Goal: Task Accomplishment & Management: Manage account settings

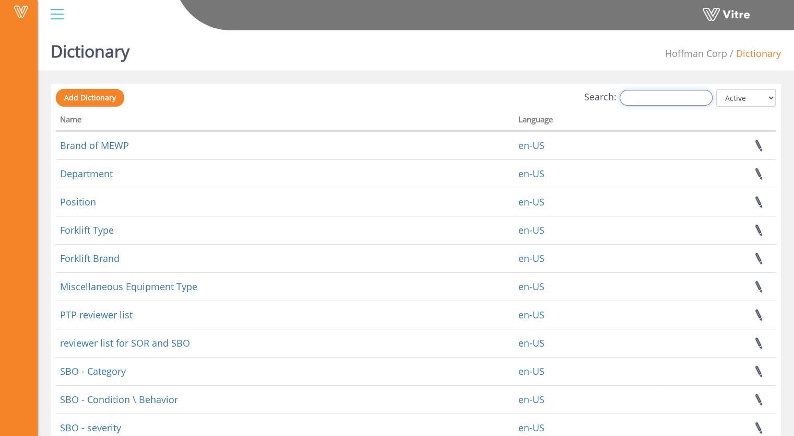
click at [650, 99] on input "Search:" at bounding box center [666, 98] width 93 height 16
click at [649, 98] on input "sbo" at bounding box center [666, 98] width 93 height 16
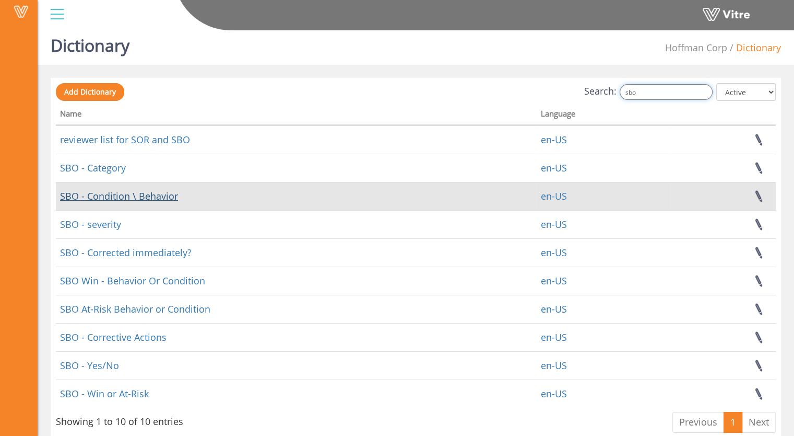
scroll to position [25, 0]
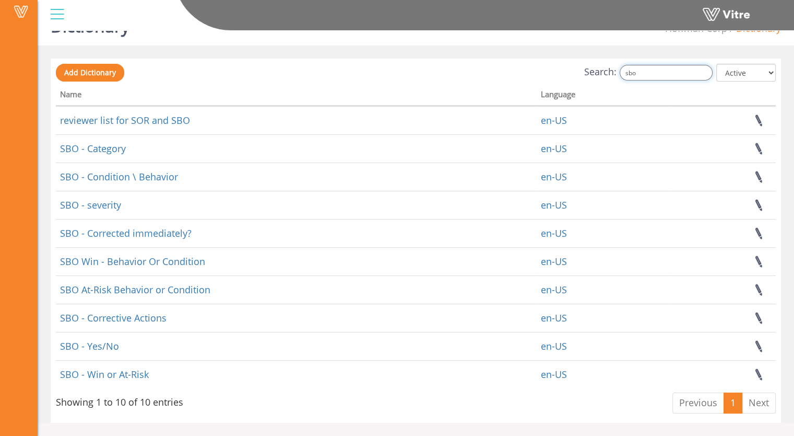
drag, startPoint x: 650, startPoint y: 74, endPoint x: 628, endPoint y: 74, distance: 21.9
click at [628, 74] on input "sbo" at bounding box center [666, 73] width 93 height 16
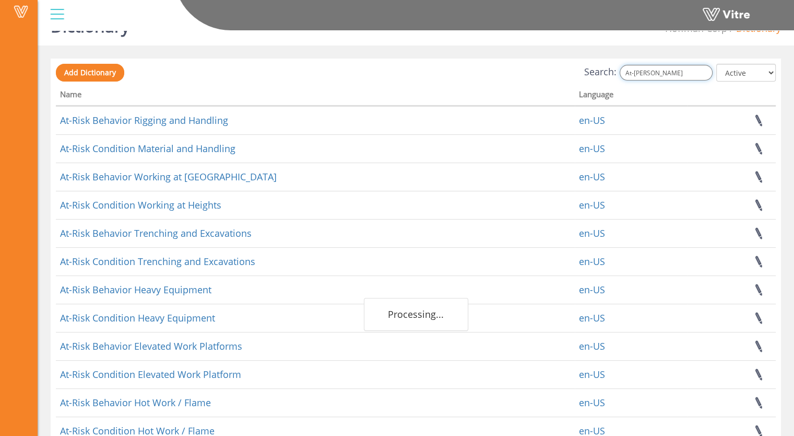
scroll to position [0, 0]
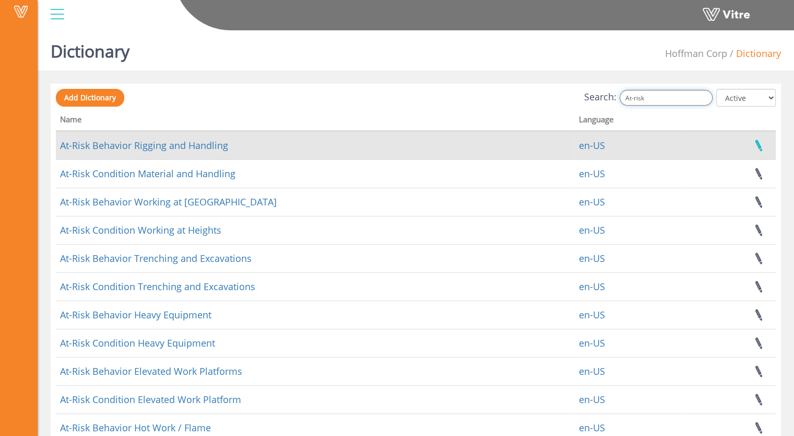
type input "At-risk"
click at [761, 146] on link at bounding box center [759, 146] width 26 height 28
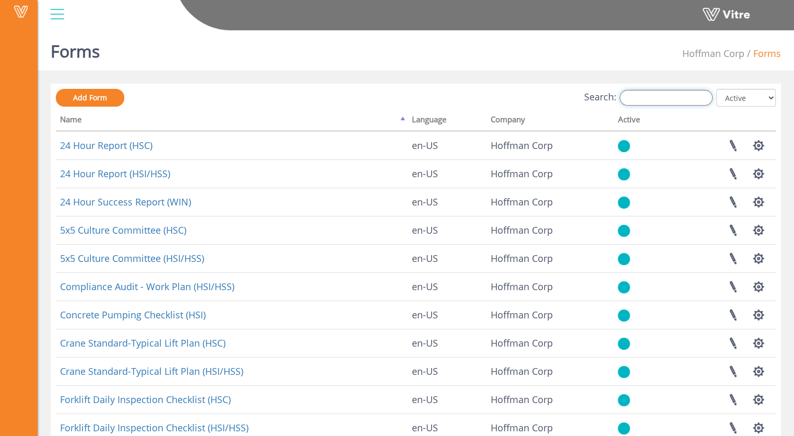
click at [646, 99] on input "Search:" at bounding box center [666, 98] width 93 height 16
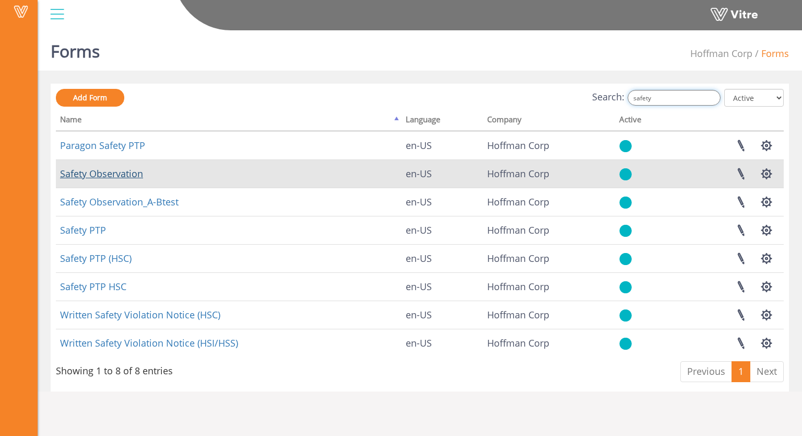
type input "safety"
click at [114, 176] on link "Safety Observation" at bounding box center [101, 173] width 83 height 13
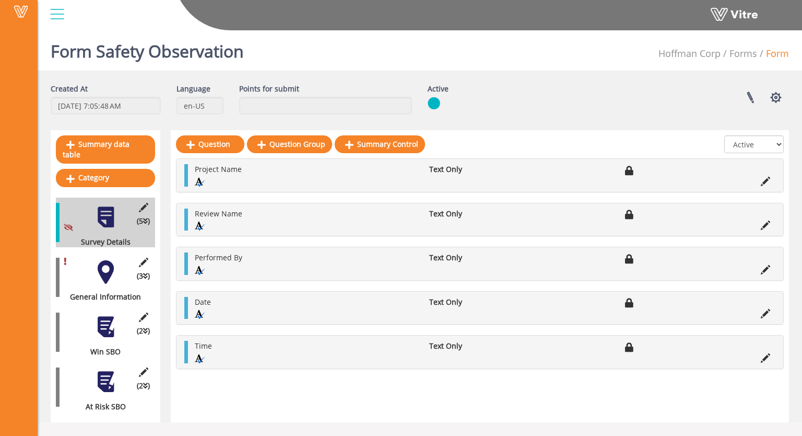
click at [104, 317] on div at bounding box center [106, 327] width 24 height 24
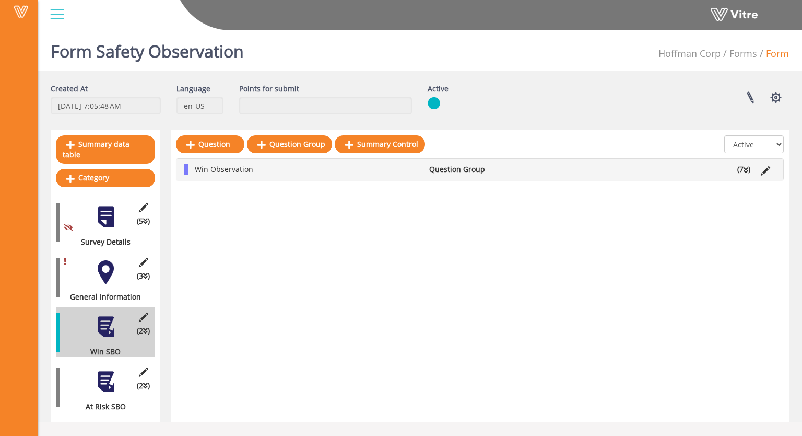
click at [94, 374] on div at bounding box center [106, 382] width 24 height 24
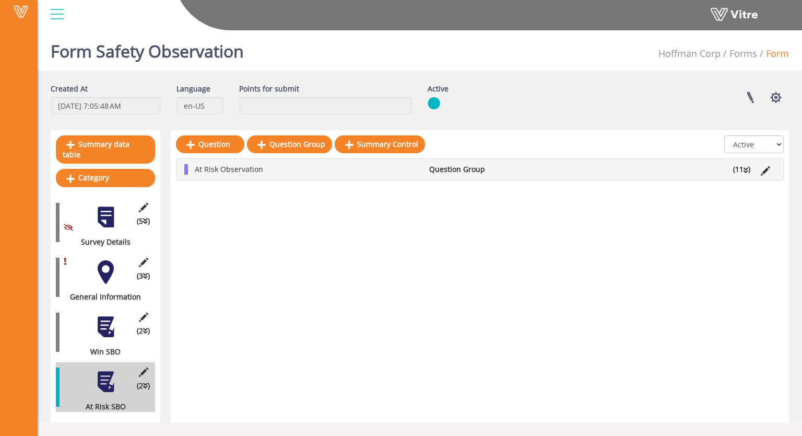
click at [746, 169] on icon at bounding box center [746, 170] width 5 height 7
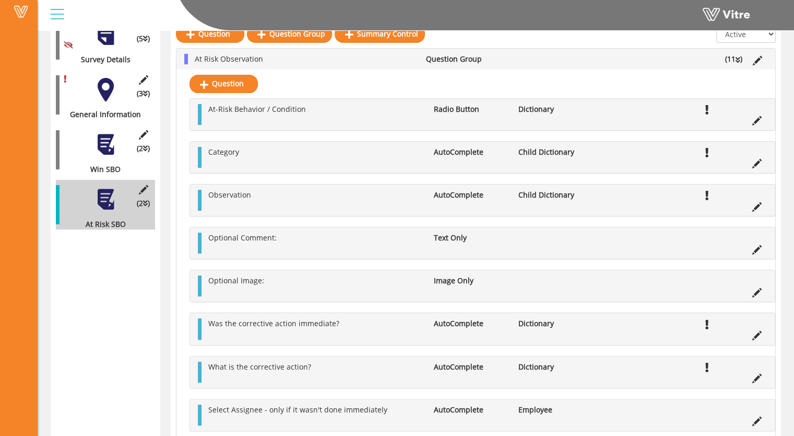
scroll to position [157, 0]
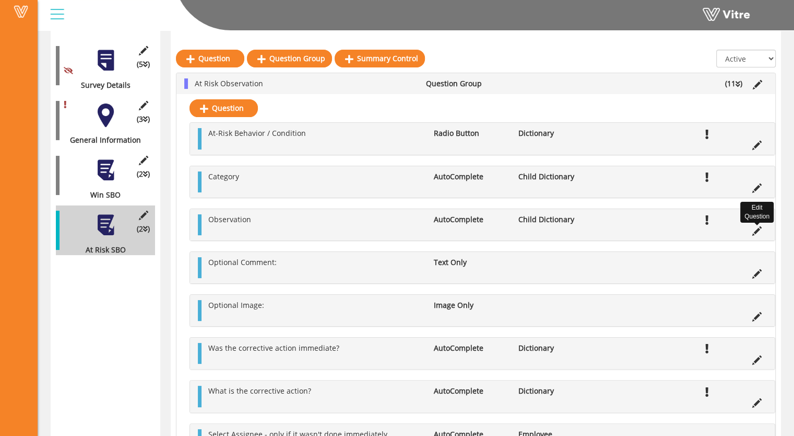
click at [756, 230] on icon at bounding box center [757, 230] width 9 height 9
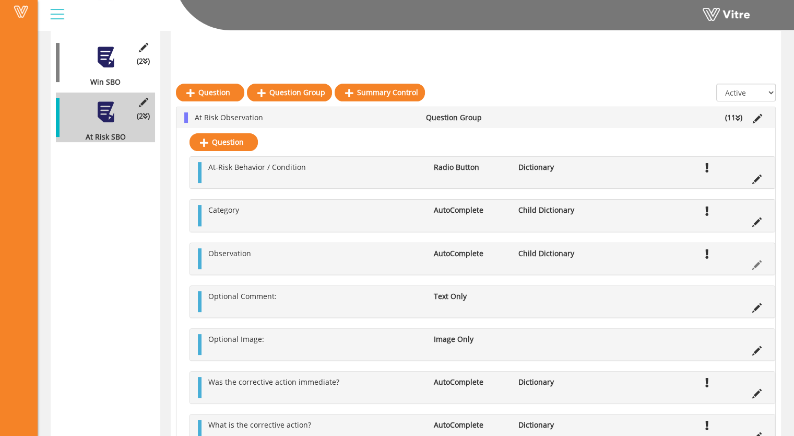
scroll to position [252, 0]
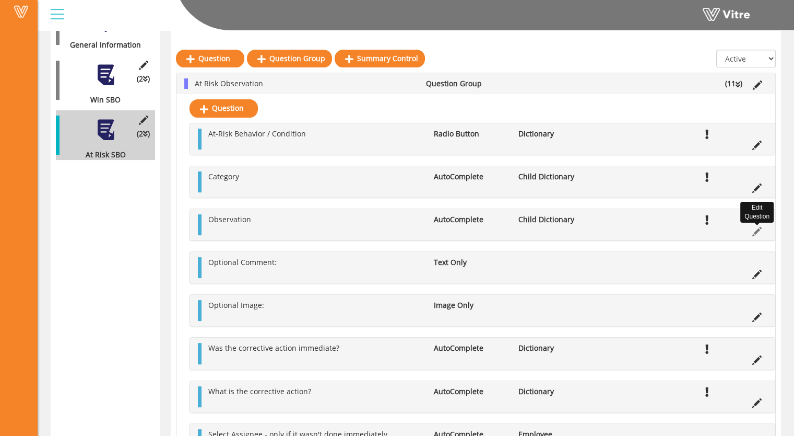
click at [756, 230] on icon at bounding box center [757, 231] width 9 height 9
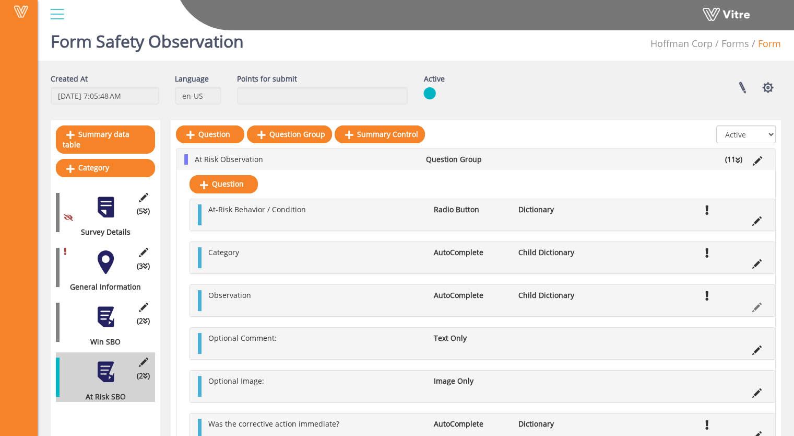
scroll to position [0, 0]
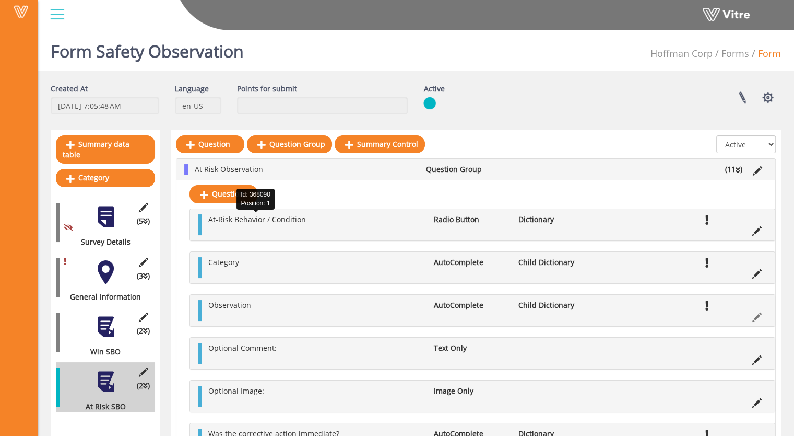
click at [270, 218] on span "At-Risk Behavior / Condition" at bounding box center [257, 219] width 98 height 10
click at [226, 219] on span "At-Risk Behavior / Condition" at bounding box center [257, 219] width 98 height 10
click at [201, 234] on div at bounding box center [200, 224] width 4 height 21
click at [217, 232] on li at bounding box center [213, 230] width 20 height 10
click at [293, 225] on ul "At-Risk Behavior / Condition Radio Button Dictionary" at bounding box center [485, 224] width 564 height 21
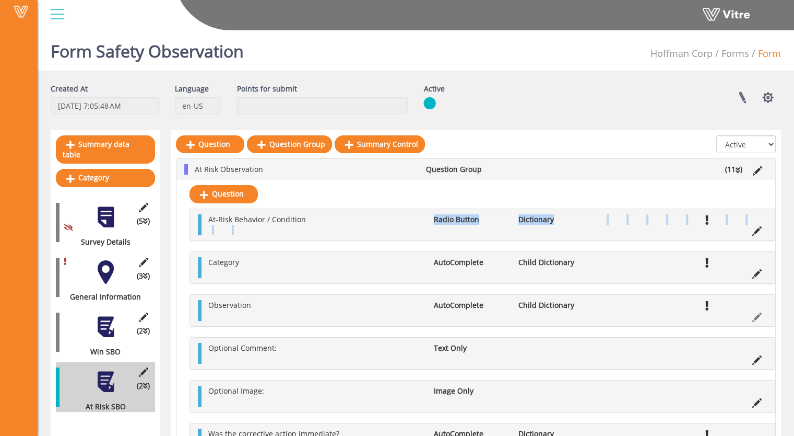
click at [361, 219] on li "At-Risk Behavior / Condition" at bounding box center [316, 219] width 226 height 10
click at [756, 231] on icon at bounding box center [757, 230] width 9 height 9
click at [756, 232] on icon at bounding box center [757, 230] width 9 height 9
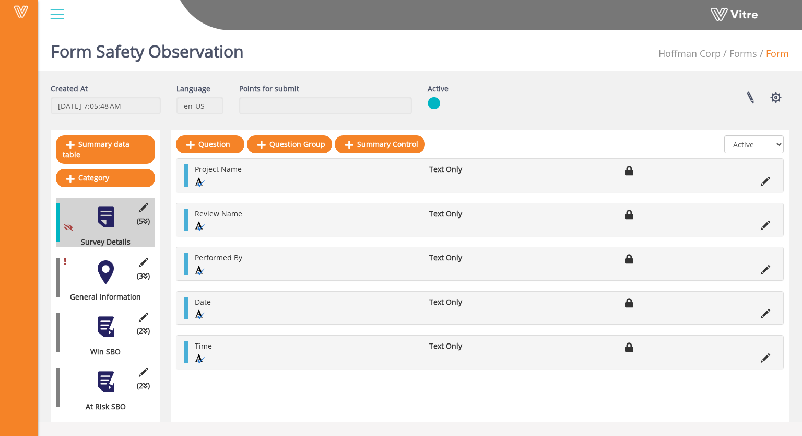
click at [104, 373] on div at bounding box center [106, 382] width 24 height 24
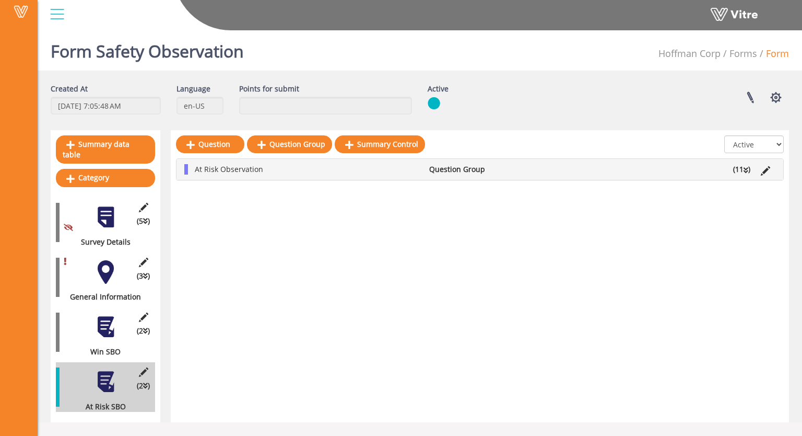
click at [747, 172] on icon at bounding box center [746, 170] width 5 height 7
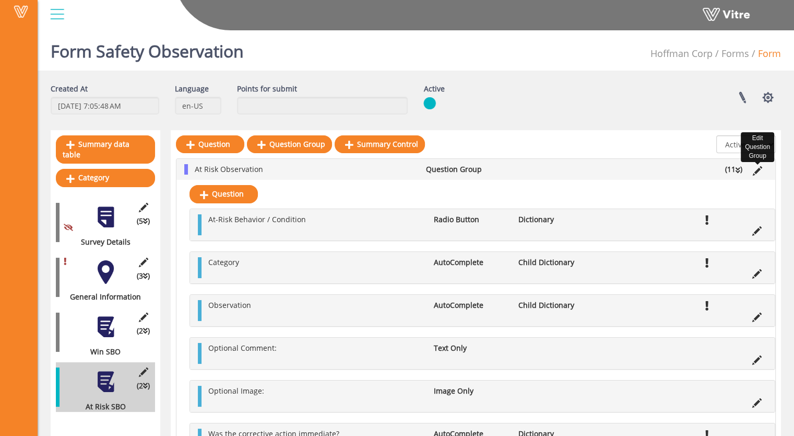
click at [761, 170] on icon at bounding box center [757, 170] width 9 height 9
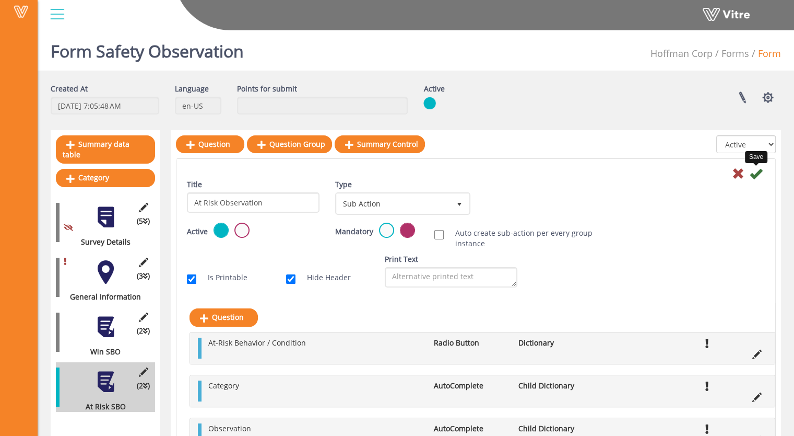
click at [757, 174] on icon at bounding box center [756, 173] width 13 height 13
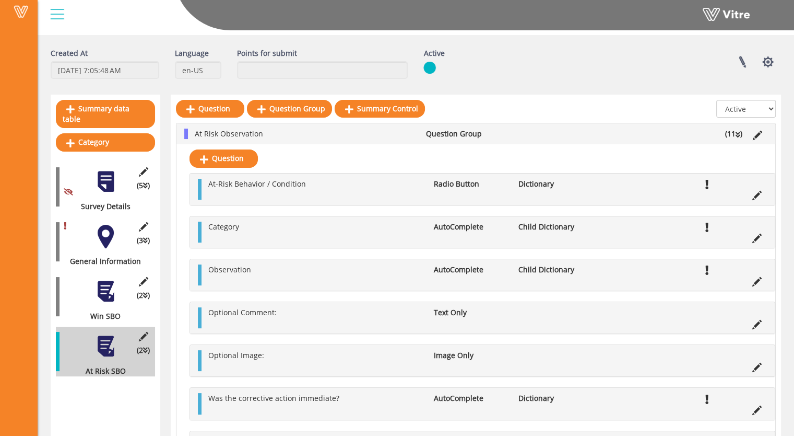
scroll to position [52, 0]
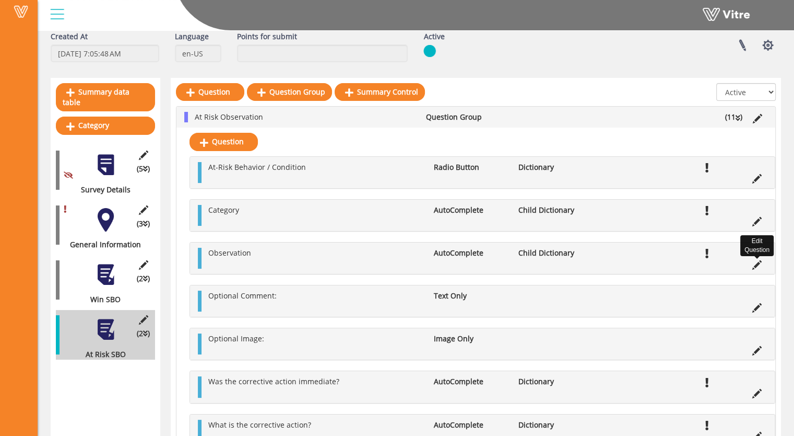
click at [757, 264] on icon at bounding box center [757, 264] width 9 height 9
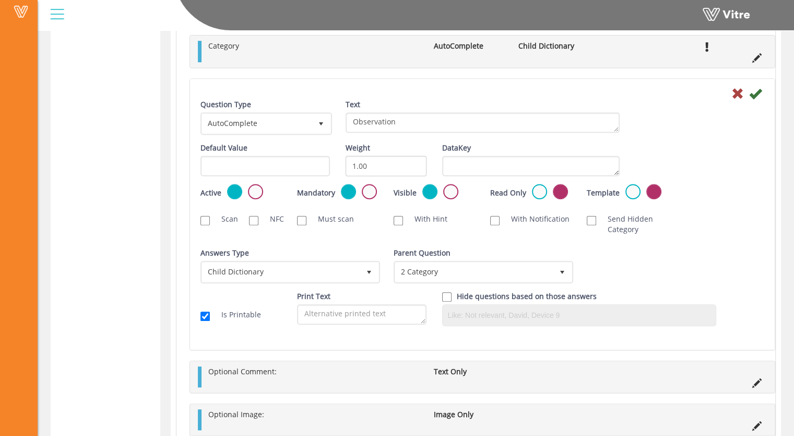
scroll to position [418, 0]
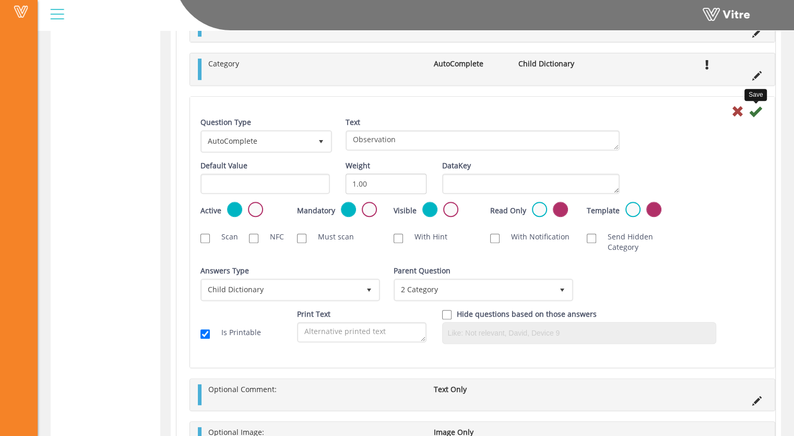
click at [757, 112] on icon at bounding box center [756, 111] width 13 height 13
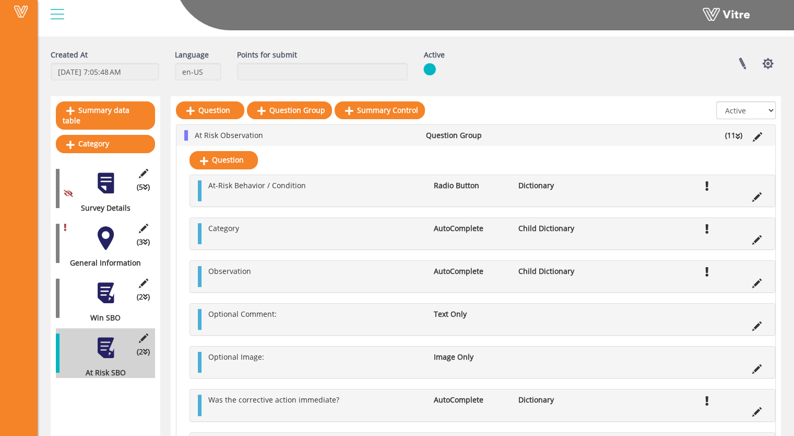
scroll to position [52, 0]
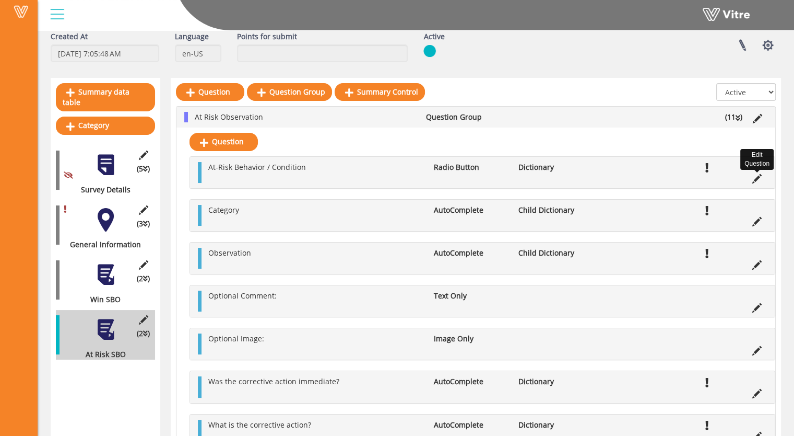
click at [758, 176] on icon at bounding box center [757, 178] width 9 height 9
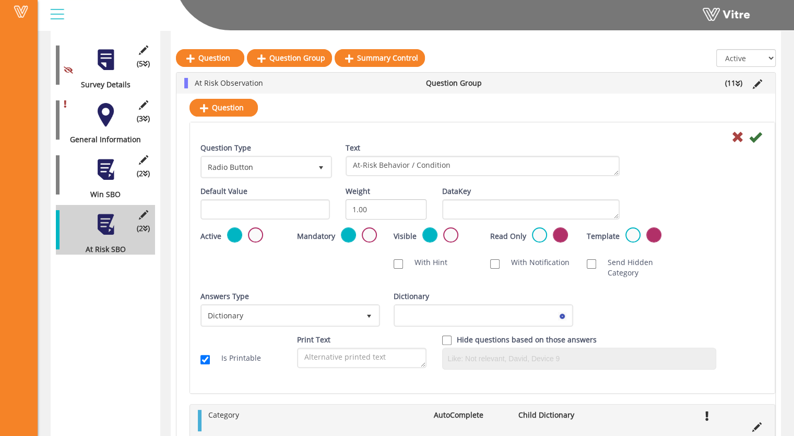
scroll to position [157, 0]
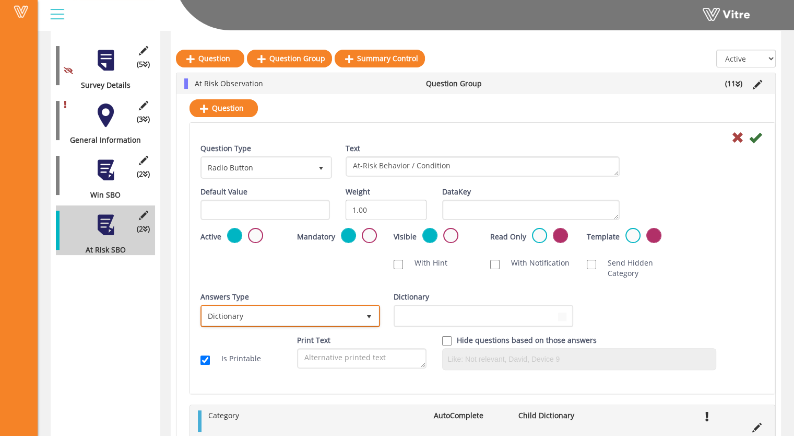
click at [367, 314] on span "select" at bounding box center [369, 316] width 8 height 8
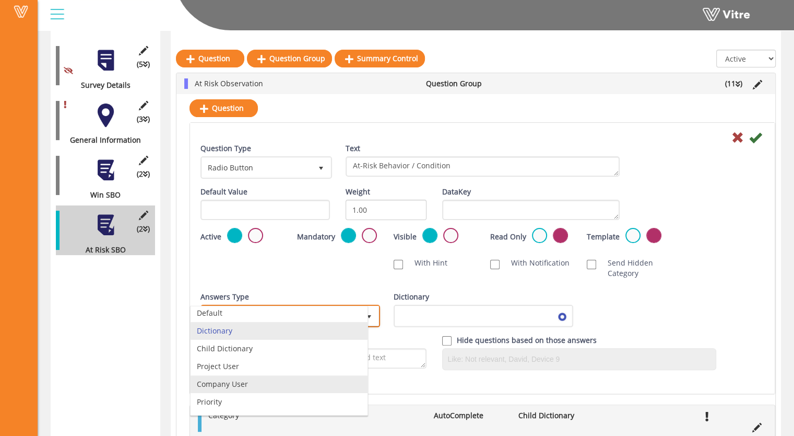
scroll to position [0, 0]
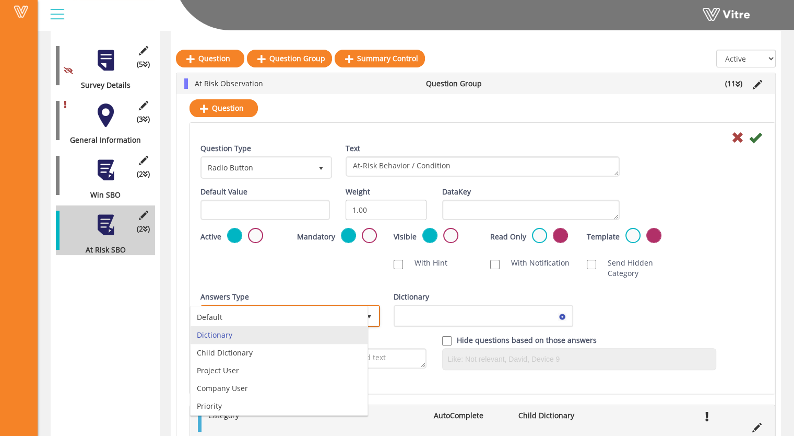
click at [221, 335] on li "Dictionary" at bounding box center [279, 335] width 177 height 18
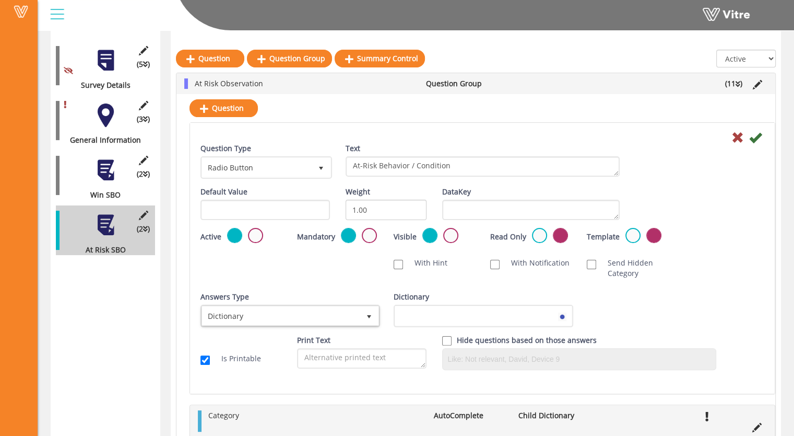
click at [782, 297] on div "Form Safety Observation Hoffman Corp Forms Form Created At 8/25/2025 7:05:48 AM…" at bounding box center [416, 318] width 757 height 899
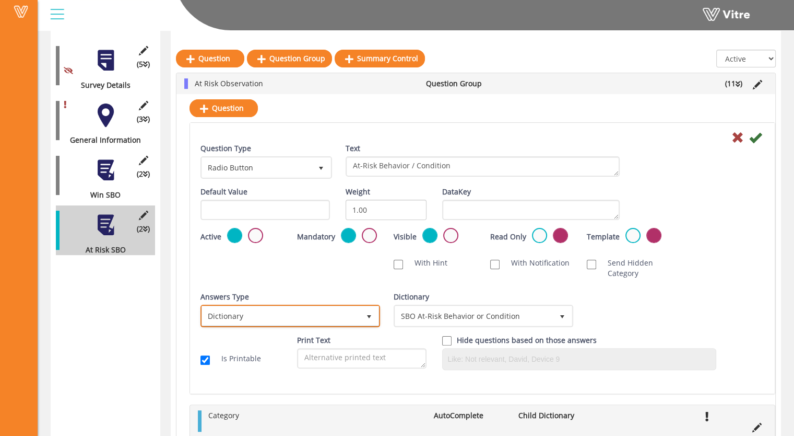
click at [371, 315] on span "select" at bounding box center [369, 316] width 8 height 8
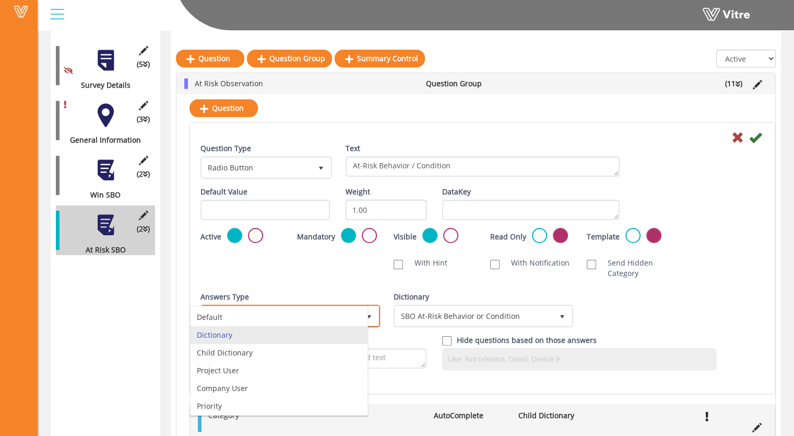
click at [215, 334] on li "Dictionary" at bounding box center [279, 335] width 177 height 18
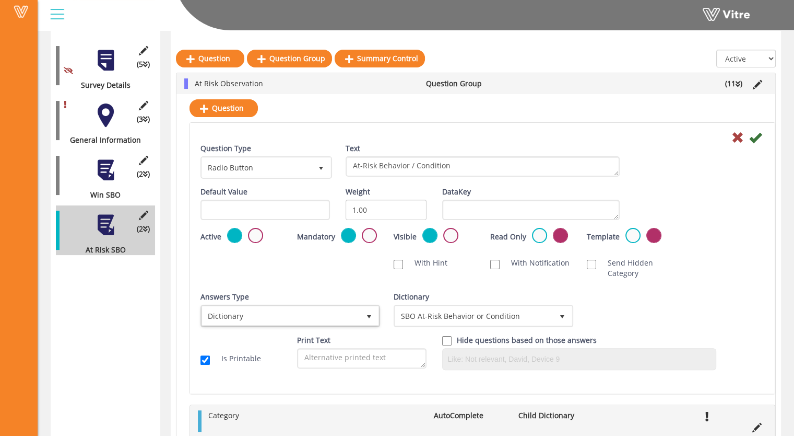
click at [745, 296] on div "Answers Type Dictionary 1 Answers Type Dictionary 1 Module Select Form Context …" at bounding box center [483, 312] width 580 height 43
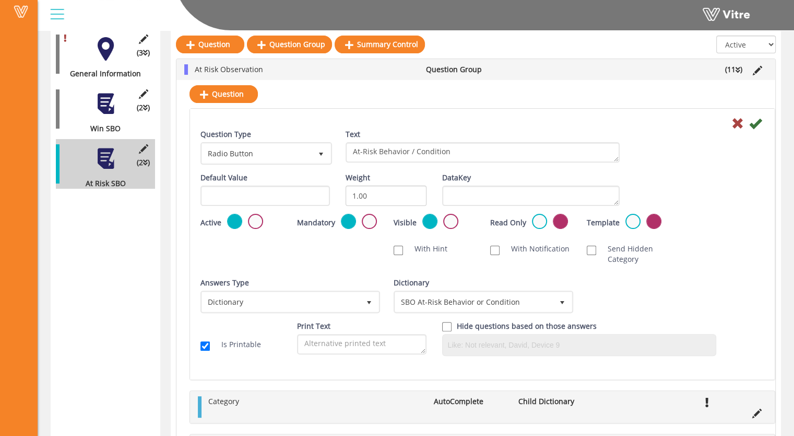
scroll to position [209, 0]
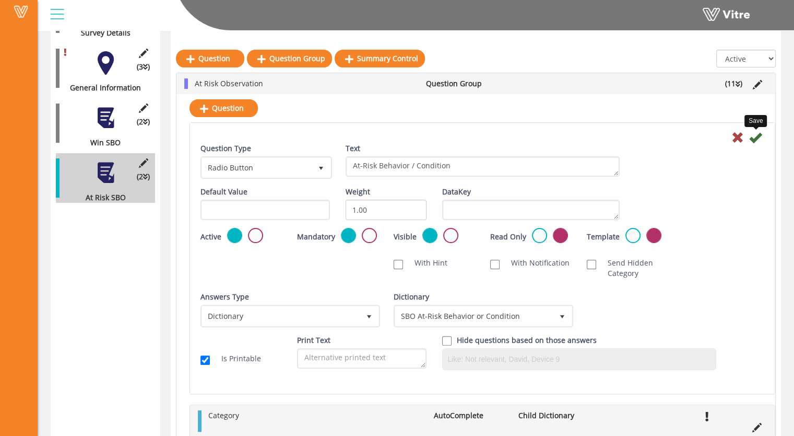
click at [758, 138] on icon at bounding box center [756, 137] width 13 height 13
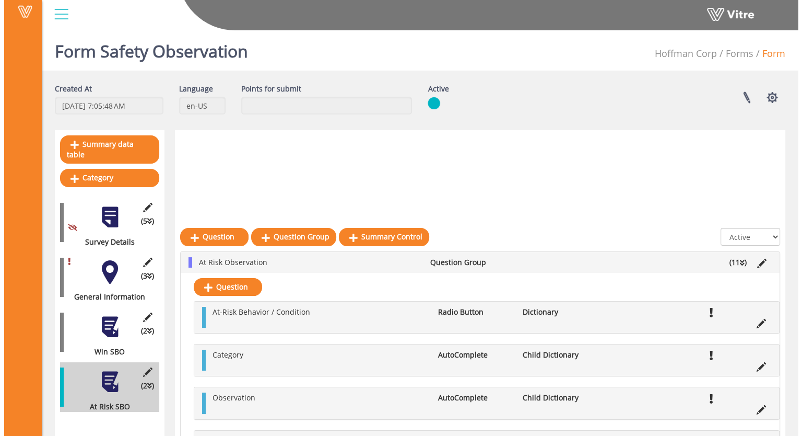
scroll to position [0, 0]
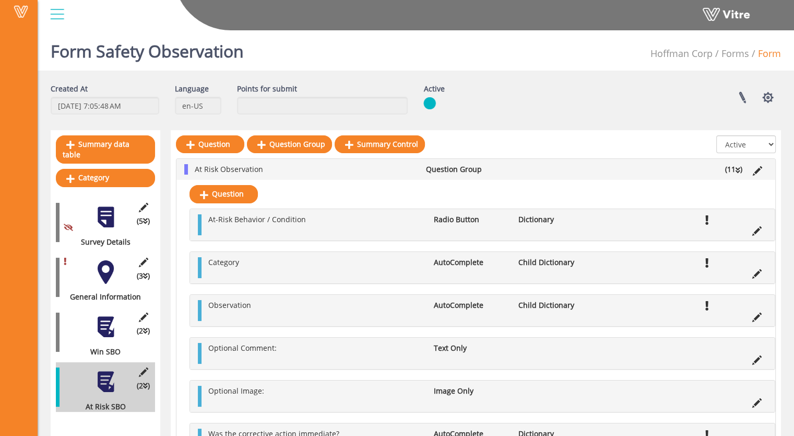
click at [103, 207] on div at bounding box center [106, 217] width 24 height 24
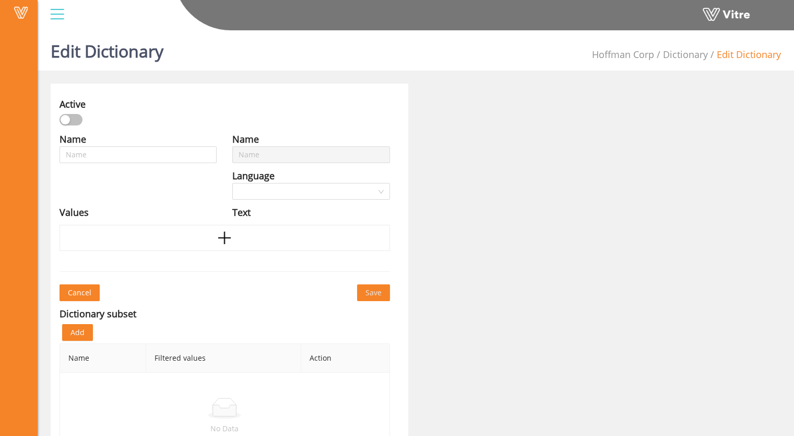
type input "At-Risk Behavior Rigging and Handling"
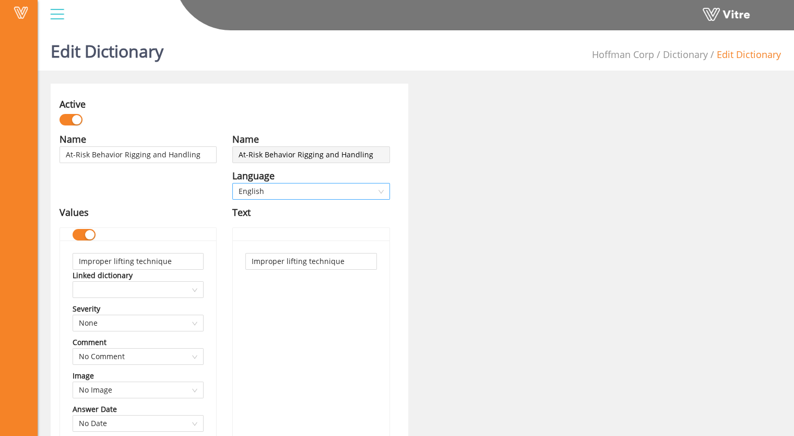
click at [380, 190] on span "English" at bounding box center [311, 191] width 145 height 16
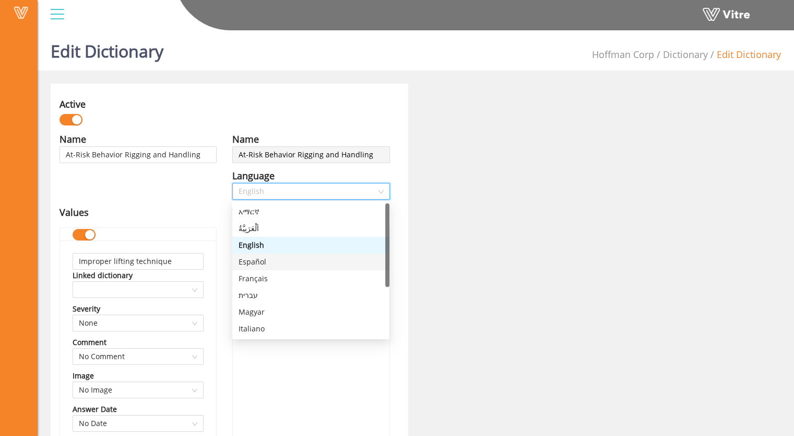
click at [245, 262] on div "Español" at bounding box center [311, 261] width 145 height 11
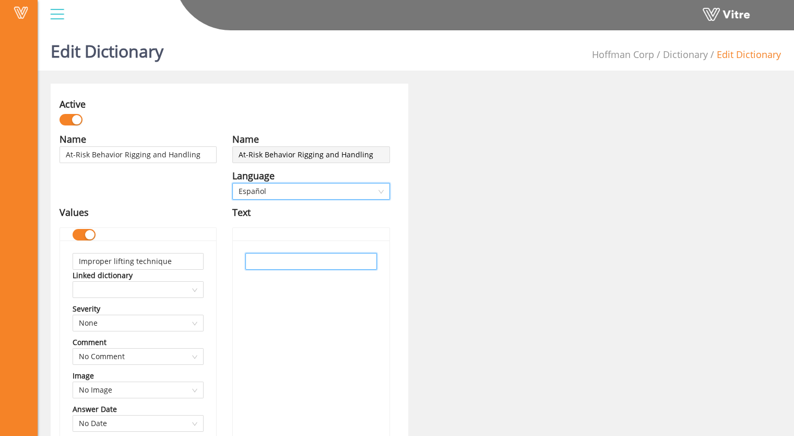
click at [264, 256] on input "text" at bounding box center [311, 261] width 131 height 17
click at [380, 189] on span "Español" at bounding box center [311, 191] width 145 height 16
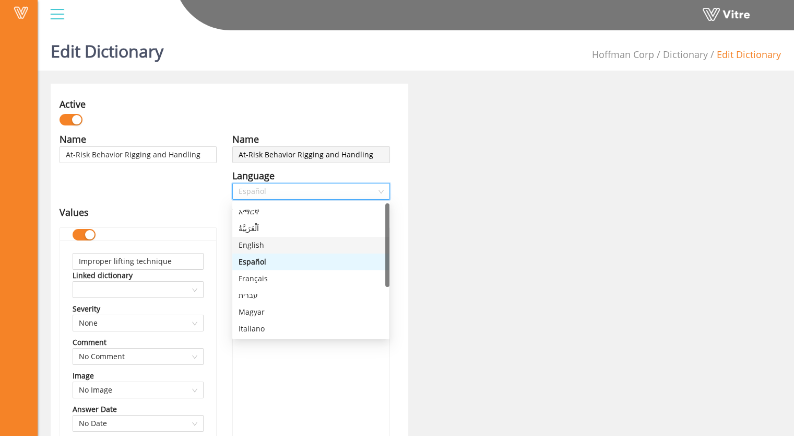
click at [260, 243] on div "English" at bounding box center [311, 244] width 145 height 11
type input "Improper lifting technique"
type input "Rigging not inspected"
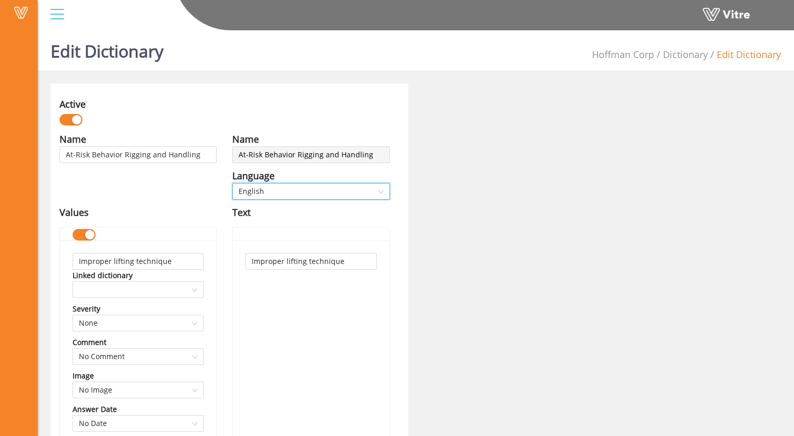
click at [318, 299] on div "Improper lifting technique" at bounding box center [311, 418] width 156 height 357
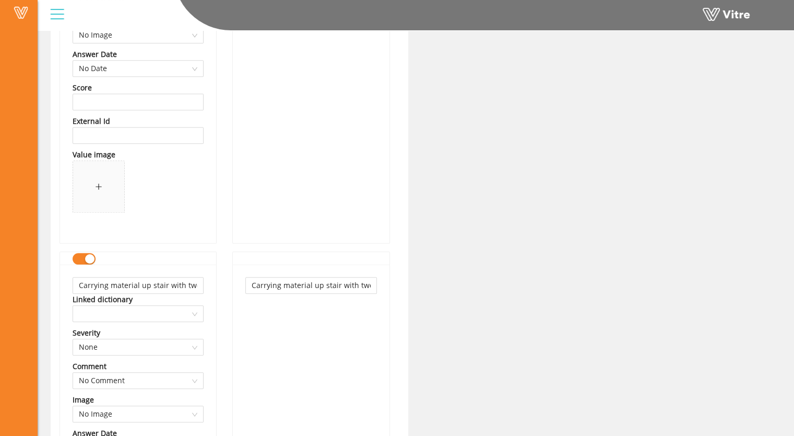
scroll to position [731, 0]
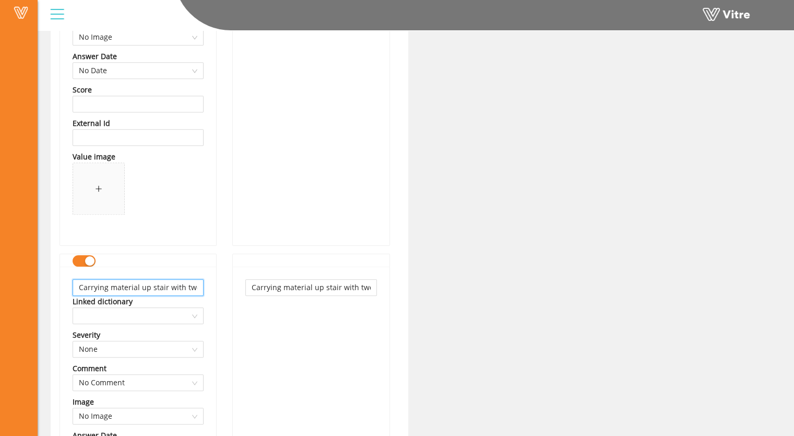
click at [194, 288] on input "Carrying material up stair with two hands" at bounding box center [138, 287] width 131 height 17
click at [330, 289] on input "Carrying material up stair with two hands" at bounding box center [311, 287] width 131 height 17
click at [367, 287] on input "Carrying material up stair with two hands" at bounding box center [311, 287] width 131 height 17
click at [369, 287] on input "Carrying material up stair with two hands" at bounding box center [311, 287] width 131 height 17
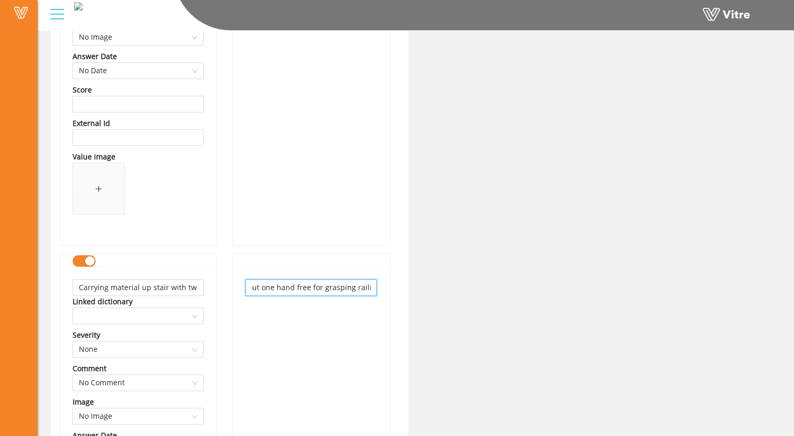
type input "Carrying material up stair without one hand free for grasping railing"
click at [338, 285] on input "Carrying material up stair without one hand free for grasping railing" at bounding box center [311, 287] width 131 height 17
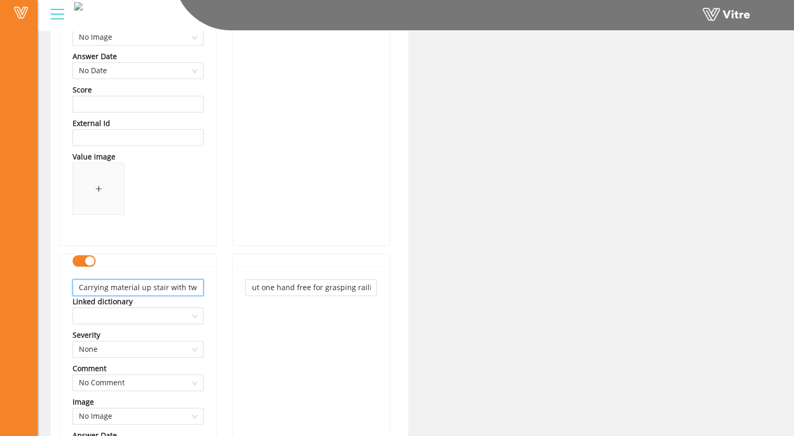
click at [76, 287] on input "Carrying material up stair with two hands" at bounding box center [138, 287] width 131 height 17
paste input "out one hand free for grasping railing"
type input "Carrying material up stair without one hand free for grasping railing"
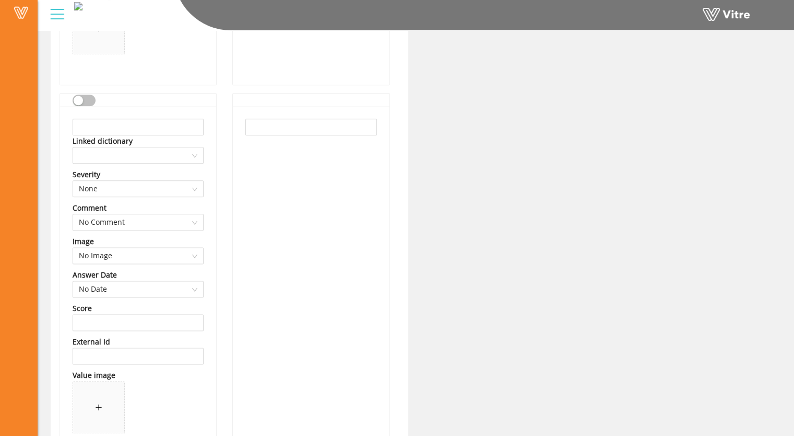
scroll to position [1254, 0]
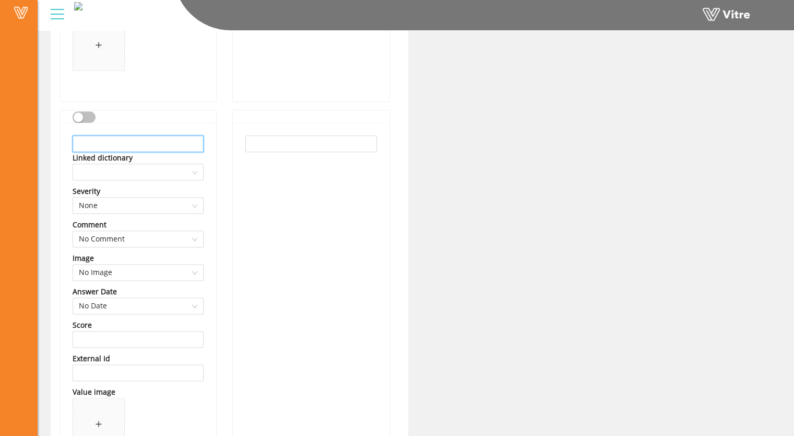
click at [104, 143] on input "text" at bounding box center [138, 143] width 131 height 17
type input "R"
type input "i"
type input "Improper Rigging"
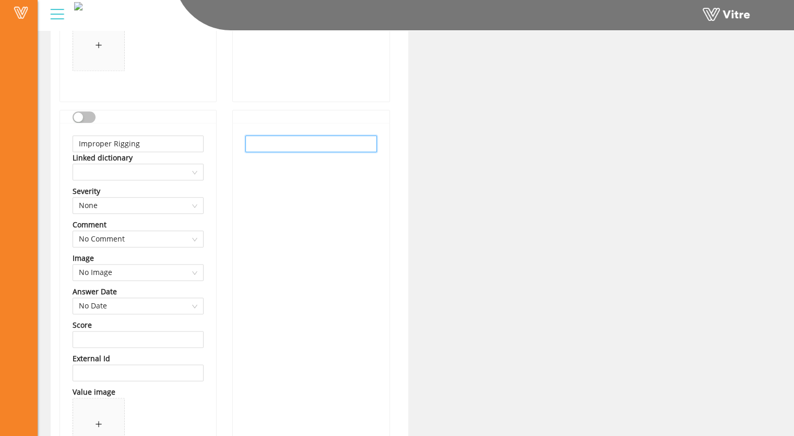
click at [276, 143] on input "text" at bounding box center [311, 143] width 131 height 17
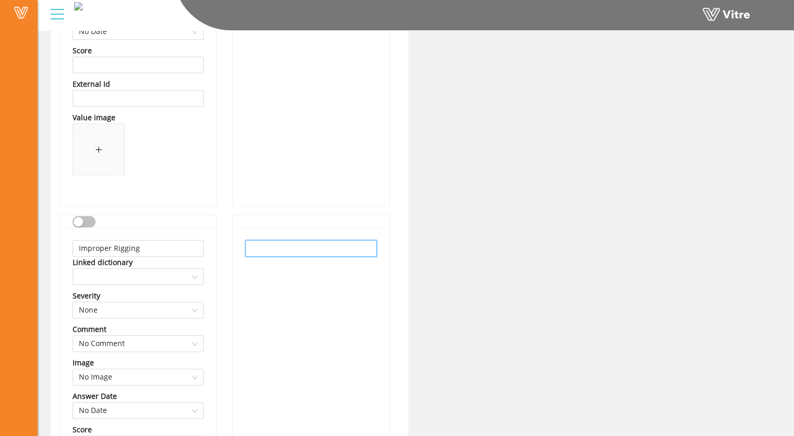
scroll to position [1306, 0]
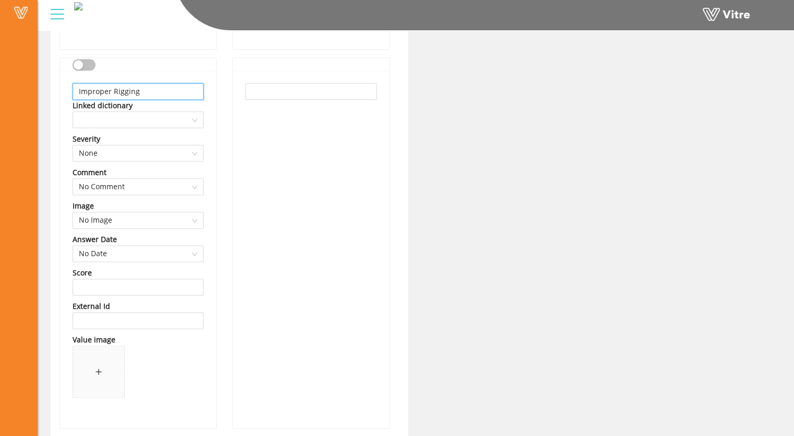
drag, startPoint x: 153, startPoint y: 88, endPoint x: 69, endPoint y: 87, distance: 83.6
click at [69, 87] on div "Improper Rigging Linked dictionary Severity None Comment No Comment Image No Im…" at bounding box center [138, 249] width 156 height 357
drag, startPoint x: 287, startPoint y: 101, endPoint x: 286, endPoint y: 96, distance: 5.3
click at [287, 100] on div at bounding box center [311, 249] width 156 height 357
click at [285, 95] on input "text" at bounding box center [311, 91] width 131 height 17
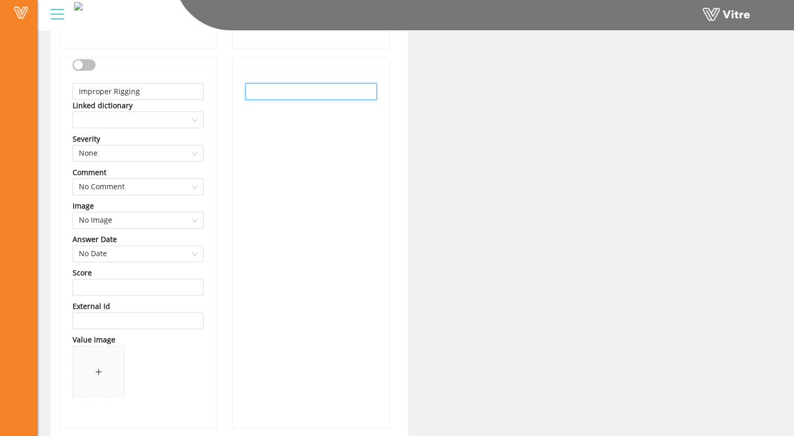
paste input "Improper Rigging"
type input "Improper Rigging"
click at [156, 335] on div "Value image" at bounding box center [138, 339] width 131 height 11
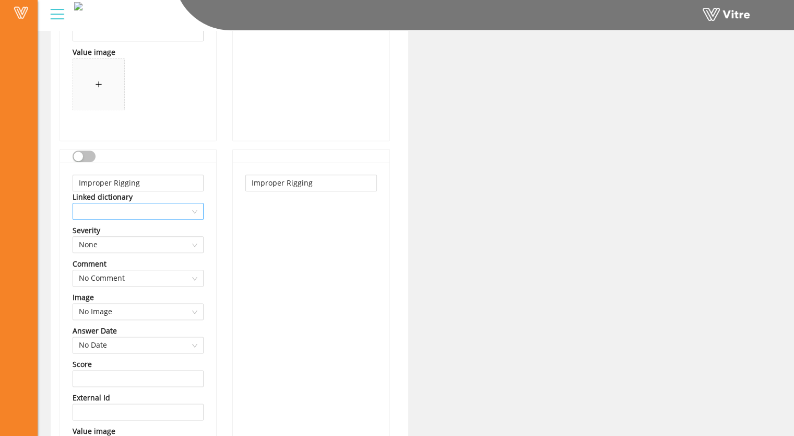
scroll to position [1238, 0]
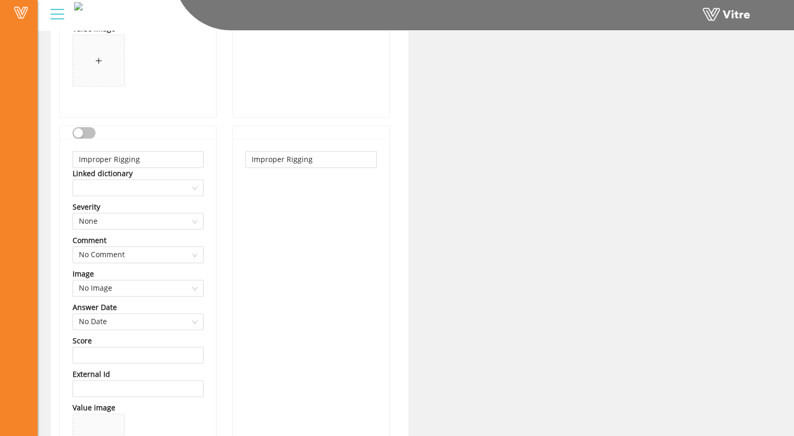
click at [81, 134] on div "button" at bounding box center [78, 132] width 9 height 9
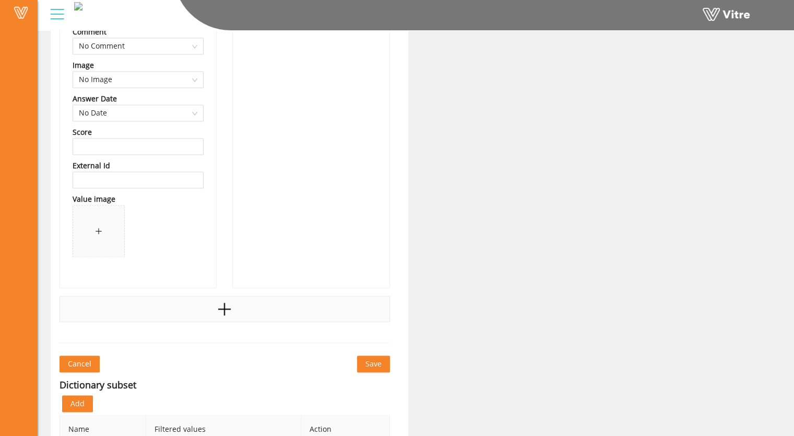
scroll to position [1447, 0]
click at [224, 306] on icon "plus" at bounding box center [225, 308] width 16 height 16
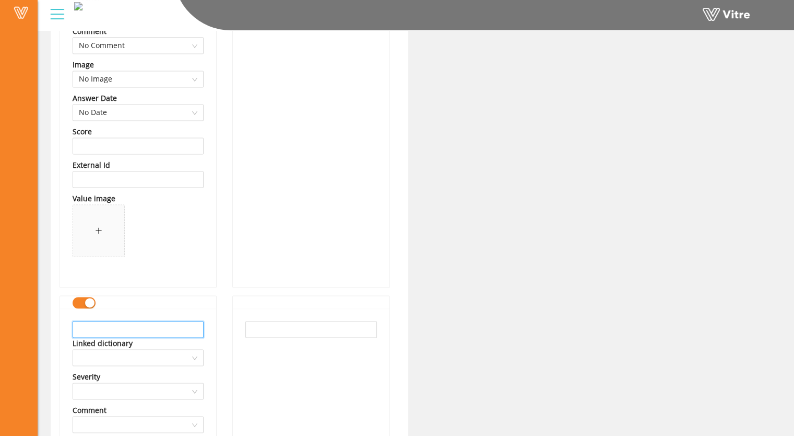
click at [109, 331] on input "text" at bounding box center [138, 329] width 131 height 17
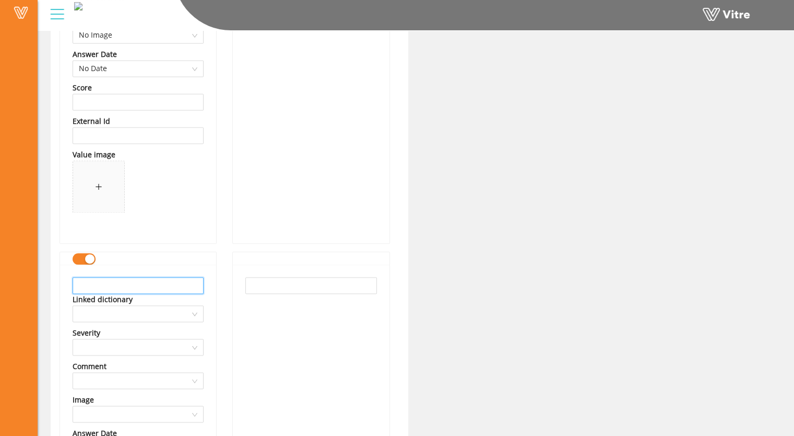
scroll to position [1499, 0]
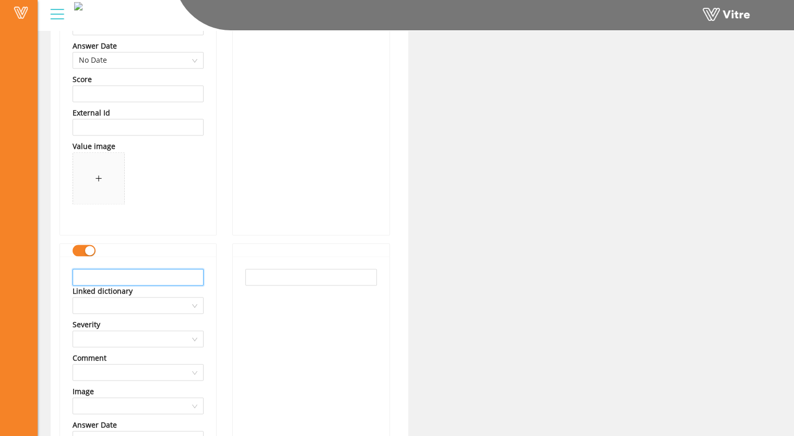
click at [85, 276] on input "text" at bounding box center [138, 276] width 131 height 17
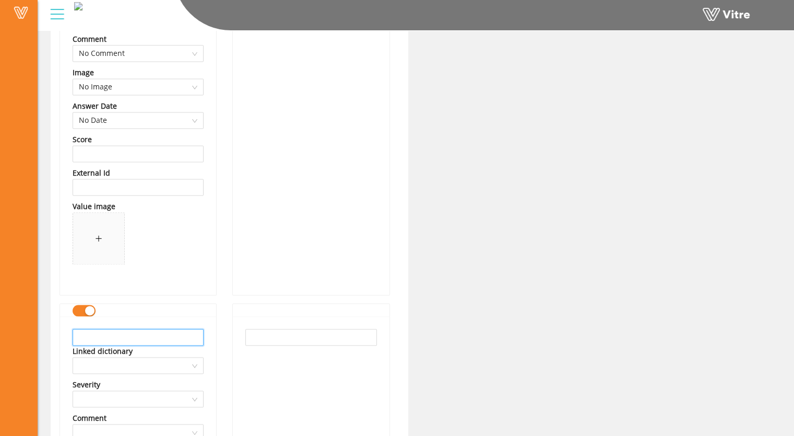
scroll to position [1447, 0]
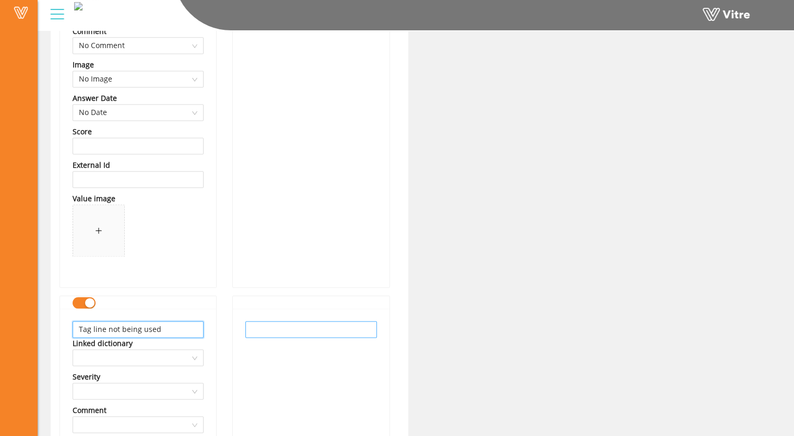
type input "Tag line not being used"
click at [272, 329] on input "text" at bounding box center [311, 329] width 131 height 17
paste input "Tag line not being used"
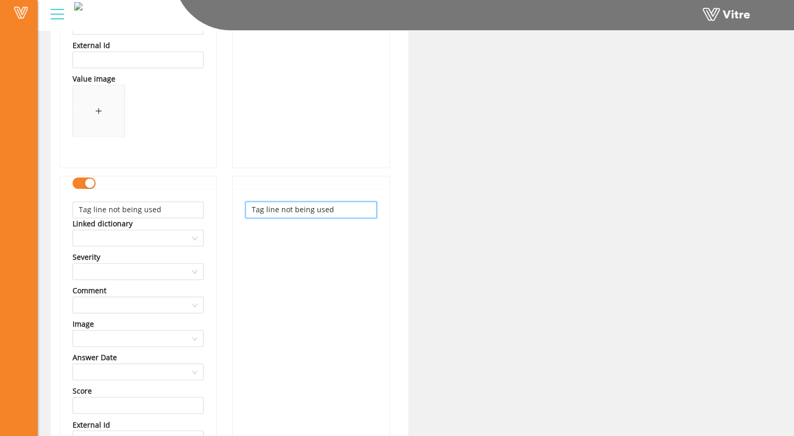
scroll to position [1567, 0]
type input "Tag line not being used"
drag, startPoint x: 171, startPoint y: 209, endPoint x: 36, endPoint y: 213, distance: 135.9
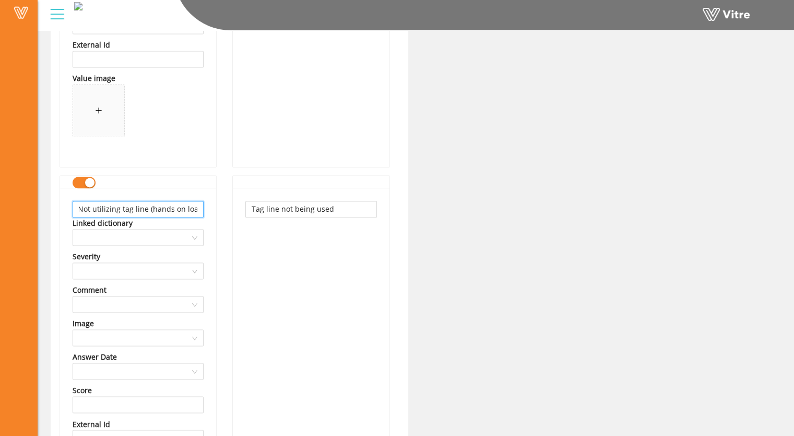
scroll to position [0, 3]
type input "Not utilizing tag line (hands on load)"
drag, startPoint x: 337, startPoint y: 207, endPoint x: 252, endPoint y: 209, distance: 85.7
click at [252, 209] on input "Tag line not being used" at bounding box center [311, 209] width 131 height 17
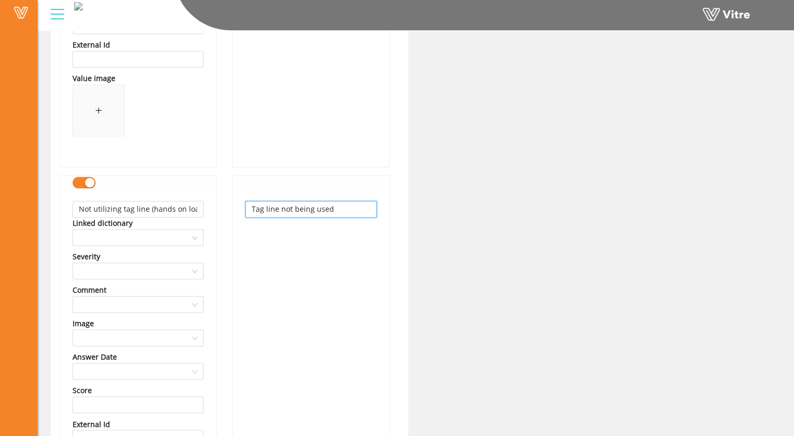
paste input "Not utilizing tag line (hands on load)"
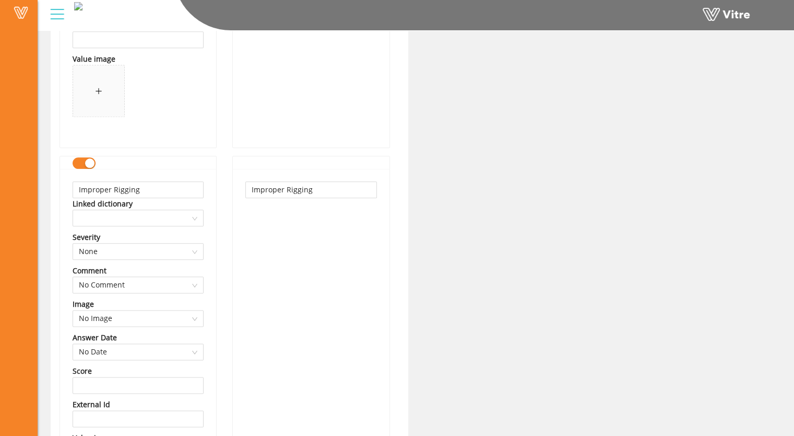
scroll to position [1201, 0]
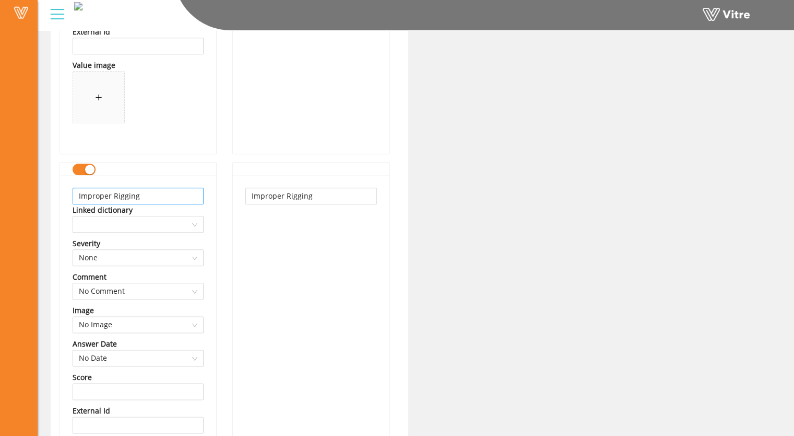
type input "Not utilizing tag line (hands on load)"
click at [77, 194] on input "Improper Rigging" at bounding box center [138, 196] width 131 height 17
drag, startPoint x: 150, startPoint y: 193, endPoint x: 69, endPoint y: 194, distance: 81.0
click at [68, 195] on div "Improper Rigging Linked dictionary Severity None Comment No Comment Image No Im…" at bounding box center [138, 353] width 156 height 357
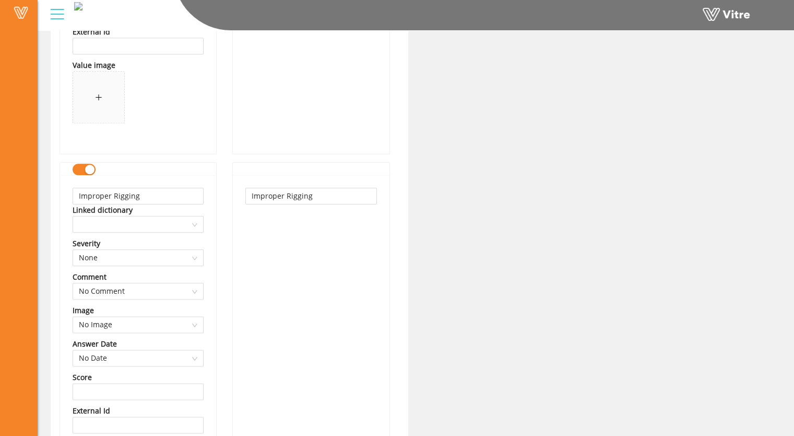
click at [88, 168] on div "button" at bounding box center [89, 169] width 9 height 9
drag, startPoint x: 316, startPoint y: 195, endPoint x: 233, endPoint y: 199, distance: 82.1
click at [233, 199] on div "Improper Rigging" at bounding box center [311, 353] width 156 height 357
click at [132, 191] on input "text" at bounding box center [138, 196] width 131 height 17
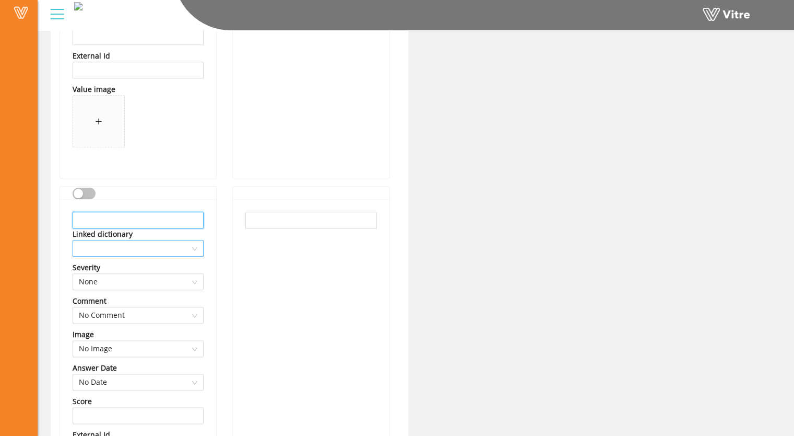
scroll to position [1201, 0]
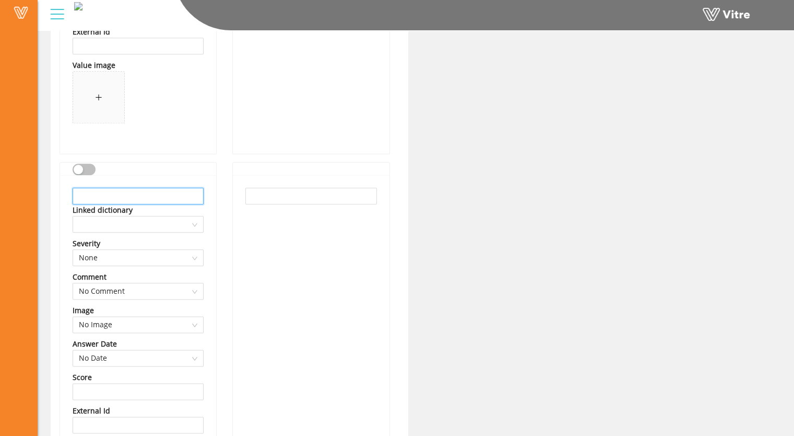
click at [96, 200] on input "text" at bounding box center [138, 196] width 131 height 17
click at [117, 193] on input "text" at bounding box center [138, 196] width 131 height 17
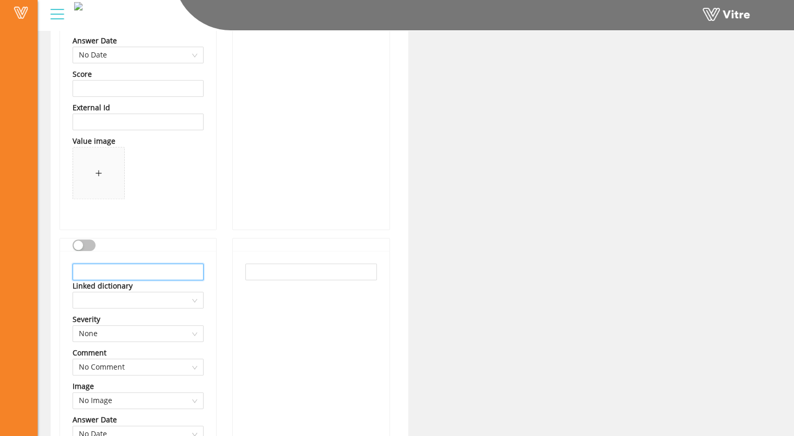
scroll to position [1149, 0]
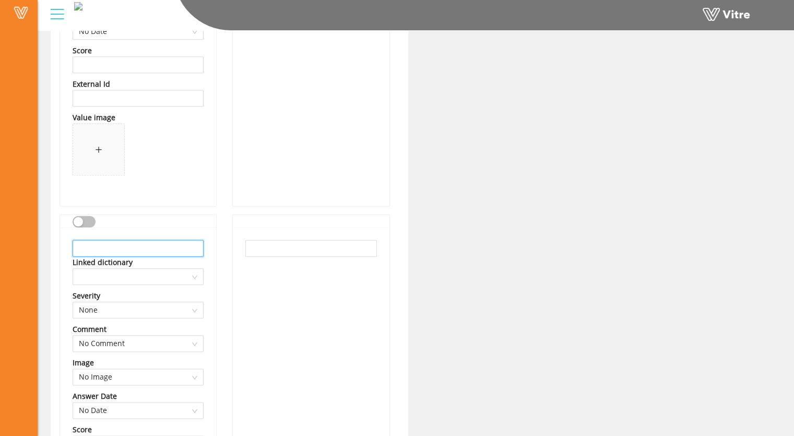
click at [113, 243] on input "text" at bounding box center [138, 248] width 131 height 17
type input "u"
type input "rigging not inspected"
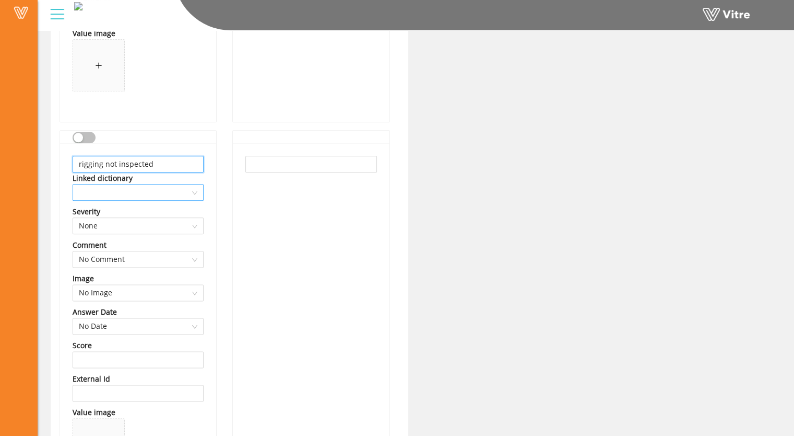
scroll to position [1254, 0]
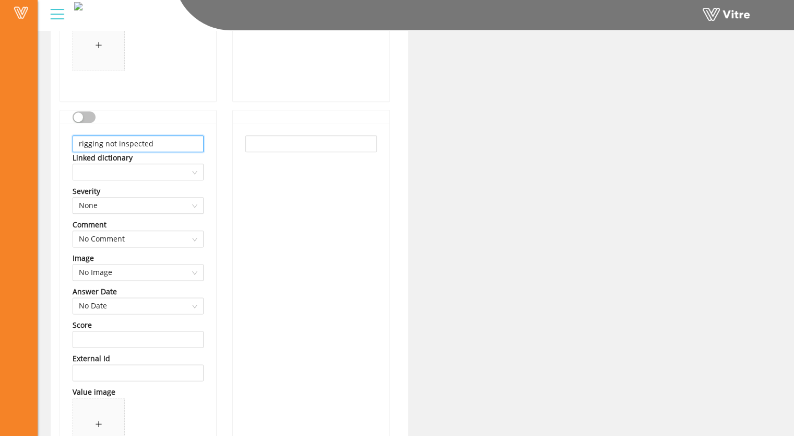
drag, startPoint x: 154, startPoint y: 138, endPoint x: 52, endPoint y: 147, distance: 102.2
click at [93, 140] on input "text" at bounding box center [138, 143] width 131 height 17
drag, startPoint x: 176, startPoint y: 143, endPoint x: 75, endPoint y: 143, distance: 100.8
click at [75, 143] on input "utilizing damaged rigging" at bounding box center [138, 143] width 131 height 17
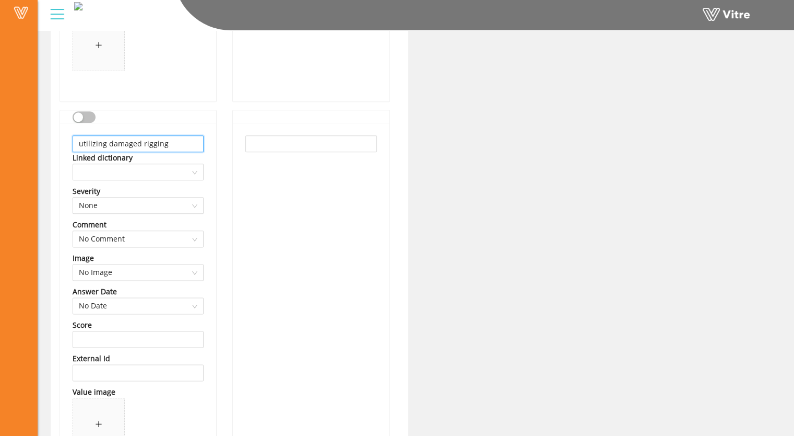
type input "utilizing damaged rigging"
drag, startPoint x: 295, startPoint y: 162, endPoint x: 234, endPoint y: 151, distance: 61.7
click at [287, 161] on div at bounding box center [311, 301] width 156 height 357
click at [191, 145] on input "utilizing damaged rigging" at bounding box center [138, 143] width 131 height 17
click at [263, 147] on input "text" at bounding box center [311, 143] width 131 height 17
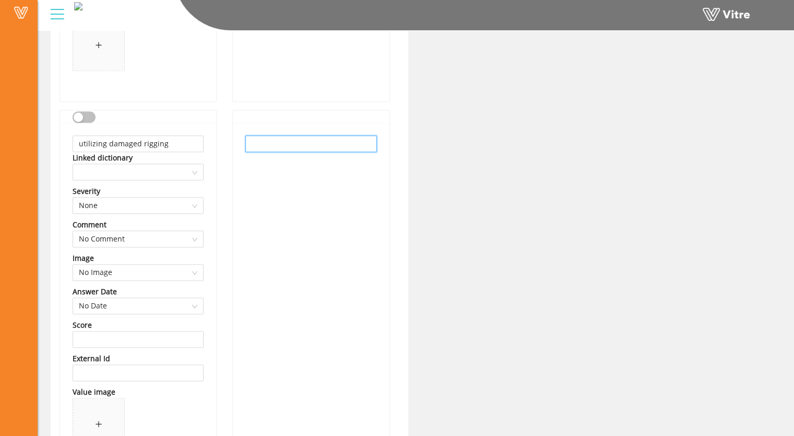
paste input "utilizing damaged rigging"
type input "utilizing damaged rigging"
click at [330, 231] on div "utilizing damaged rigging" at bounding box center [311, 301] width 156 height 357
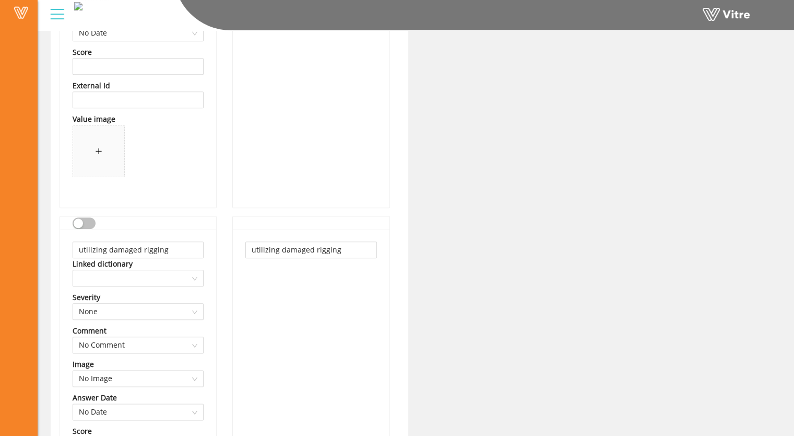
scroll to position [1147, 0]
click at [79, 228] on button "button" at bounding box center [84, 223] width 23 height 11
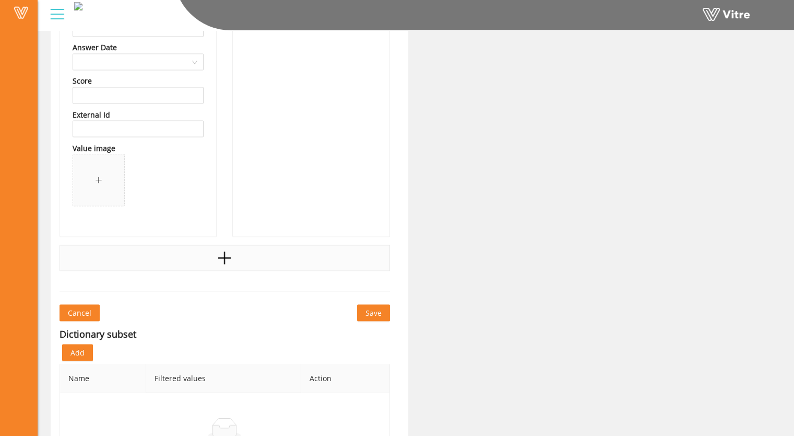
scroll to position [1878, 0]
click at [378, 308] on span "Save" at bounding box center [374, 310] width 16 height 11
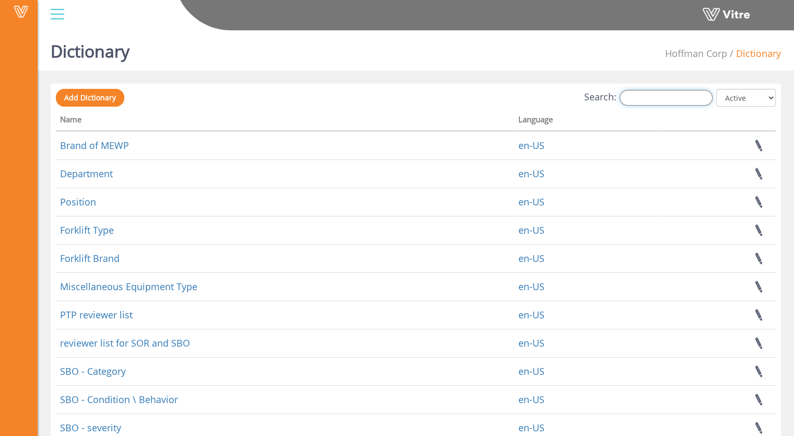
click at [665, 97] on input "Search:" at bounding box center [666, 98] width 93 height 16
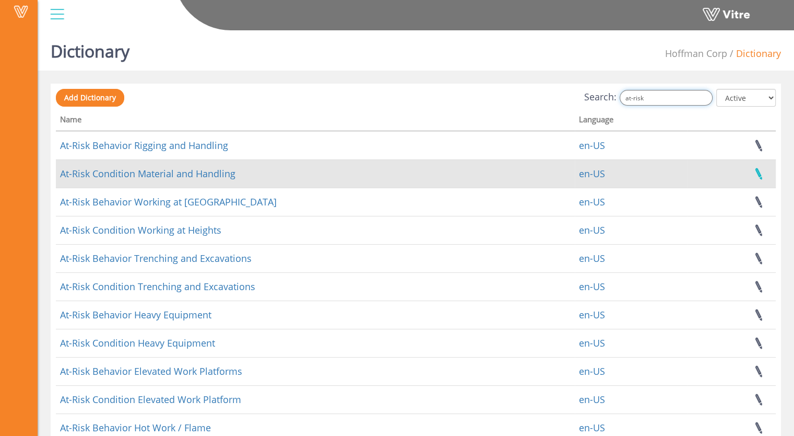
type input "at-risk"
click at [757, 173] on link at bounding box center [759, 174] width 26 height 28
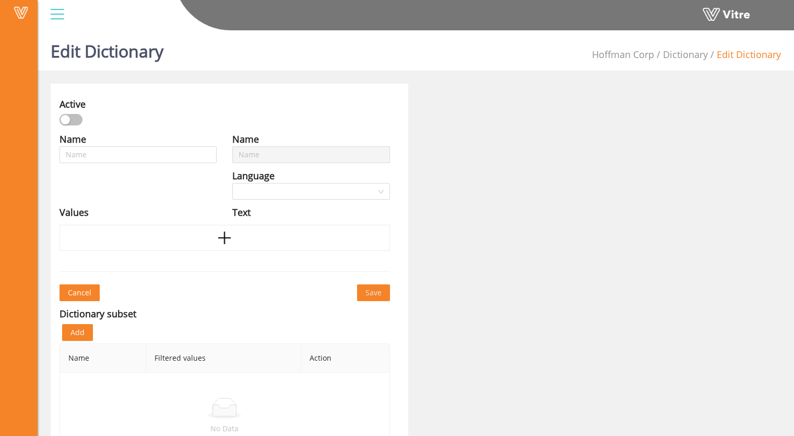
type input "At-Risk Condition Material and Handling"
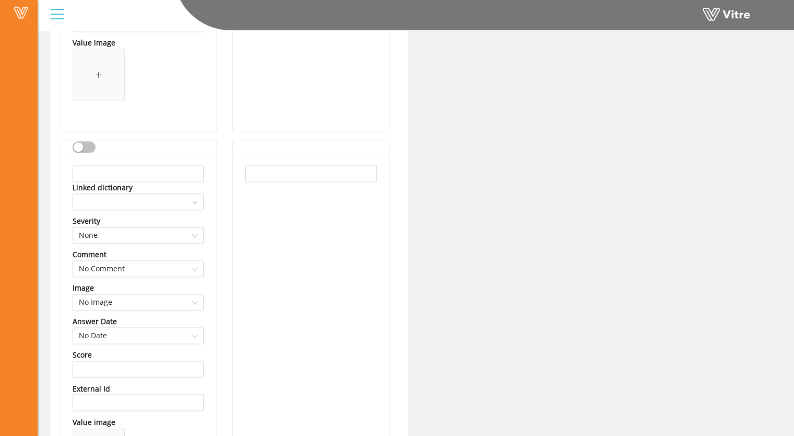
scroll to position [1619, 0]
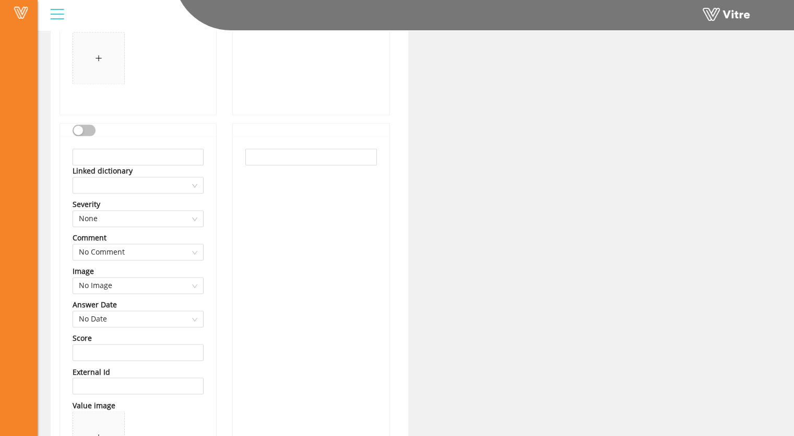
click at [80, 125] on div "button" at bounding box center [78, 129] width 9 height 9
click at [86, 151] on input "text" at bounding box center [138, 156] width 131 height 17
click at [104, 153] on input "text" at bounding box center [138, 156] width 131 height 17
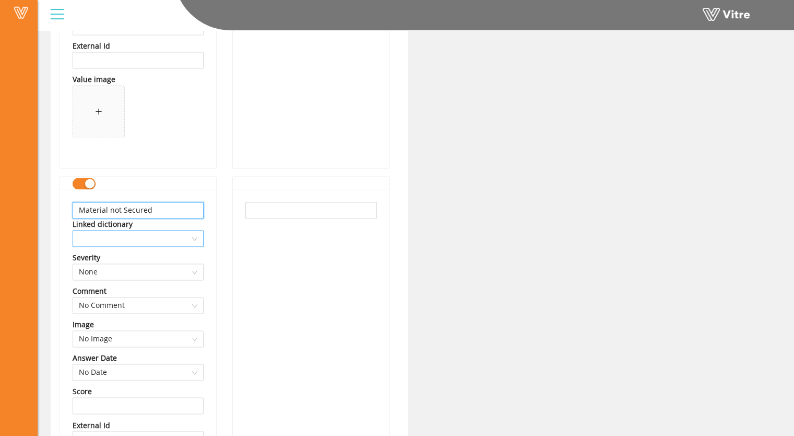
scroll to position [1567, 0]
click at [109, 208] on input "Material not Secured" at bounding box center [138, 209] width 131 height 17
click at [163, 208] on input "Material at heights not Secured" at bounding box center [138, 209] width 131 height 17
drag, startPoint x: 185, startPoint y: 209, endPoint x: 58, endPoint y: 206, distance: 127.5
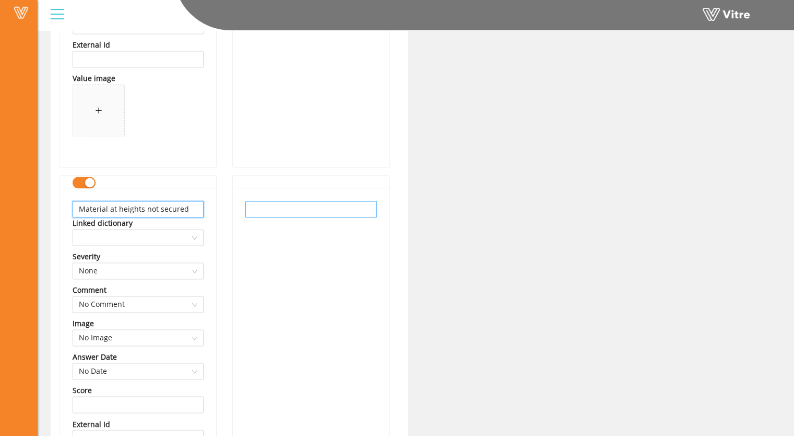
type input "Material at heights not secured"
click at [275, 210] on input "text" at bounding box center [311, 209] width 131 height 17
paste input "Material at heights not secured"
drag, startPoint x: 273, startPoint y: 209, endPoint x: 268, endPoint y: 203, distance: 7.8
click at [271, 207] on input "Material at heights not secured" at bounding box center [311, 209] width 131 height 17
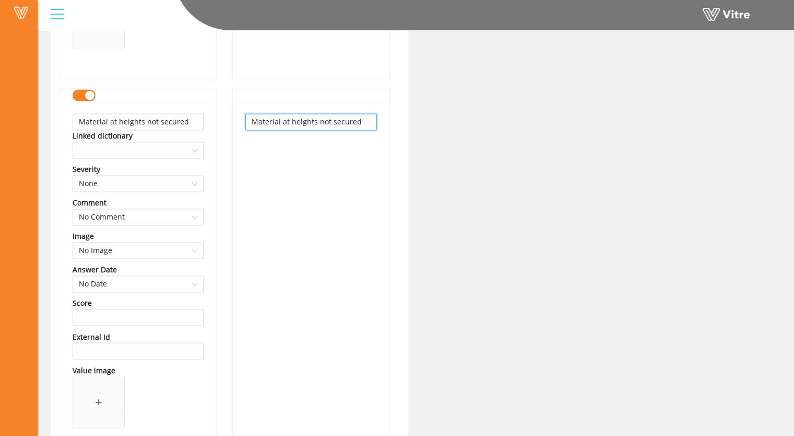
scroll to position [1672, 0]
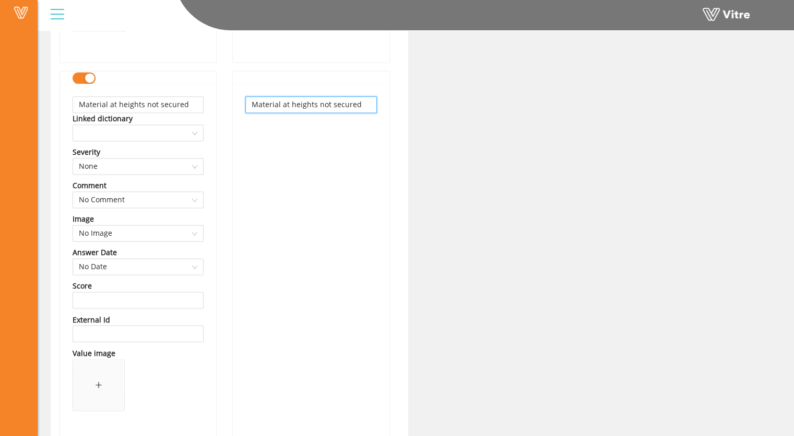
type input "Material at heights not secured"
click at [275, 159] on div "Material at heights not secured" at bounding box center [311, 262] width 156 height 357
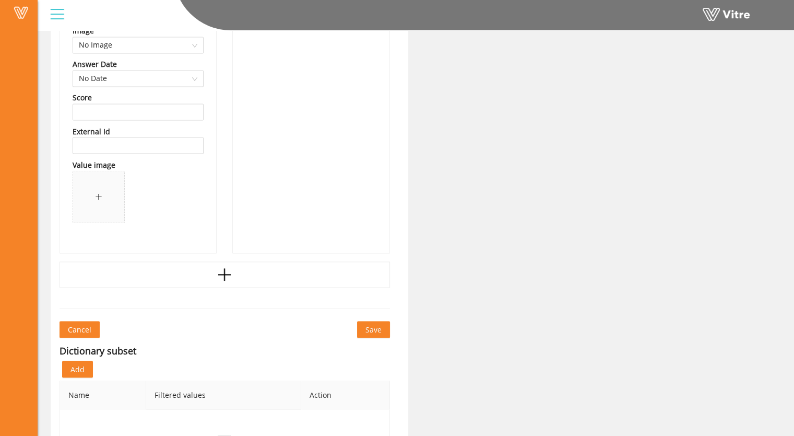
scroll to position [1880, 0]
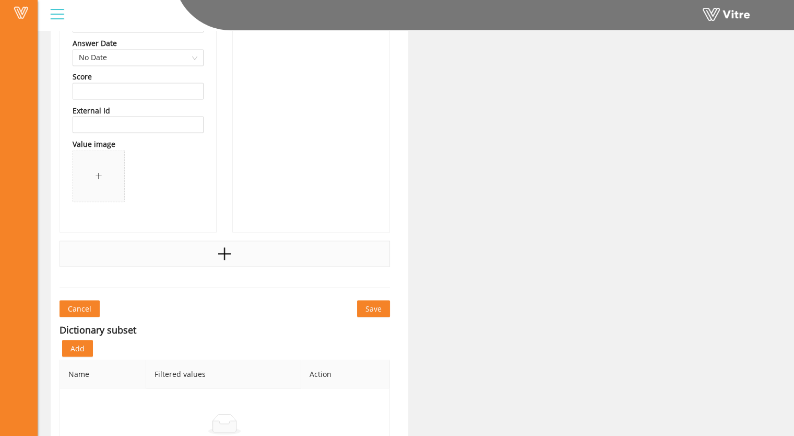
click at [226, 253] on icon "plus" at bounding box center [225, 254] width 16 height 16
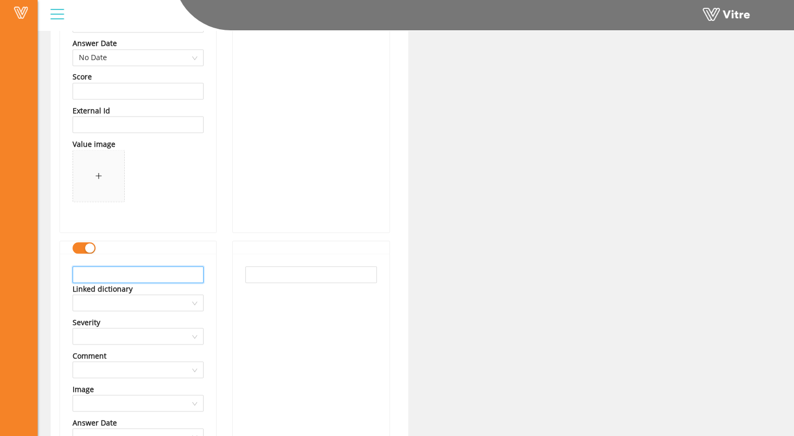
click at [107, 275] on input "text" at bounding box center [138, 274] width 131 height 17
click at [90, 248] on div "button" at bounding box center [89, 247] width 9 height 9
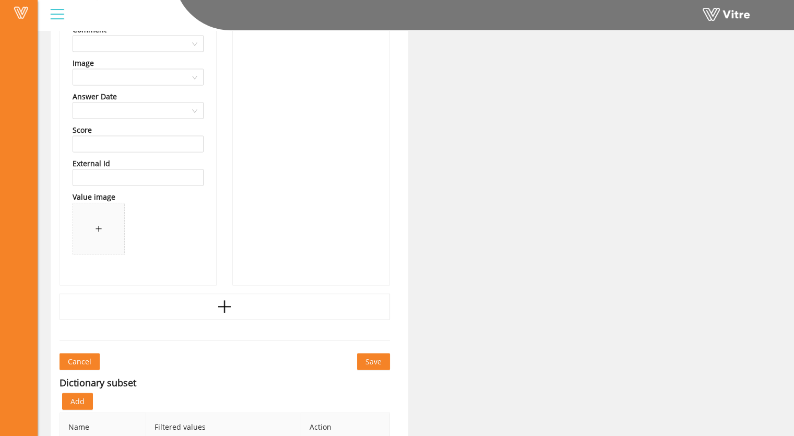
scroll to position [2204, 0]
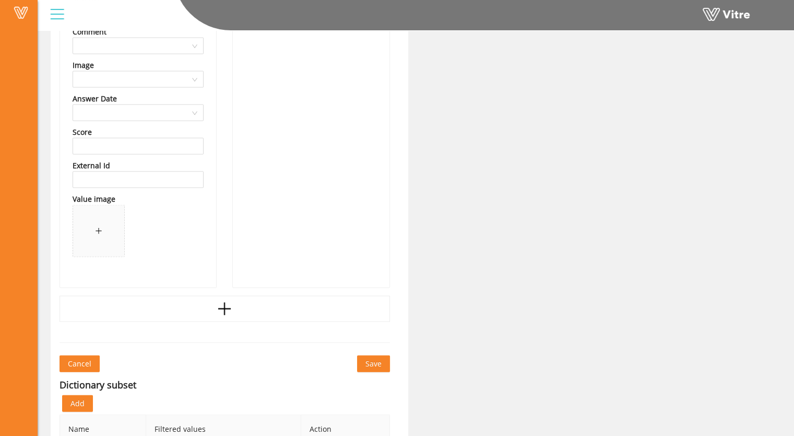
click at [375, 368] on button "Save" at bounding box center [373, 363] width 33 height 17
click at [373, 362] on span "Save" at bounding box center [374, 363] width 16 height 11
click at [374, 361] on span "Save" at bounding box center [374, 363] width 16 height 11
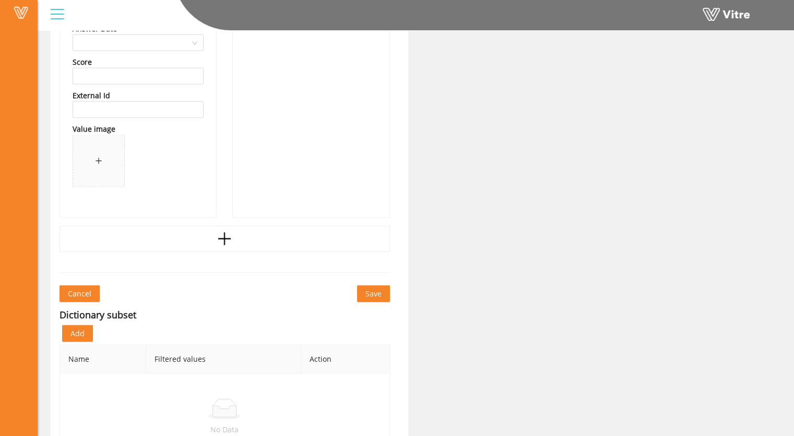
scroll to position [2256, 0]
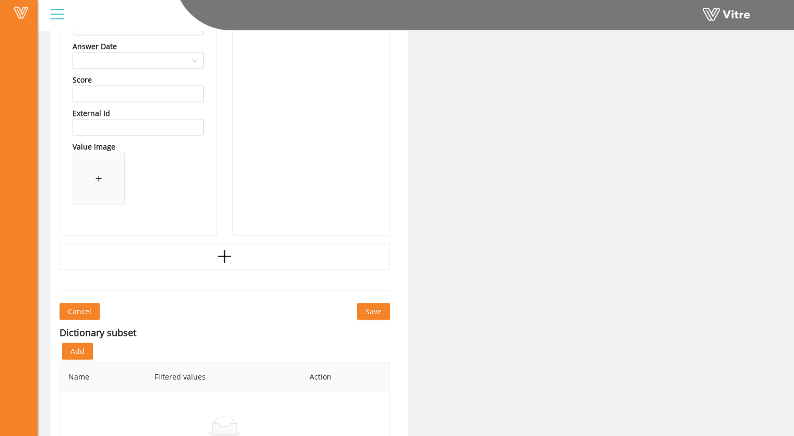
click at [370, 310] on span "Save" at bounding box center [374, 311] width 16 height 11
click at [380, 309] on span "Save" at bounding box center [374, 311] width 16 height 11
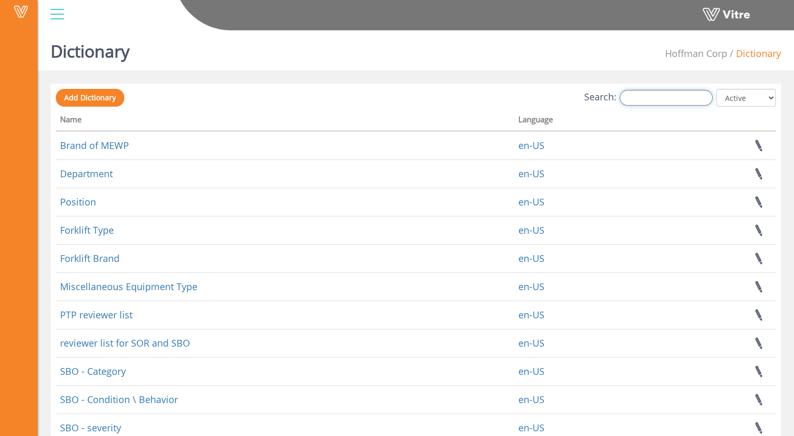
click at [651, 98] on input "Search:" at bounding box center [666, 98] width 93 height 16
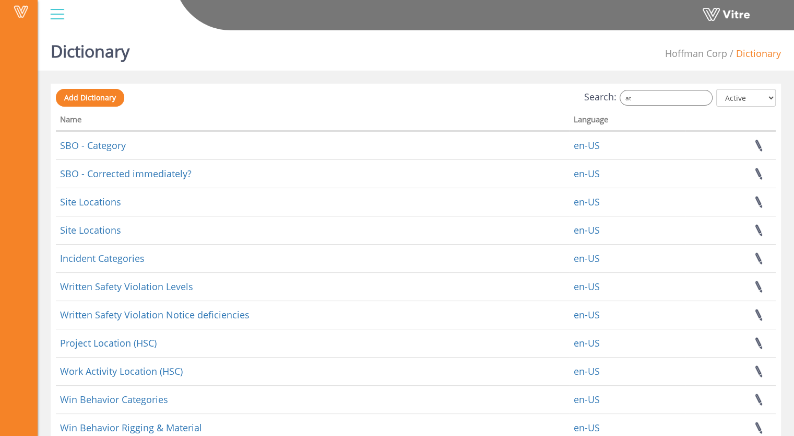
drag, startPoint x: 752, startPoint y: 0, endPoint x: 514, endPoint y: 41, distance: 241.7
click at [512, 31] on div "Vitre" at bounding box center [416, 15] width 757 height 31
drag, startPoint x: 646, startPoint y: 95, endPoint x: 617, endPoint y: 101, distance: 29.4
click at [617, 101] on label "Search: at" at bounding box center [649, 98] width 128 height 16
click at [651, 102] on input "Win" at bounding box center [666, 98] width 93 height 16
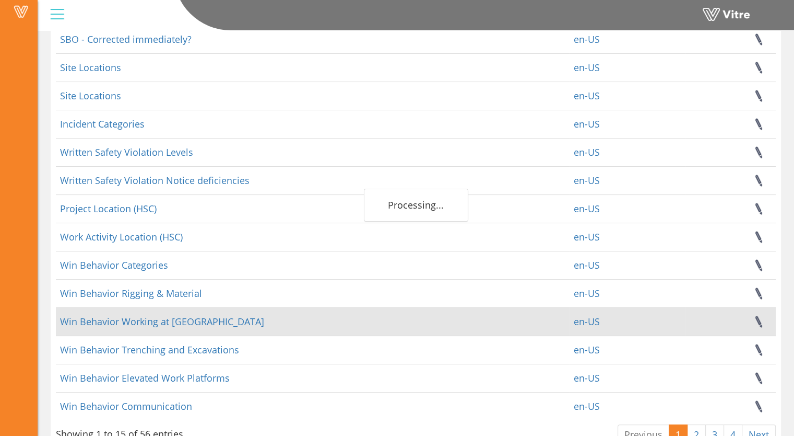
scroll to position [166, 0]
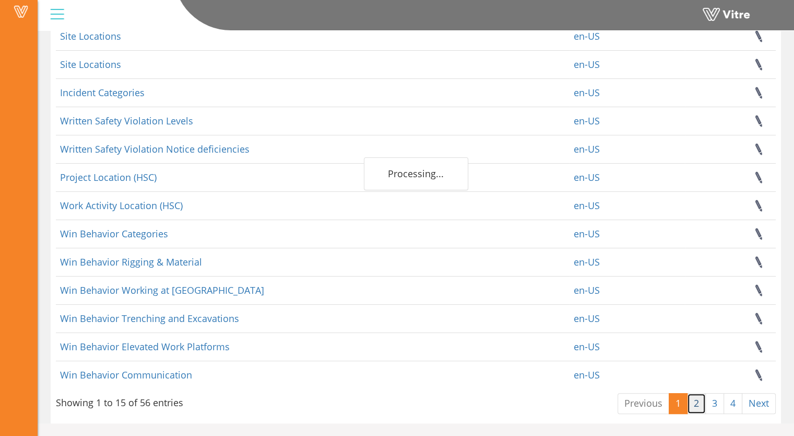
click at [694, 409] on link "2" at bounding box center [696, 403] width 19 height 21
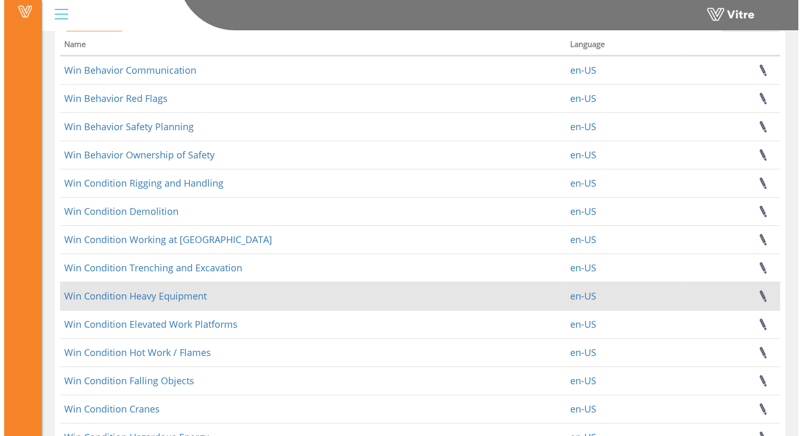
scroll to position [0, 0]
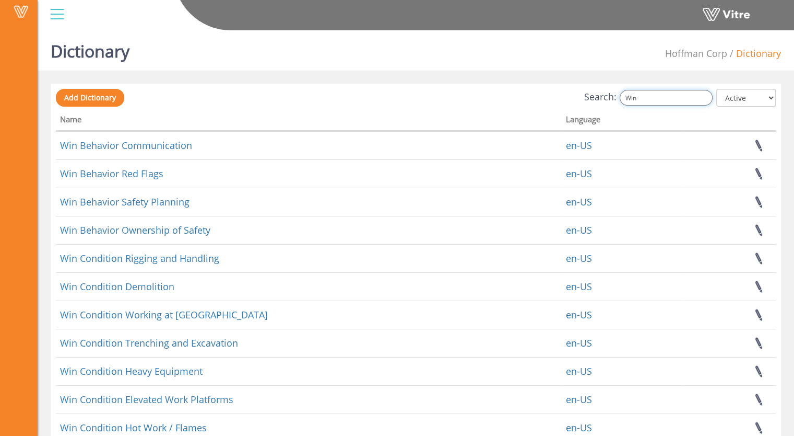
drag, startPoint x: 650, startPoint y: 99, endPoint x: 604, endPoint y: 99, distance: 46.0
click at [604, 99] on label "Search: Win" at bounding box center [649, 98] width 128 height 16
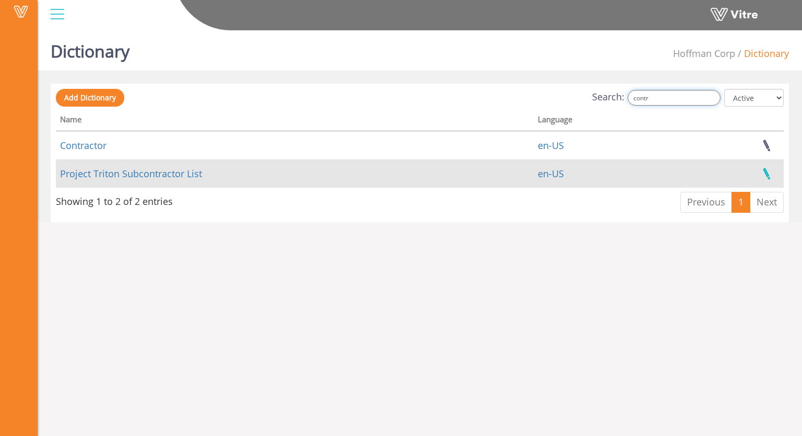
type input "contr"
click at [766, 176] on link at bounding box center [767, 174] width 26 height 28
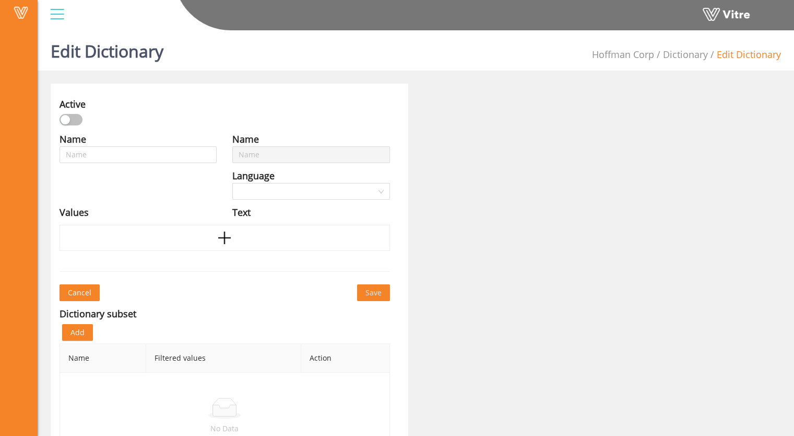
type input "Project Triton Subcontractor List"
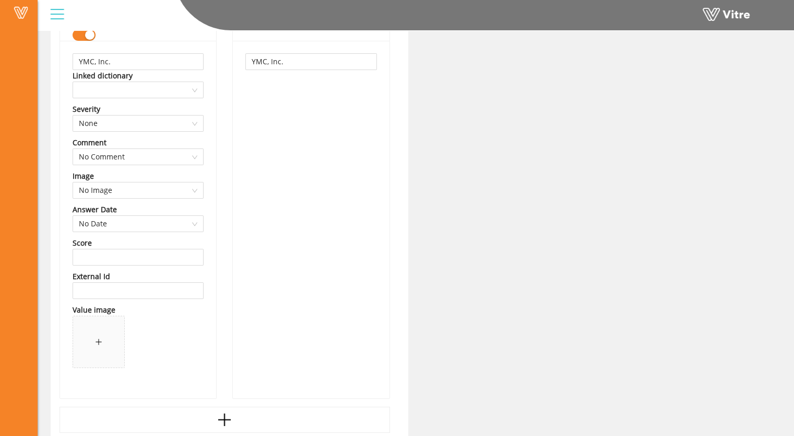
scroll to position [15934, 0]
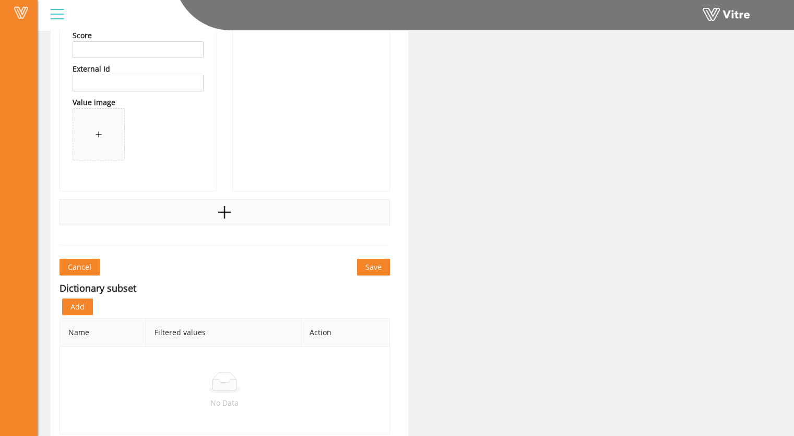
click at [221, 212] on icon "plus" at bounding box center [224, 213] width 13 height 2
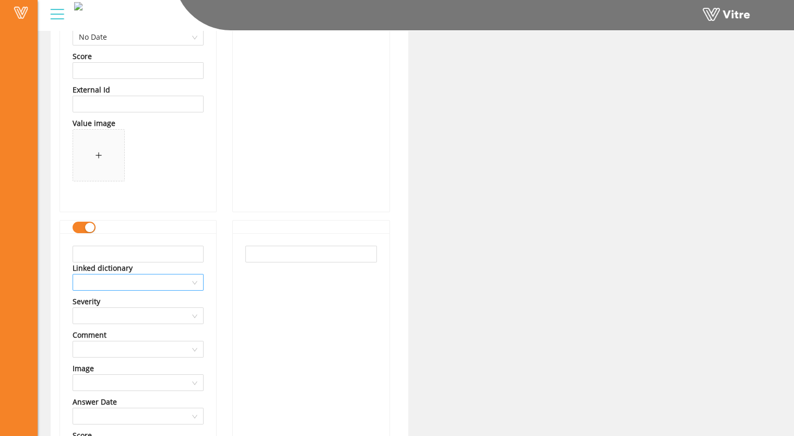
scroll to position [15895, 0]
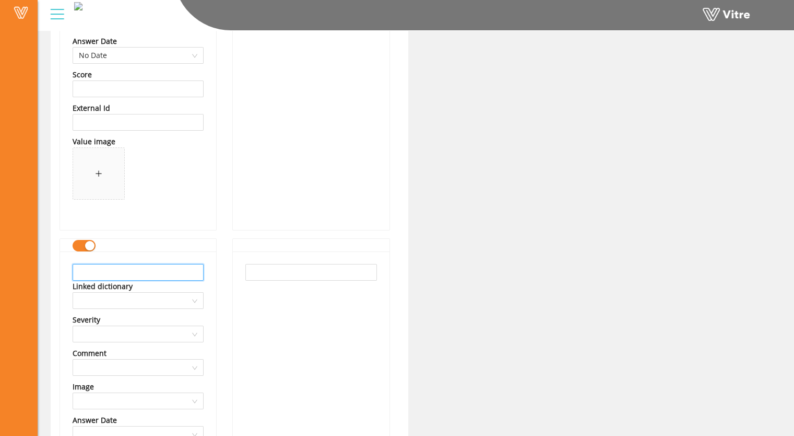
click at [79, 264] on input "text" at bounding box center [138, 272] width 131 height 17
drag, startPoint x: 109, startPoint y: 266, endPoint x: 61, endPoint y: 269, distance: 47.6
click at [61, 269] on div "Inland Crane Linked dictionary Severity Comment Image Answer Date Score Externa…" at bounding box center [138, 429] width 156 height 357
type input "Inland Crane"
click at [268, 264] on input "text" at bounding box center [311, 272] width 131 height 17
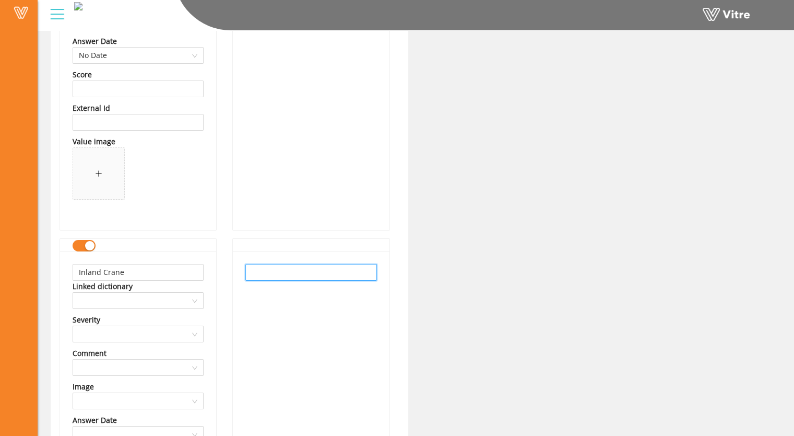
paste input "Inland Crane"
type input "Inland Crane"
click at [330, 336] on div "Inland Crane" at bounding box center [311, 429] width 156 height 357
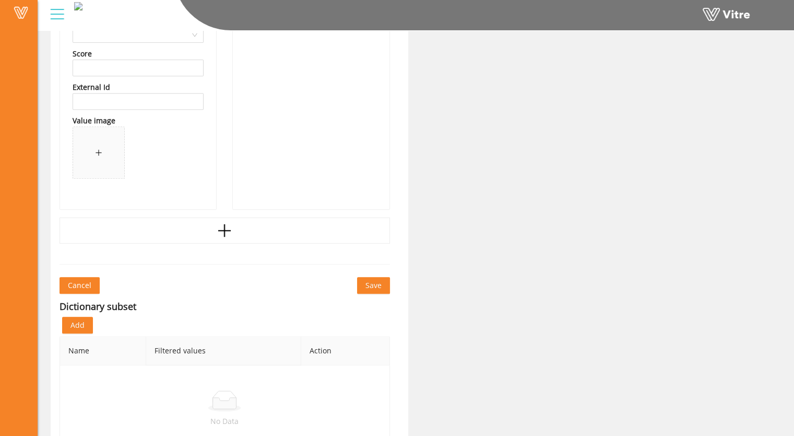
scroll to position [16313, 0]
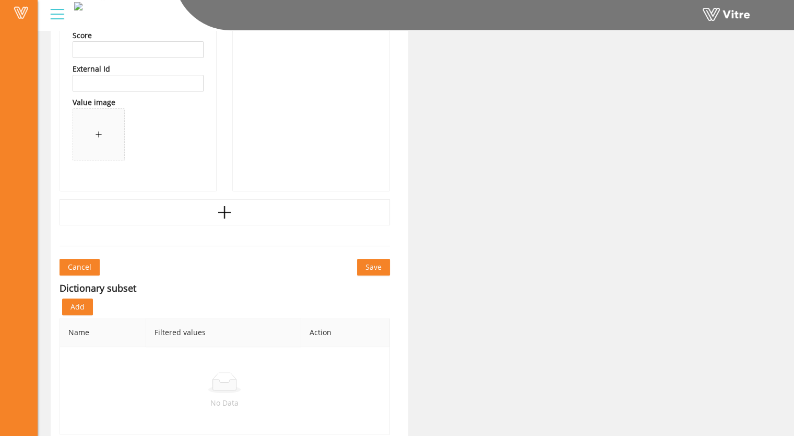
click at [373, 261] on span "Save" at bounding box center [374, 266] width 16 height 11
drag, startPoint x: 375, startPoint y: 255, endPoint x: 380, endPoint y: 255, distance: 5.7
click at [380, 261] on span "Save" at bounding box center [374, 266] width 16 height 11
click at [372, 261] on span "Save" at bounding box center [374, 266] width 16 height 11
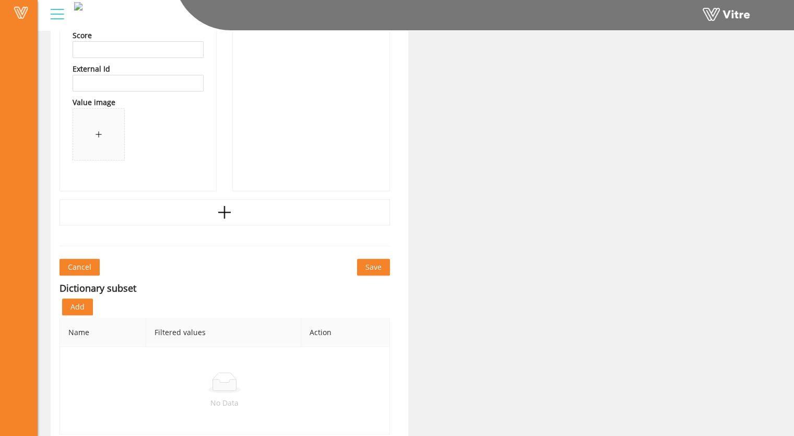
click at [372, 261] on span "Save" at bounding box center [374, 266] width 16 height 11
click at [375, 261] on span "Save" at bounding box center [374, 266] width 16 height 11
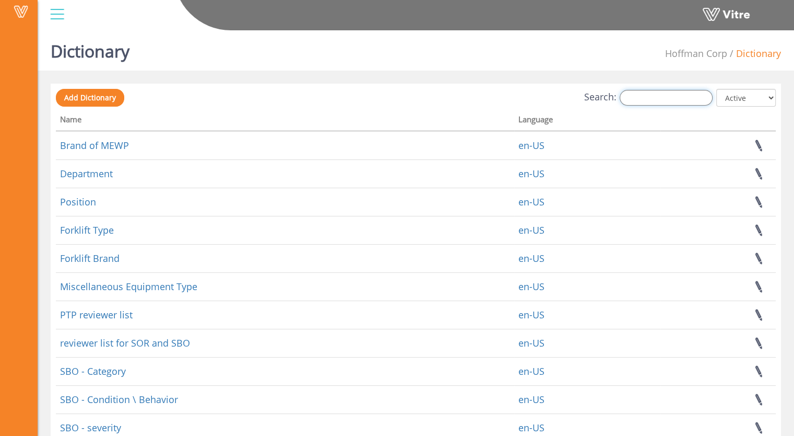
click at [645, 100] on input "Search:" at bounding box center [666, 98] width 93 height 16
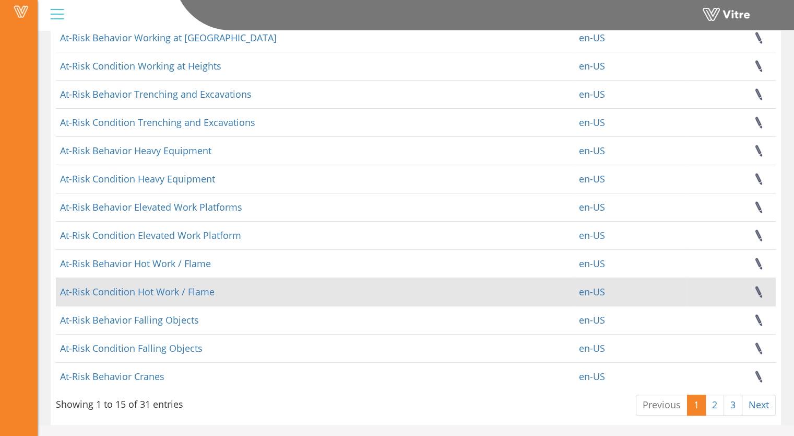
scroll to position [166, 0]
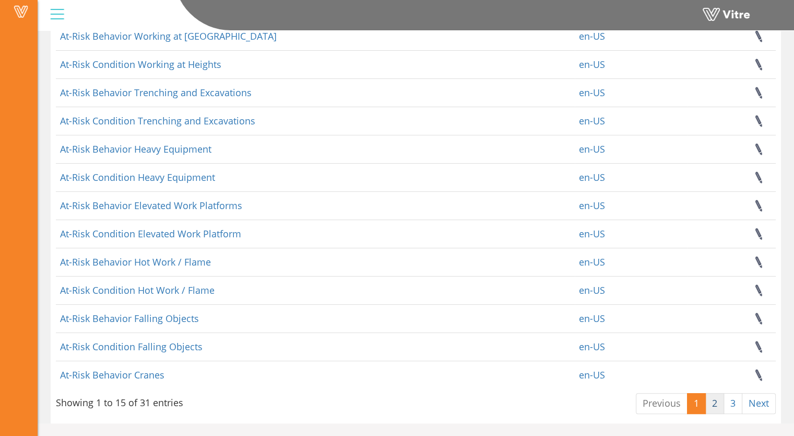
type input "at-risk"
click at [712, 404] on link "2" at bounding box center [715, 403] width 19 height 21
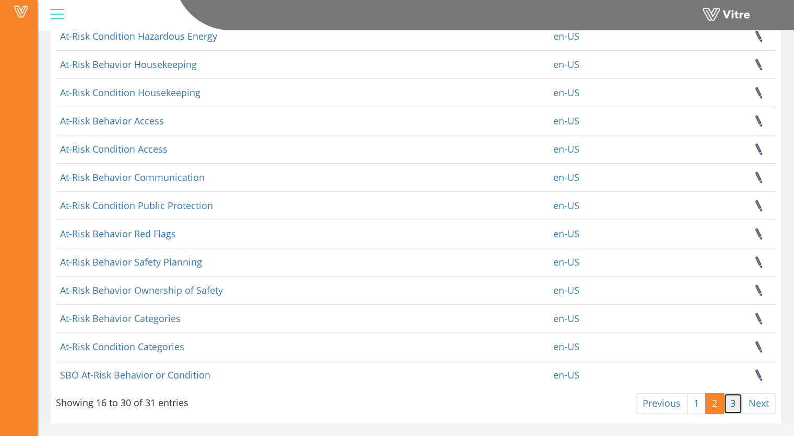
click at [733, 406] on link "3" at bounding box center [733, 403] width 19 height 21
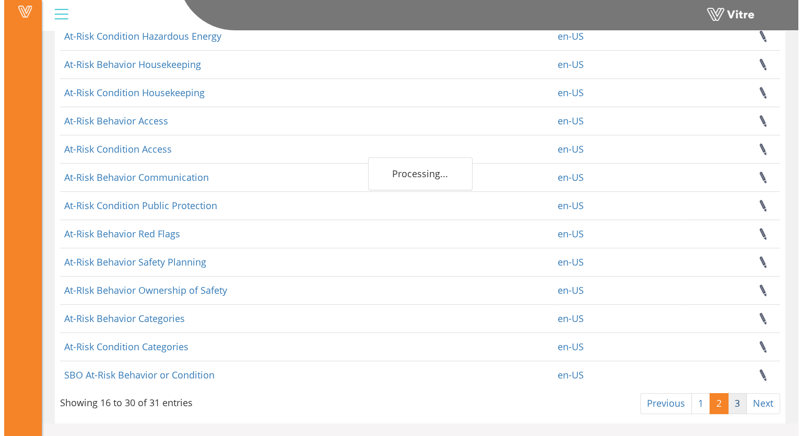
scroll to position [0, 0]
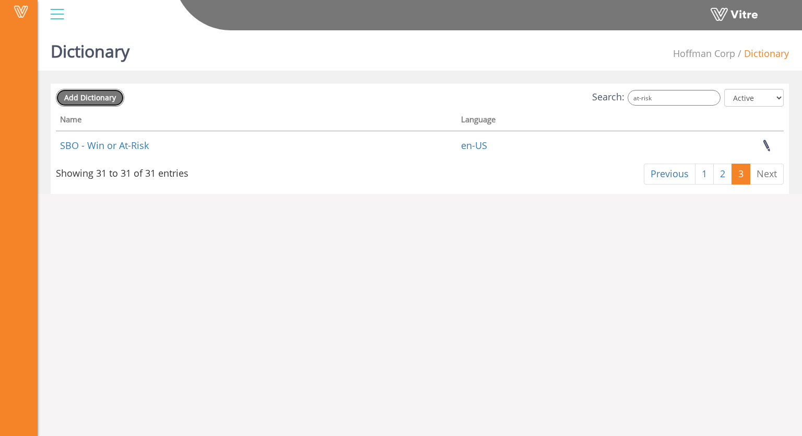
click at [91, 95] on span "Add Dictionary" at bounding box center [90, 97] width 52 height 10
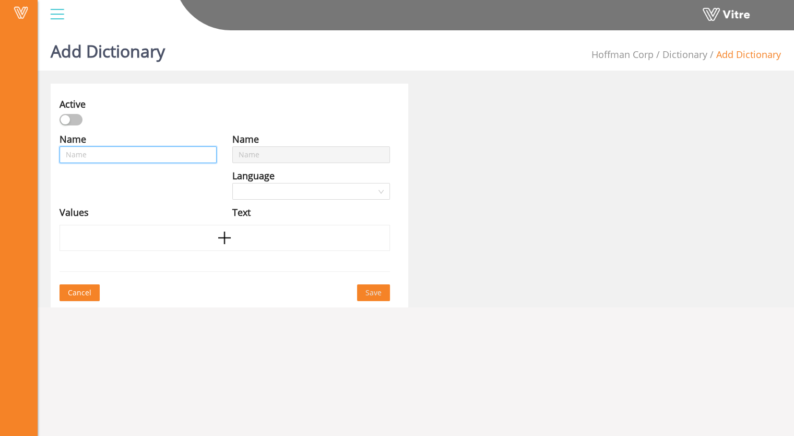
click at [130, 152] on input "text" at bounding box center [138, 154] width 157 height 17
type input "A"
type input "At"
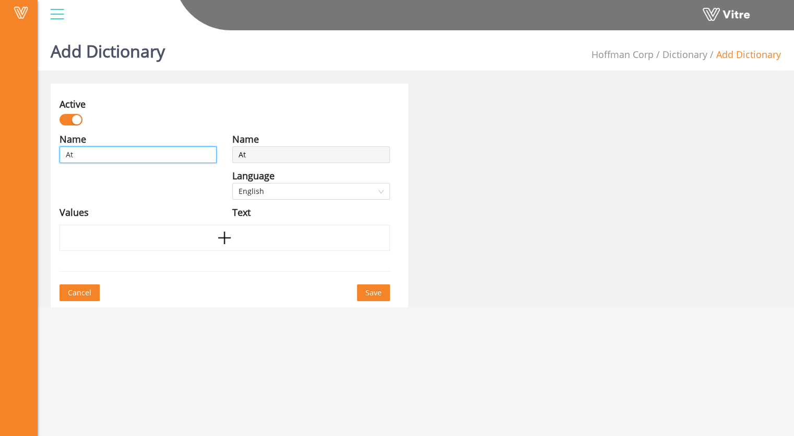
type input "At-"
type input "At-r"
type input "At-rs"
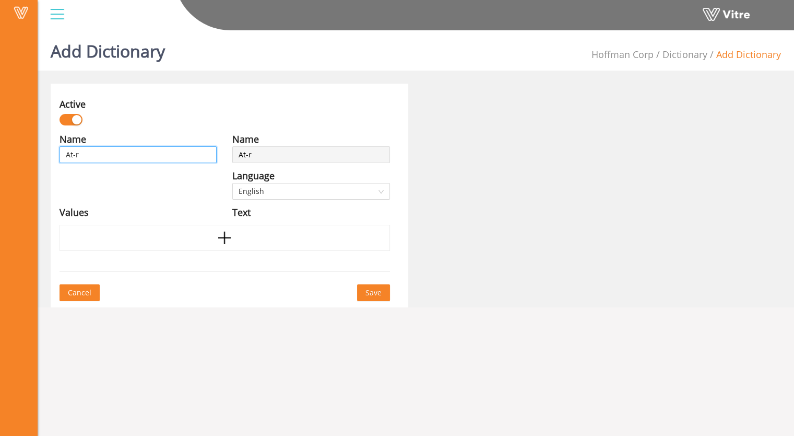
type input "At-rs"
type input "At-rsi"
type input "At-rs"
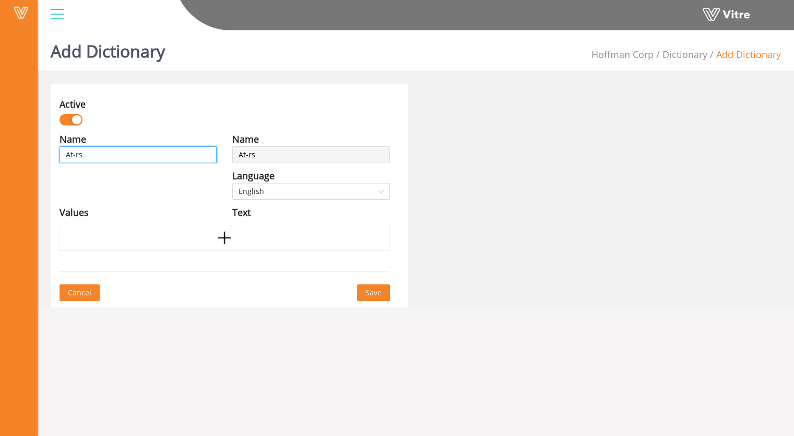
type input "At-r"
type input "At-ri"
type input "At-ris"
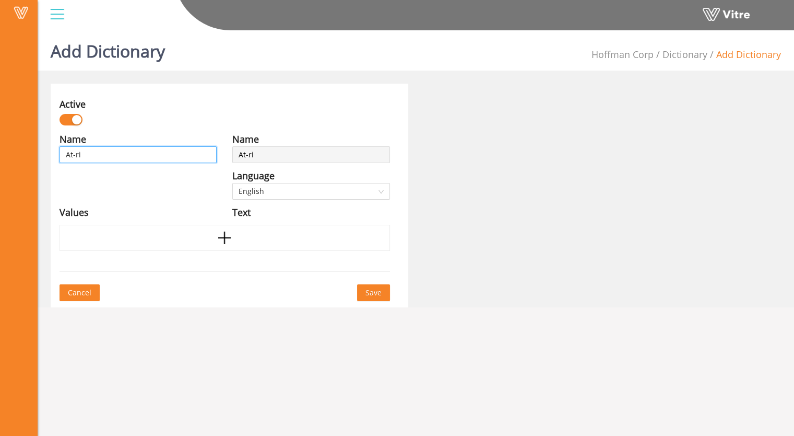
type input "At-ris"
type input "At-risk"
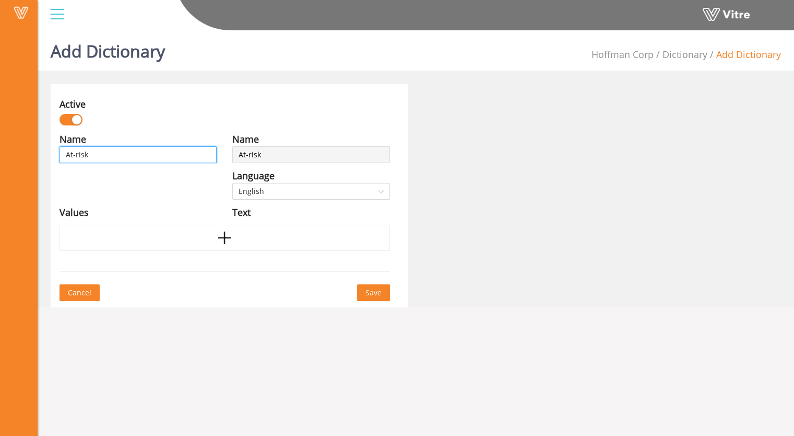
type input "At-risk D"
type input "At-risk De"
type input "At-risk Dem"
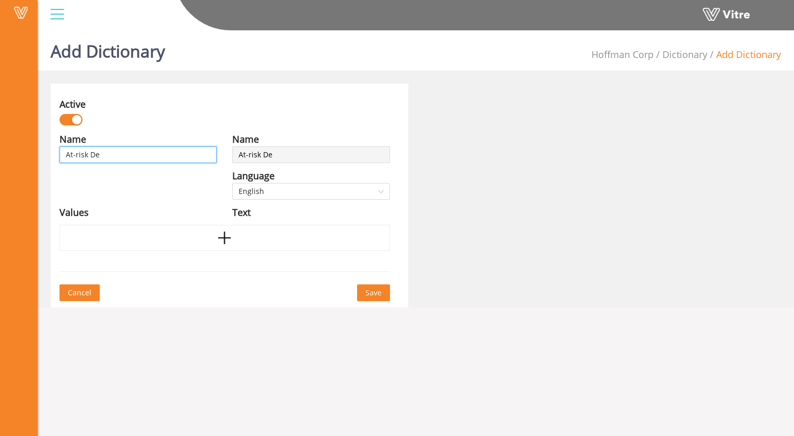
type input "At-risk Dem"
type input "At-risk Demo"
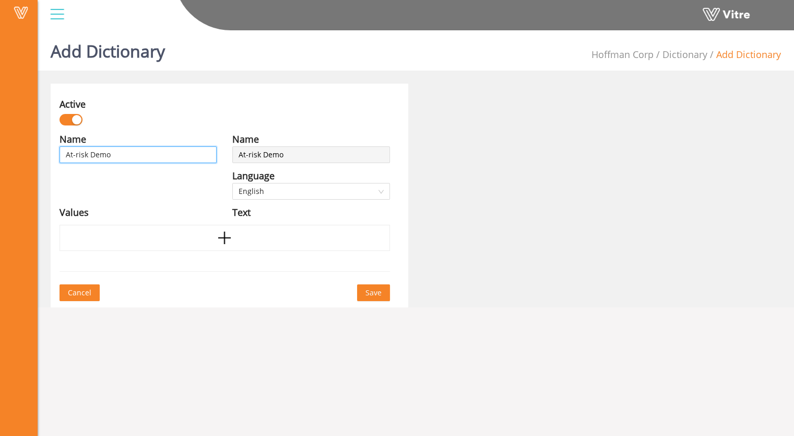
type input "At-risk Demo B"
type input "At-risk Demo Be"
type input "At-risk Demo Beh"
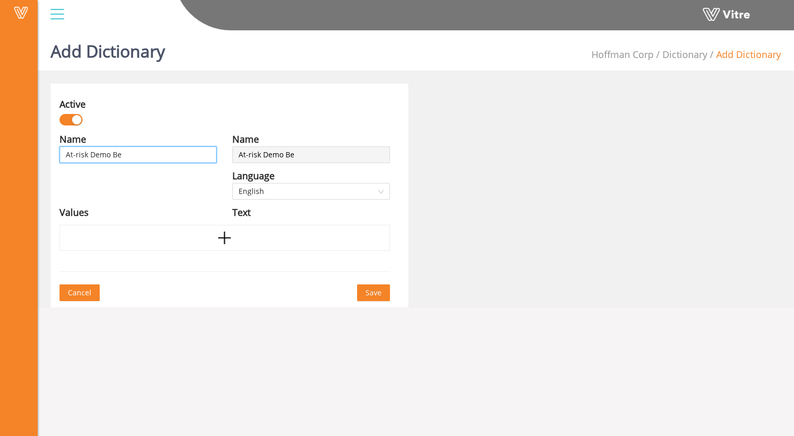
type input "At-risk Demo Beh"
type input "At-risk Demo Beha"
type input "At-risk Demo Behab"
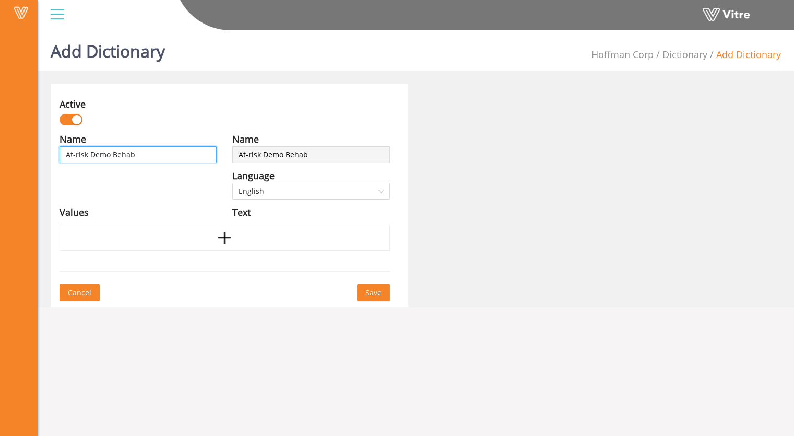
type input "At-risk Demo Beha"
type input "At-risk Demo Beh"
type input "At-risk Demo Be"
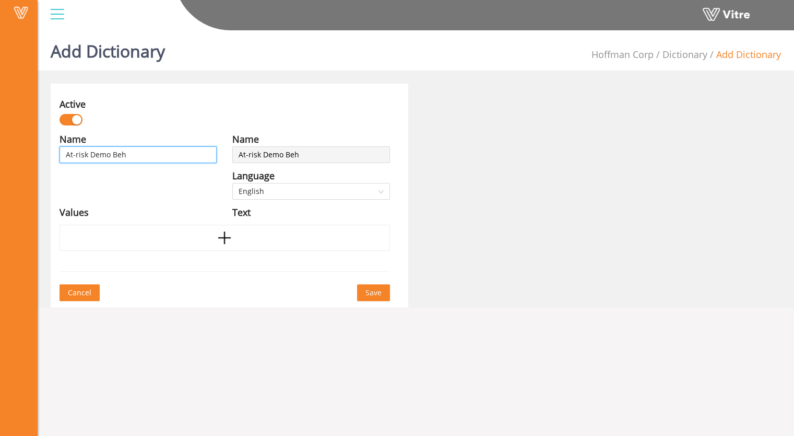
type input "At-risk Demo Be"
type input "At-risk Demo B"
type input "At-risk Demo"
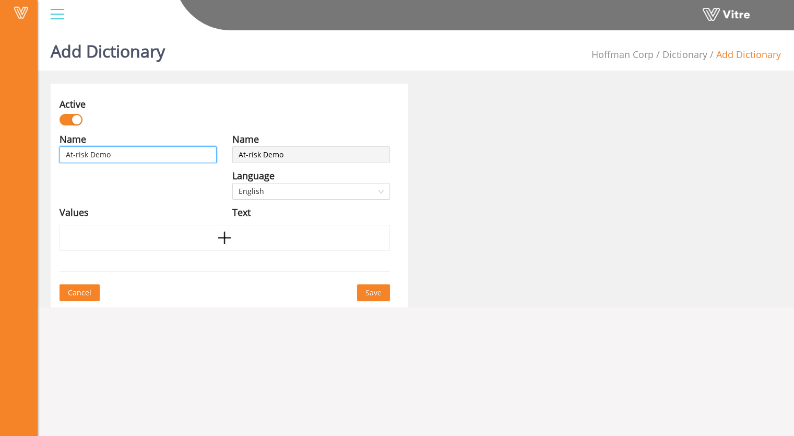
type input "At-risk Demo"
type input "At-risk Dem"
type input "At-risk De"
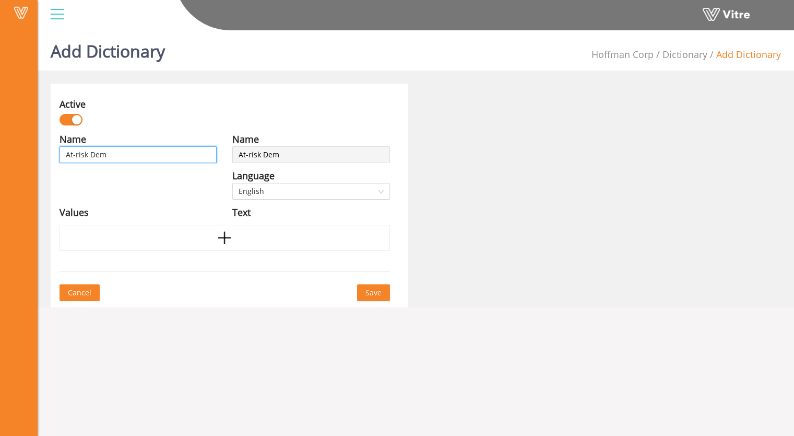
type input "At-risk De"
type input "At-risk D"
type input "At-risk"
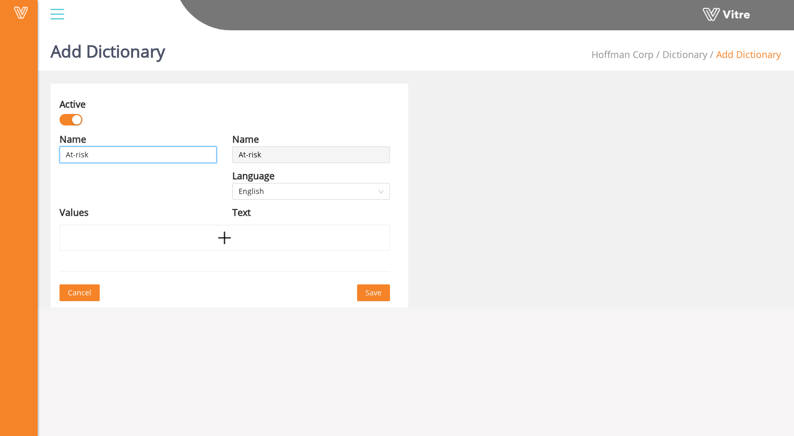
type input "At-risk"
type input "At-ris"
type input "At-ri"
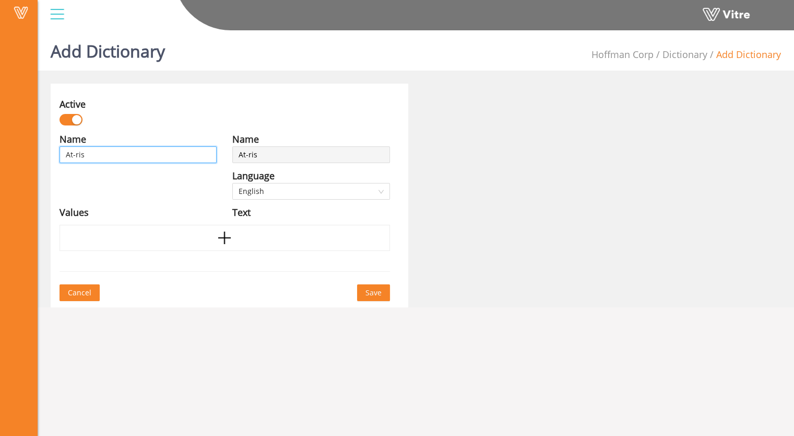
type input "At-ri"
type input "At-r"
type input "At-ri"
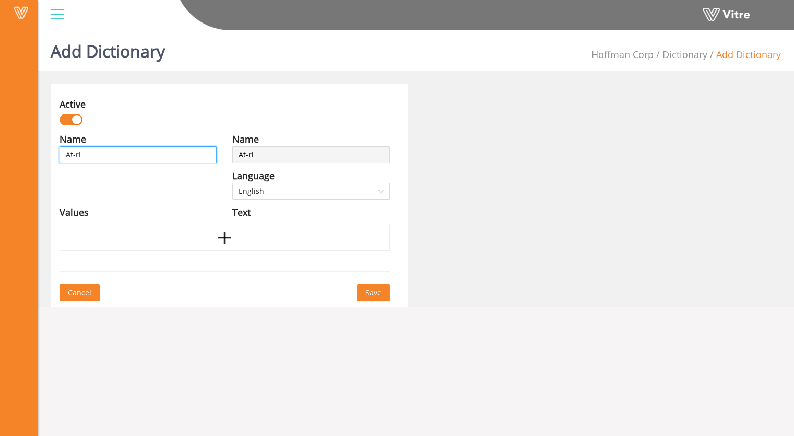
type input "At-ris"
type input "At-risk"
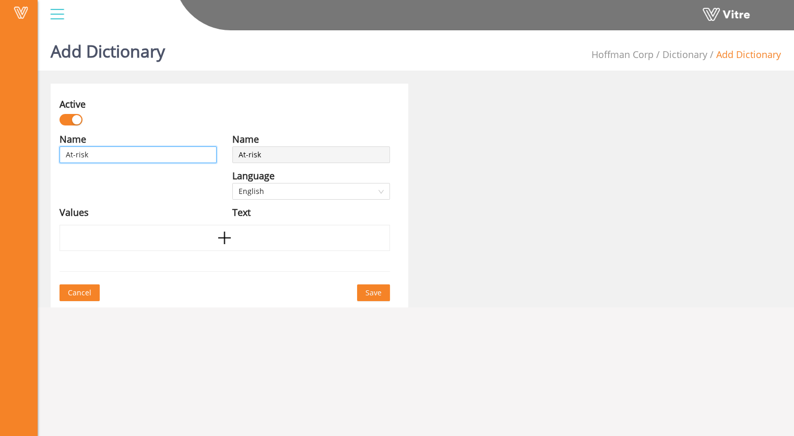
type input "At-risk"
type input "At-risk c"
type input "At-risk co"
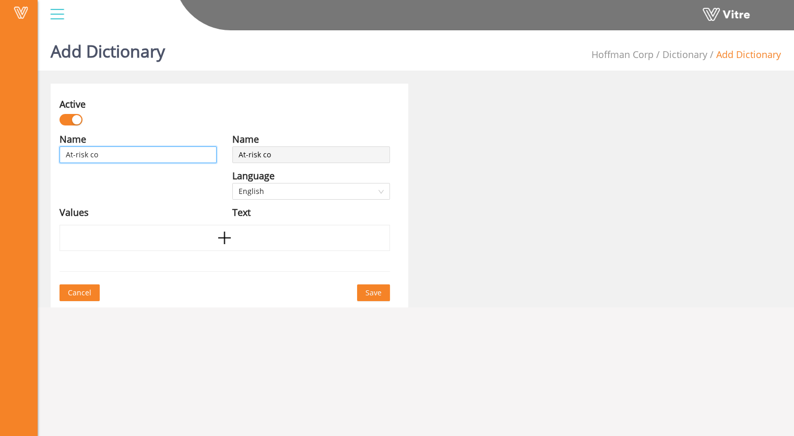
type input "At-risk con"
type input "At-risk cond"
type input "At-risk condi"
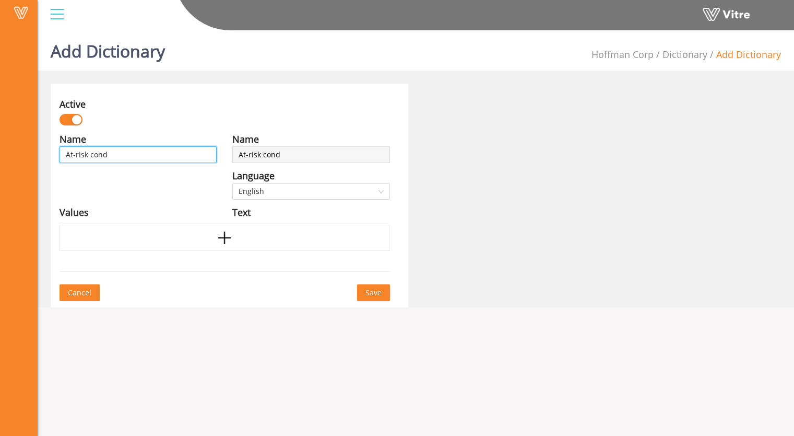
type input "At-risk condi"
type input "At-risk condit"
type input "At-risk conditi"
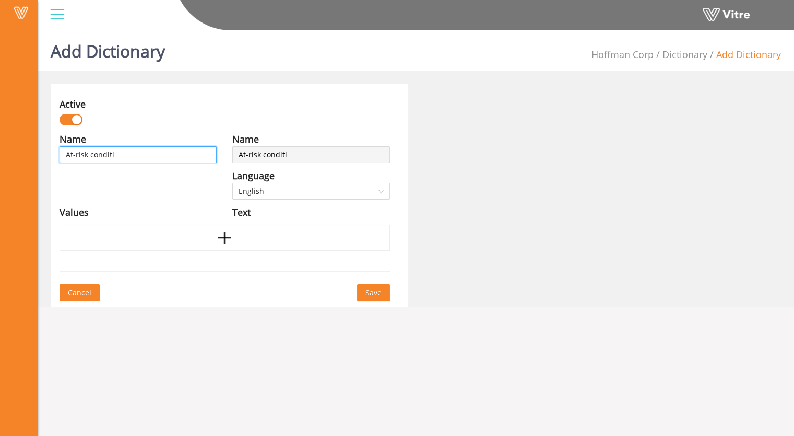
type input "At-risk conditio"
type input "At-risk condition"
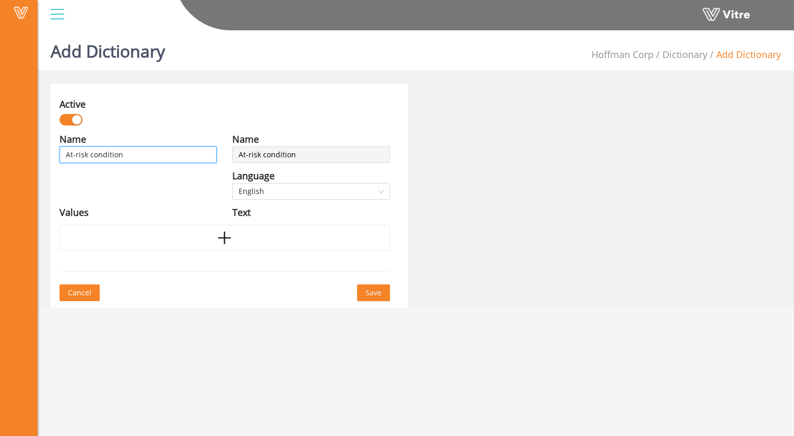
type input "At-risk condition"
type input "At-risk condition D"
type input "At-risk condition De"
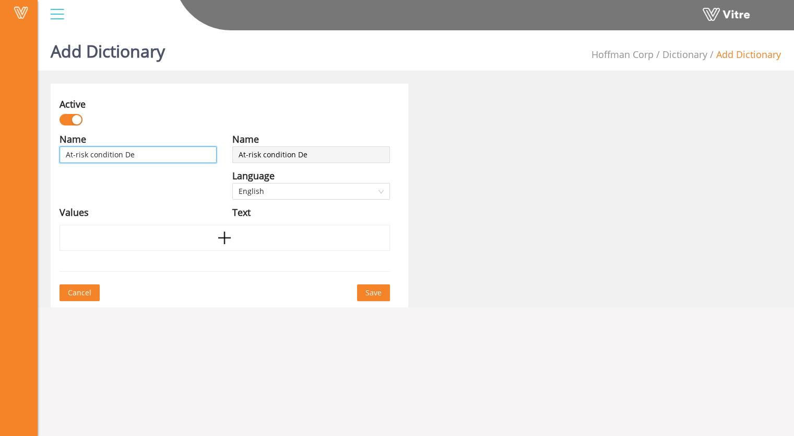
type input "At-risk condition Dem"
type input "At-risk condition Demo"
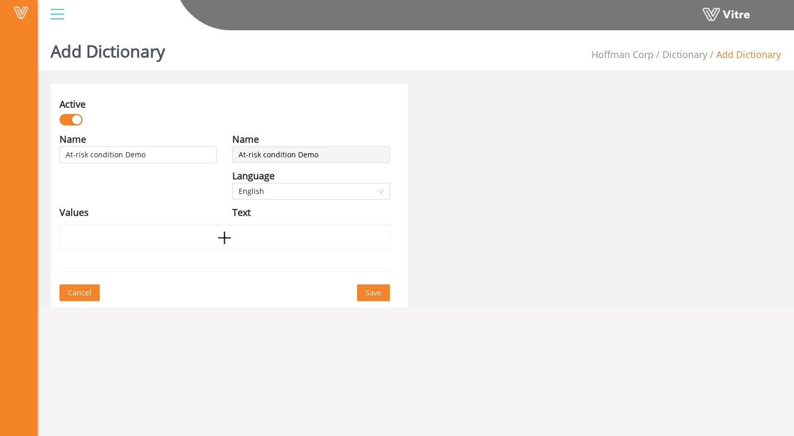
click at [375, 291] on span "Save" at bounding box center [374, 292] width 16 height 11
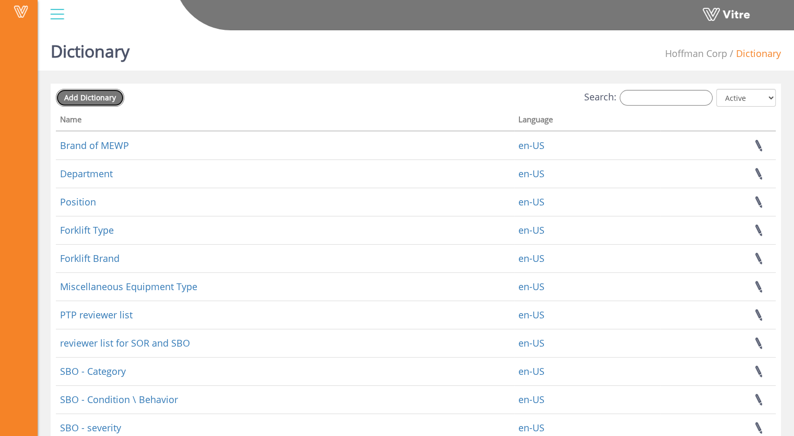
click at [90, 98] on span "Add Dictionary" at bounding box center [90, 97] width 52 height 10
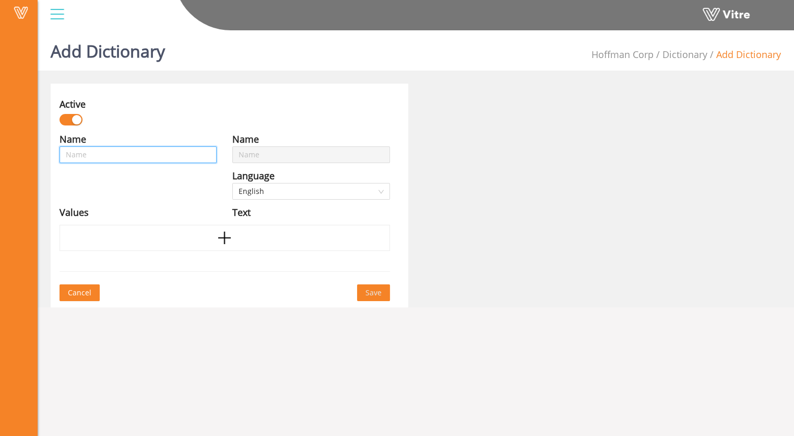
click at [91, 154] on input "text" at bounding box center [138, 154] width 157 height 17
type input "A"
type input "At"
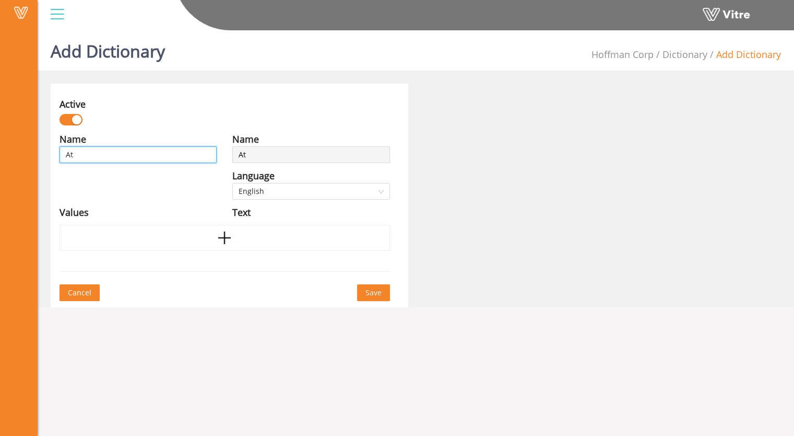
type input "At-"
type input "At-r"
type input "At-rs"
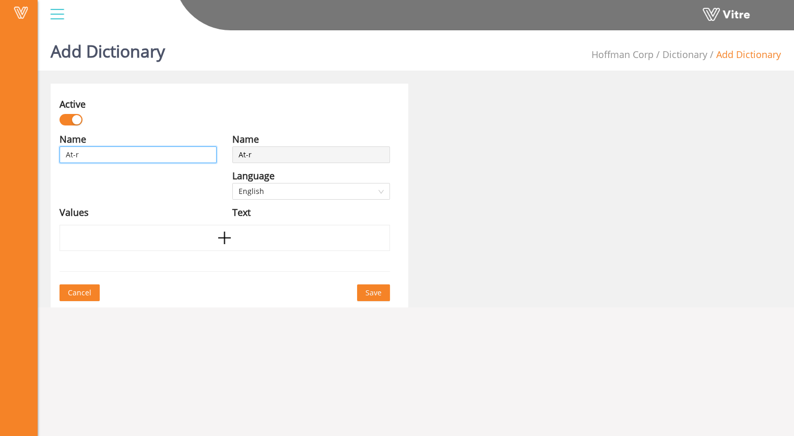
type input "At-rs"
type input "At-rsi"
type input "At-rsik"
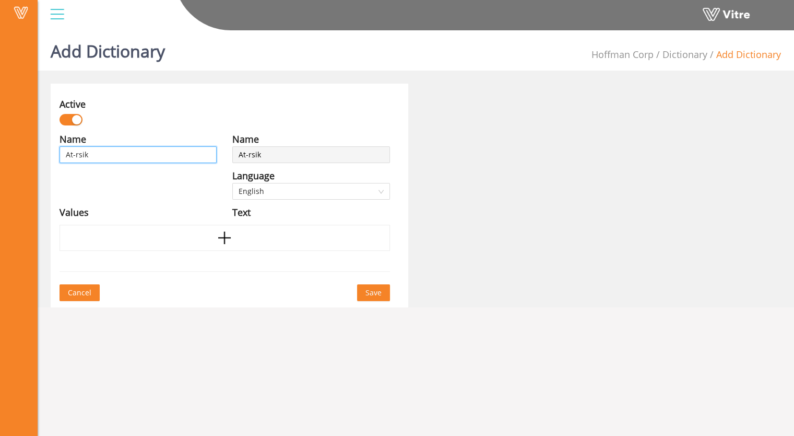
type input "At-rsi"
type input "At-rs"
type input "At-r"
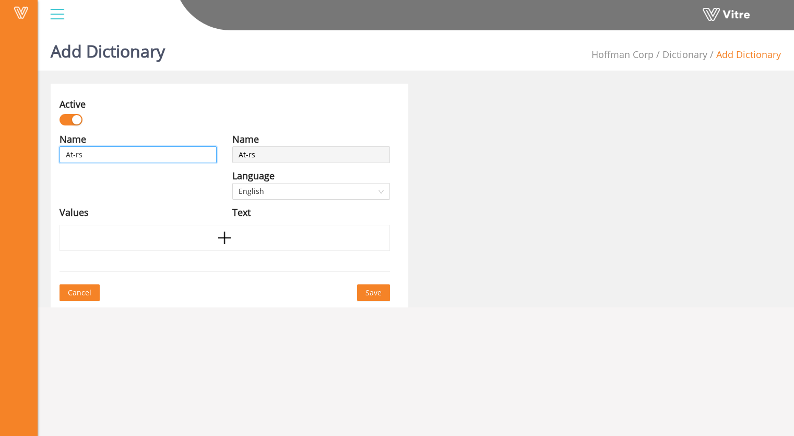
type input "At-r"
type input "At-ri"
type input "At-ris"
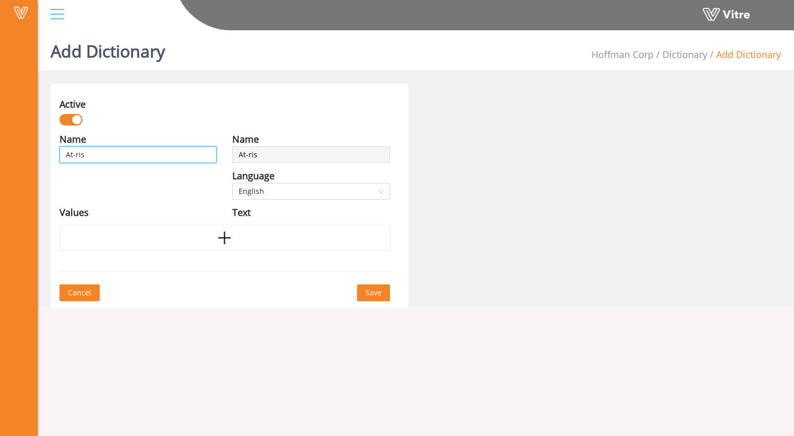
type input "At-risk"
type input "At-risk C"
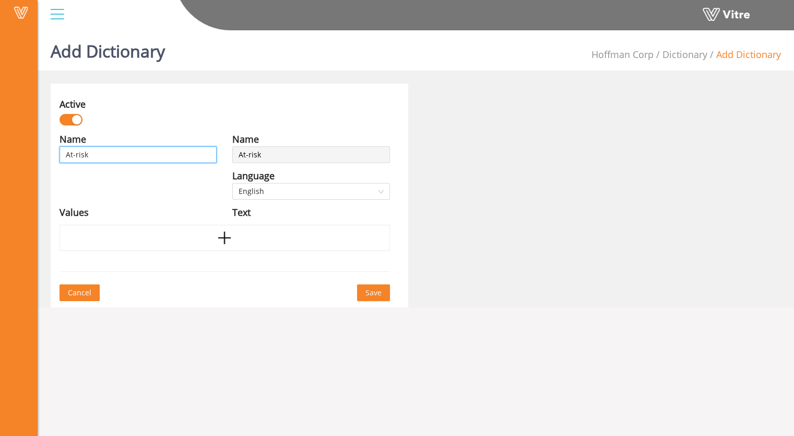
type input "At-risk C"
type input "At-risk Co"
type input "At-risk Con"
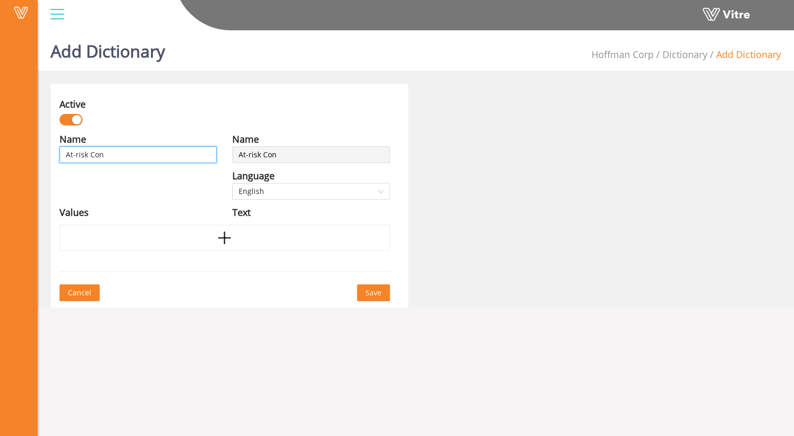
type input "At-risk Cond"
type input "At-risk Condt"
type input "At-risk Condti"
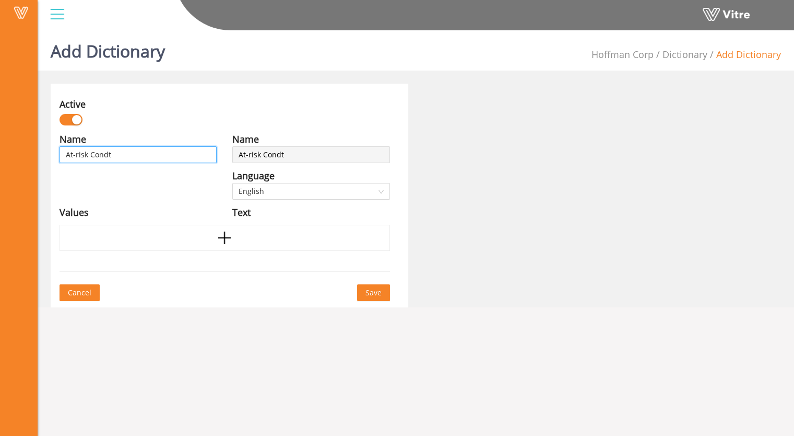
type input "At-risk Condti"
type input "At-risk Condtio"
type input "At-risk Condtion"
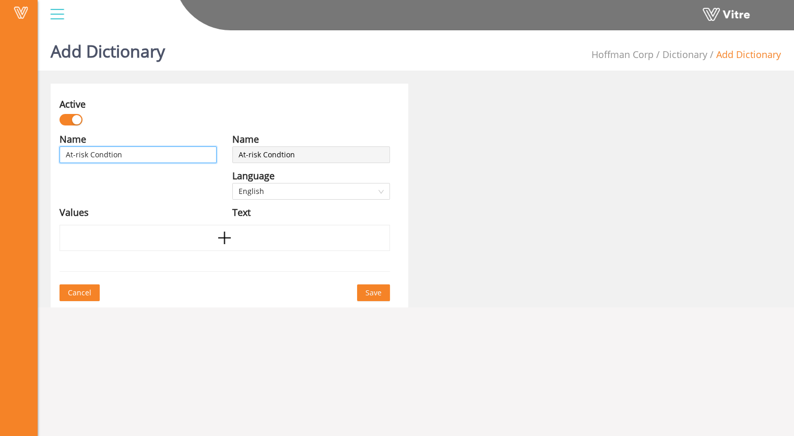
type input "At-risk Condtio"
type input "At-risk Condti"
type input "At-risk Condt"
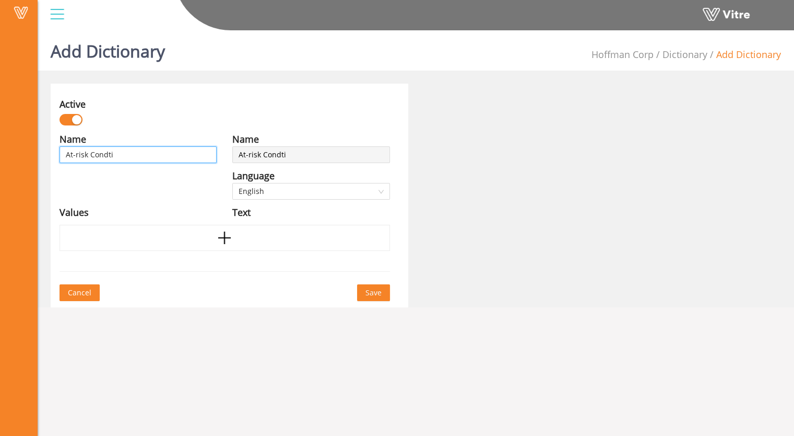
type input "At-risk Condt"
type input "At-risk Cond"
type input "At-risk Con"
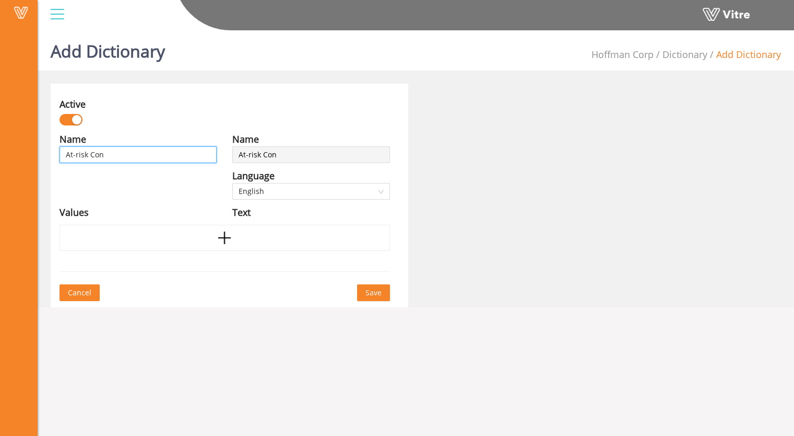
type input "At-risk Co"
type input "At-risk C"
type input "At-risk"
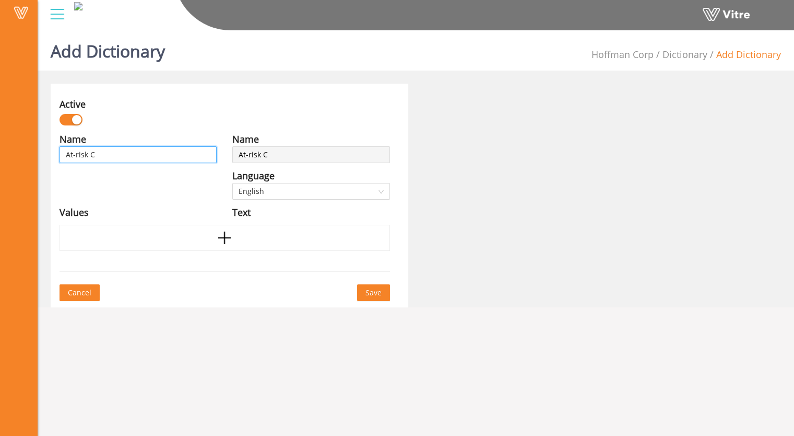
type input "At-risk"
type input "At-risk B"
type input "At-risk Be"
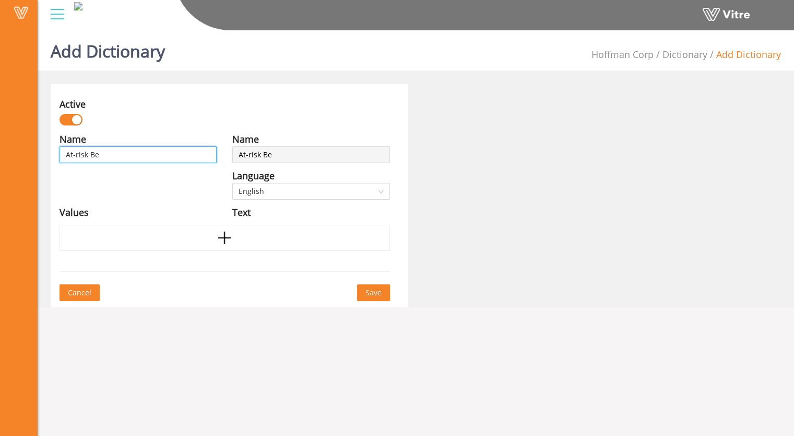
type input "At-risk Beh"
type input "At-risk Beha"
type input "At-risk Behav"
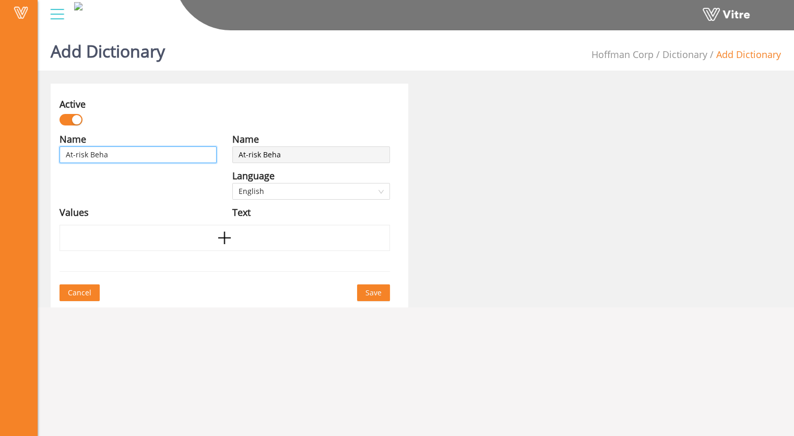
type input "At-risk Behav"
type input "At-risk Behavi"
type input "At-risk Behavio"
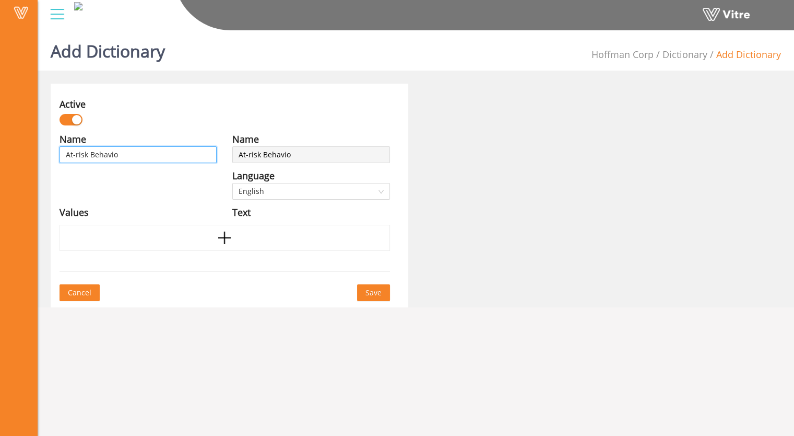
type input "At-risk Behavior"
click at [129, 157] on input "At-risk Behavior" at bounding box center [138, 154] width 157 height 17
drag, startPoint x: 126, startPoint y: 155, endPoint x: 105, endPoint y: 156, distance: 20.9
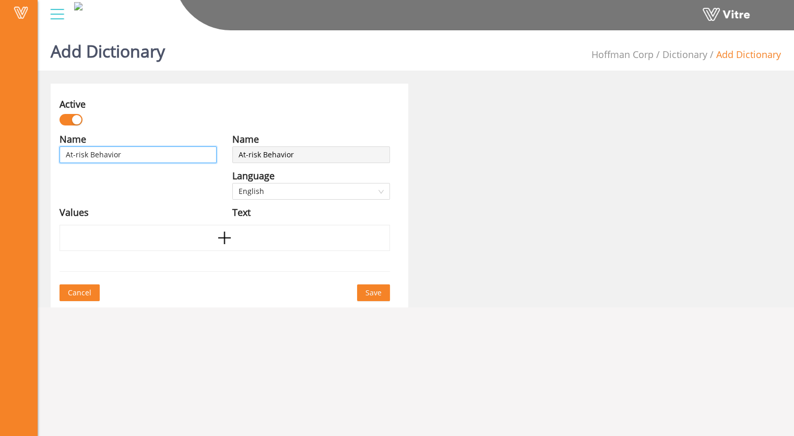
click at [105, 156] on input "At-risk Behavior" at bounding box center [138, 154] width 157 height 17
click at [111, 157] on input "At-risk Behavior" at bounding box center [138, 154] width 157 height 17
click at [113, 157] on input "At-risk Behavior" at bounding box center [138, 154] width 157 height 17
type input "At-risk Behaviuor"
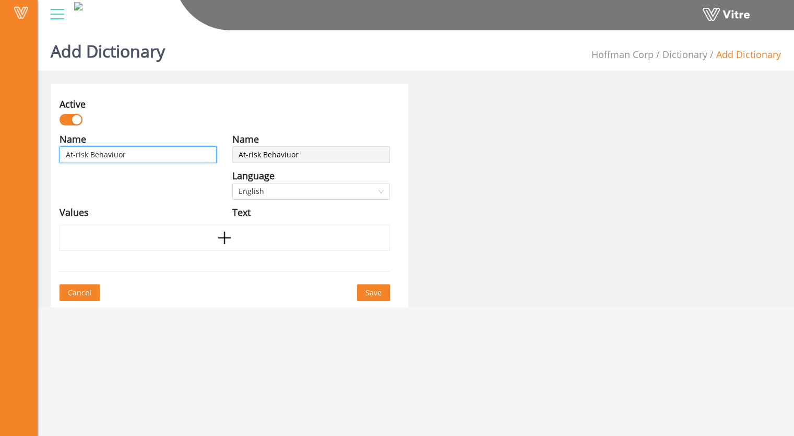
click at [140, 156] on input "At-risk Behaviuor" at bounding box center [138, 154] width 157 height 17
click at [160, 155] on input "At-risk Behaviuor" at bounding box center [138, 154] width 157 height 17
click at [116, 156] on input "At-risk Behaviuor" at bounding box center [138, 154] width 157 height 17
type input "At-risk Behavior"
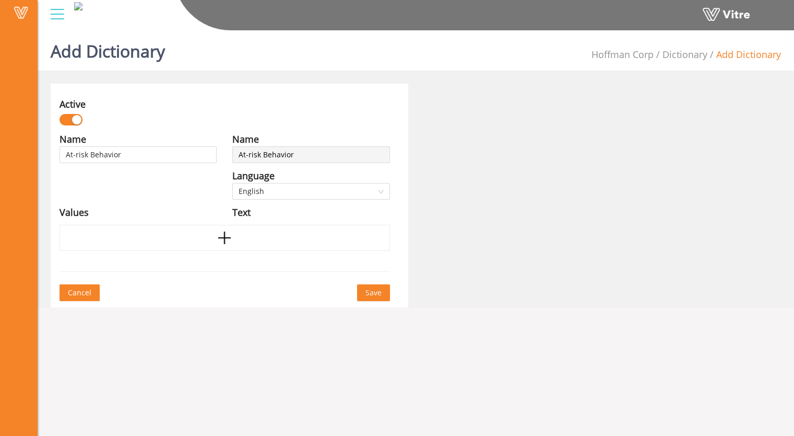
click at [162, 178] on div "Name At-risk Behavior Language English Values" at bounding box center [138, 179] width 173 height 94
click at [141, 155] on input "At-risk Behavior" at bounding box center [138, 154] width 157 height 17
type input "At-risk Behavior"
type input "At-risk Behavior D"
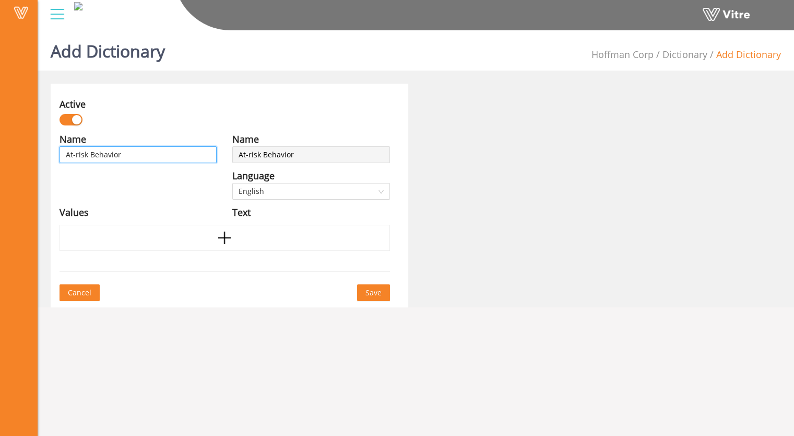
type input "At-risk Behavior D"
type input "At-risk Behavior De"
type input "At-risk Behavior Dem"
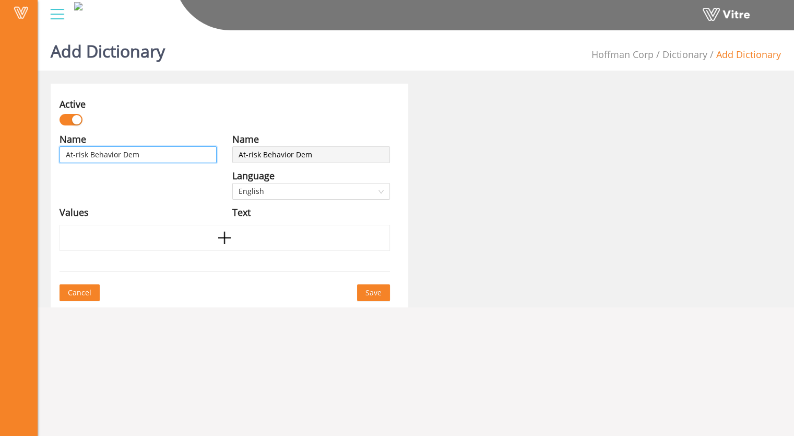
type input "At-risk Behavior Demo"
click at [378, 287] on span "Save" at bounding box center [374, 292] width 16 height 11
click at [378, 295] on span "Save" at bounding box center [374, 292] width 16 height 11
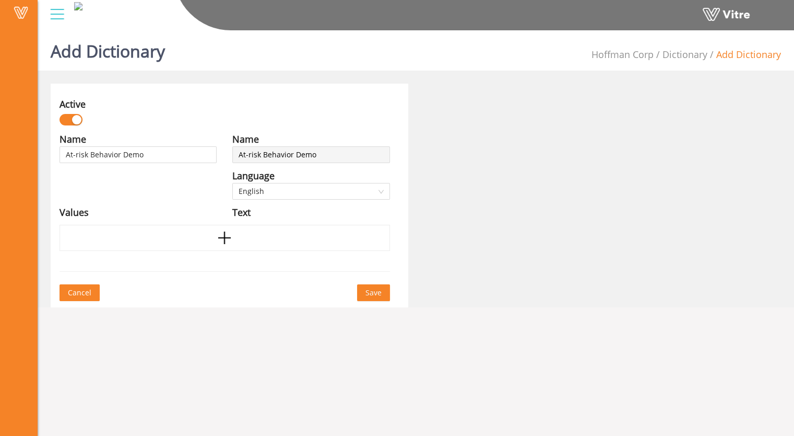
click at [370, 291] on span "Save" at bounding box center [374, 292] width 16 height 11
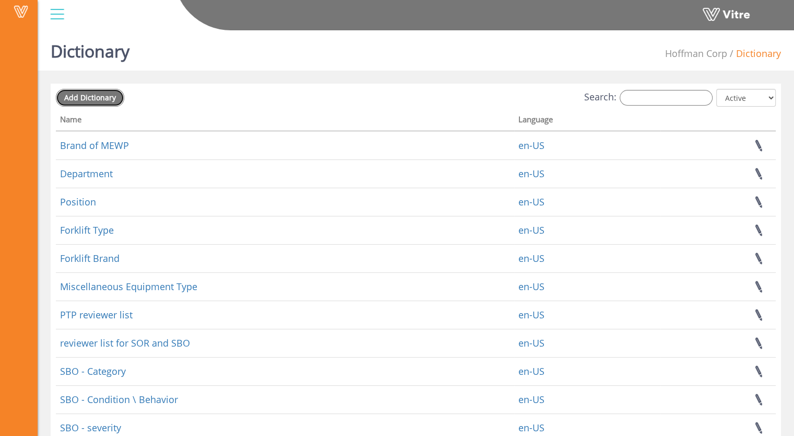
click at [85, 99] on span "Add Dictionary" at bounding box center [90, 97] width 52 height 10
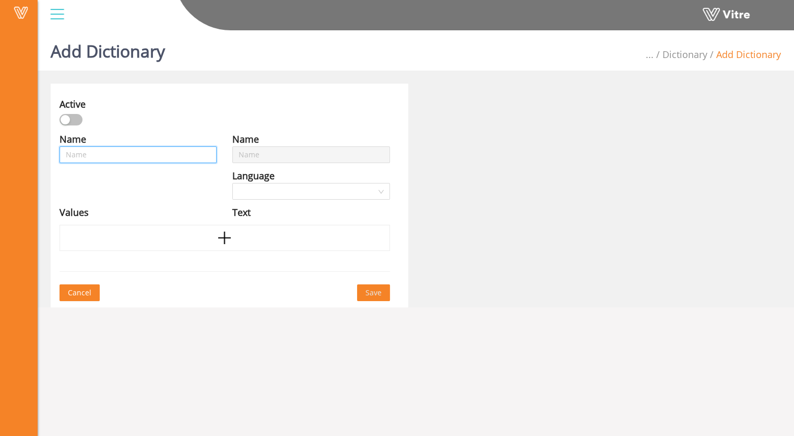
click at [83, 154] on input "text" at bounding box center [138, 154] width 157 height 17
type input "W"
type input "Wi"
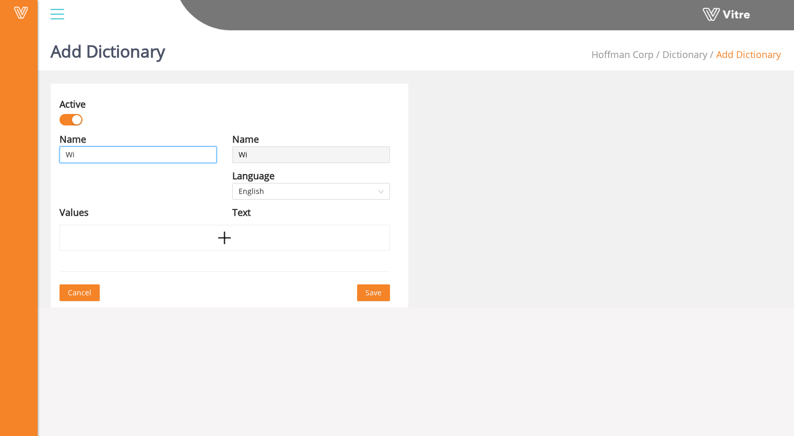
type input "Win"
type input "Win b"
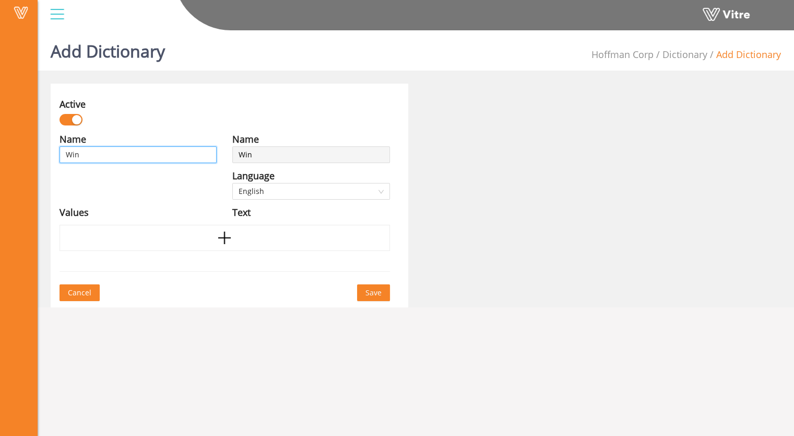
type input "Win b"
type input "Win be"
type input "Win bea"
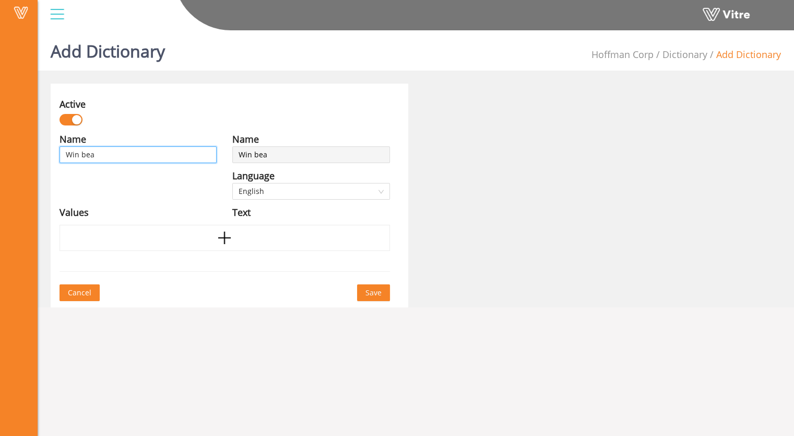
type input "Win beav"
type input "Win bea"
type input "Win be"
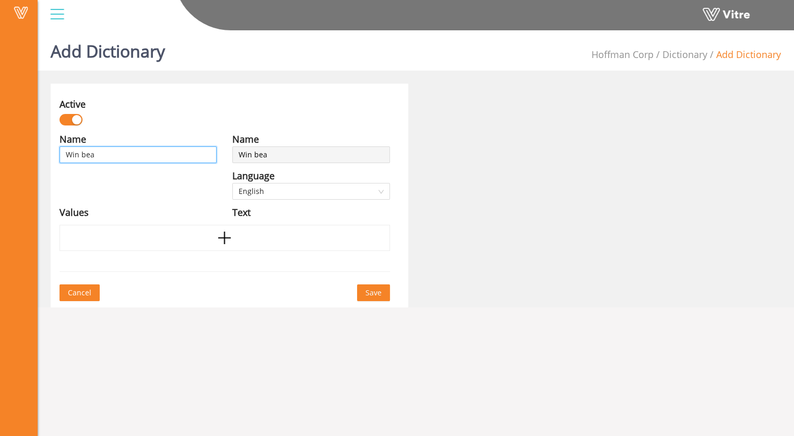
type input "Win be"
type input "Win beh"
type input "Win behv"
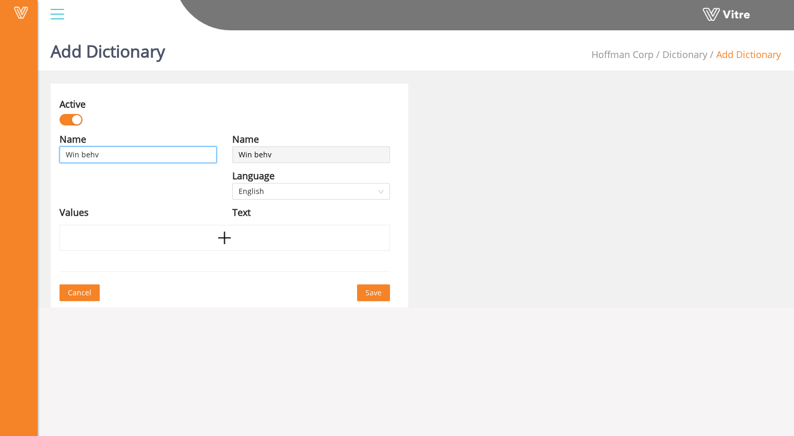
type input "Win beh"
type input "Win beha"
type input "Win behav"
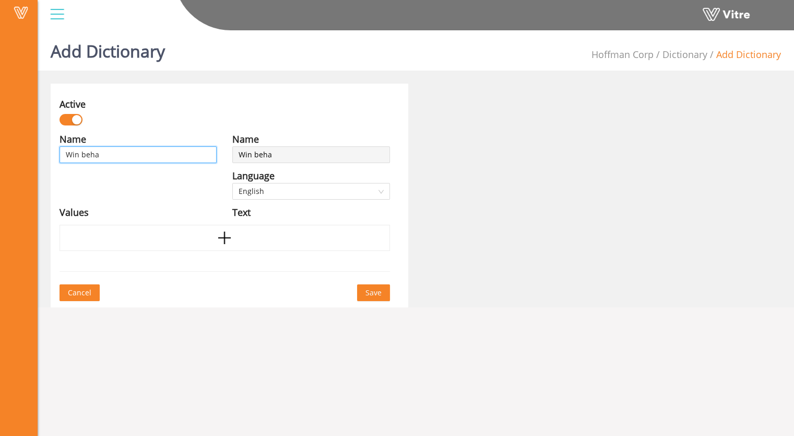
type input "Win behav"
type input "Win behavi"
type input "Win behavio"
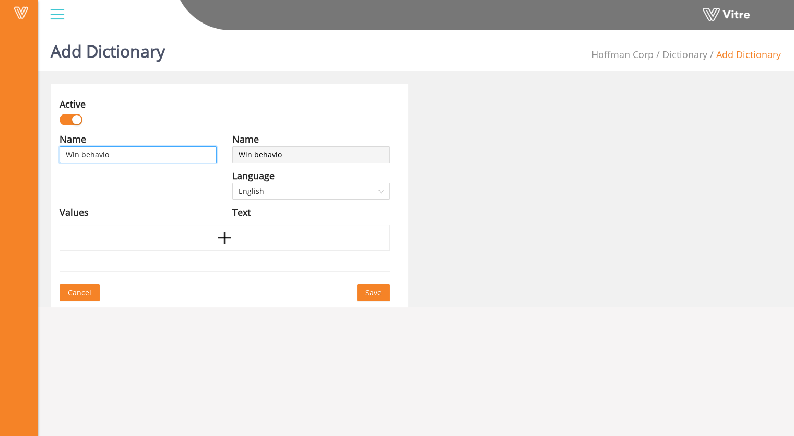
type input "Win behavior"
type input "Win behavior D"
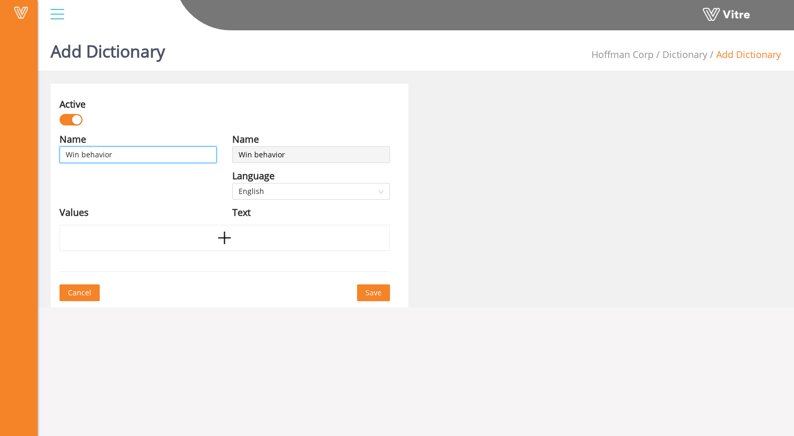
type input "Win behavior D"
type input "Win behavior De"
type input "Win behavior Dem"
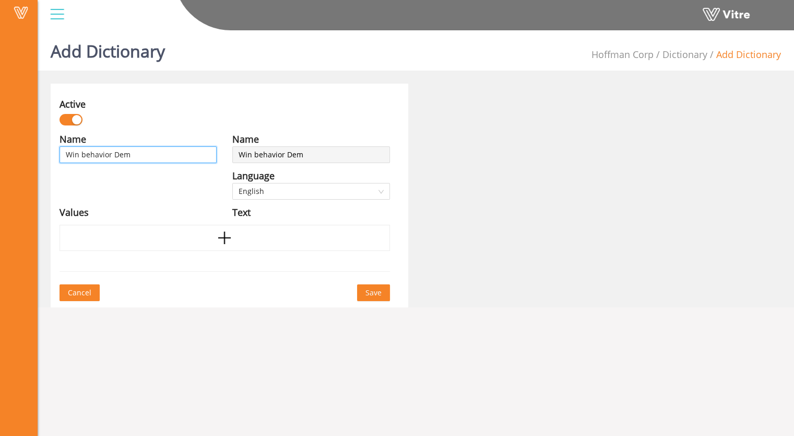
type input "Win behavior Demo"
click at [372, 295] on span "Save" at bounding box center [374, 292] width 16 height 11
click at [372, 293] on span "Save" at bounding box center [374, 292] width 16 height 11
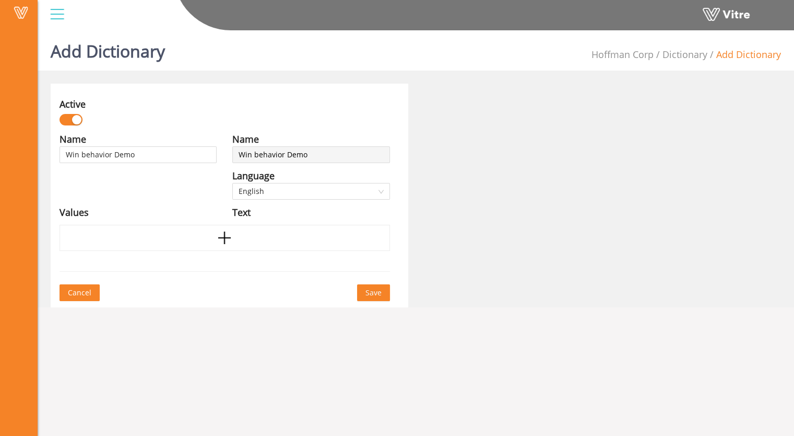
click at [378, 291] on span "Save" at bounding box center [374, 292] width 16 height 11
click at [377, 291] on span "Save" at bounding box center [374, 292] width 16 height 11
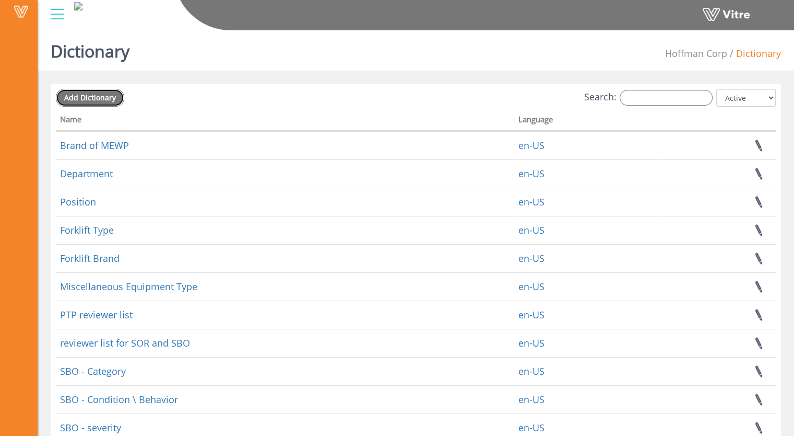
click at [87, 98] on span "Add Dictionary" at bounding box center [90, 97] width 52 height 10
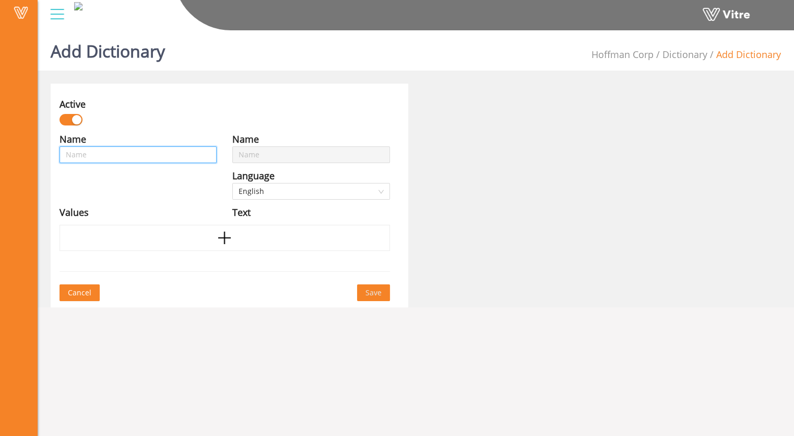
click at [119, 156] on input "text" at bounding box center [138, 154] width 157 height 17
type input "W"
type input "Wi"
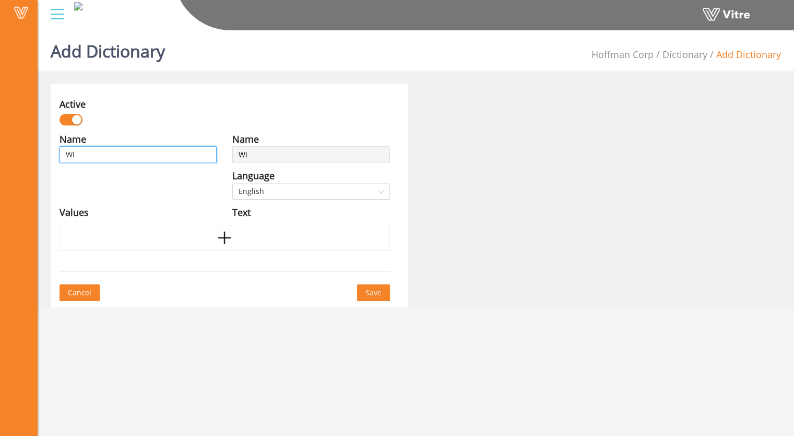
type input "Win"
type input "Win C"
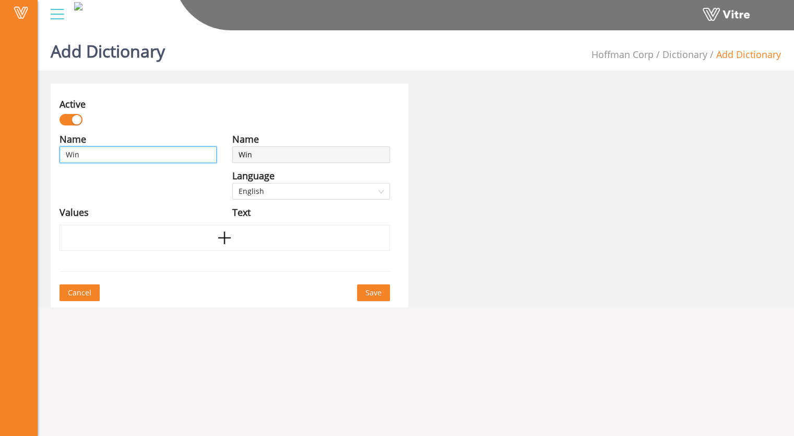
type input "Win C"
type input "Win Co"
type input "Win Con"
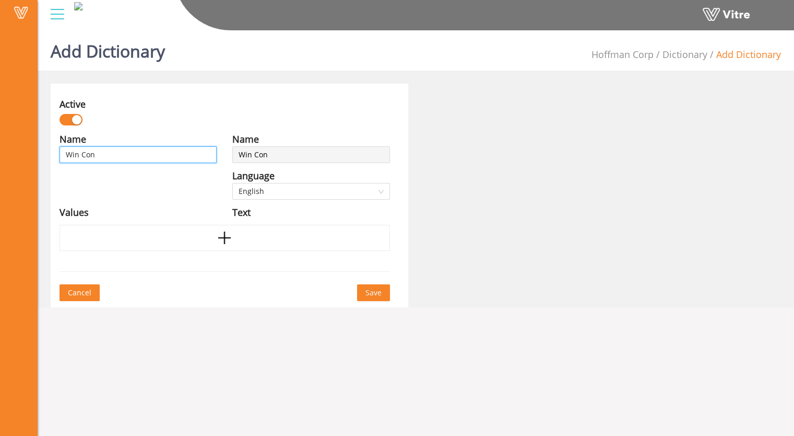
type input "Win Cond"
type input "Win Condi"
type input "Win [PERSON_NAME]"
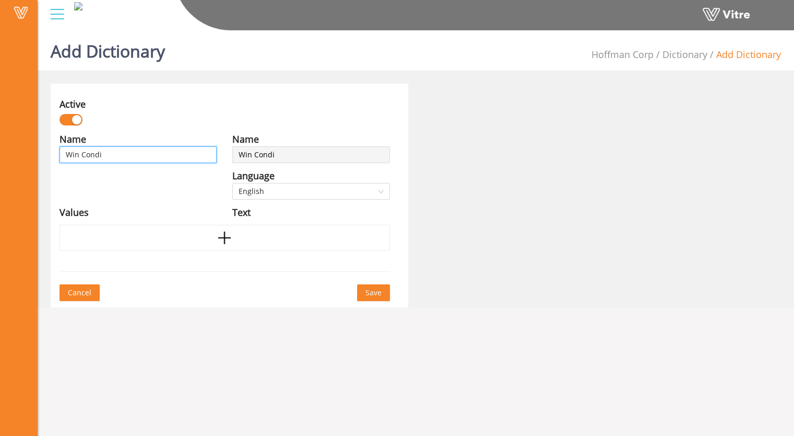
type input "Win [PERSON_NAME]"
type input "Win Condito"
type input "Win Conditon"
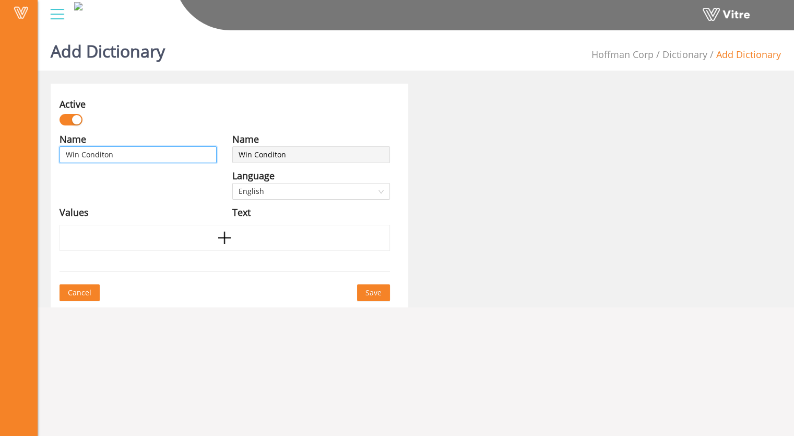
type input "Win Conditon"
type input "Win Conditon D"
type input "Win Conditon De"
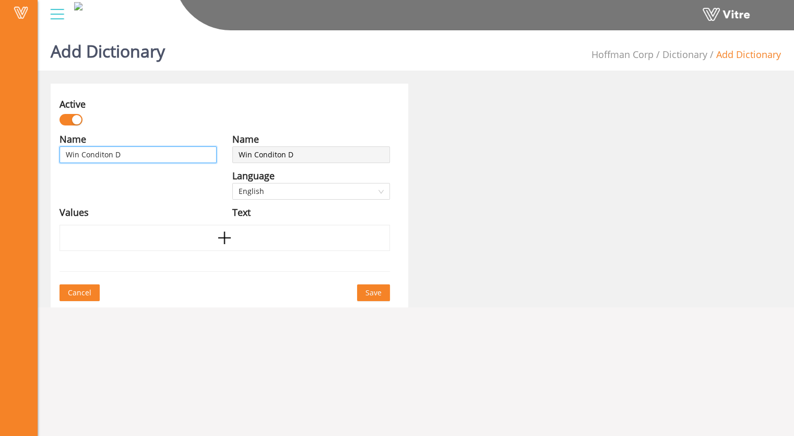
type input "Win Conditon De"
type input "Win Conditon Dem"
type input "Win Conditon Demo"
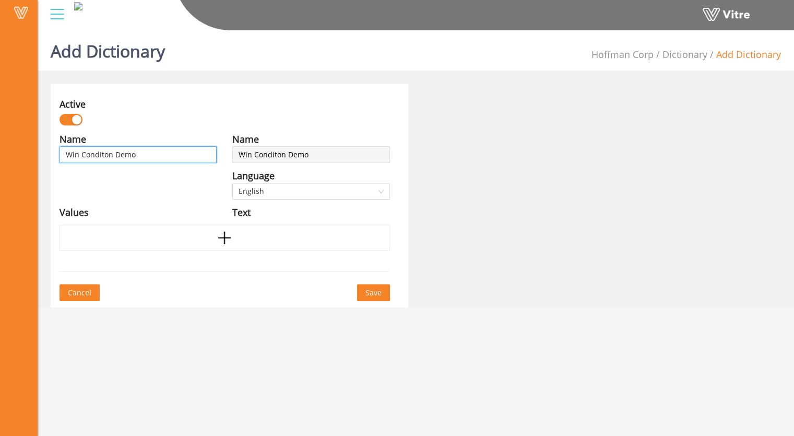
type input "Win Conditon Demo"
click at [378, 290] on span "Save" at bounding box center [374, 292] width 16 height 11
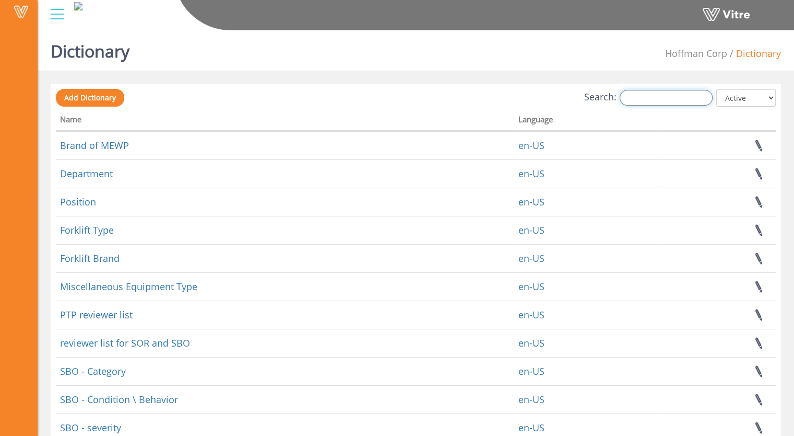
click at [642, 105] on input "Search:" at bounding box center [666, 98] width 93 height 16
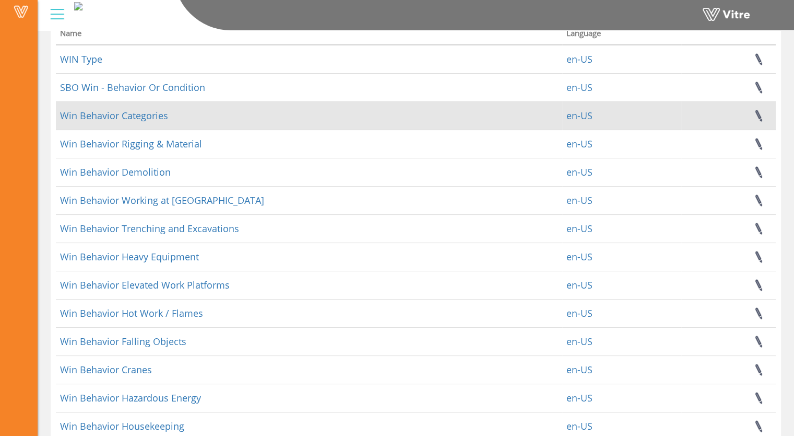
scroll to position [166, 0]
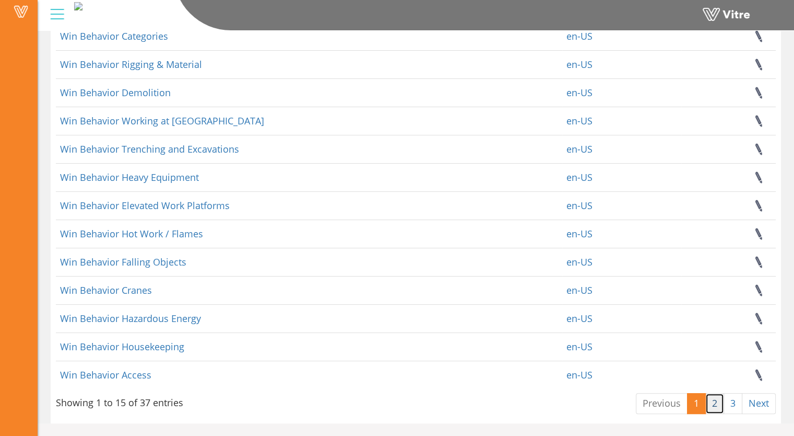
click at [716, 405] on link "2" at bounding box center [715, 403] width 19 height 21
drag, startPoint x: 730, startPoint y: 412, endPoint x: 734, endPoint y: 405, distance: 7.5
click at [730, 411] on link "3" at bounding box center [733, 403] width 19 height 21
click at [734, 404] on link "3" at bounding box center [733, 403] width 19 height 21
click at [737, 405] on link "3" at bounding box center [733, 403] width 19 height 21
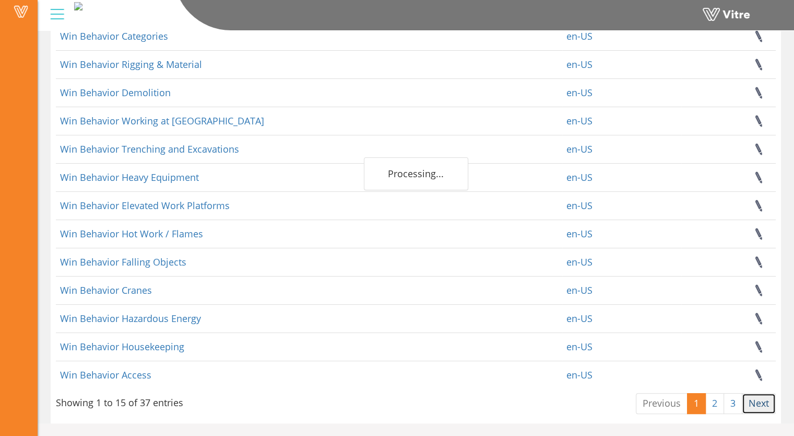
click at [756, 403] on link "Next" at bounding box center [759, 403] width 34 height 21
click at [722, 404] on link "2" at bounding box center [715, 403] width 19 height 21
click at [721, 403] on link "2" at bounding box center [715, 403] width 19 height 21
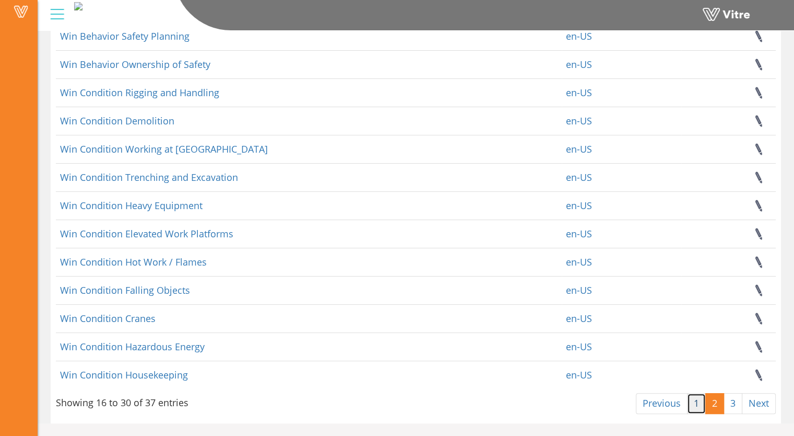
click at [699, 403] on link "1" at bounding box center [696, 403] width 19 height 21
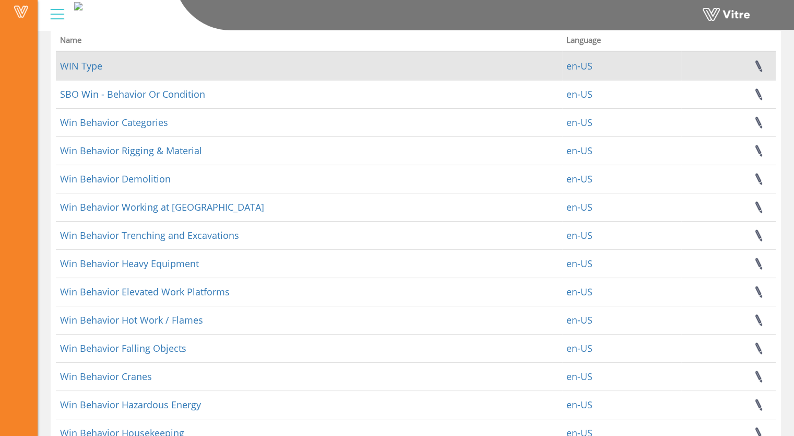
scroll to position [0, 0]
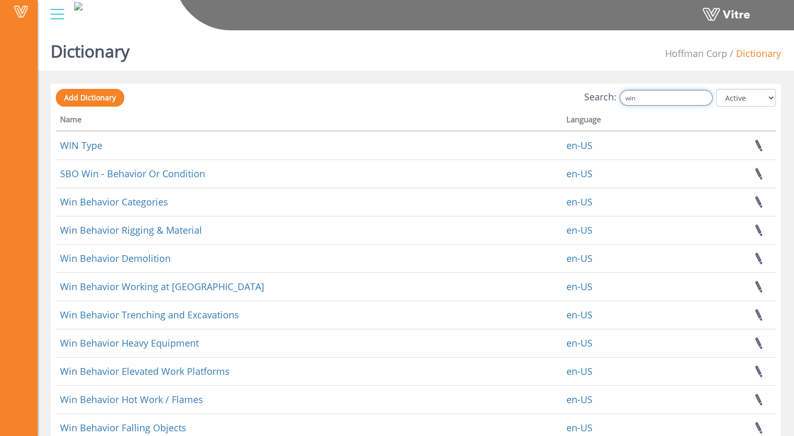
click at [659, 98] on input "win" at bounding box center [666, 98] width 93 height 16
drag, startPoint x: 625, startPoint y: 96, endPoint x: 631, endPoint y: 95, distance: 6.5
click at [617, 96] on label "Search: win" at bounding box center [649, 98] width 128 height 16
click at [442, 102] on div "Search: win All Active Not Active" at bounding box center [416, 98] width 720 height 19
click at [654, 102] on input "win" at bounding box center [666, 98] width 93 height 16
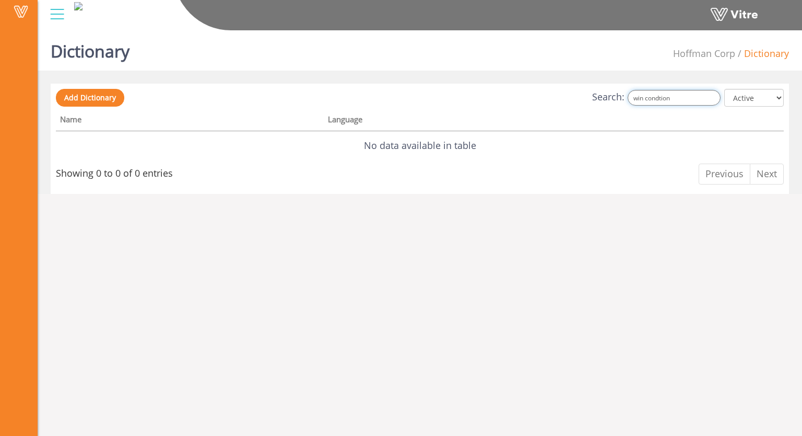
drag, startPoint x: 681, startPoint y: 98, endPoint x: 667, endPoint y: 97, distance: 14.2
click at [667, 97] on input "win condtion" at bounding box center [674, 98] width 93 height 16
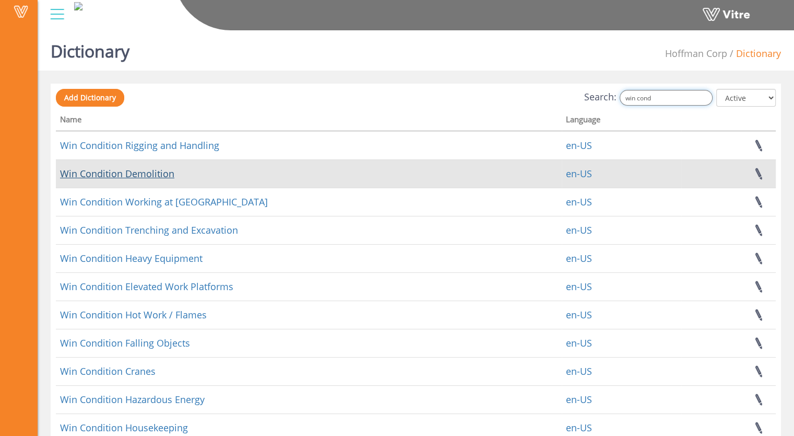
type input "win cond"
click at [103, 174] on link "Win Condition Demolition" at bounding box center [117, 173] width 114 height 13
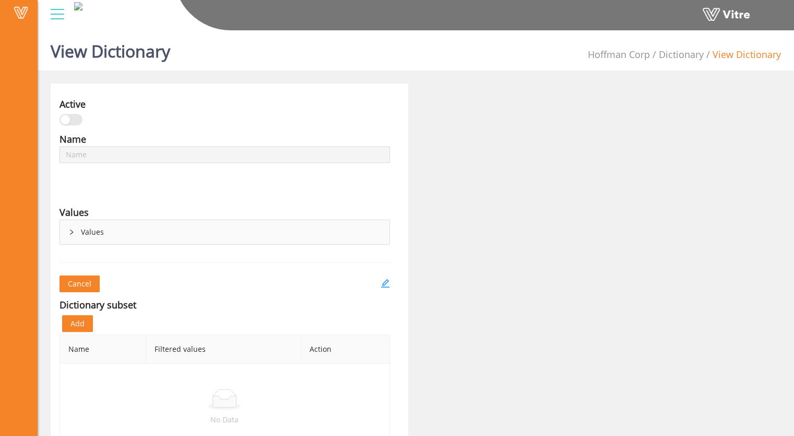
click at [73, 233] on icon "right" at bounding box center [71, 232] width 6 height 6
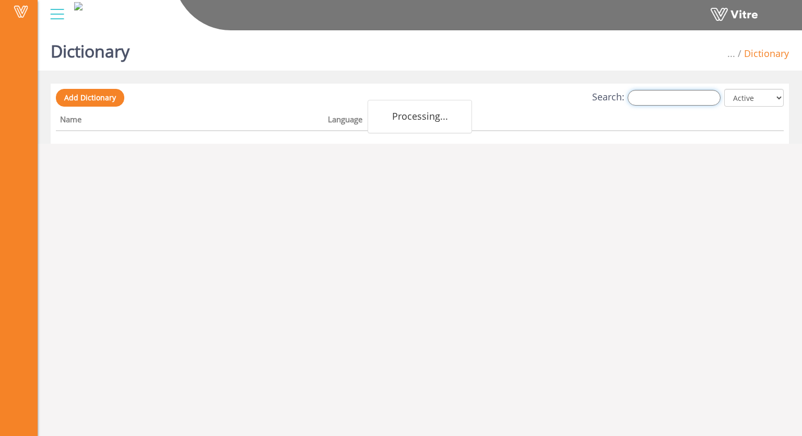
click at [685, 99] on input "Search:" at bounding box center [674, 98] width 93 height 16
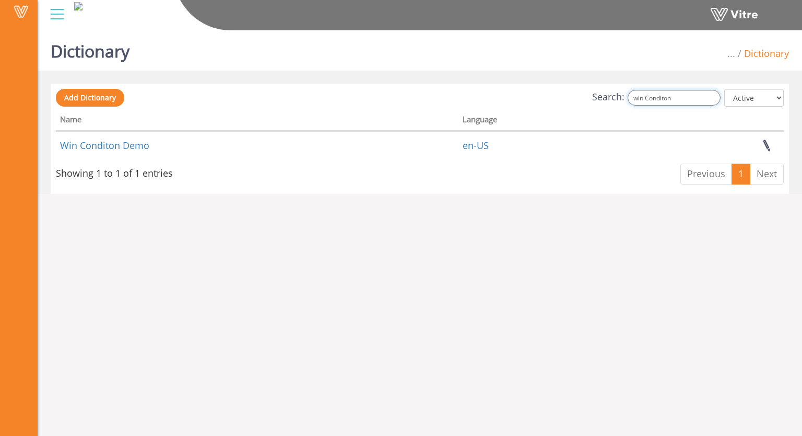
click at [659, 99] on input "win Conditon" at bounding box center [674, 98] width 93 height 16
drag, startPoint x: 696, startPoint y: 100, endPoint x: 626, endPoint y: 105, distance: 69.6
click at [617, 105] on label "Search: win Conditon" at bounding box center [656, 98] width 128 height 16
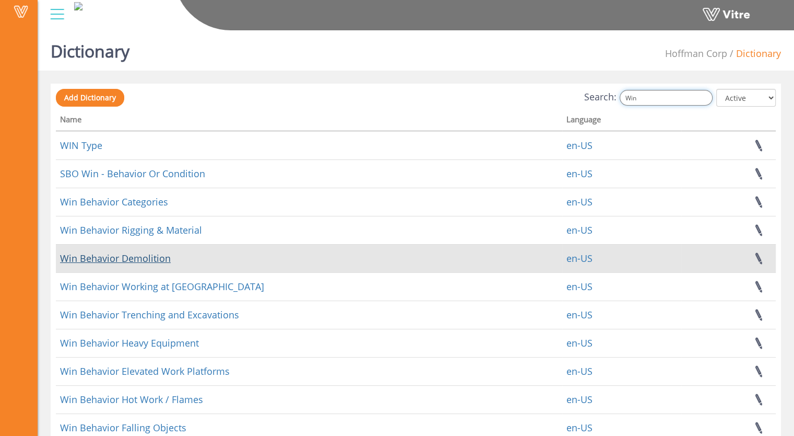
type input "Win"
drag, startPoint x: 144, startPoint y: 253, endPoint x: 130, endPoint y: 259, distance: 15.5
click at [130, 259] on link "Win Behavior Demolition" at bounding box center [115, 258] width 111 height 13
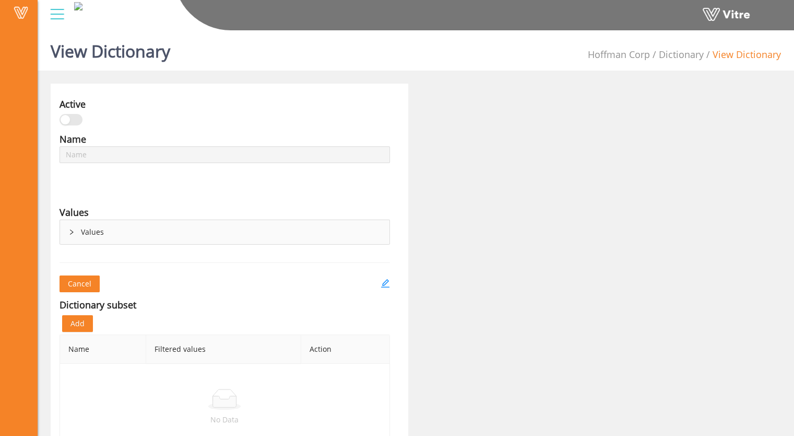
type input "Win Behavior Demolition"
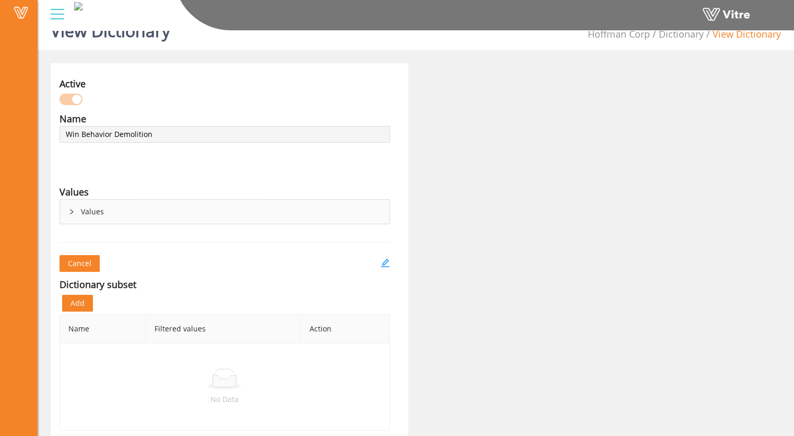
scroll to position [26, 0]
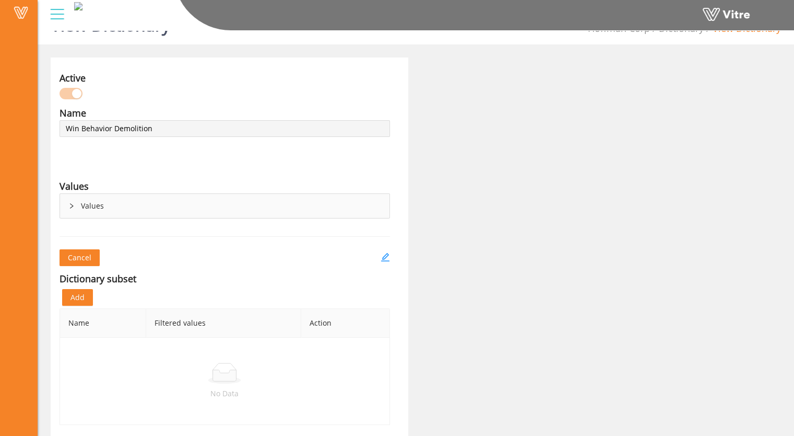
click at [107, 159] on div "Name Win Behavior Demolition Language English Values Values" at bounding box center [225, 165] width 346 height 119
click at [385, 255] on icon "edit" at bounding box center [385, 256] width 9 height 9
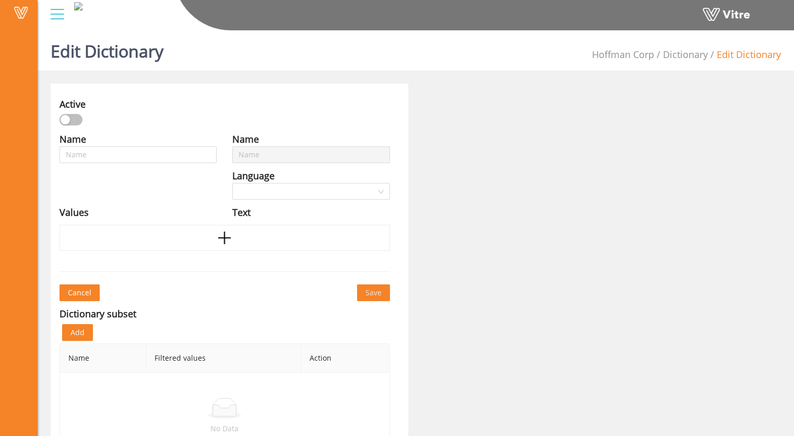
type input "Win Behavior Demolition"
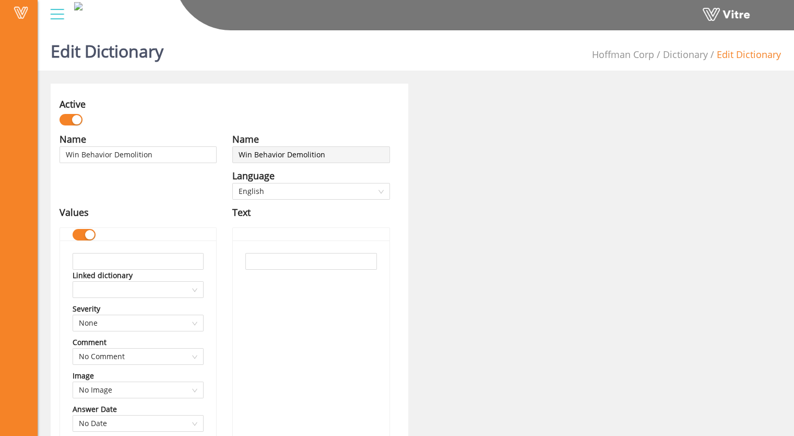
click at [80, 116] on div "button" at bounding box center [76, 119] width 9 height 9
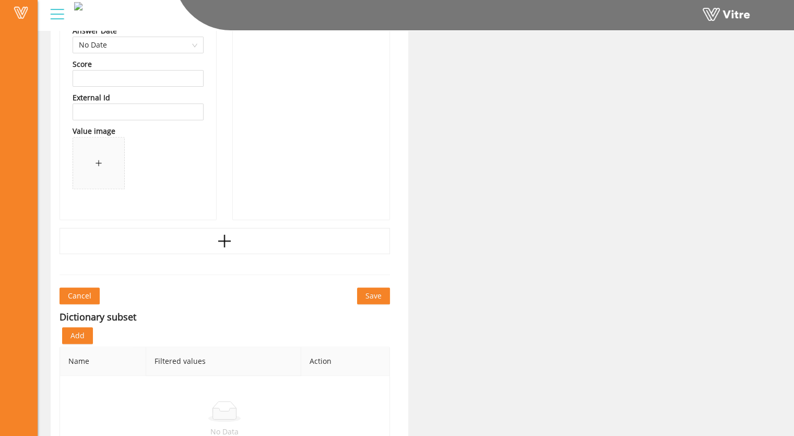
scroll to position [416, 0]
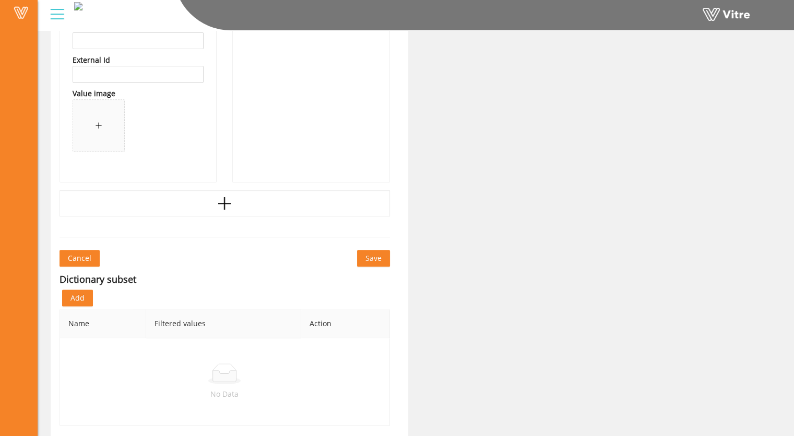
click at [377, 261] on span "Save" at bounding box center [374, 257] width 16 height 11
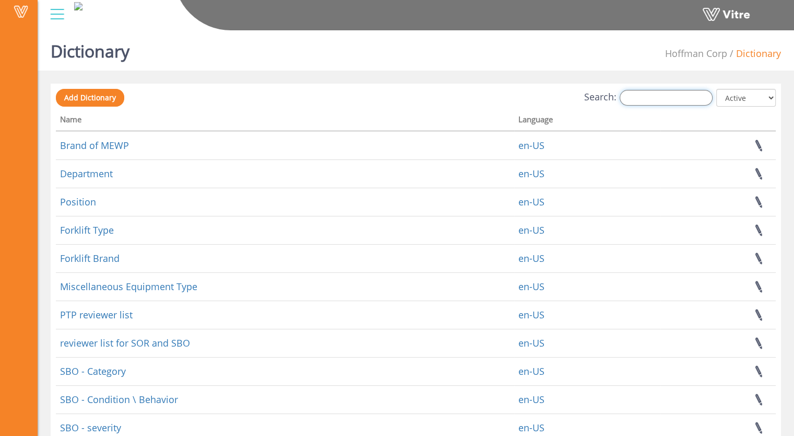
click at [647, 98] on input "Search:" at bounding box center [666, 98] width 93 height 16
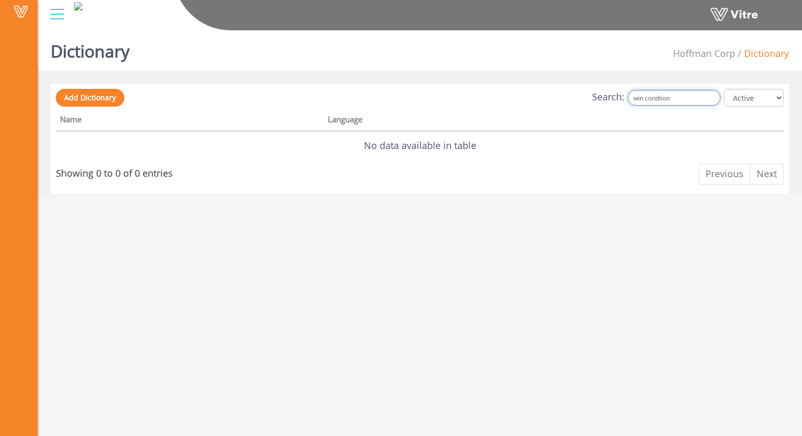
click at [695, 97] on input "win condtion" at bounding box center [674, 98] width 93 height 16
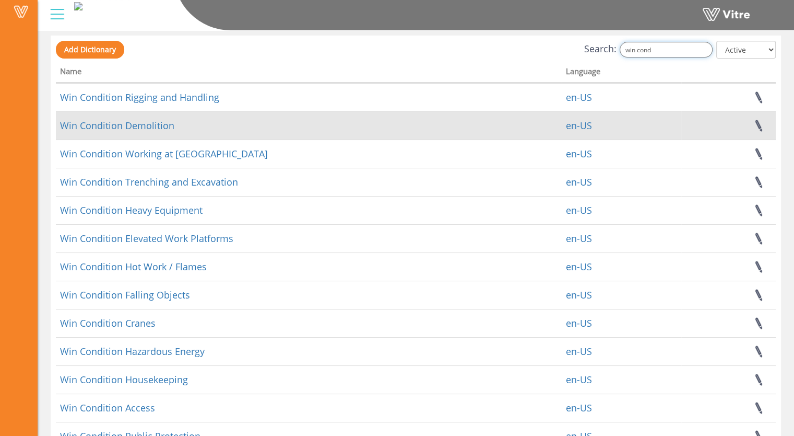
scroll to position [166, 0]
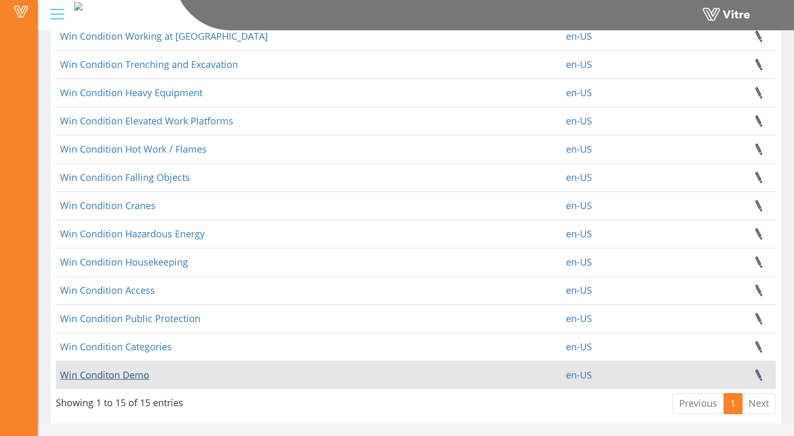
type input "win cond"
click at [113, 377] on link "Win Conditon Demo" at bounding box center [104, 374] width 89 height 13
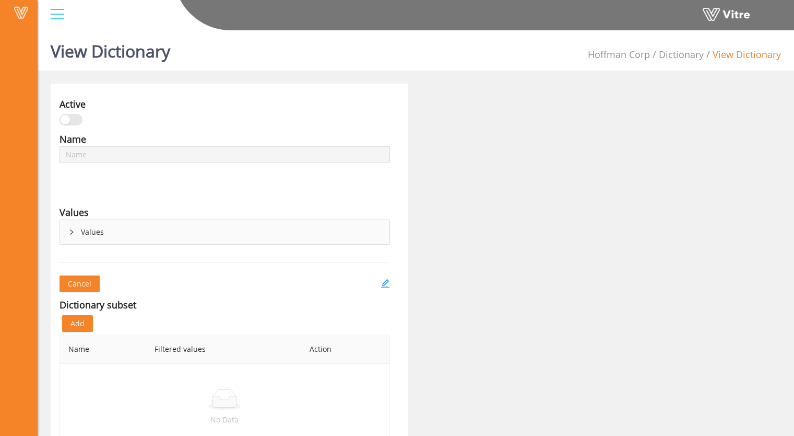
type input "Win Conditon Demo"
click at [381, 283] on icon "edit" at bounding box center [385, 282] width 9 height 9
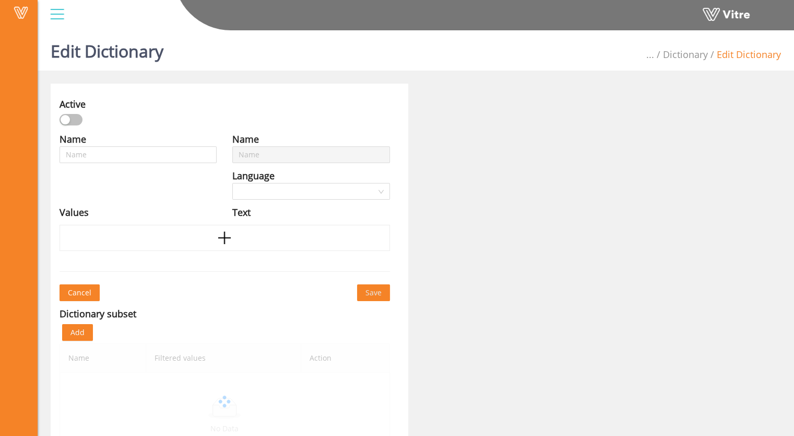
click at [66, 119] on div "button" at bounding box center [65, 119] width 9 height 9
type input "Win Conditon Demo"
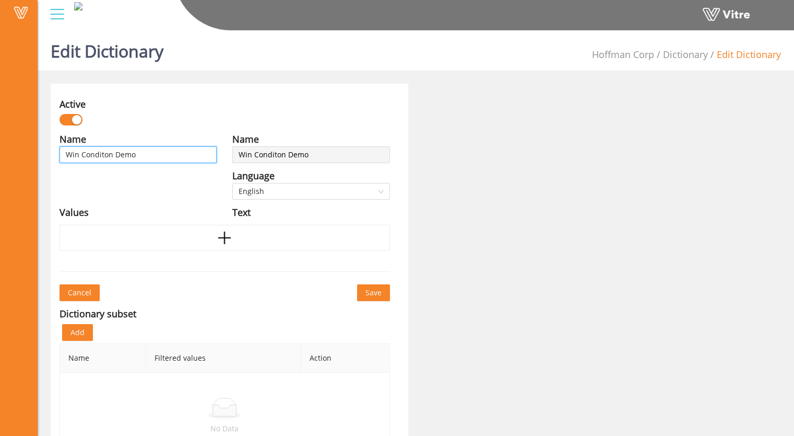
click at [108, 154] on input "Win Conditon Demo" at bounding box center [138, 154] width 157 height 17
type input "Win Conditn Demo"
type input "Win Conditin Demo"
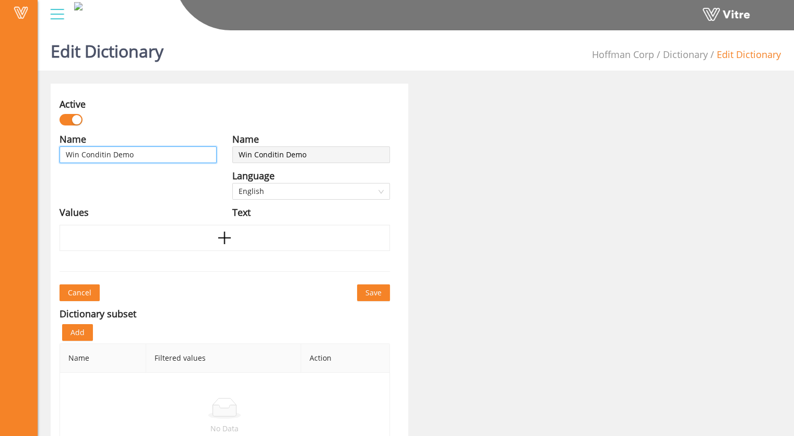
type input "Win Condition Demo"
click at [159, 194] on div "Name Win Condition Demo Language English Values" at bounding box center [138, 179] width 173 height 94
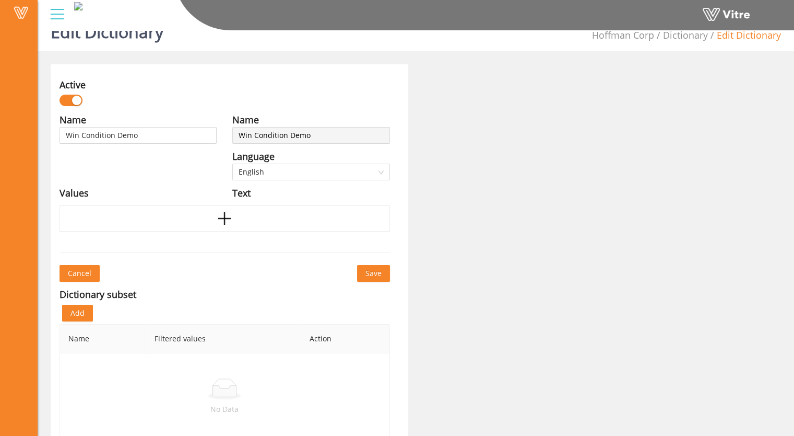
scroll to position [35, 0]
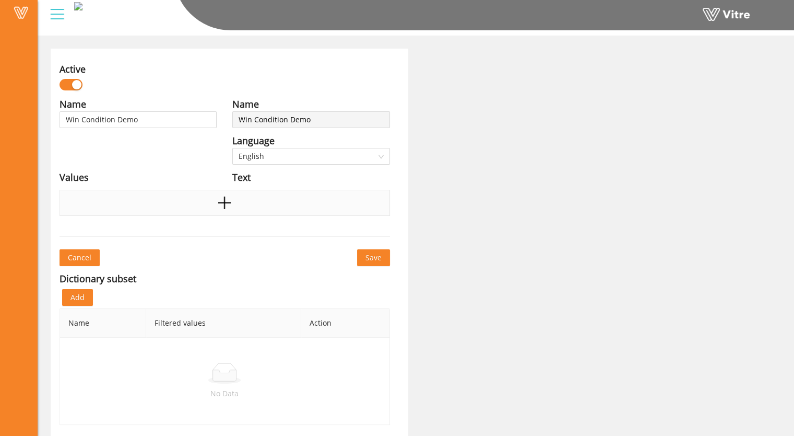
click at [223, 203] on icon "plus" at bounding box center [224, 203] width 13 height 2
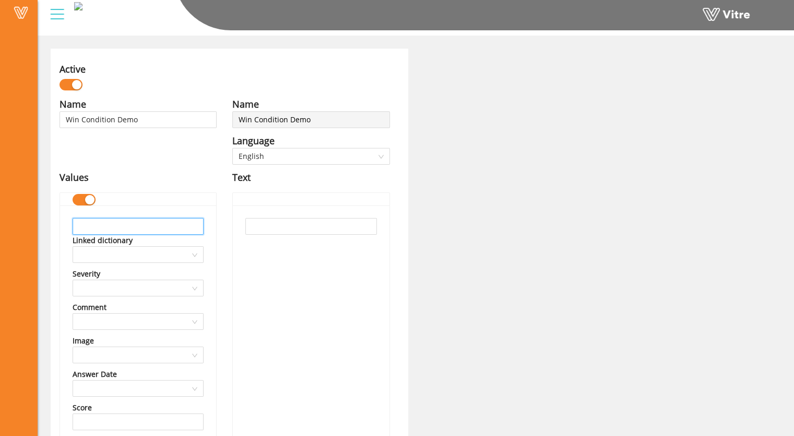
click at [94, 224] on input "text" at bounding box center [138, 226] width 131 height 17
type input "D"
type input "Demo area barricaded"
drag, startPoint x: 260, startPoint y: 220, endPoint x: 258, endPoint y: 229, distance: 8.6
click at [260, 222] on input "text" at bounding box center [311, 226] width 131 height 17
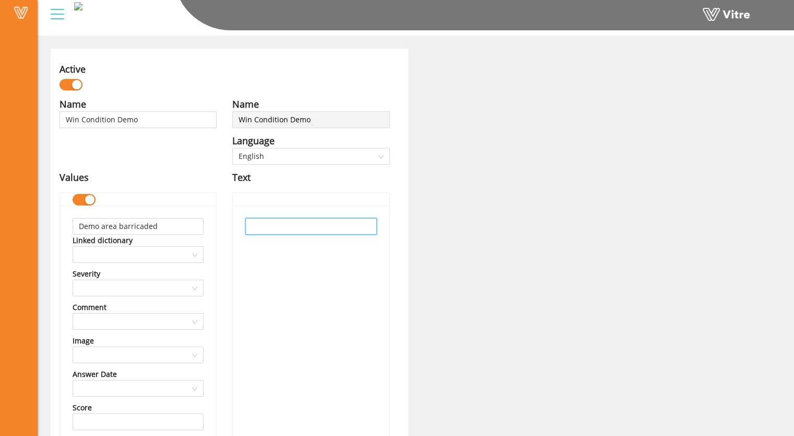
paste input "735533"
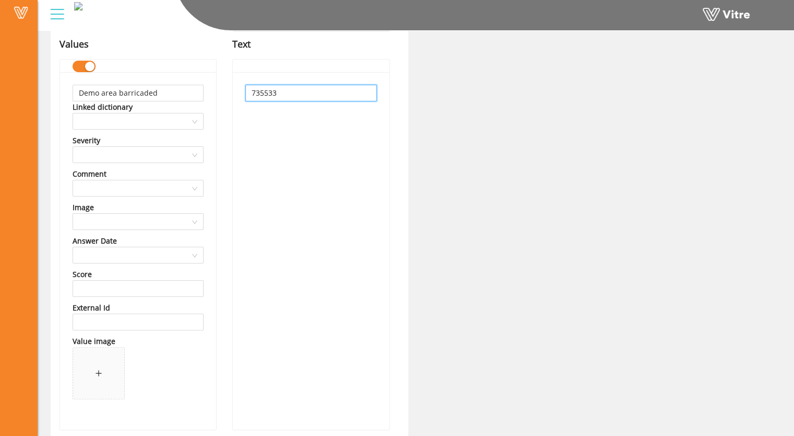
scroll to position [139, 0]
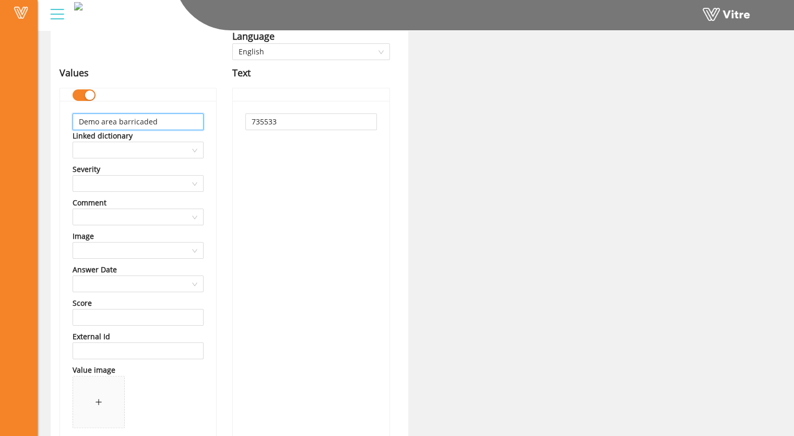
drag, startPoint x: 178, startPoint y: 114, endPoint x: 80, endPoint y: 122, distance: 97.5
click at [80, 122] on input "Demo area barricaded" at bounding box center [138, 121] width 131 height 17
drag, startPoint x: 307, startPoint y: 114, endPoint x: 192, endPoint y: 120, distance: 115.6
click at [192, 120] on div "Name Win Condition Demo Language English Values Demo area barricaded Linked dic…" at bounding box center [225, 246] width 346 height 509
paste input "Demo area barricaded"
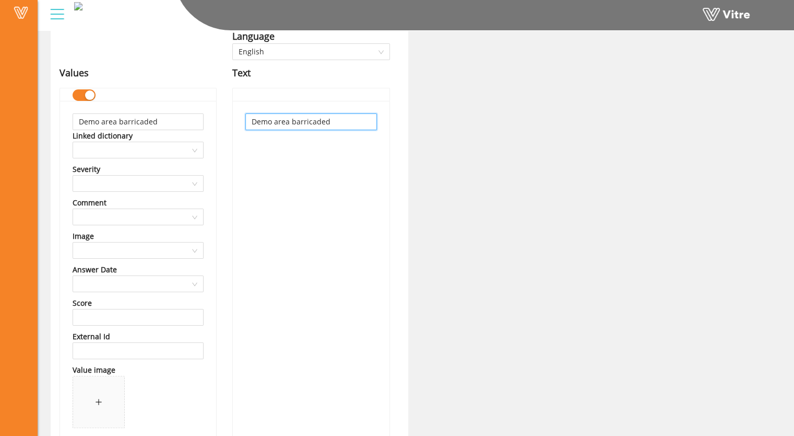
type input "Demo area barricaded"
click at [311, 195] on div "Demo area barricaded" at bounding box center [311, 279] width 156 height 357
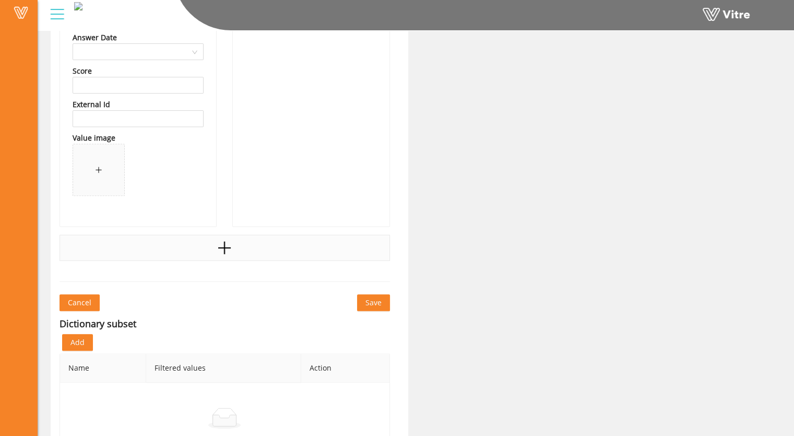
scroll to position [416, 0]
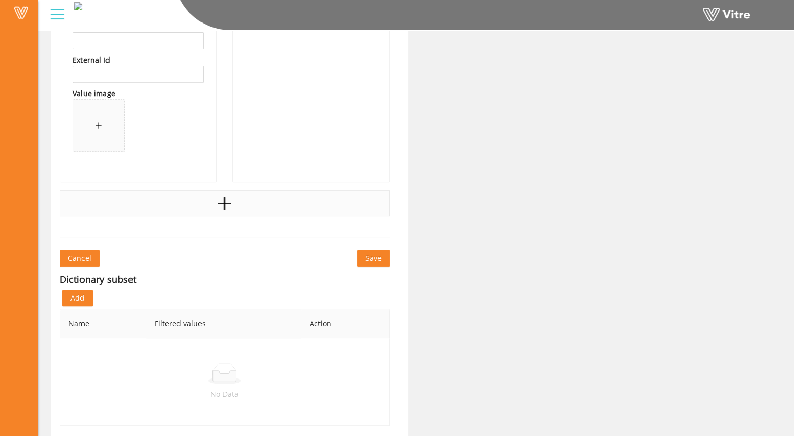
click at [224, 201] on icon "plus" at bounding box center [225, 203] width 16 height 16
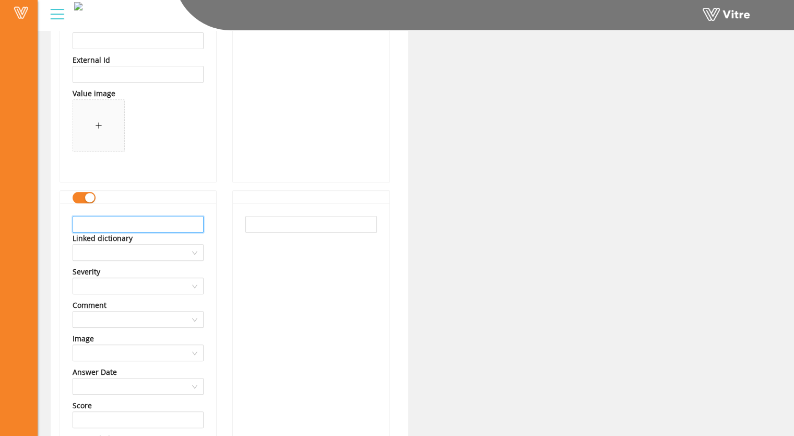
click at [120, 221] on input "text" at bounding box center [138, 224] width 131 height 17
click at [103, 224] on input "Demo Signage in place" at bounding box center [138, 224] width 131 height 17
drag, startPoint x: 160, startPoint y: 224, endPoint x: 75, endPoint y: 230, distance: 85.4
click at [75, 230] on input "Demo signage in place" at bounding box center [138, 224] width 131 height 17
type input "Demo signage in place"
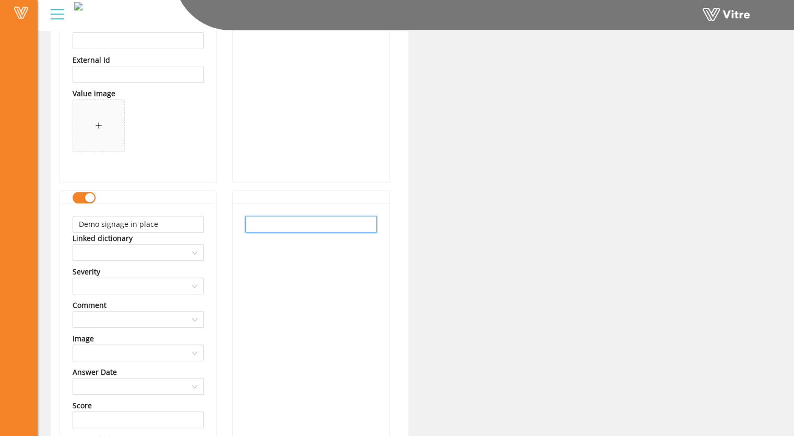
click at [265, 221] on input "text" at bounding box center [311, 224] width 131 height 17
paste input "Demo signage in place"
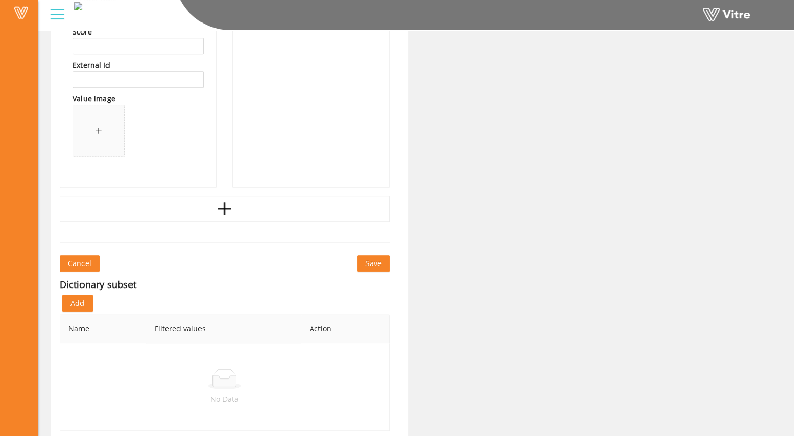
scroll to position [794, 0]
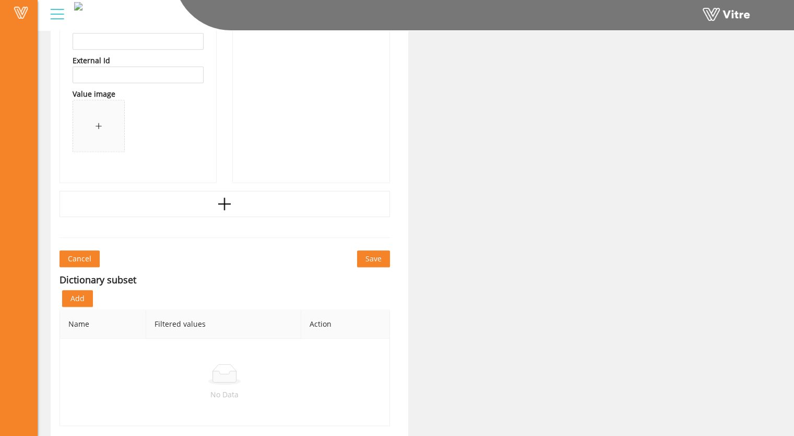
type input "Demo signage in place"
click at [376, 256] on span "Save" at bounding box center [374, 258] width 16 height 11
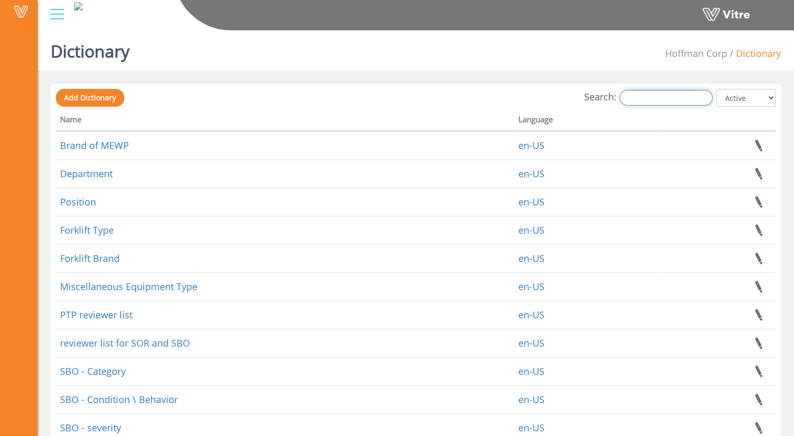
click at [653, 99] on input "Search:" at bounding box center [666, 98] width 93 height 16
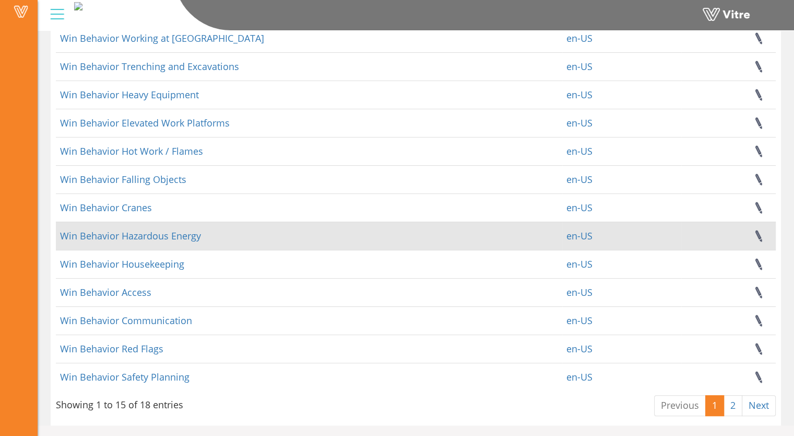
scroll to position [166, 0]
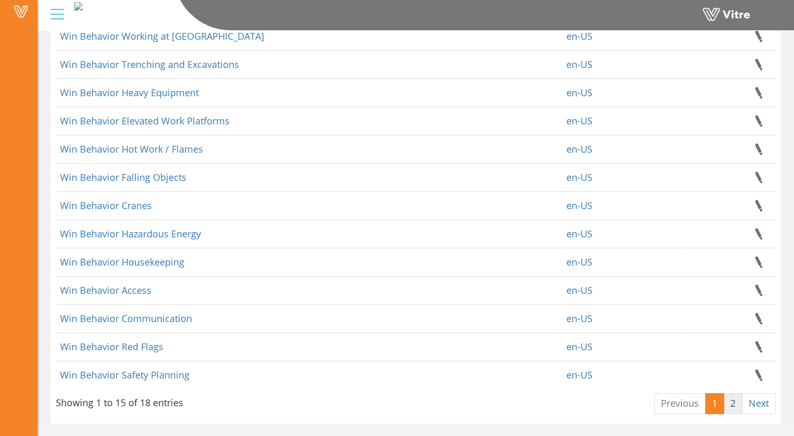
type input "win behav"
click at [734, 403] on link "2" at bounding box center [733, 403] width 19 height 21
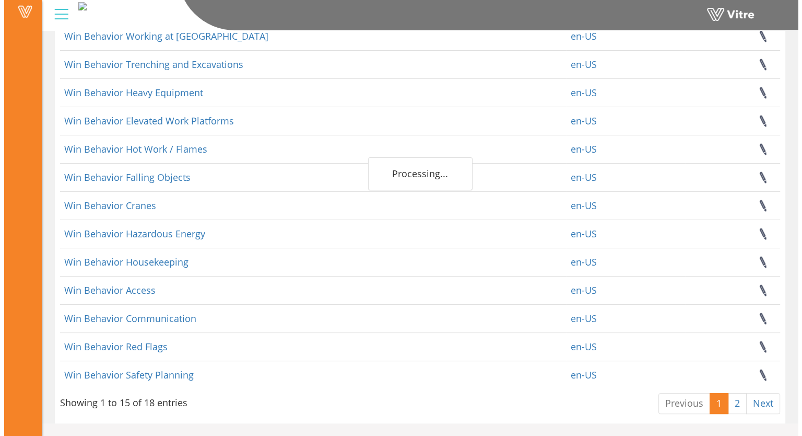
scroll to position [0, 0]
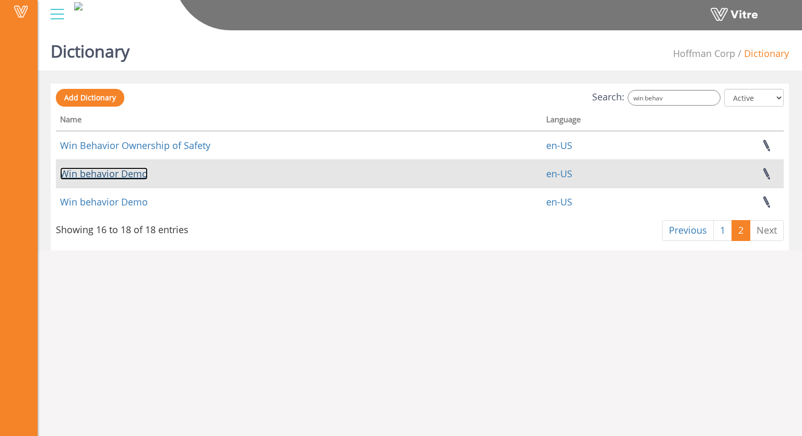
click at [104, 176] on link "Win behavior Demo" at bounding box center [104, 173] width 88 height 13
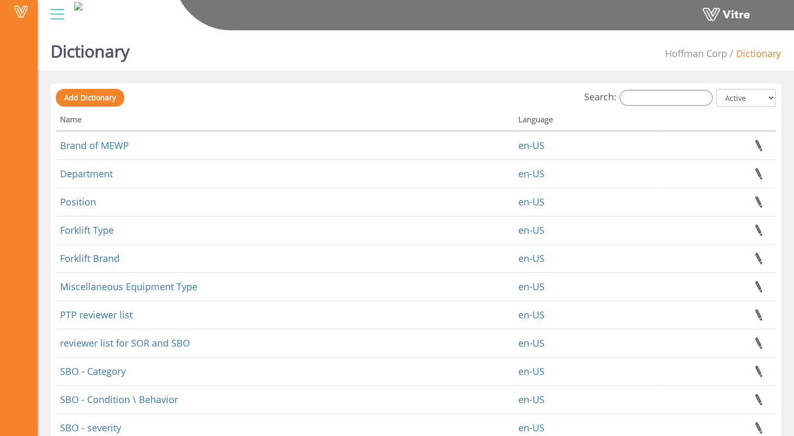
click at [675, 106] on div "Search: All Active Not Active" at bounding box center [416, 98] width 720 height 19
click at [675, 102] on input "Search:" at bounding box center [666, 98] width 93 height 16
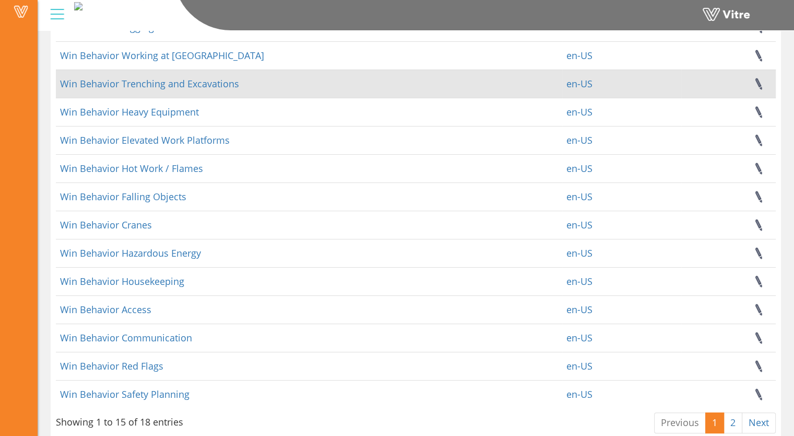
scroll to position [166, 0]
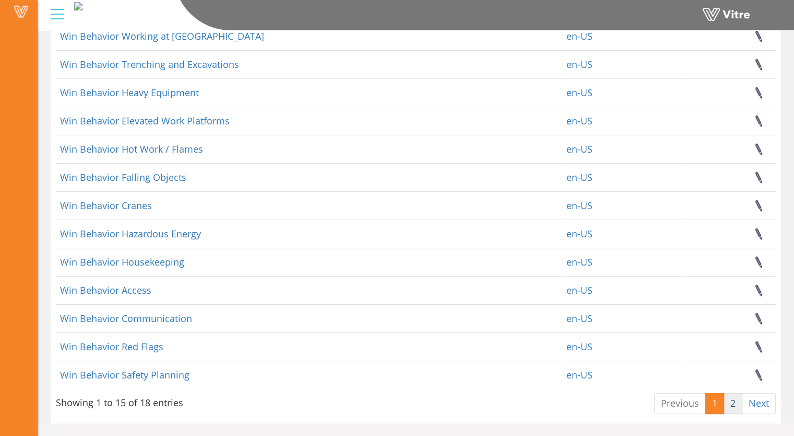
type input "win behav"
click at [733, 403] on link "2" at bounding box center [733, 403] width 19 height 21
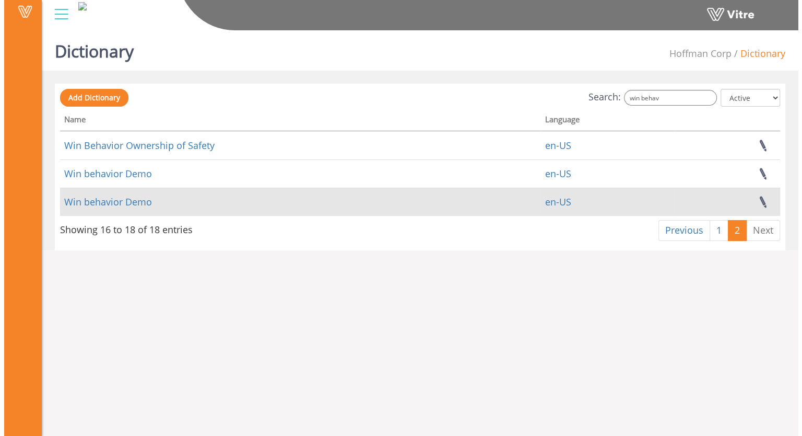
scroll to position [0, 0]
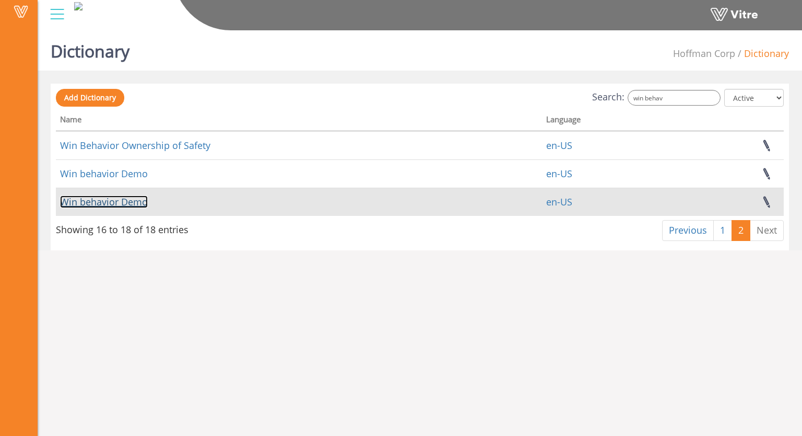
click at [97, 200] on link "Win behavior Demo" at bounding box center [104, 201] width 88 height 13
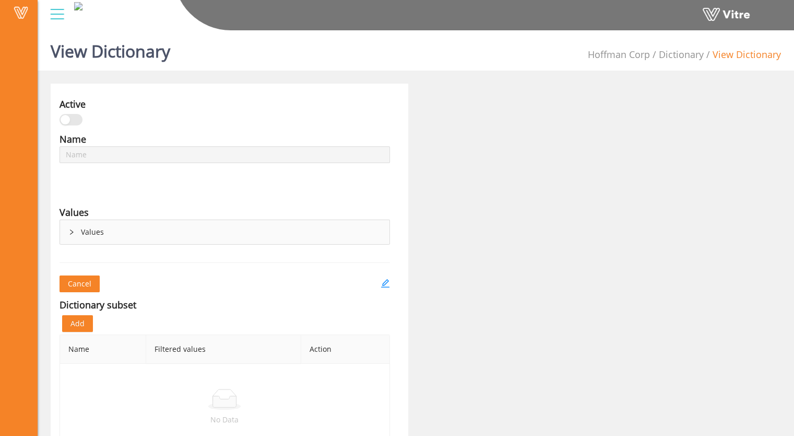
type input "Win behavior Demo"
click at [73, 233] on icon "right" at bounding box center [71, 232] width 6 height 6
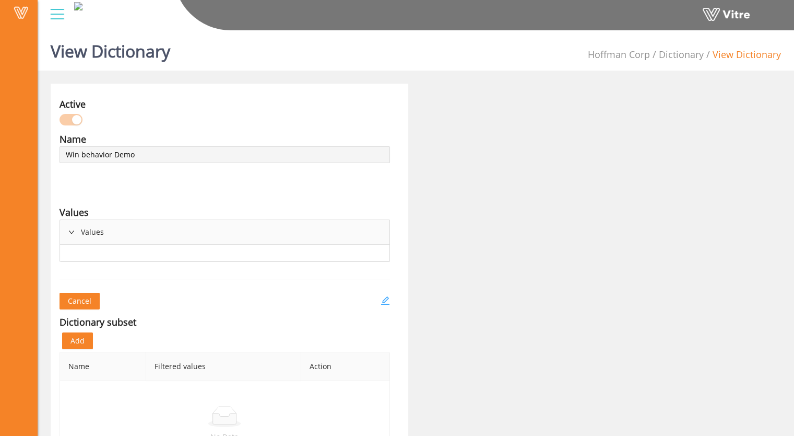
click at [386, 300] on icon "edit" at bounding box center [385, 300] width 9 height 9
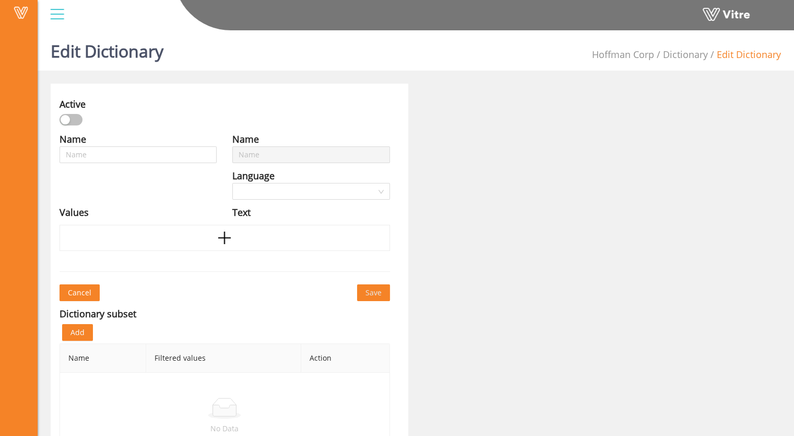
type input "Win behavior Demo"
click at [76, 121] on div "button" at bounding box center [76, 119] width 9 height 9
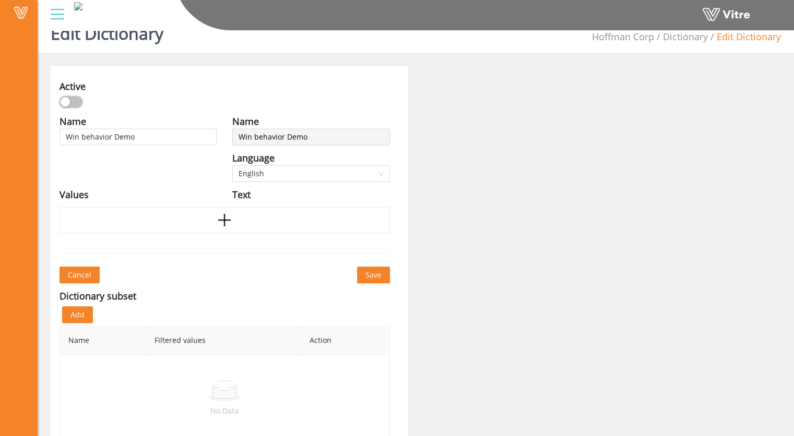
scroll to position [35, 0]
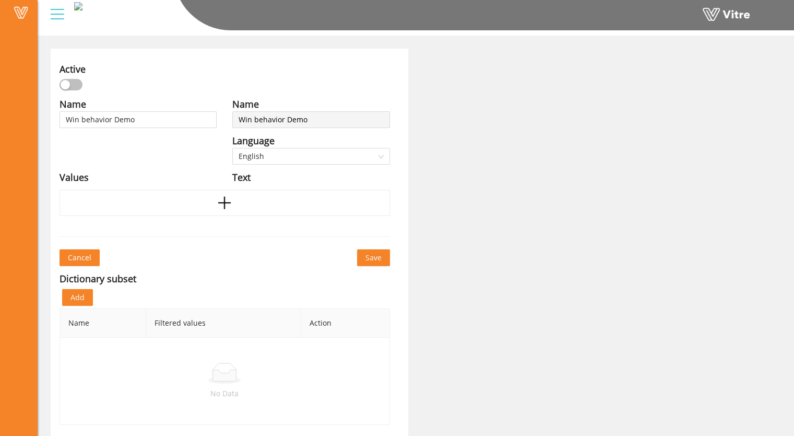
click at [373, 258] on span "Save" at bounding box center [374, 257] width 16 height 11
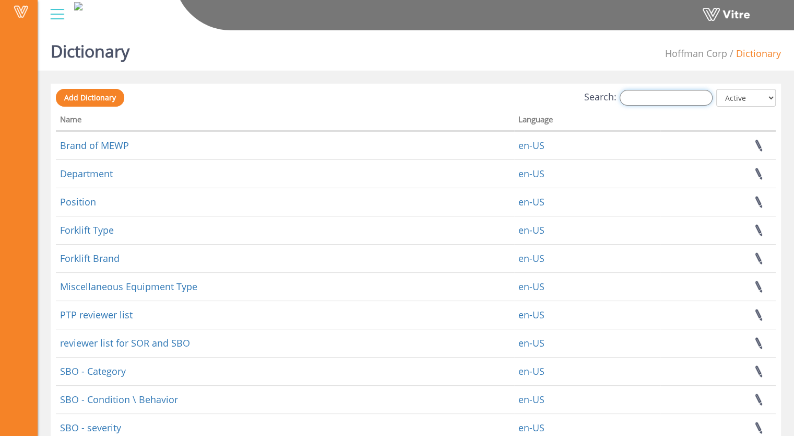
click at [658, 100] on input "Search:" at bounding box center [666, 98] width 93 height 16
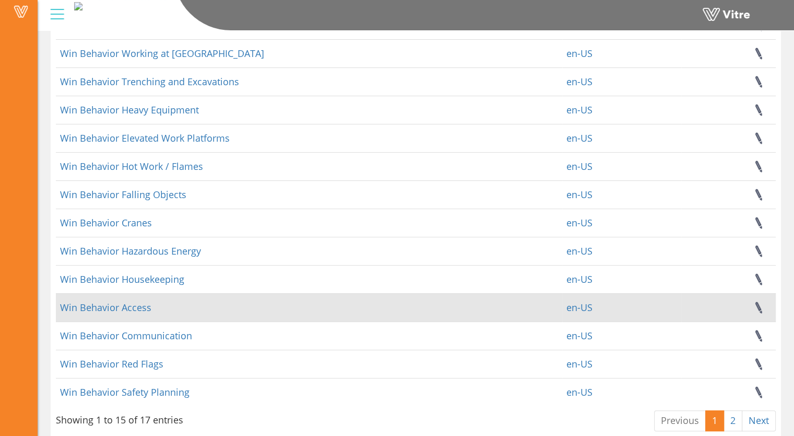
scroll to position [166, 0]
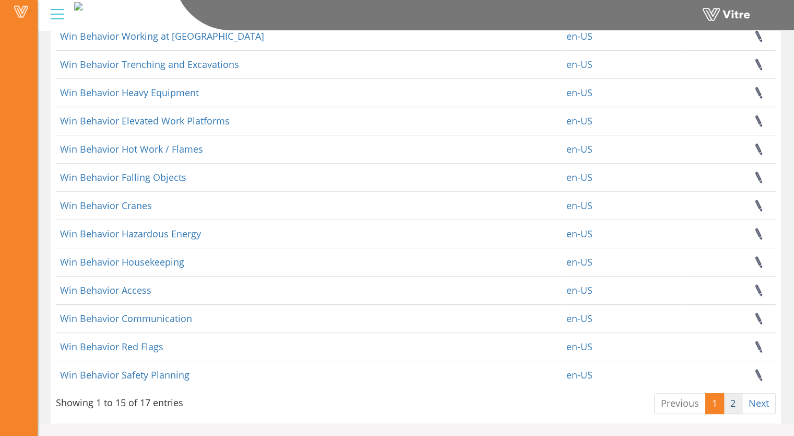
type input "win behav"
click at [733, 403] on link "2" at bounding box center [733, 403] width 19 height 21
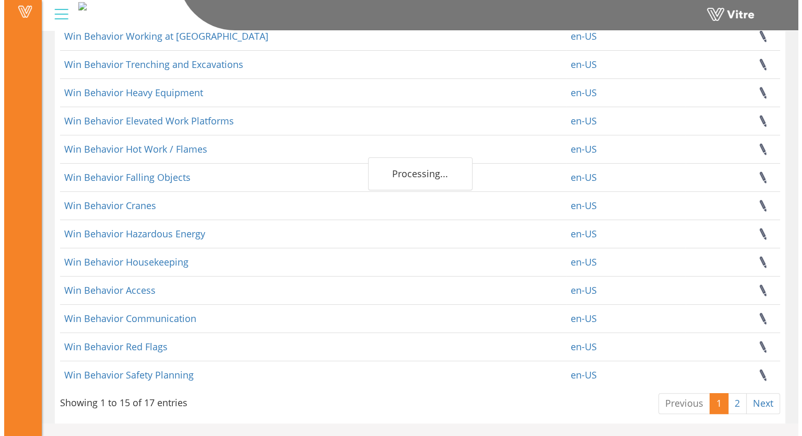
scroll to position [0, 0]
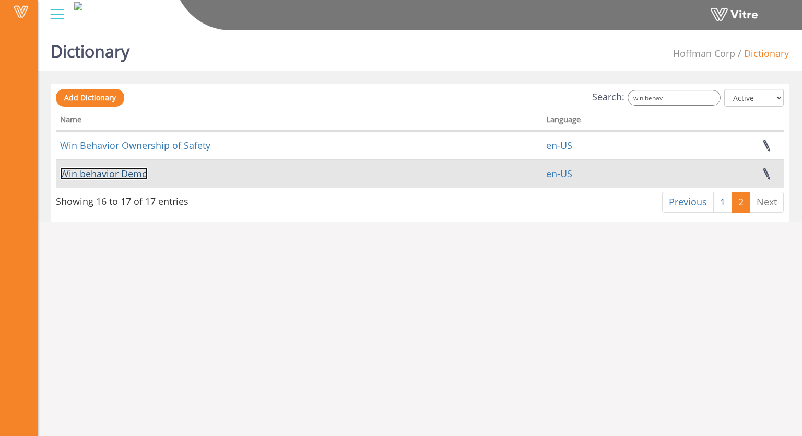
click at [113, 173] on link "Win behavior Demo" at bounding box center [104, 173] width 88 height 13
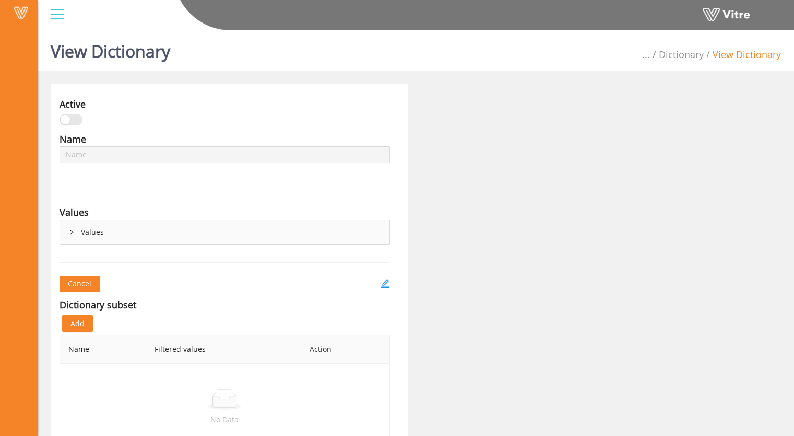
type input "Win behavior Demo"
click at [67, 231] on div "Values" at bounding box center [225, 232] width 330 height 24
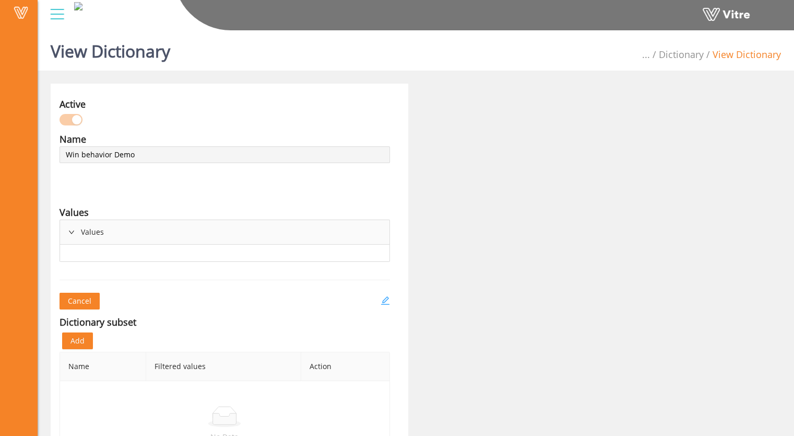
click at [383, 299] on icon "edit" at bounding box center [385, 300] width 9 height 9
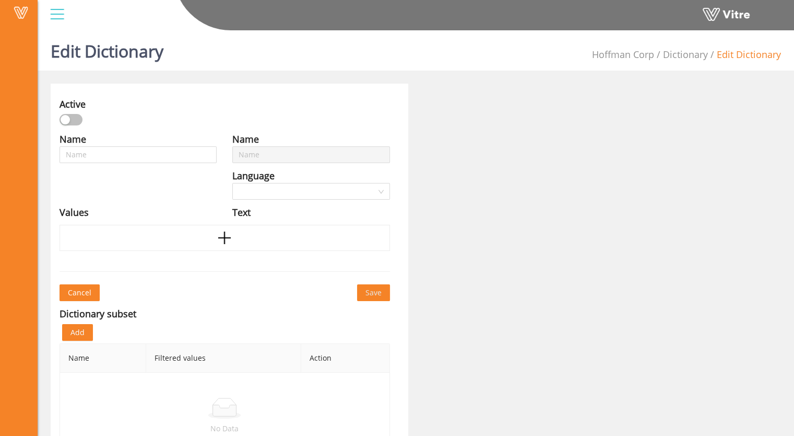
type input "Win behavior Demo"
click at [225, 236] on icon "plus" at bounding box center [225, 237] width 2 height 13
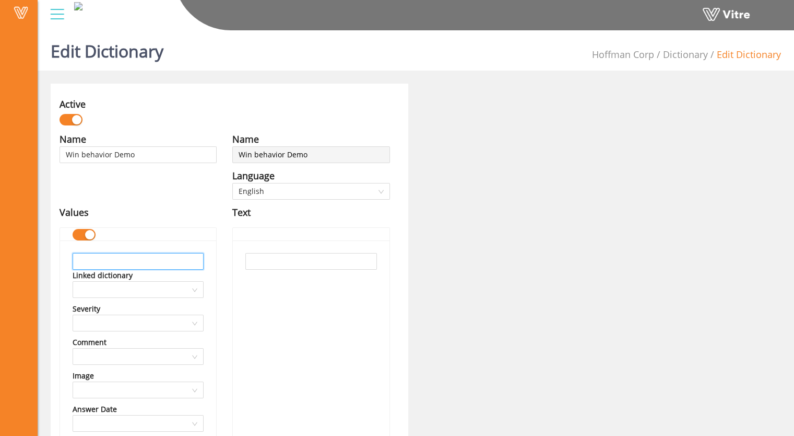
click at [92, 262] on input "text" at bounding box center [138, 261] width 131 height 17
type input "D"
drag, startPoint x: 190, startPoint y: 263, endPoint x: 74, endPoint y: 264, distance: 115.5
click at [74, 264] on input "Demo Crew following hold point" at bounding box center [138, 261] width 131 height 17
type input "Demo Crew following hold point"
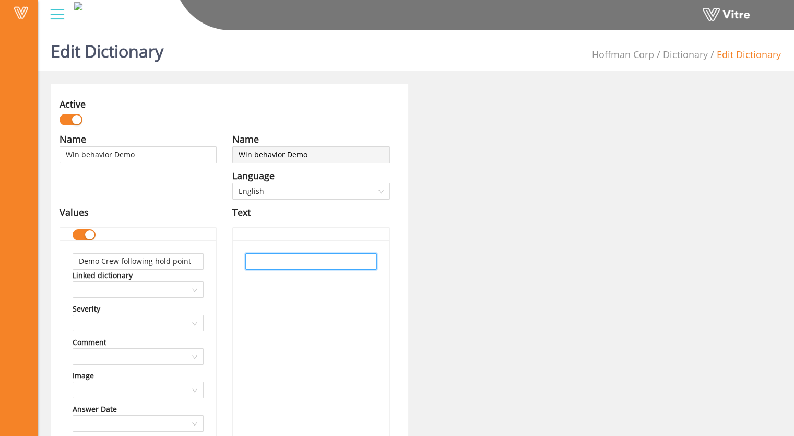
click at [268, 259] on input "text" at bounding box center [311, 261] width 131 height 17
paste input "Demo Crew following hold point"
type input "Demo Crew following hold point"
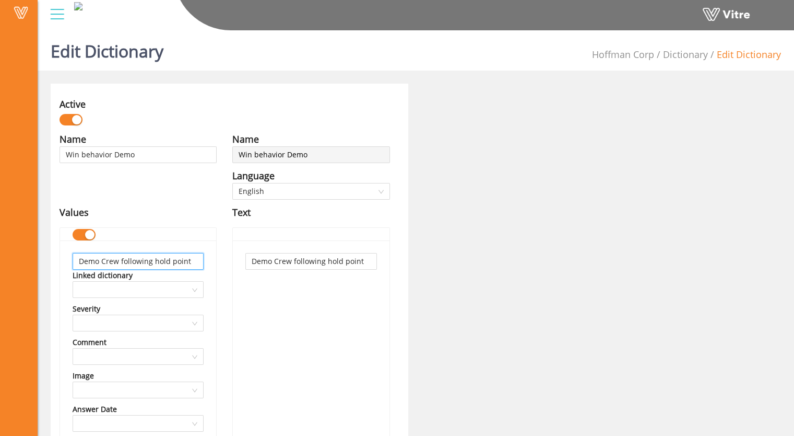
click at [188, 262] on input "Demo Crew following hold point" at bounding box center [138, 261] width 131 height 17
type input "Demo Crew following hold points"
click at [366, 260] on input "Demo Crew following hold point" at bounding box center [311, 261] width 131 height 17
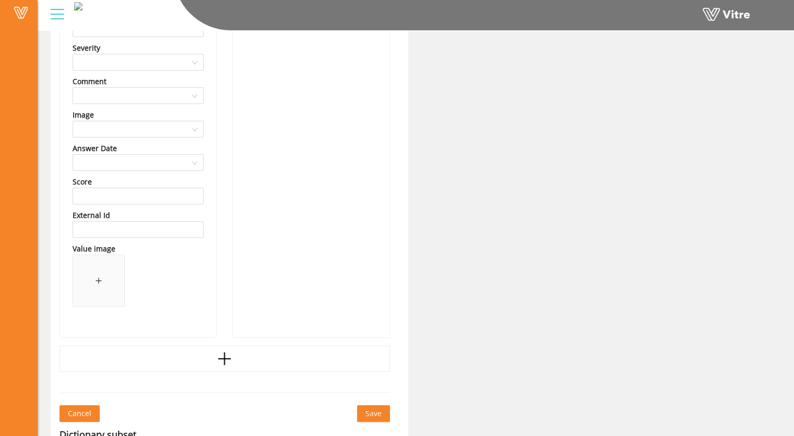
scroll to position [261, 0]
type input "Demo Crew following hold points"
click at [224, 359] on icon "plus" at bounding box center [225, 358] width 16 height 16
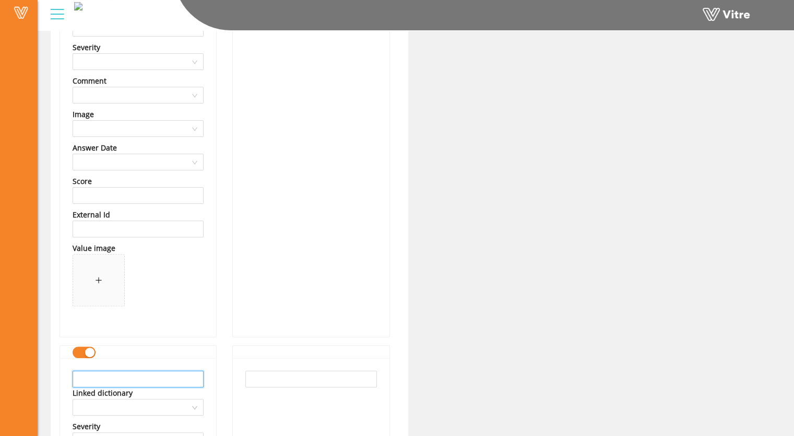
click at [101, 377] on input "text" at bounding box center [138, 378] width 131 height 17
type input "Demo crew communicating well"
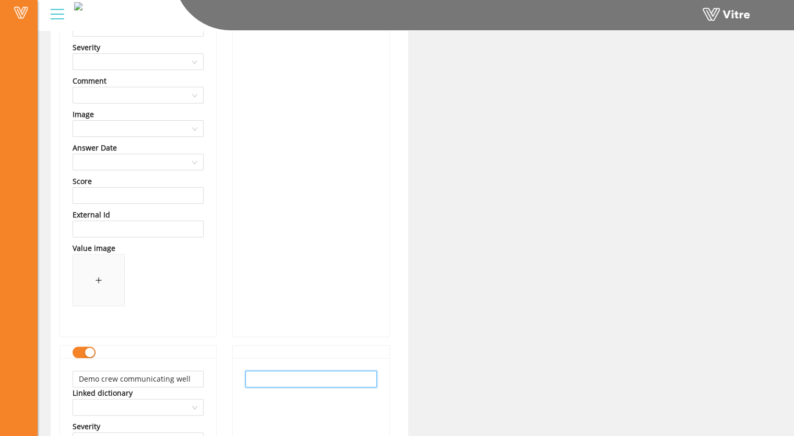
click at [253, 377] on input "text" at bounding box center [311, 378] width 131 height 17
paste input "Demo crew communicating well"
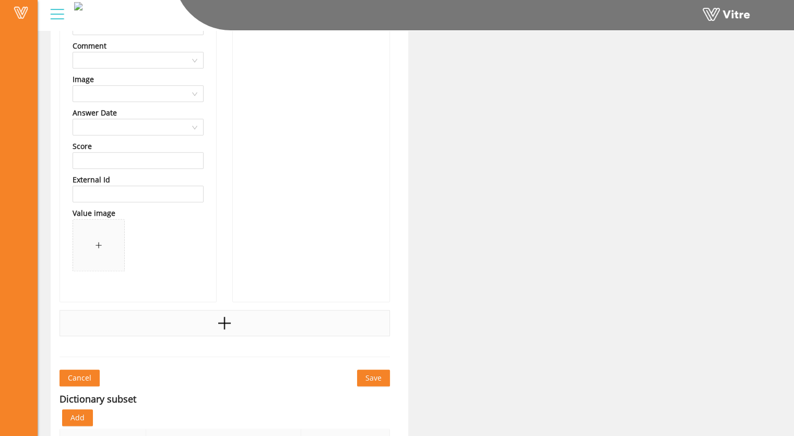
scroll to position [731, 0]
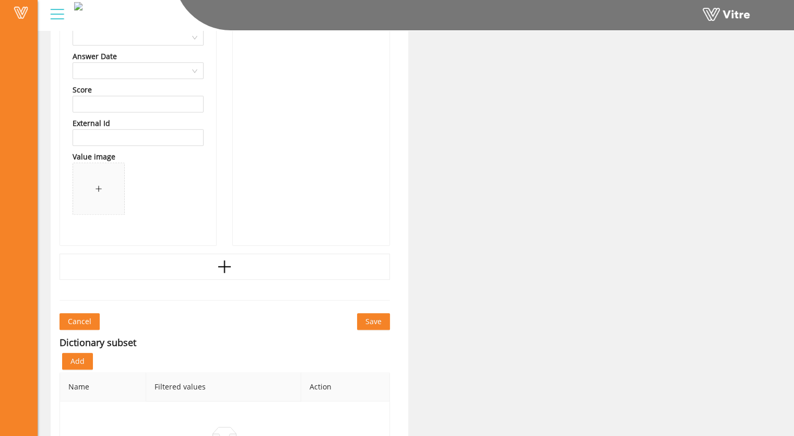
type input "Demo crew communicating well"
click at [377, 320] on span "Save" at bounding box center [374, 321] width 16 height 11
click at [370, 321] on span "Save" at bounding box center [374, 321] width 16 height 11
click at [376, 320] on span "Save" at bounding box center [374, 321] width 16 height 11
drag, startPoint x: 362, startPoint y: 325, endPoint x: 366, endPoint y: 320, distance: 6.0
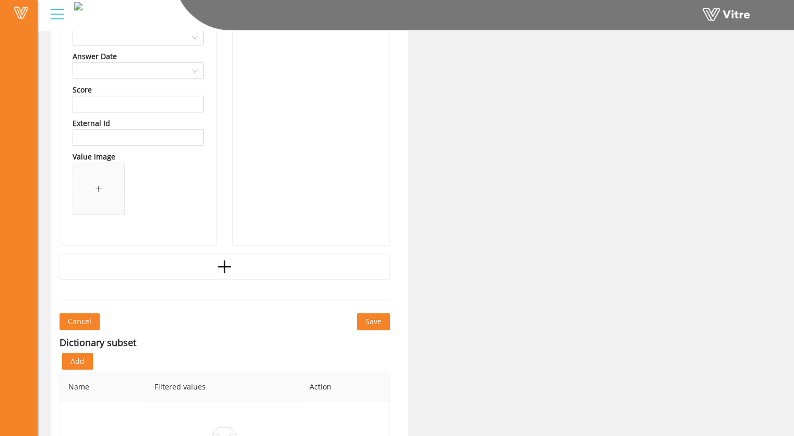
click at [363, 323] on button "Save" at bounding box center [373, 321] width 33 height 17
click at [366, 320] on span "Save" at bounding box center [374, 321] width 16 height 11
click at [366, 321] on span "Save" at bounding box center [374, 321] width 16 height 11
click at [369, 319] on span "Save" at bounding box center [374, 321] width 16 height 11
click at [370, 319] on span "Save" at bounding box center [374, 321] width 16 height 11
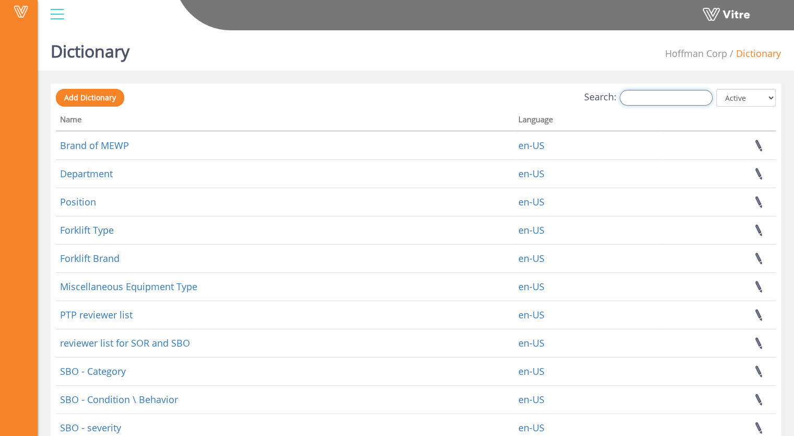
click at [641, 100] on input "Search:" at bounding box center [666, 98] width 93 height 16
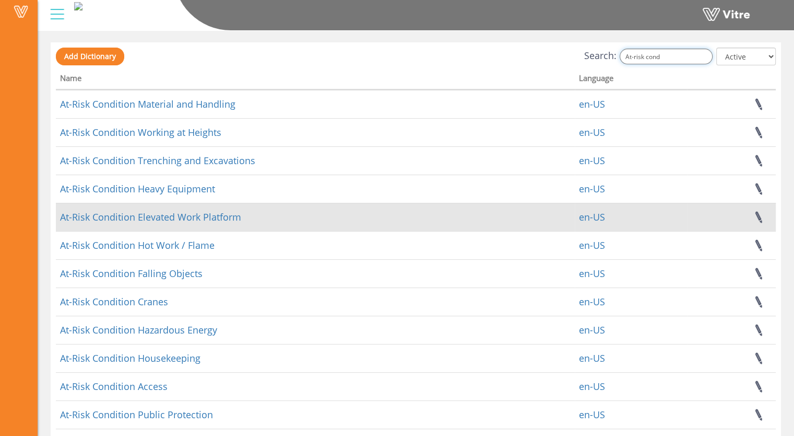
scroll to position [138, 0]
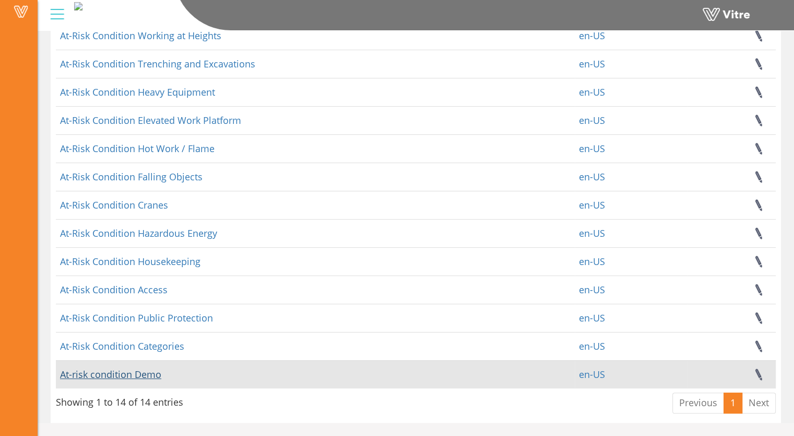
type input "At-risk cond"
click at [107, 373] on link "At-risk condition Demo" at bounding box center [110, 374] width 101 height 13
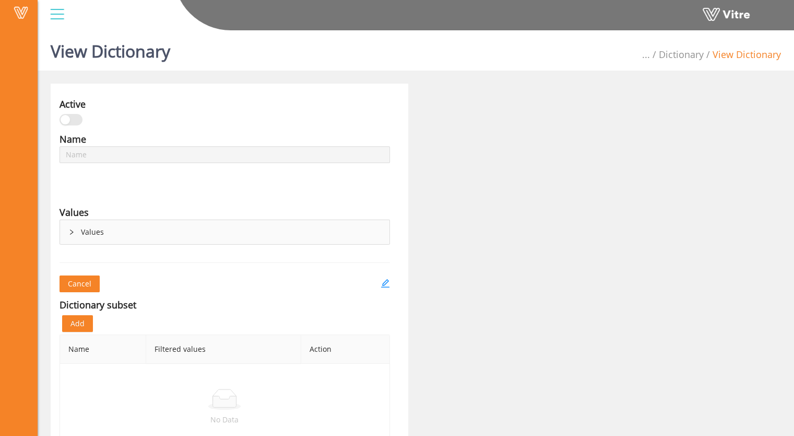
type input "At-risk condition Demo"
click at [68, 233] on div "Values" at bounding box center [225, 232] width 330 height 24
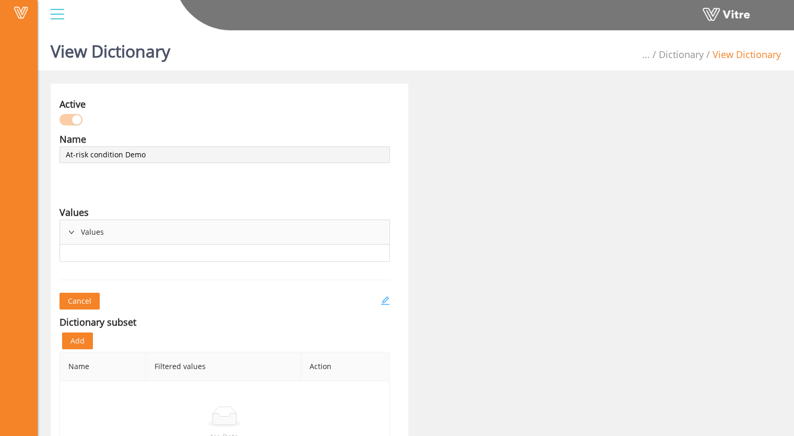
click at [384, 299] on icon "edit" at bounding box center [385, 300] width 9 height 9
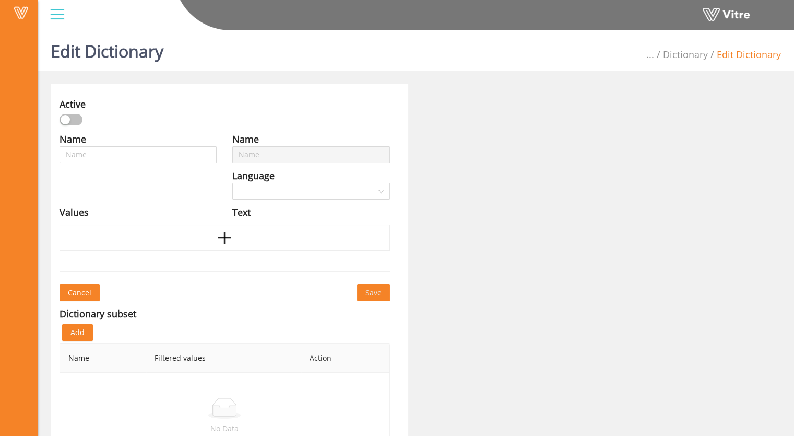
type input "At-risk condition Demo"
click at [221, 240] on icon "plus" at bounding box center [225, 238] width 16 height 16
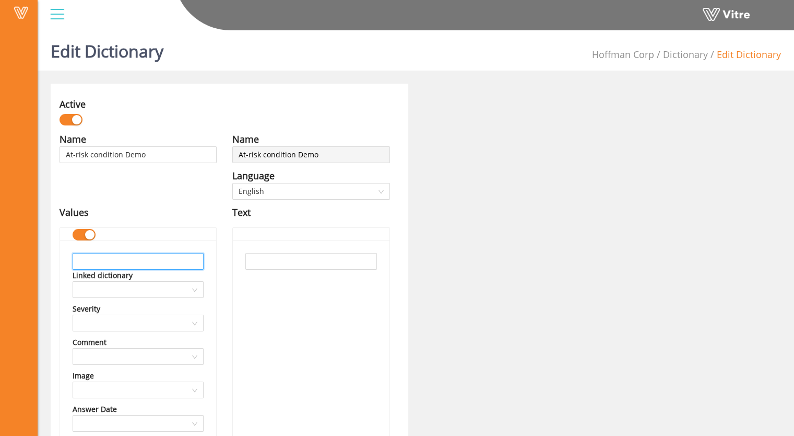
click at [106, 259] on input "text" at bounding box center [138, 261] width 131 height 17
type input "Demo area no barricaded"
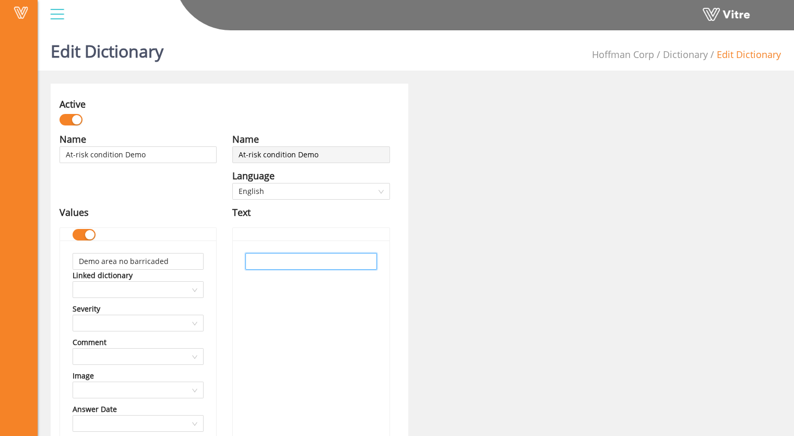
click at [279, 261] on input "text" at bounding box center [311, 261] width 131 height 17
paste input "Demo area no barricaded"
drag, startPoint x: 274, startPoint y: 260, endPoint x: 244, endPoint y: 266, distance: 29.9
click at [247, 264] on input "Demo area no barricaded" at bounding box center [311, 261] width 131 height 17
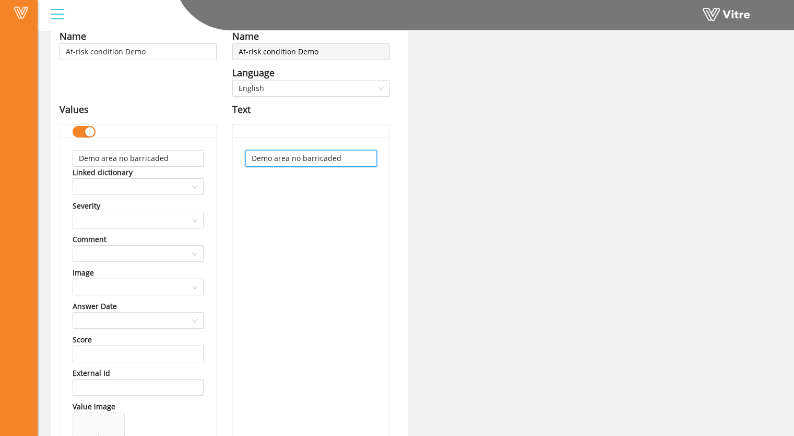
scroll to position [104, 0]
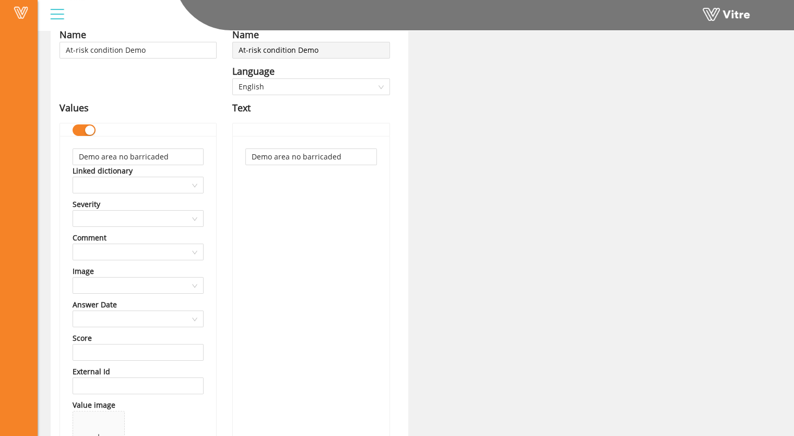
click at [294, 268] on div "Demo area no barricaded" at bounding box center [311, 314] width 156 height 357
click at [299, 156] on input "Demo area no barricaded" at bounding box center [311, 156] width 131 height 17
type input "Demo area not barricaded"
click at [125, 156] on input "Demo area no barricaded" at bounding box center [138, 156] width 131 height 17
click at [126, 156] on input "Demo area no barricaded" at bounding box center [138, 156] width 131 height 17
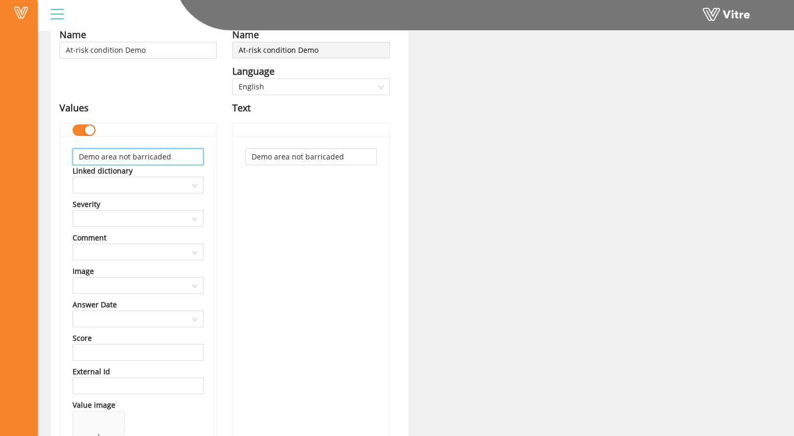
type input "Demo area not barricaded"
click at [301, 203] on div "Demo area not barricaded" at bounding box center [311, 314] width 156 height 357
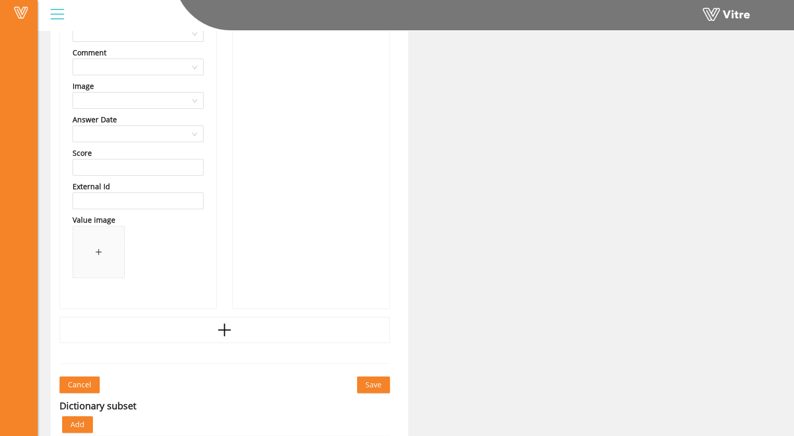
scroll to position [313, 0]
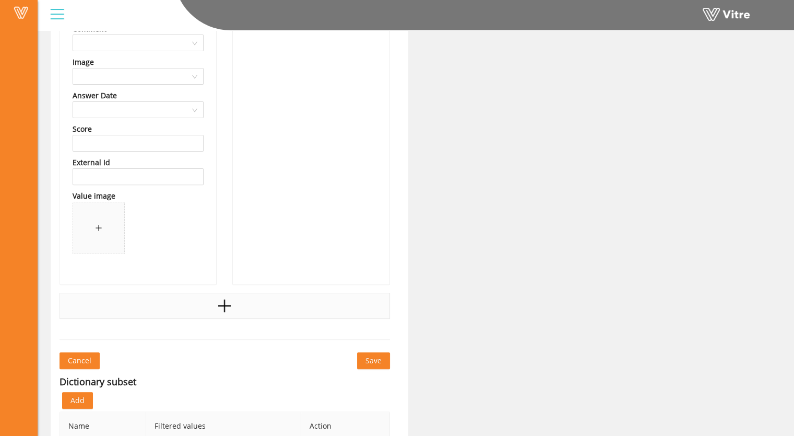
click at [234, 308] on div at bounding box center [225, 306] width 331 height 26
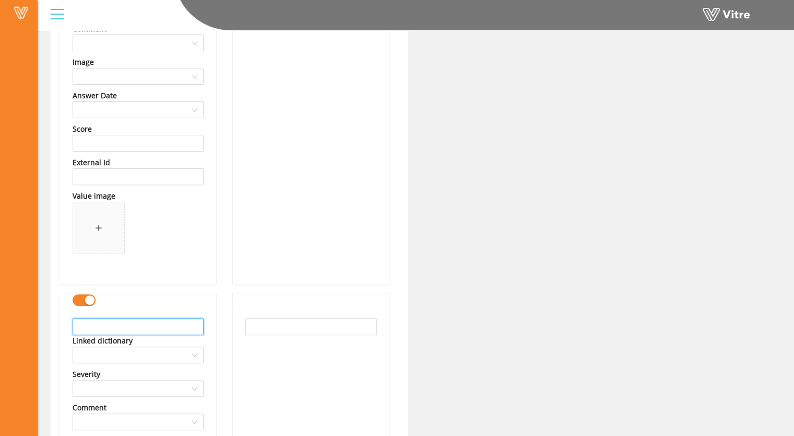
click at [116, 324] on input "text" at bounding box center [138, 326] width 131 height 17
type input "No Demo Signage in place"
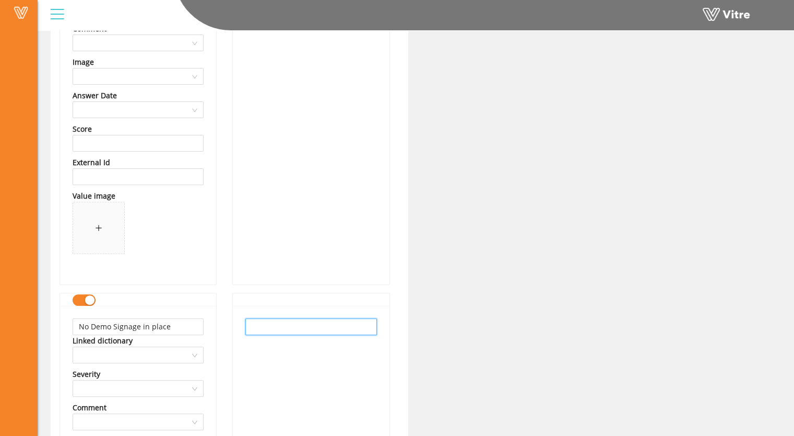
click at [273, 330] on input "text" at bounding box center [311, 326] width 131 height 17
paste input "No Demo Signage in place"
click at [290, 326] on input "No Demo Signage in place" at bounding box center [311, 326] width 131 height 17
type input "No Demo signage in place"
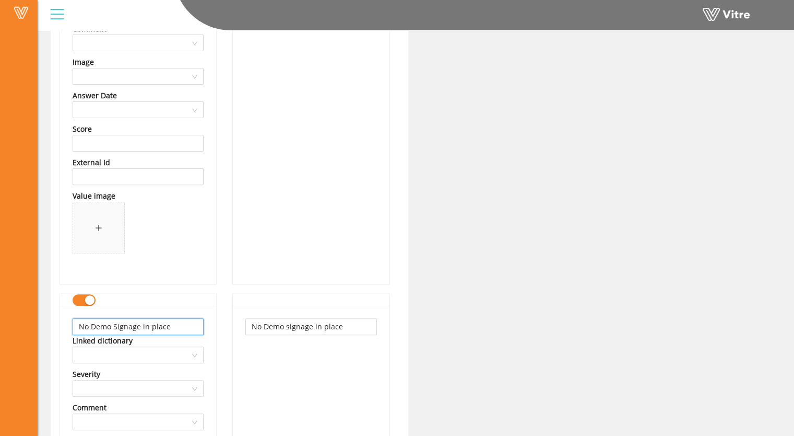
click at [119, 326] on input "No Demo Signage in place" at bounding box center [138, 326] width 131 height 17
click at [117, 325] on input "No Demo Signage in place" at bounding box center [138, 326] width 131 height 17
type input "No Demo signage in place"
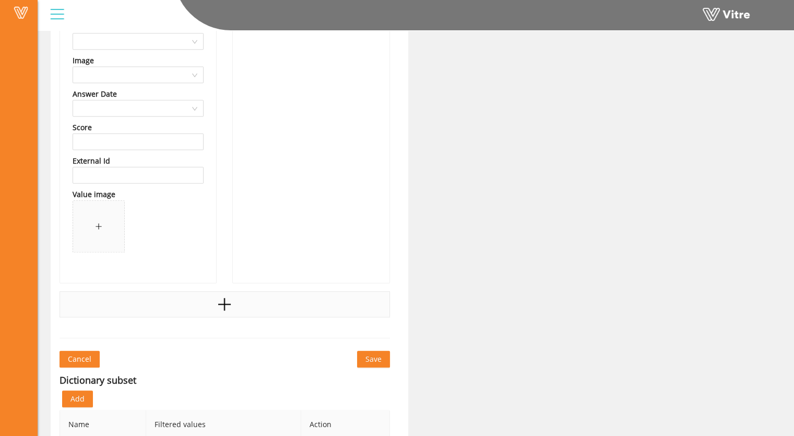
scroll to position [731, 0]
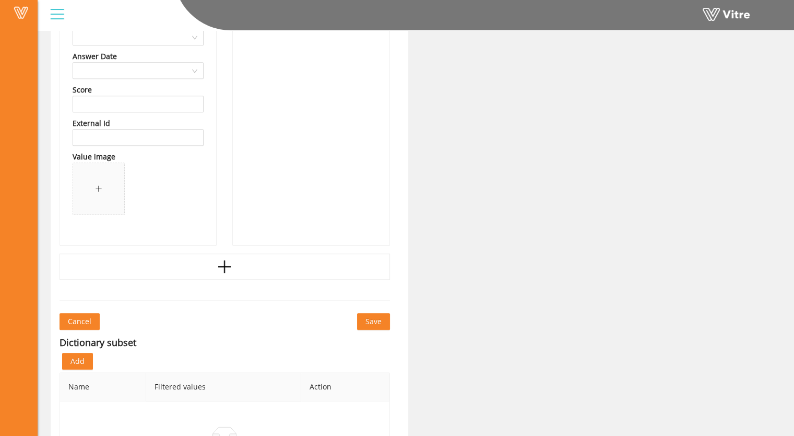
click at [378, 320] on span "Save" at bounding box center [374, 321] width 16 height 11
click at [376, 322] on span "Save" at bounding box center [374, 321] width 16 height 11
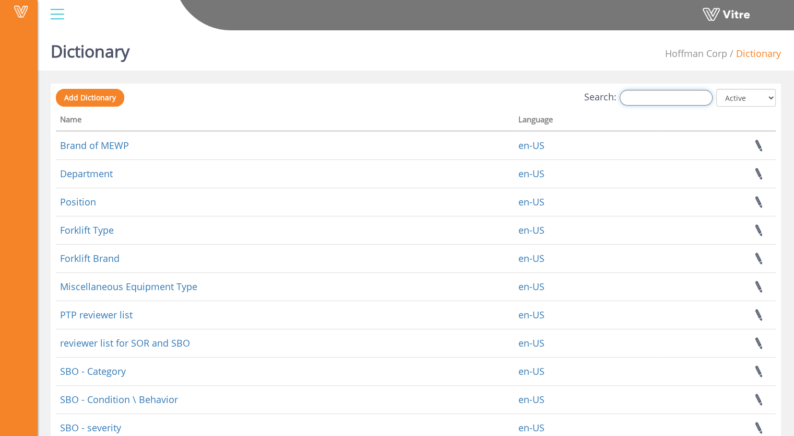
click at [641, 98] on input "Search:" at bounding box center [666, 98] width 93 height 16
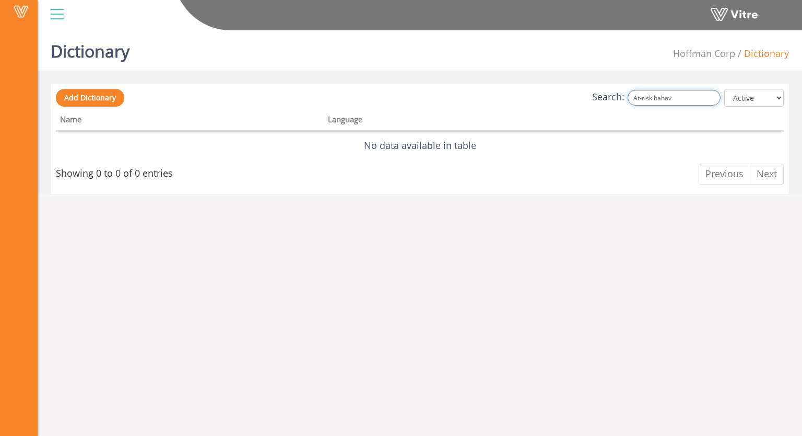
click at [662, 101] on input "At-risk bahav" at bounding box center [674, 98] width 93 height 16
click at [682, 98] on input "At-risk bahav" at bounding box center [674, 98] width 93 height 16
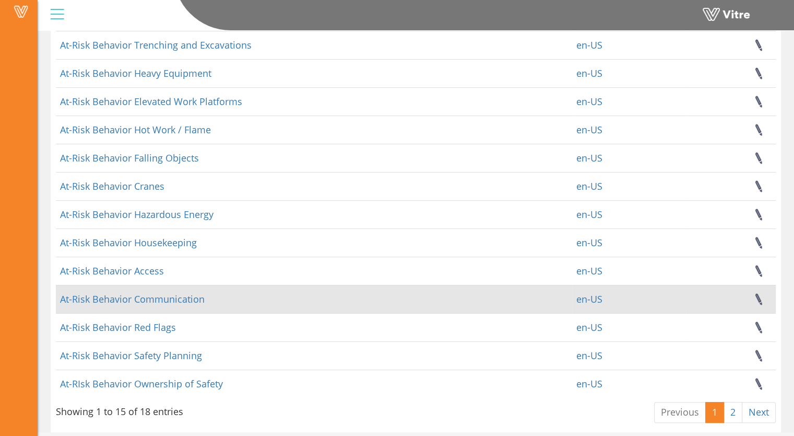
scroll to position [166, 0]
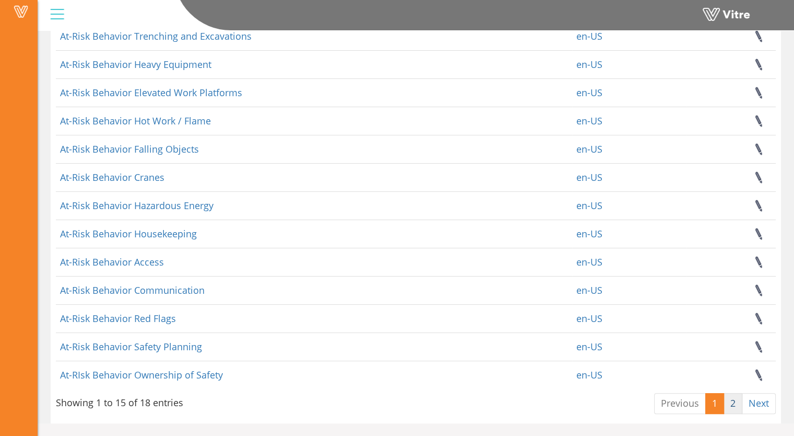
type input "At-risk behav"
click at [729, 404] on link "2" at bounding box center [733, 403] width 19 height 21
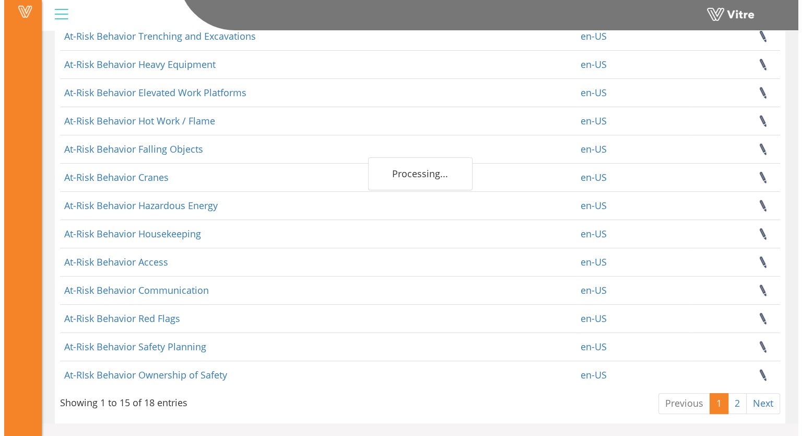
scroll to position [0, 0]
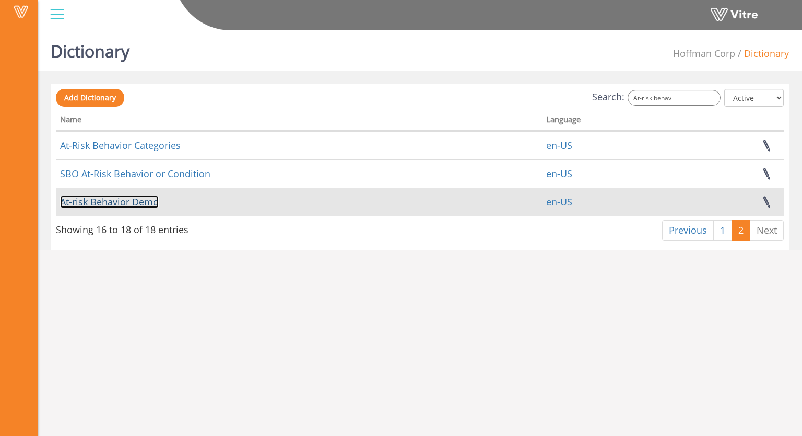
click at [106, 202] on link "At-risk Behavior Demo" at bounding box center [109, 201] width 99 height 13
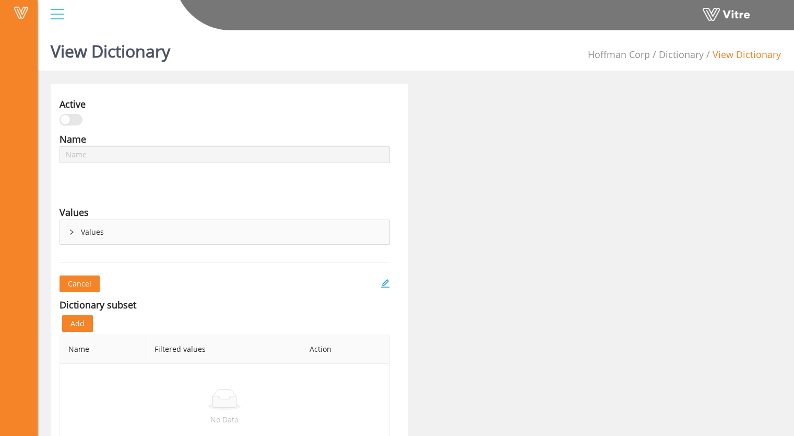
type input "At-risk Behavior Demo"
click at [68, 232] on icon "right" at bounding box center [71, 232] width 6 height 6
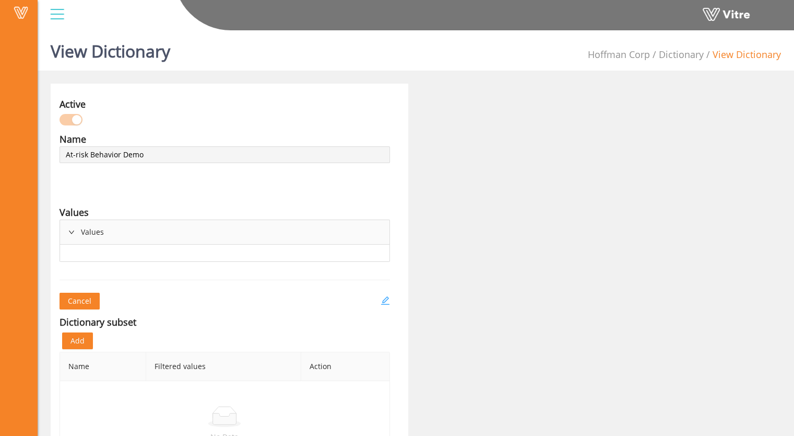
click at [389, 299] on icon "edit" at bounding box center [385, 300] width 9 height 9
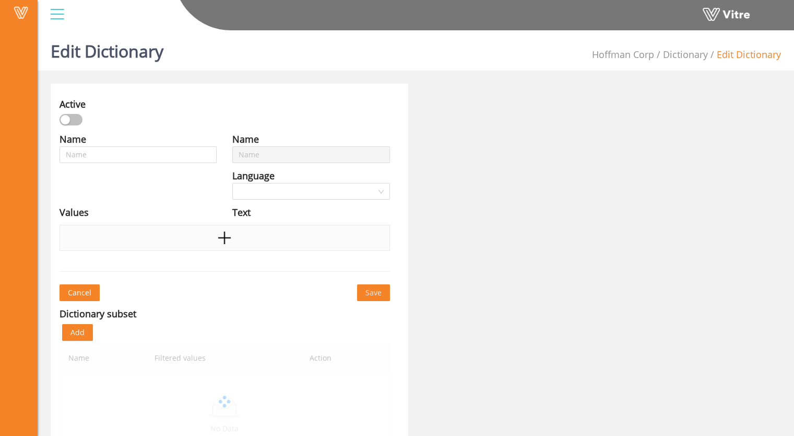
type input "At-risk Behavior Demo"
click at [224, 241] on icon "plus" at bounding box center [225, 238] width 16 height 16
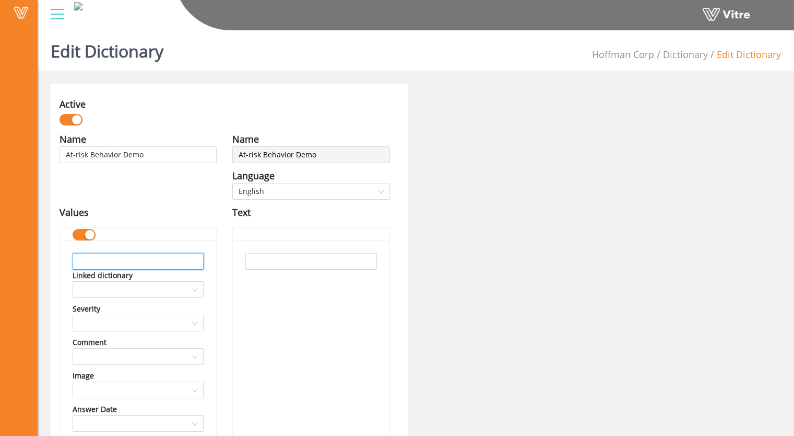
click at [81, 264] on input "text" at bounding box center [138, 261] width 131 height 17
type input "Demo plan not being followed"
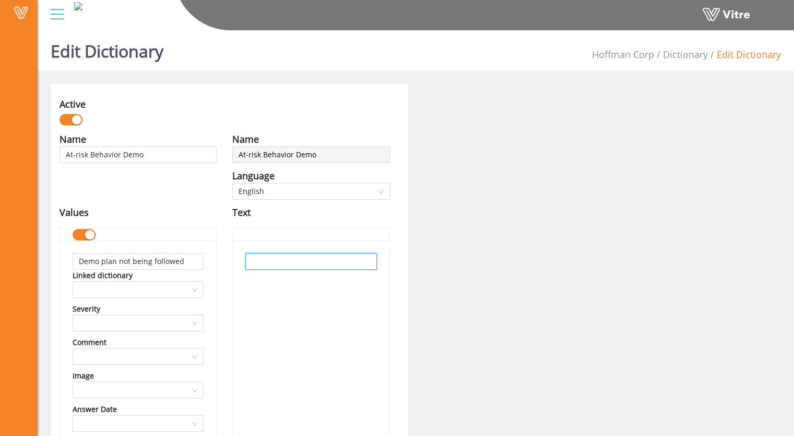
click at [260, 266] on input "text" at bounding box center [311, 261] width 131 height 17
paste input "Demo plan not being followed"
type input "Demo plan not being followed"
click at [274, 288] on div "Demo plan not being followed" at bounding box center [311, 418] width 156 height 357
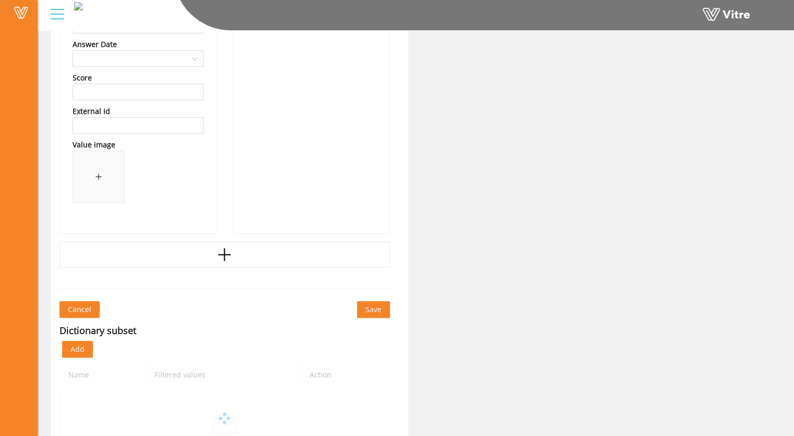
scroll to position [366, 0]
click at [223, 250] on icon "plus" at bounding box center [225, 254] width 16 height 16
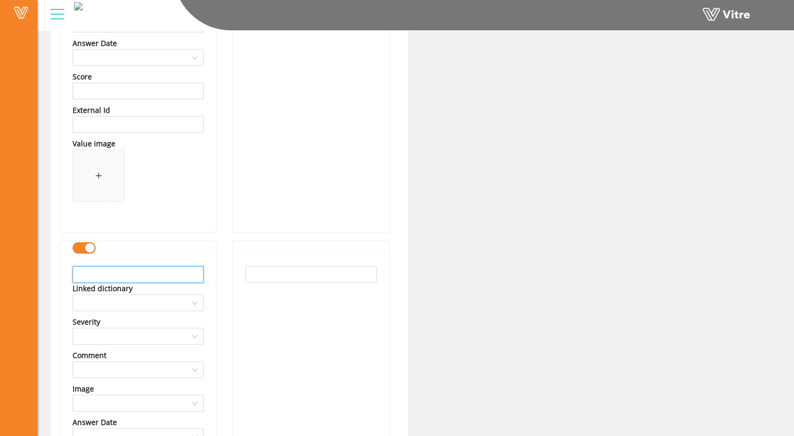
click at [102, 278] on input "text" at bounding box center [138, 274] width 131 height 17
type input "D"
type input "Hold Points not being followed"
click at [261, 275] on input "text" at bounding box center [311, 274] width 131 height 17
paste input "Demo plan not being followed"
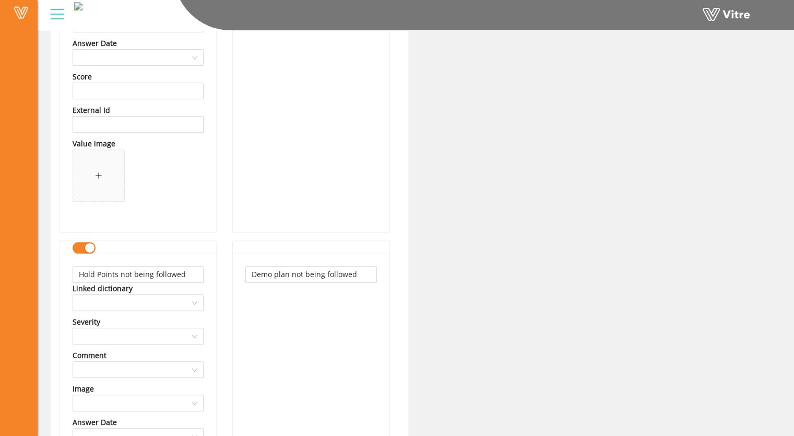
click at [258, 306] on div "Demo plan not being followed" at bounding box center [311, 431] width 156 height 357
drag, startPoint x: 183, startPoint y: 274, endPoint x: 69, endPoint y: 274, distance: 114.4
click at [69, 274] on div "Hold Points not being followed Linked dictionary Severity Comment Image Answer …" at bounding box center [138, 431] width 156 height 357
drag, startPoint x: 360, startPoint y: 272, endPoint x: 221, endPoint y: 273, distance: 138.9
click at [222, 274] on div "Name At-risk Behavior Demo Language English Values Demo plan not being followed…" at bounding box center [225, 209] width 346 height 887
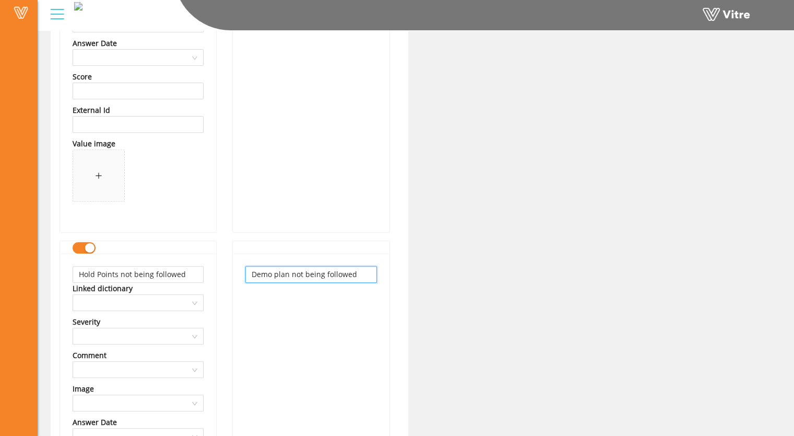
paste input "Hold Points"
type input "Hold Points not being followed"
drag, startPoint x: 237, startPoint y: 278, endPoint x: 271, endPoint y: 315, distance: 50.3
click at [271, 314] on div "Name At-risk Behavior Demo Language English Text Demo plan not being followed H…" at bounding box center [311, 193] width 173 height 854
click at [272, 316] on div "Hold Points not being followed" at bounding box center [311, 431] width 156 height 357
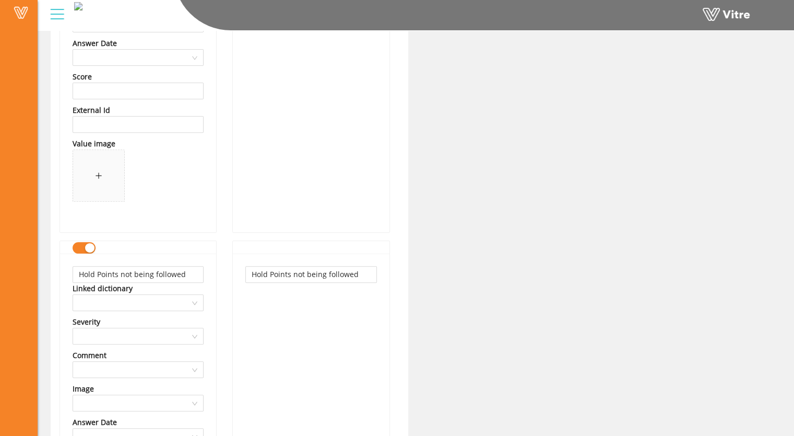
click at [261, 305] on div "Hold Points not being followed" at bounding box center [311, 431] width 156 height 357
click at [208, 307] on div "Hold Points not being followed Linked dictionary Severity Comment Image Answer …" at bounding box center [138, 431] width 156 height 357
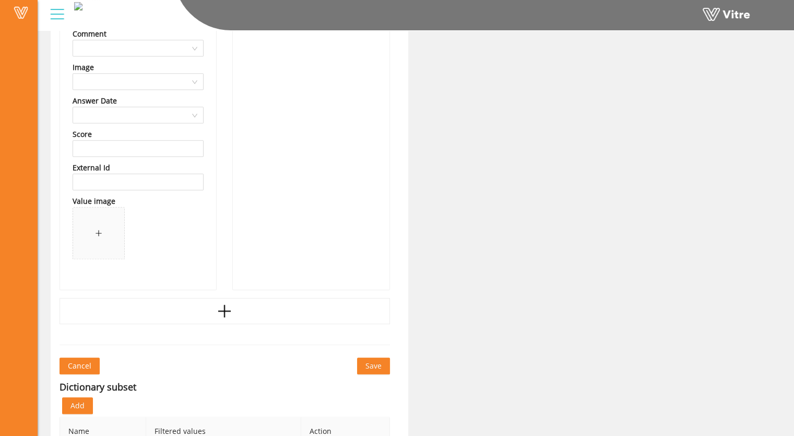
scroll to position [679, 0]
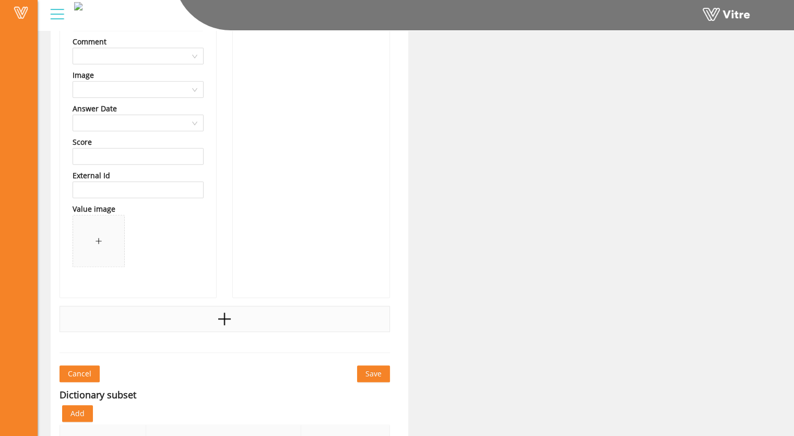
click at [222, 322] on icon "plus" at bounding box center [225, 319] width 16 height 16
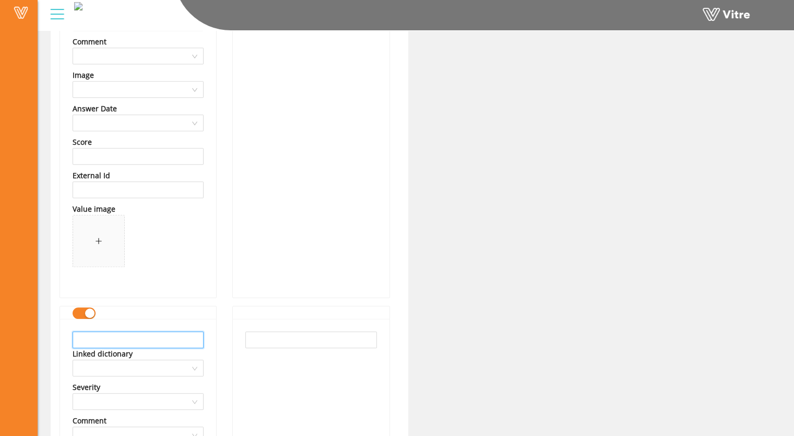
click at [84, 336] on input "text" at bounding box center [138, 339] width 131 height 17
click at [88, 310] on div "button" at bounding box center [89, 312] width 9 height 9
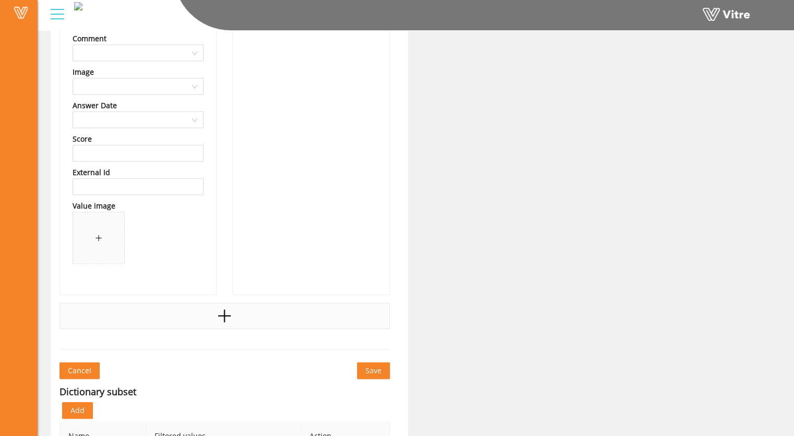
scroll to position [1097, 0]
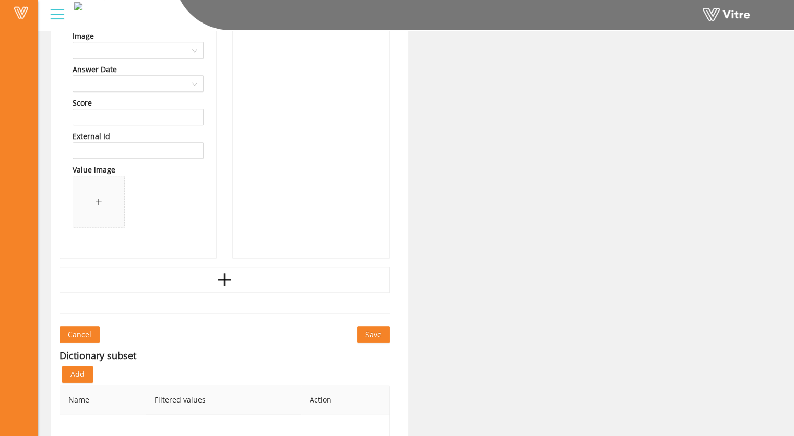
click at [373, 333] on span "Save" at bounding box center [374, 334] width 16 height 11
click at [371, 330] on span "Save" at bounding box center [374, 334] width 16 height 11
click at [371, 331] on span "Save" at bounding box center [374, 334] width 16 height 11
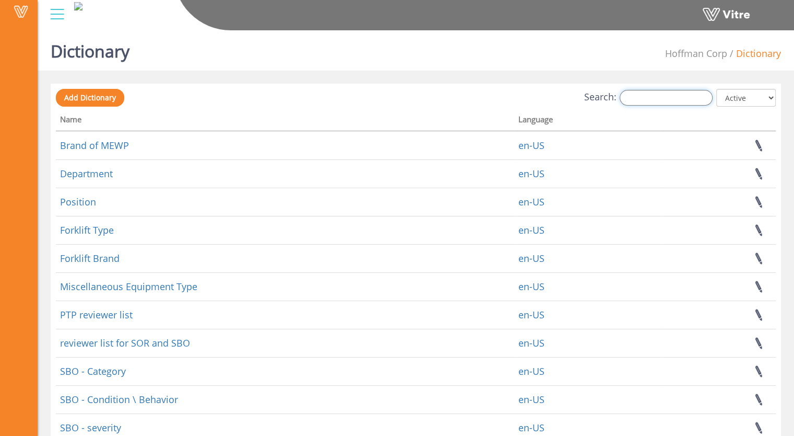
click at [652, 96] on input "Search:" at bounding box center [666, 98] width 93 height 16
type input "w"
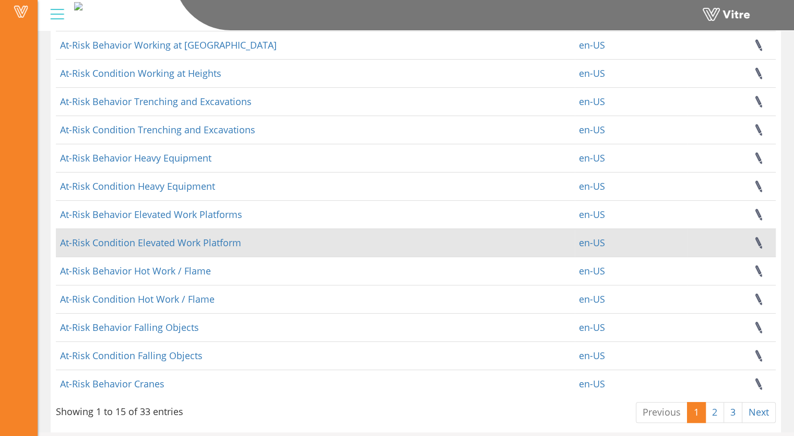
scroll to position [166, 0]
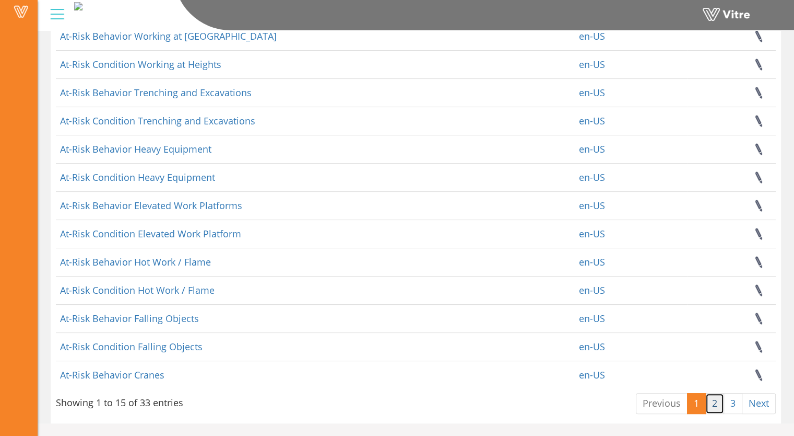
click at [712, 405] on link "2" at bounding box center [715, 403] width 19 height 21
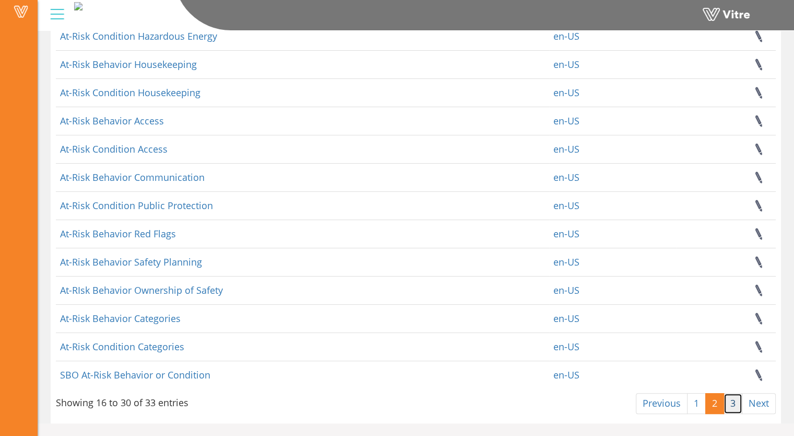
click at [735, 406] on link "3" at bounding box center [733, 403] width 19 height 21
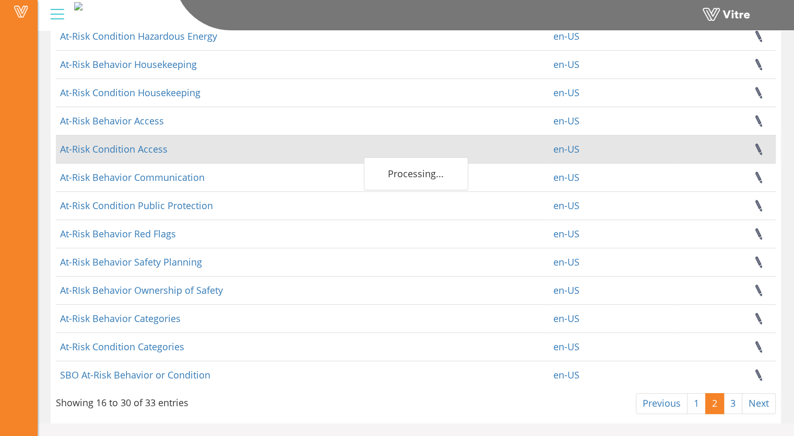
scroll to position [0, 0]
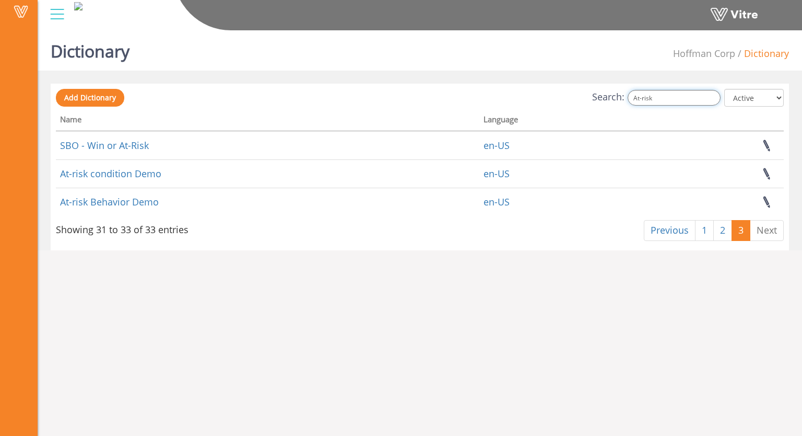
click at [668, 97] on input "At-risk" at bounding box center [674, 98] width 93 height 16
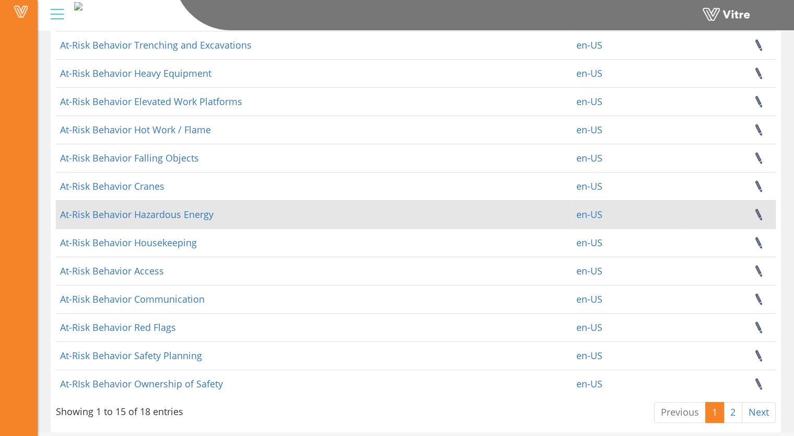
scroll to position [166, 0]
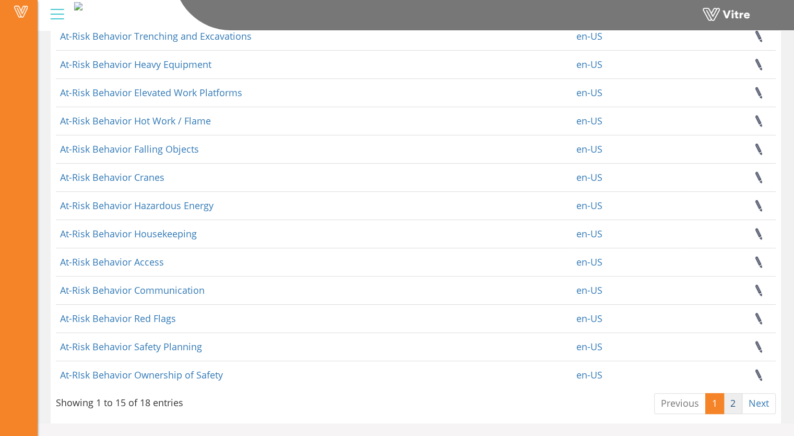
type input "At-risk behav"
click at [732, 404] on link "2" at bounding box center [733, 403] width 19 height 21
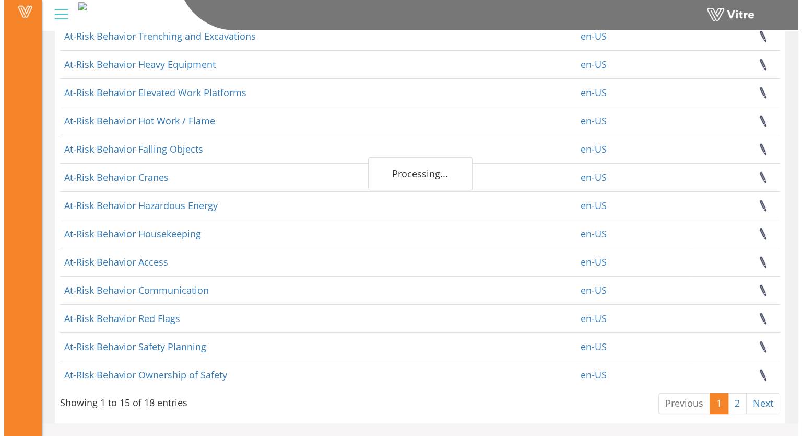
scroll to position [0, 0]
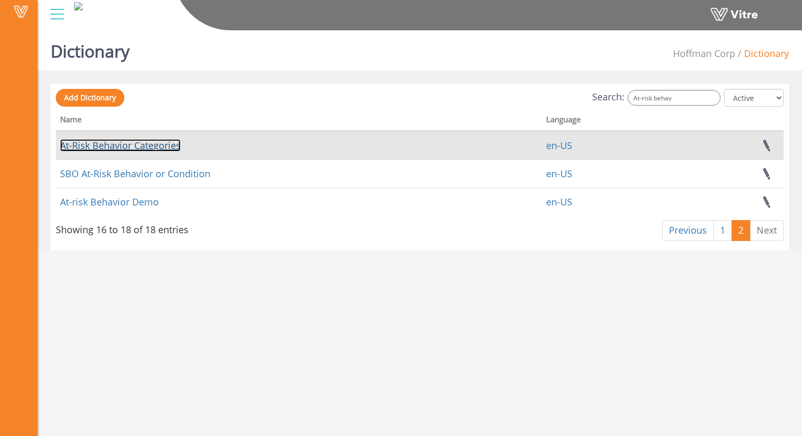
click at [145, 148] on link "At-Risk Behavior Categories" at bounding box center [120, 145] width 121 height 13
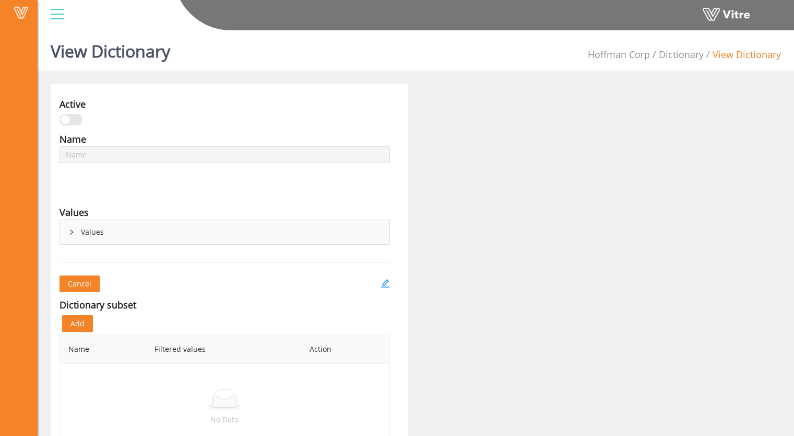
type input "At-Risk Behavior Categories"
drag, startPoint x: 71, startPoint y: 228, endPoint x: 74, endPoint y: 236, distance: 7.8
click at [73, 229] on icon "right" at bounding box center [71, 232] width 6 height 6
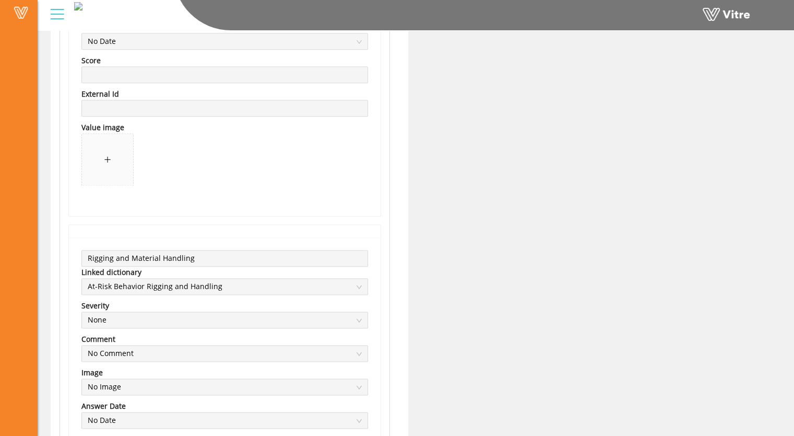
scroll to position [5728, 0]
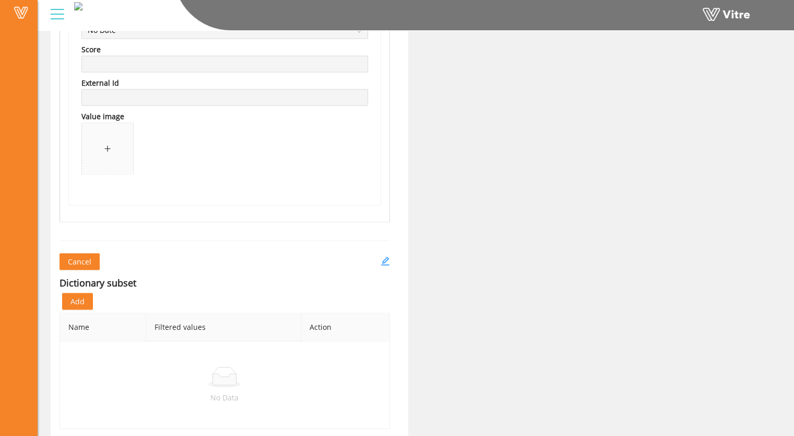
click at [98, 145] on span at bounding box center [107, 148] width 51 height 51
click at [385, 256] on icon "edit" at bounding box center [385, 260] width 9 height 9
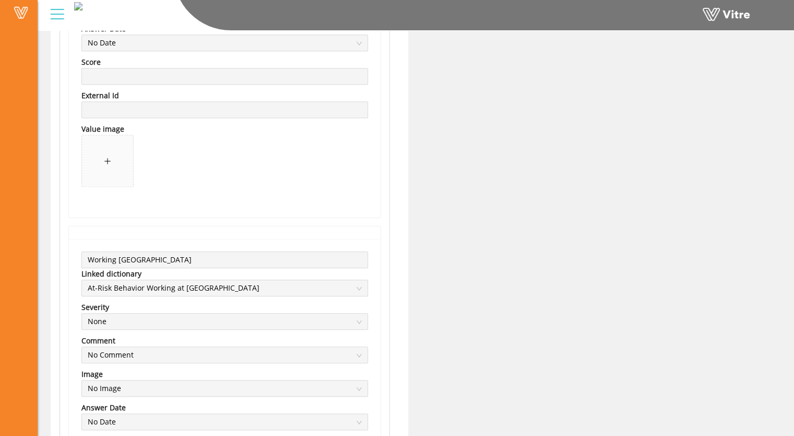
scroll to position [4962, 0]
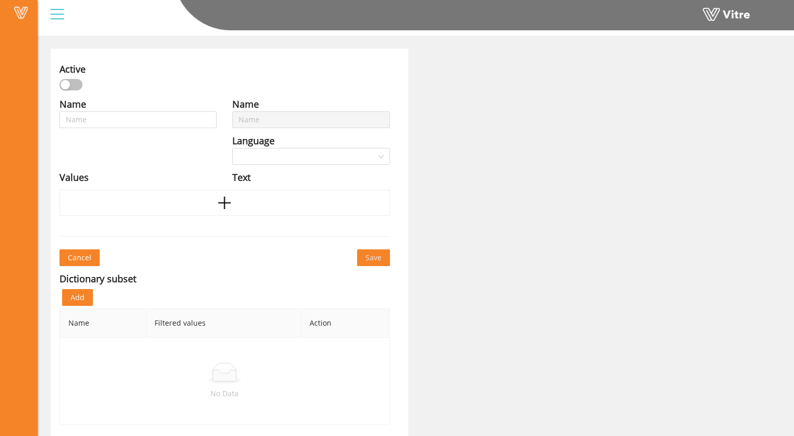
type input "At-Risk Behavior Categories"
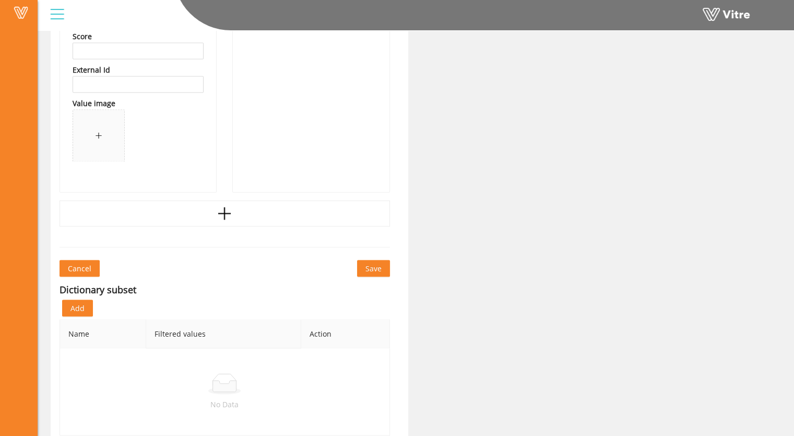
scroll to position [5715, 0]
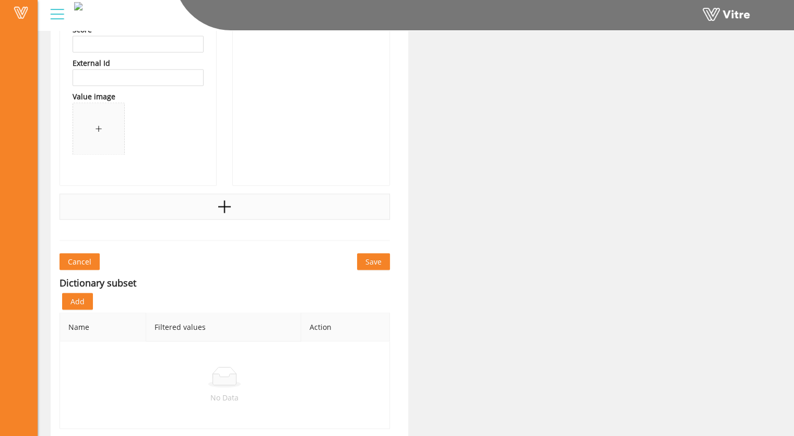
click at [226, 203] on icon "plus" at bounding box center [225, 206] width 16 height 16
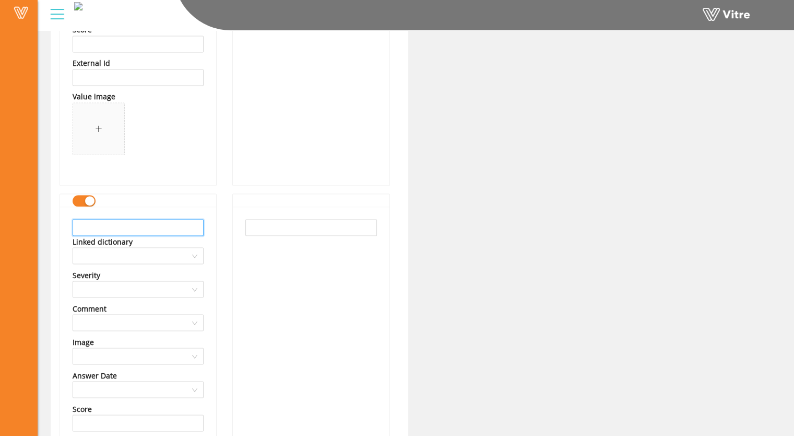
drag, startPoint x: 100, startPoint y: 220, endPoint x: 118, endPoint y: 223, distance: 18.0
click at [102, 222] on input "text" at bounding box center [138, 227] width 131 height 17
type input "Demo"
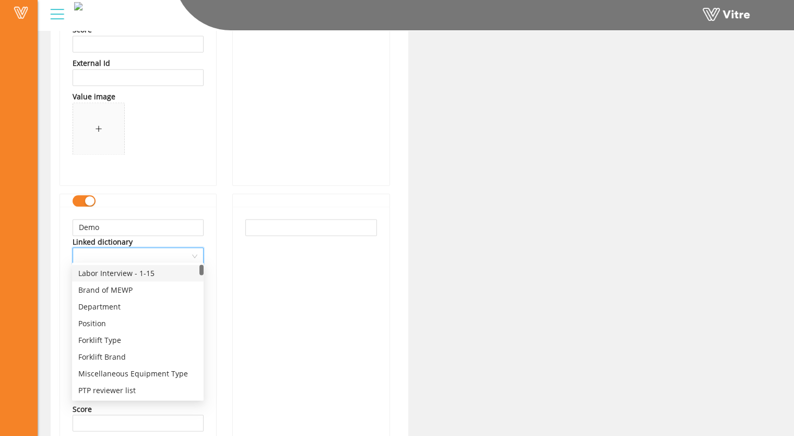
click at [186, 252] on input "search" at bounding box center [134, 256] width 111 height 16
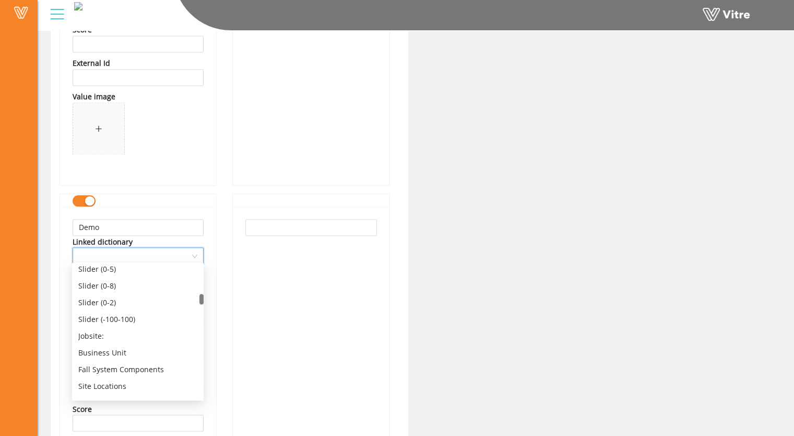
scroll to position [575, 0]
click at [95, 252] on input "search" at bounding box center [134, 256] width 111 height 16
click at [100, 250] on input "search" at bounding box center [134, 256] width 111 height 16
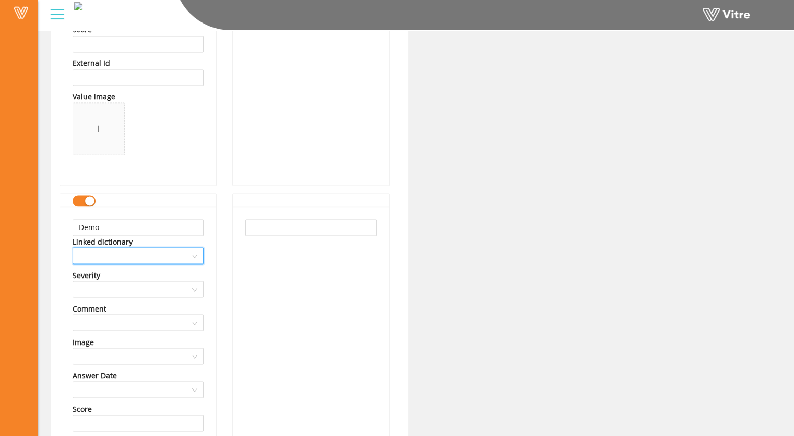
drag, startPoint x: 100, startPoint y: 250, endPoint x: 79, endPoint y: 253, distance: 21.1
click at [79, 253] on input "search" at bounding box center [134, 256] width 111 height 16
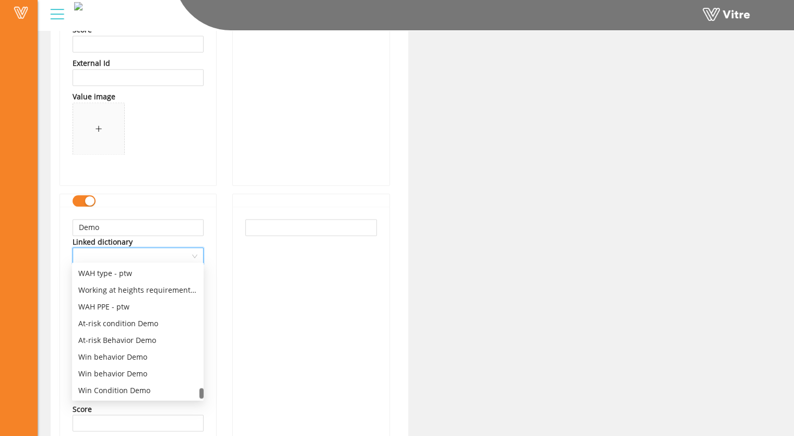
scroll to position [2741, 0]
click at [128, 341] on div "At-risk Behavior Demo" at bounding box center [137, 339] width 119 height 11
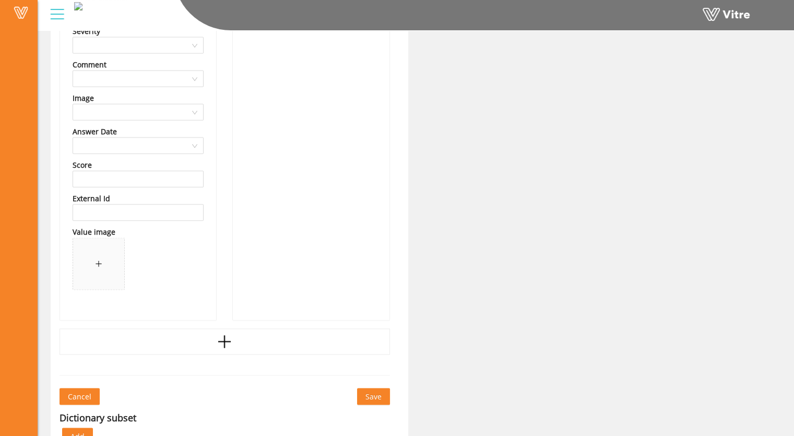
scroll to position [5976, 0]
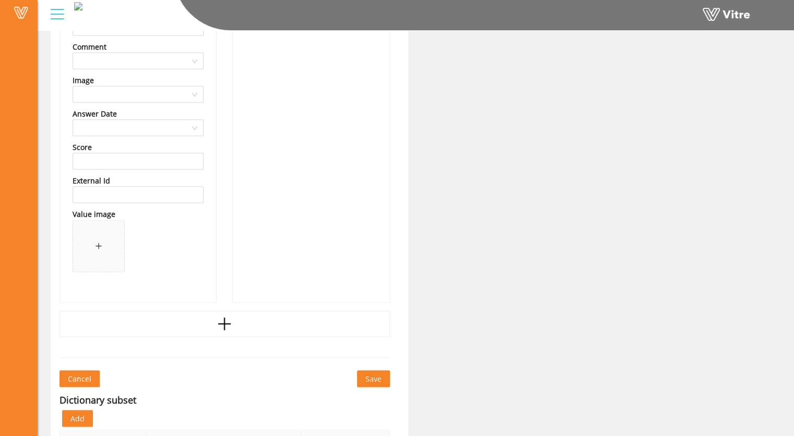
click at [377, 375] on span "Save" at bounding box center [374, 378] width 16 height 11
click at [375, 379] on span "Save" at bounding box center [374, 378] width 16 height 11
click at [375, 377] on span "Save" at bounding box center [374, 378] width 16 height 11
click at [374, 374] on span "Save" at bounding box center [374, 378] width 16 height 11
click at [373, 373] on span "Save" at bounding box center [374, 378] width 16 height 11
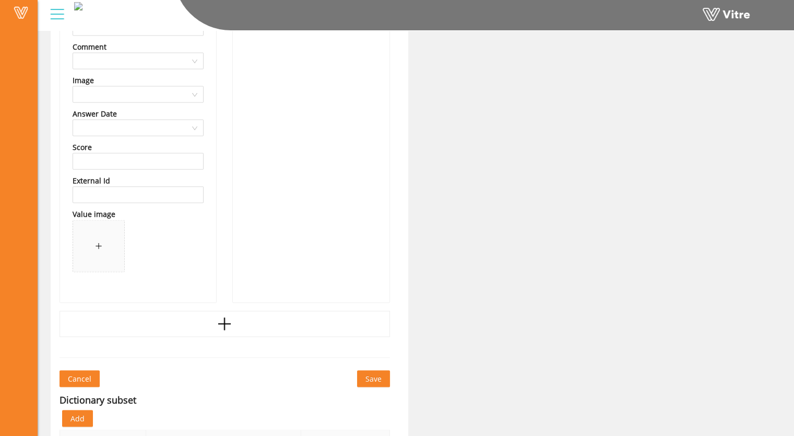
click at [373, 373] on span "Save" at bounding box center [374, 378] width 16 height 11
click at [375, 375] on span "Save" at bounding box center [374, 378] width 16 height 11
click at [371, 378] on span "Save" at bounding box center [374, 378] width 16 height 11
click at [383, 375] on button "Save" at bounding box center [373, 378] width 33 height 17
click at [372, 375] on span "Save" at bounding box center [374, 378] width 16 height 11
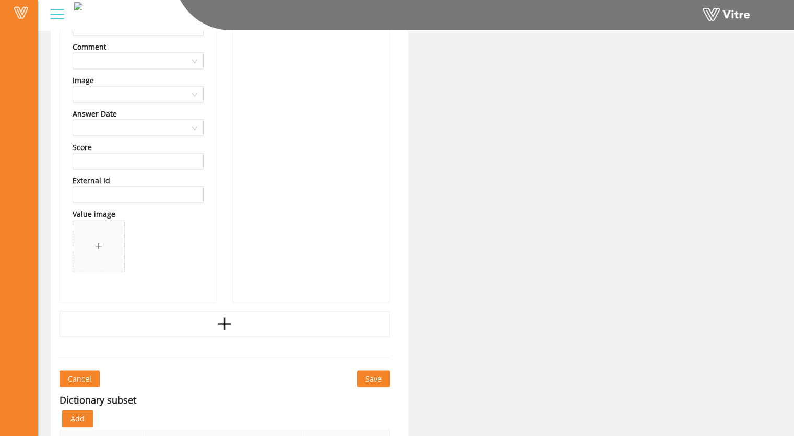
click at [372, 376] on span "Save" at bounding box center [374, 378] width 16 height 11
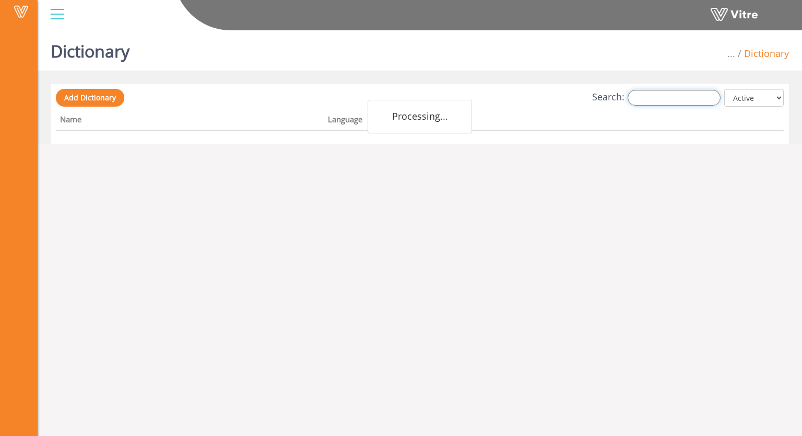
click at [676, 98] on input "Search:" at bounding box center [674, 98] width 93 height 16
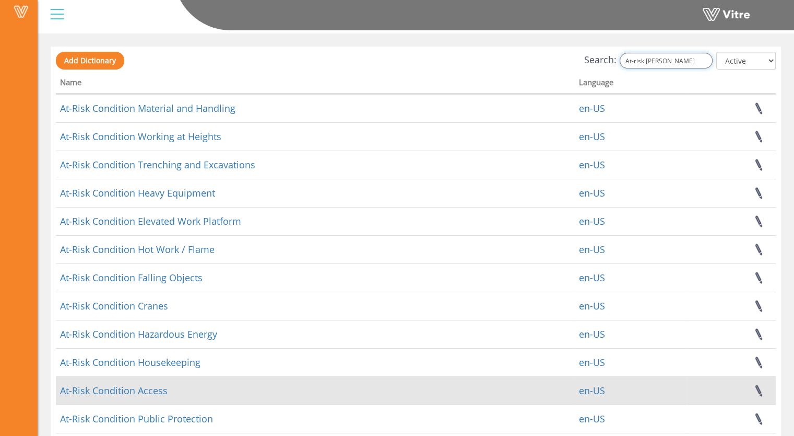
scroll to position [138, 0]
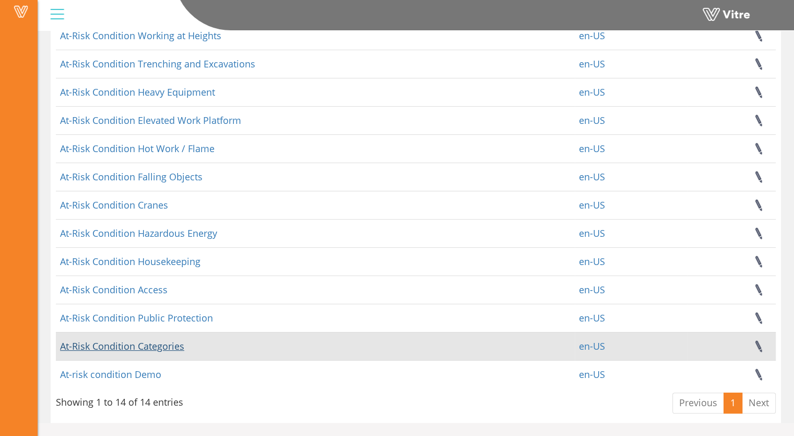
type input "At-risk [PERSON_NAME]"
click at [155, 345] on link "At-Risk Condition Categories" at bounding box center [122, 346] width 124 height 13
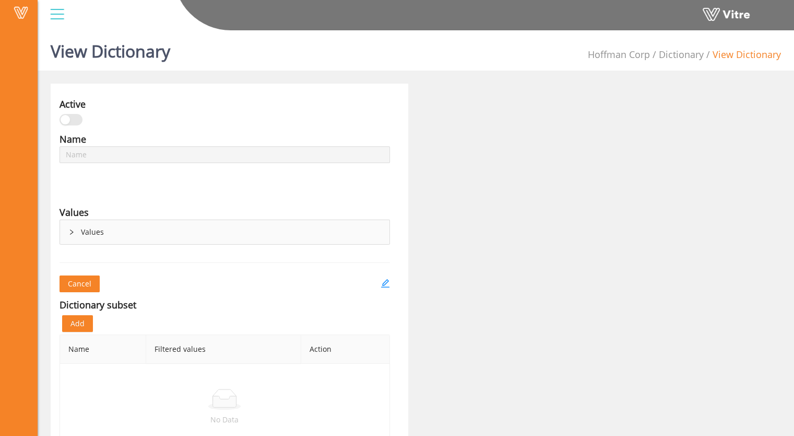
click at [73, 232] on icon "right" at bounding box center [71, 231] width 3 height 5
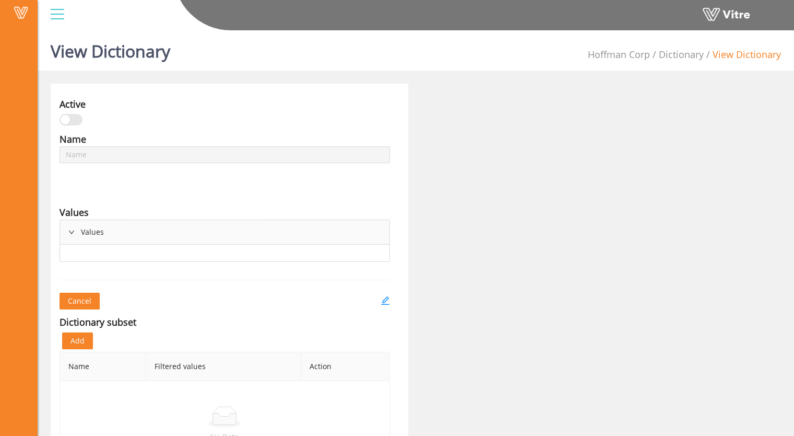
type input "At-Risk Condition Categories"
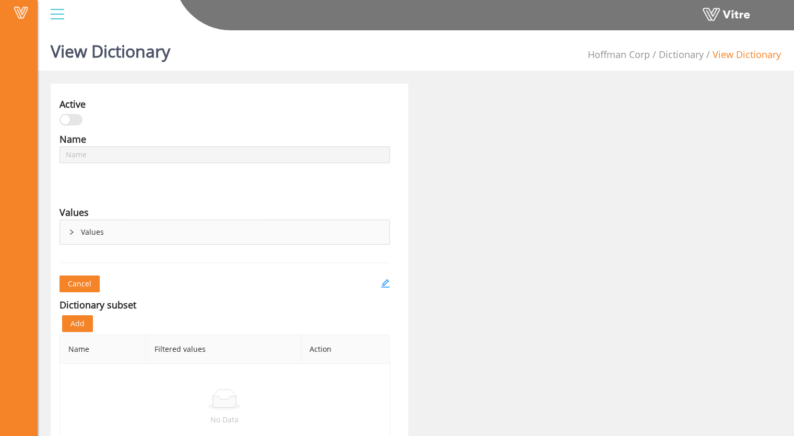
type input "At-Risk Condition Categories"
click at [71, 232] on icon "right" at bounding box center [71, 232] width 6 height 6
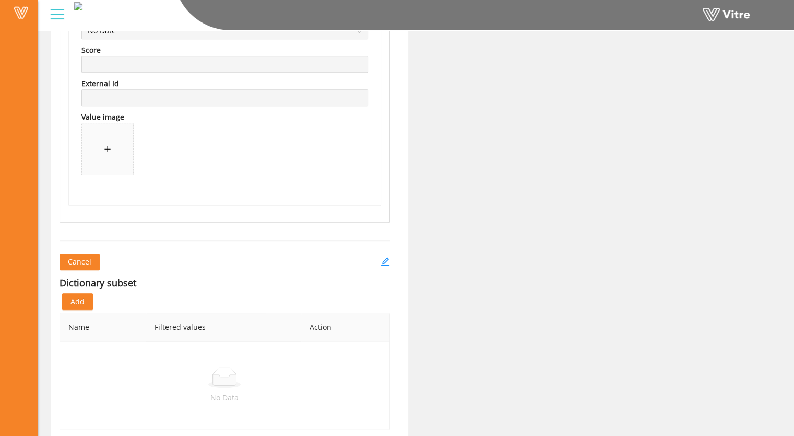
scroll to position [4918, 0]
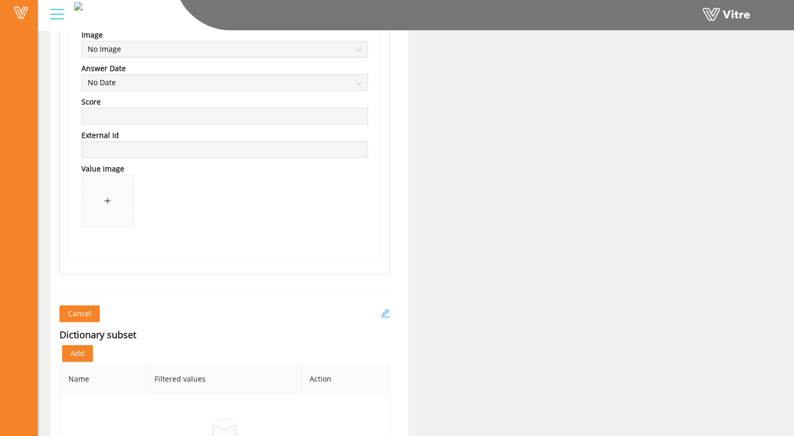
click at [382, 310] on icon "edit" at bounding box center [385, 313] width 8 height 8
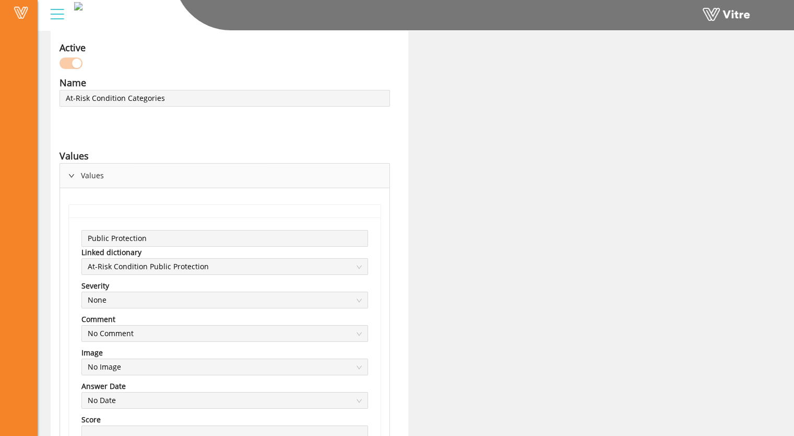
scroll to position [0, 0]
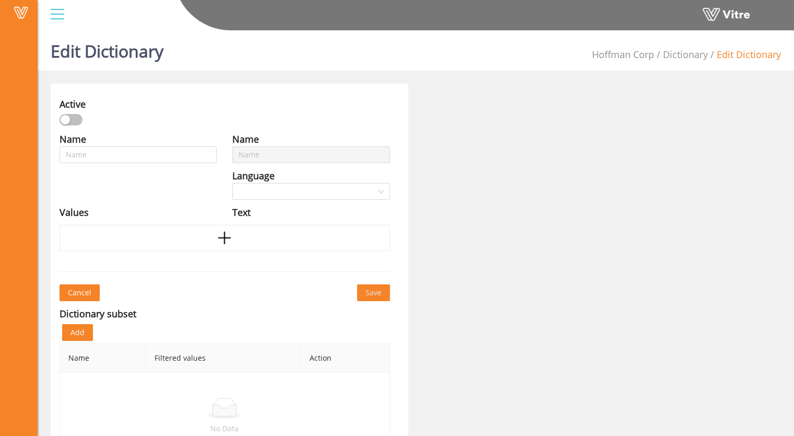
type input "At-Risk Condition Categories"
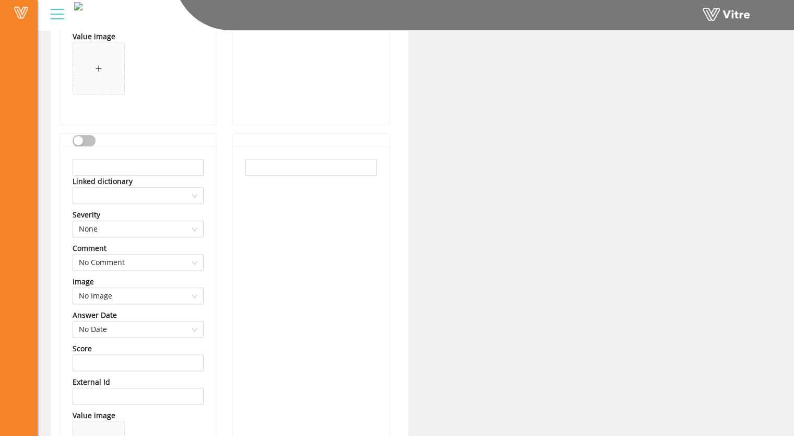
scroll to position [4645, 0]
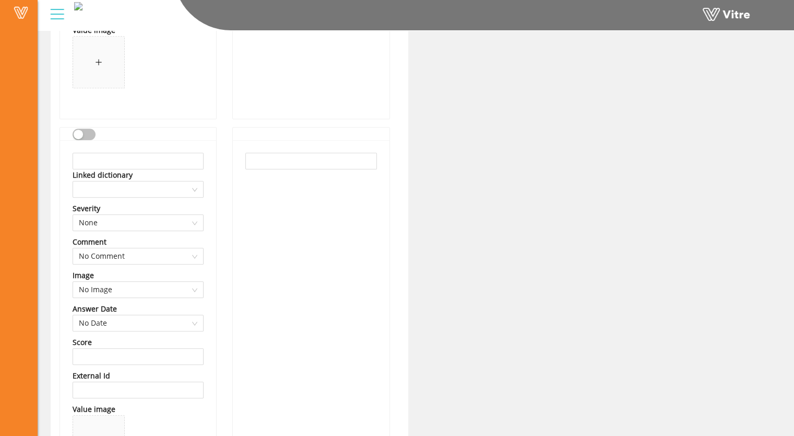
click at [81, 132] on div "button" at bounding box center [78, 134] width 9 height 9
click at [87, 158] on input "text" at bounding box center [138, 161] width 131 height 17
type input "Demo"
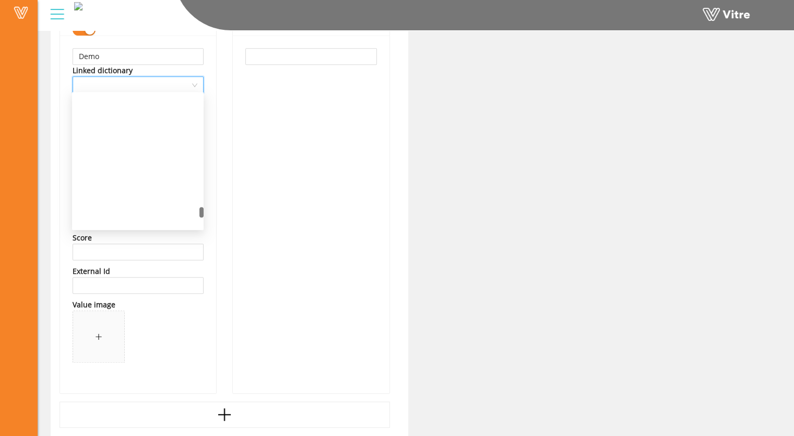
scroll to position [2741, 0]
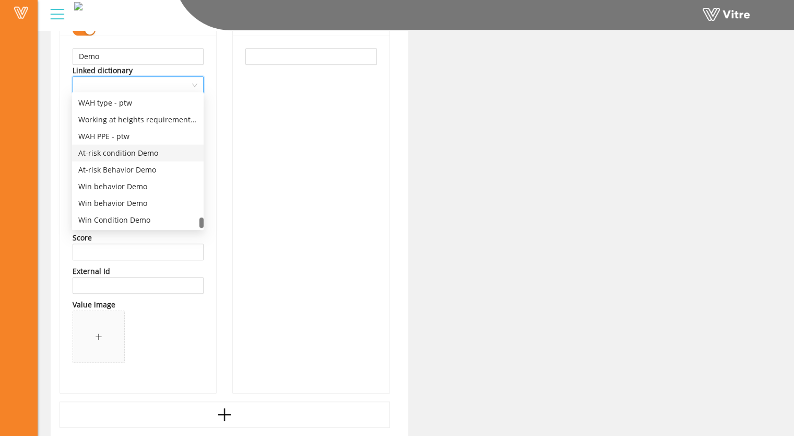
click at [126, 153] on div "At-risk condition Demo" at bounding box center [137, 152] width 119 height 11
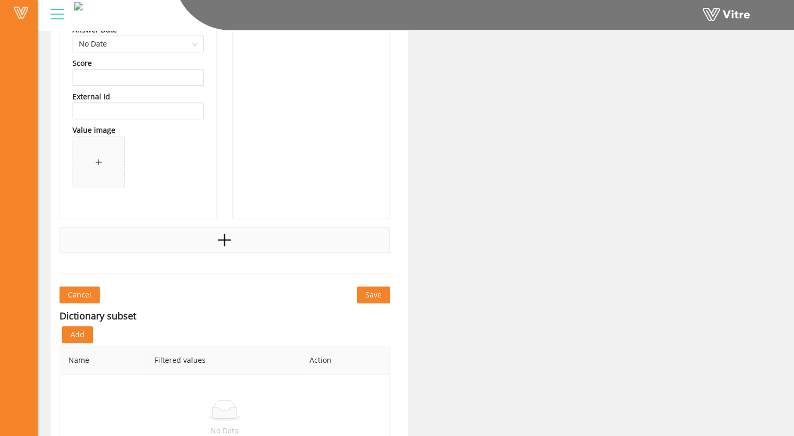
scroll to position [4906, 0]
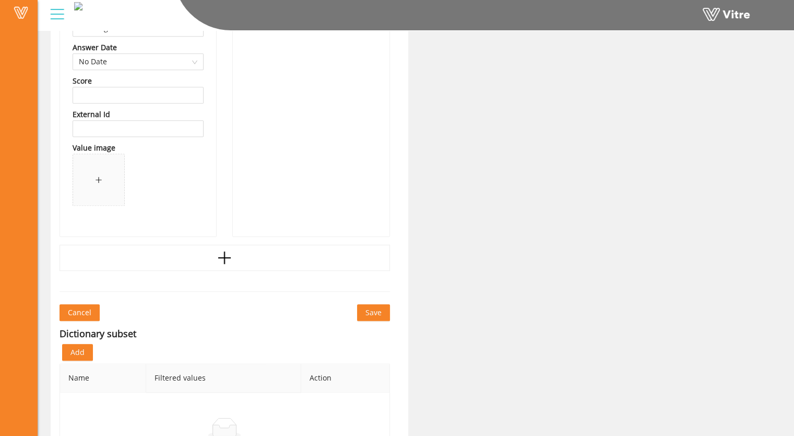
click at [372, 312] on span "Save" at bounding box center [374, 312] width 16 height 11
click at [372, 309] on span "Save" at bounding box center [374, 312] width 16 height 11
click at [376, 310] on span "Save" at bounding box center [374, 312] width 16 height 11
drag, startPoint x: 377, startPoint y: 311, endPoint x: 341, endPoint y: 273, distance: 52.5
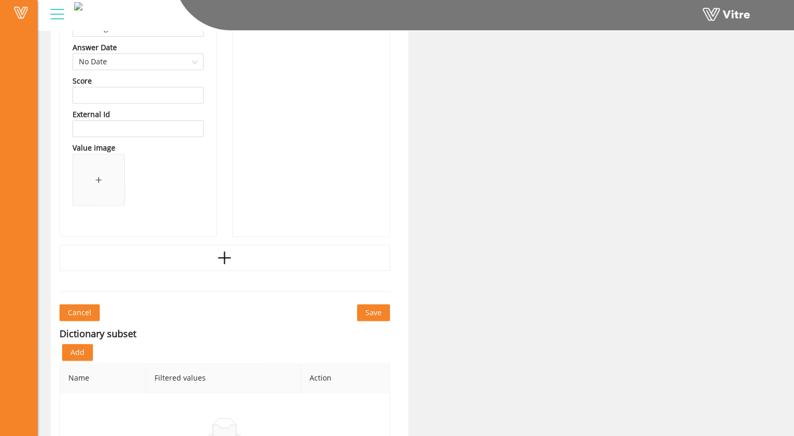
click at [376, 310] on span "Save" at bounding box center [374, 312] width 16 height 11
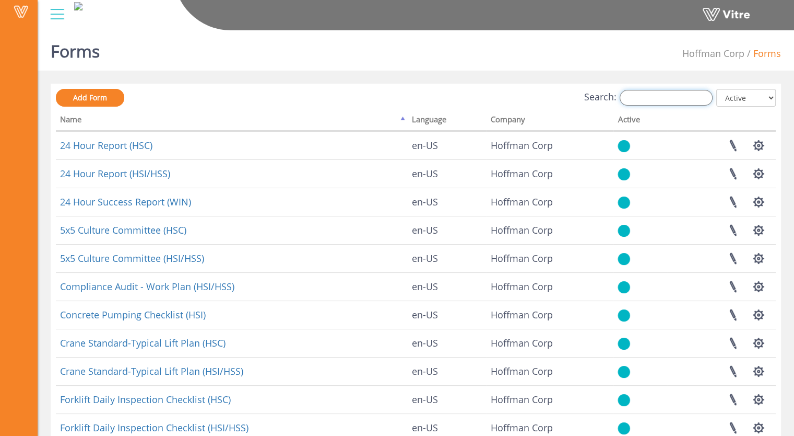
click at [655, 102] on input "Search:" at bounding box center [666, 98] width 93 height 16
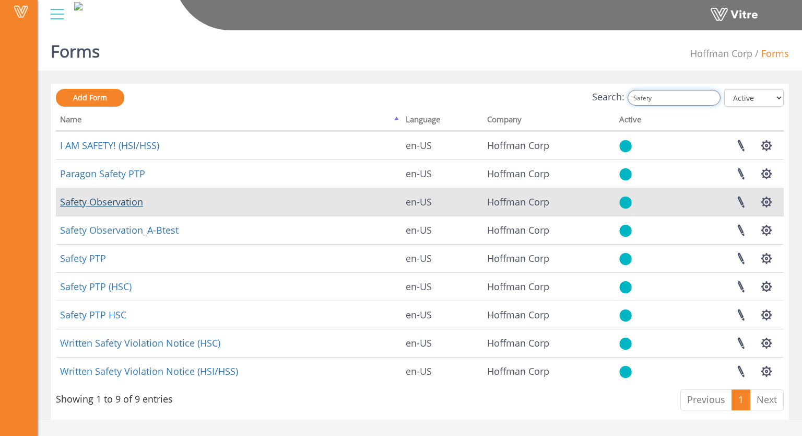
type input "Safety"
click at [121, 201] on link "Safety Observation" at bounding box center [101, 201] width 83 height 13
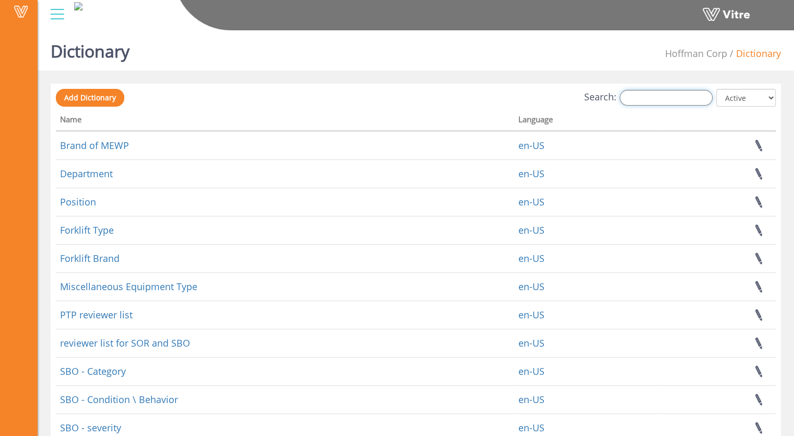
click at [653, 97] on input "Search:" at bounding box center [666, 98] width 93 height 16
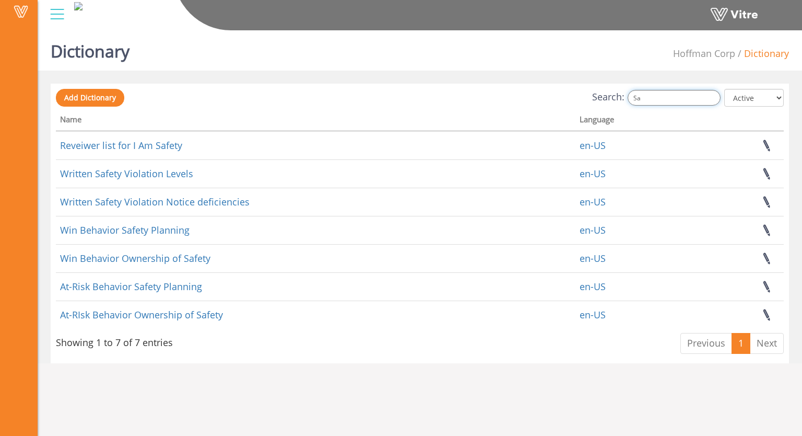
type input "S"
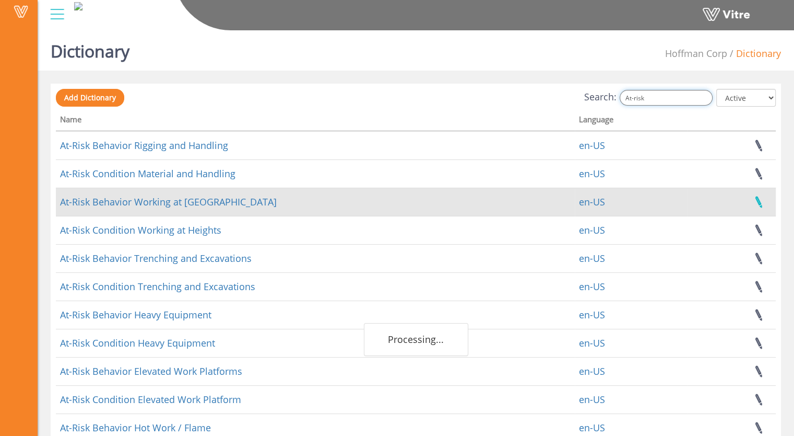
type input "At-risk"
click at [757, 203] on link at bounding box center [759, 202] width 26 height 28
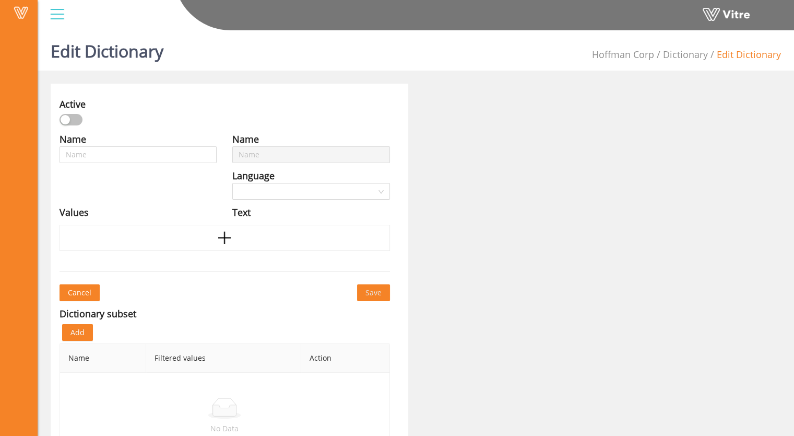
type input "At-Risk Behavior Working at [GEOGRAPHIC_DATA]"
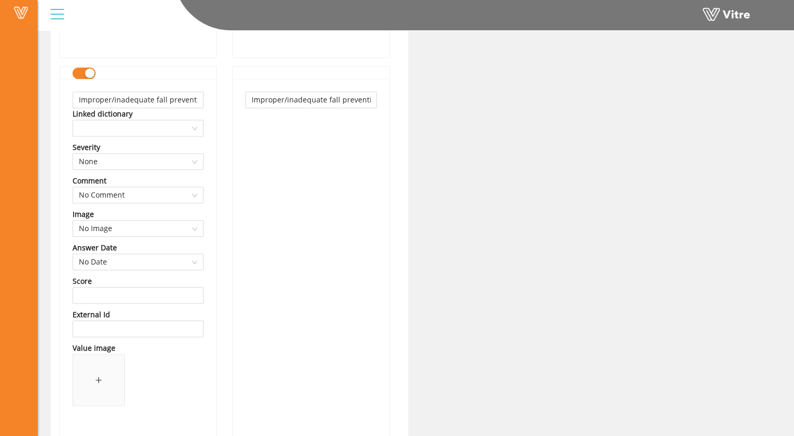
scroll to position [575, 0]
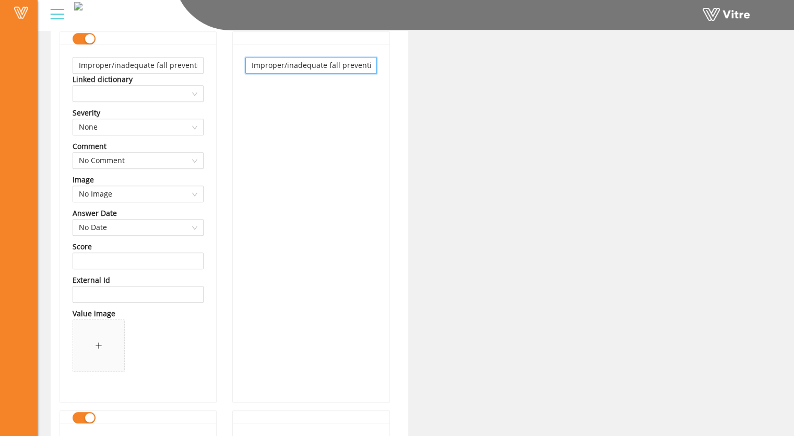
click at [363, 63] on input "Improper/inadequate fall prevention/protection" at bounding box center [311, 65] width 131 height 17
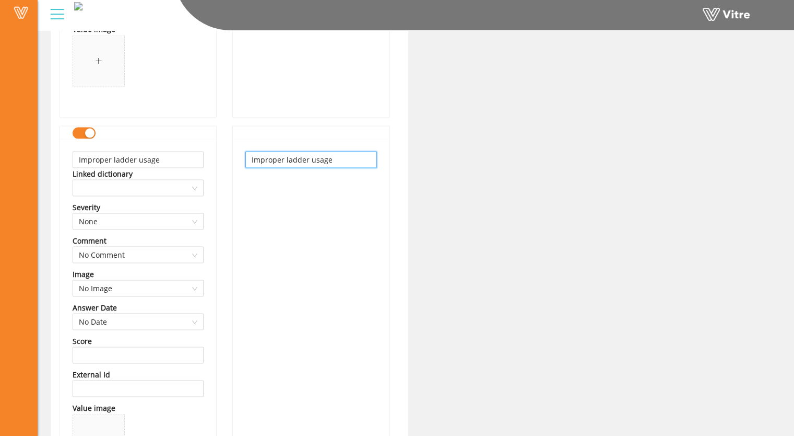
scroll to position [0, 0]
drag, startPoint x: 250, startPoint y: 159, endPoint x: 368, endPoint y: 161, distance: 118.6
click at [368, 161] on input "Improper ladder usage" at bounding box center [311, 159] width 131 height 17
click at [326, 200] on div "Improper ladder usage" at bounding box center [311, 317] width 156 height 357
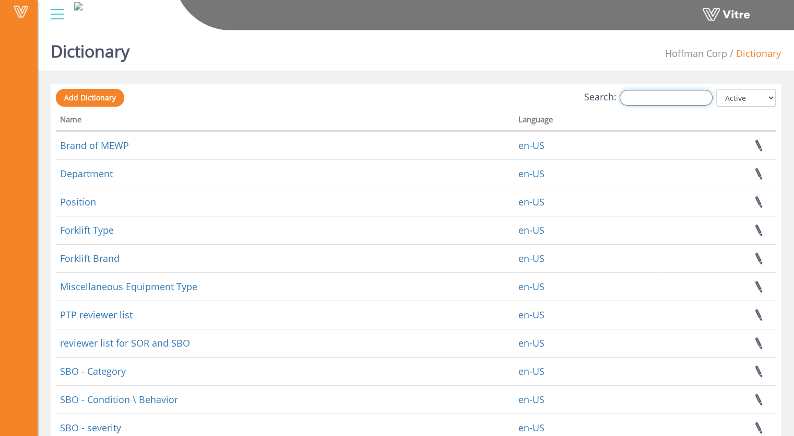
click at [653, 101] on input "Search:" at bounding box center [666, 98] width 93 height 16
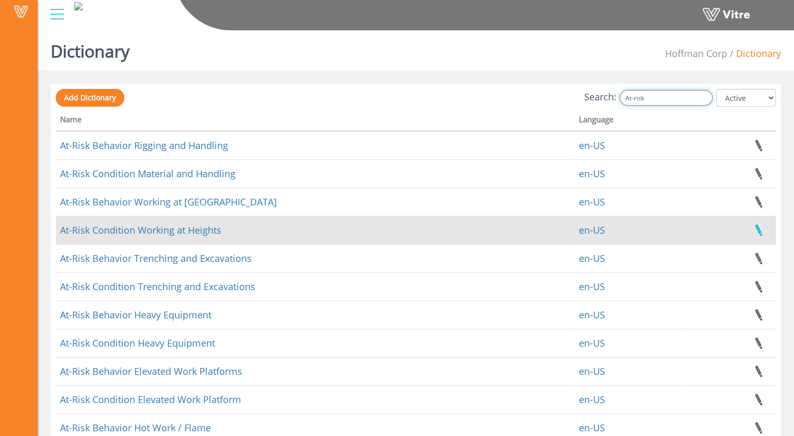
type input "At-risk"
click at [758, 231] on link at bounding box center [759, 230] width 26 height 28
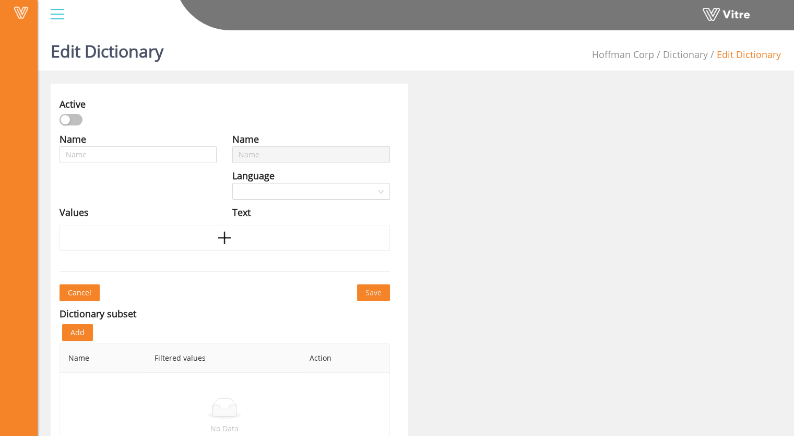
type input "At-Risk Condition Working at Heights"
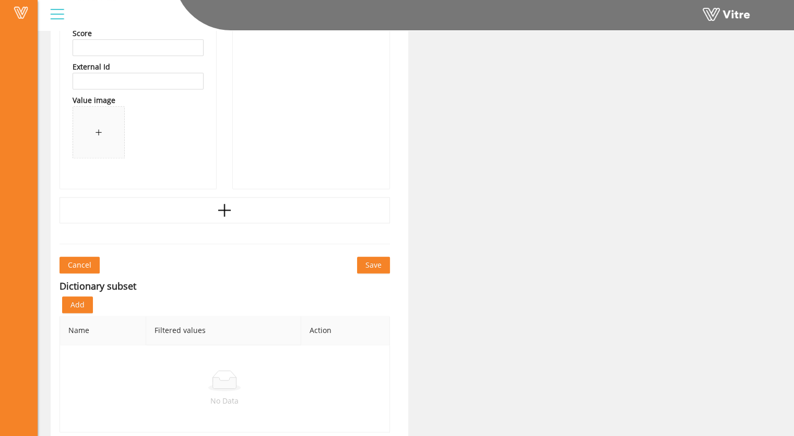
scroll to position [1173, 0]
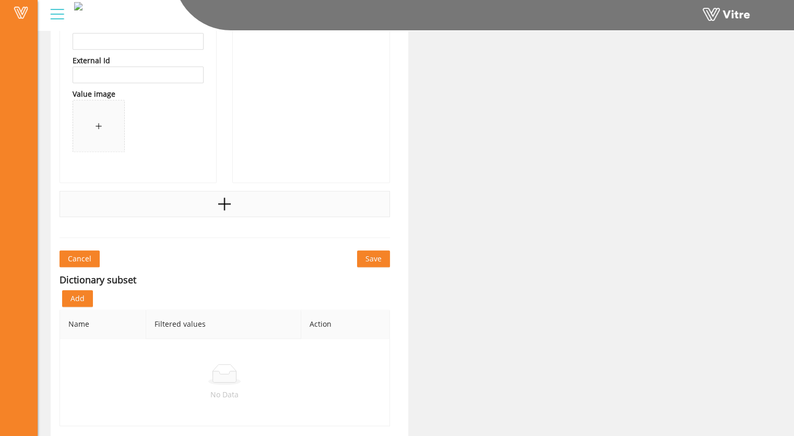
click at [220, 203] on icon "plus" at bounding box center [224, 204] width 13 height 2
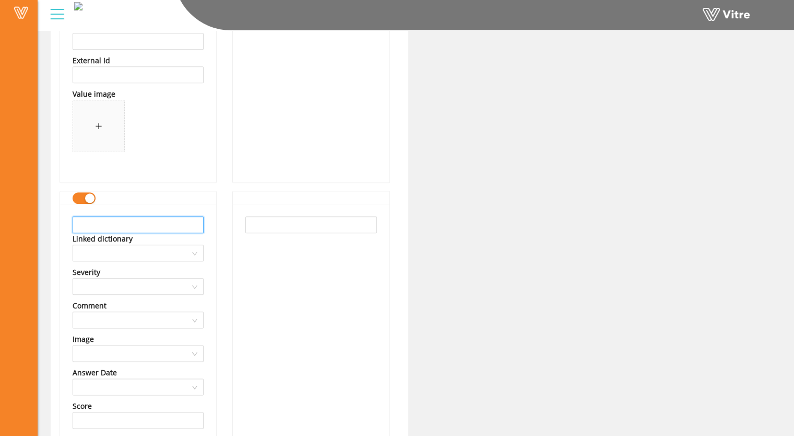
click at [98, 226] on input "text" at bounding box center [138, 224] width 131 height 17
type input "Open/uncovered hole"
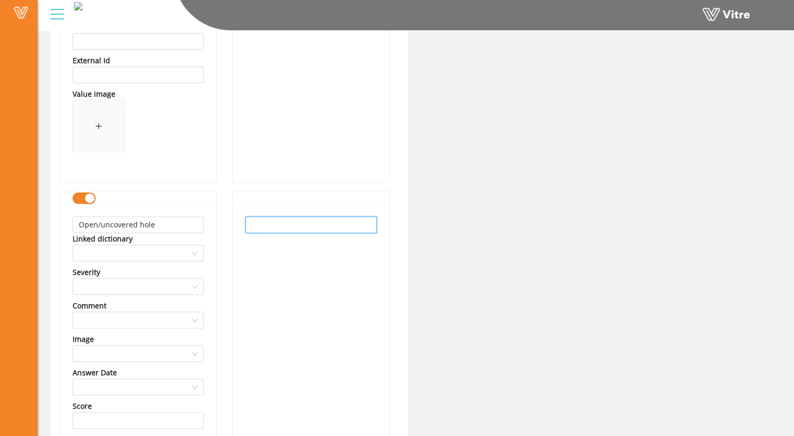
click at [295, 224] on input "text" at bounding box center [311, 224] width 131 height 17
paste input "Hold Points not being followed"
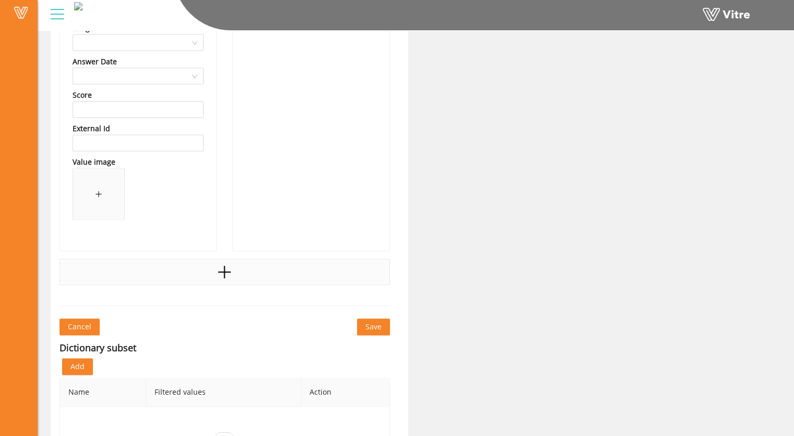
scroll to position [1486, 0]
type input "Hold Points not being followed"
click at [222, 270] on icon "plus" at bounding box center [225, 269] width 16 height 16
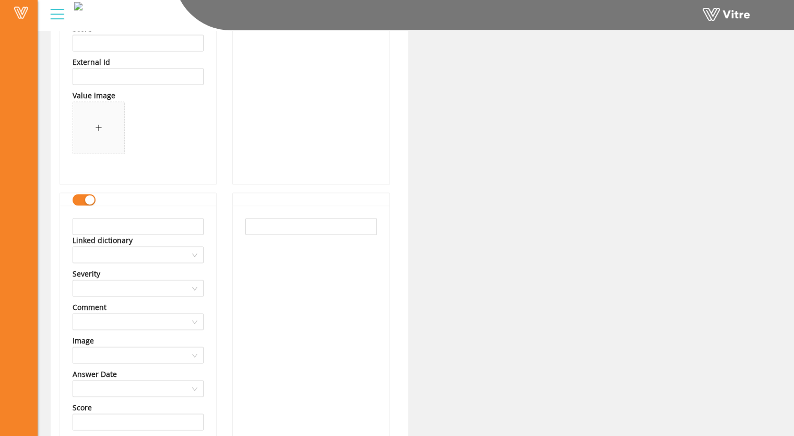
scroll to position [1538, 0]
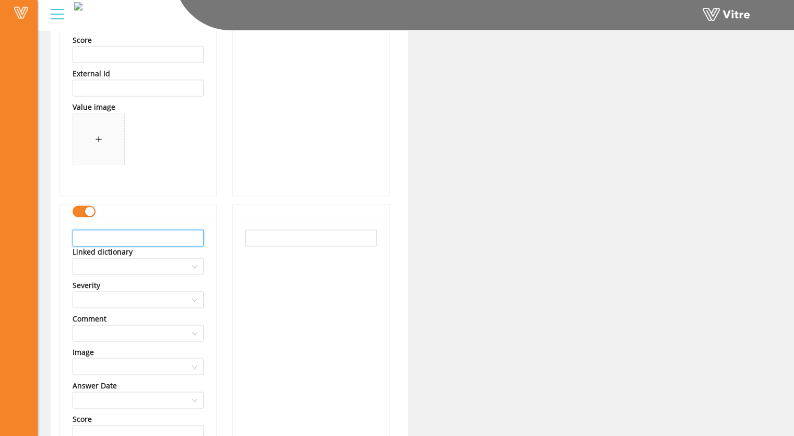
click at [87, 239] on input "text" at bounding box center [138, 237] width 131 height 17
type input "leading edge not protected"
click at [280, 238] on input "text" at bounding box center [311, 237] width 131 height 17
paste input "leading edge not protected"
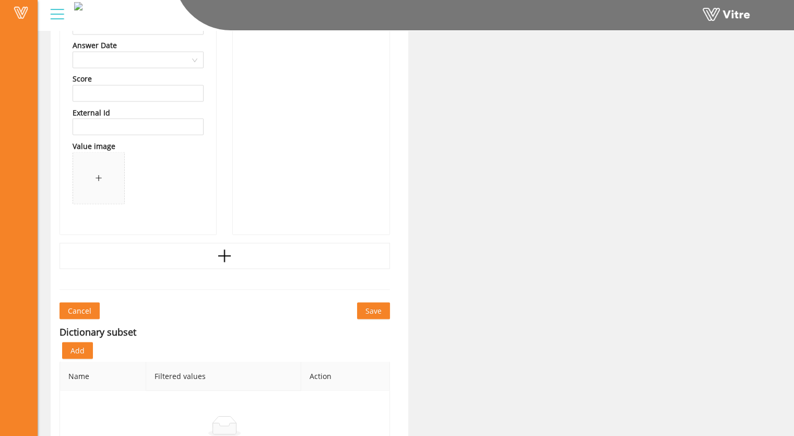
scroll to position [1904, 0]
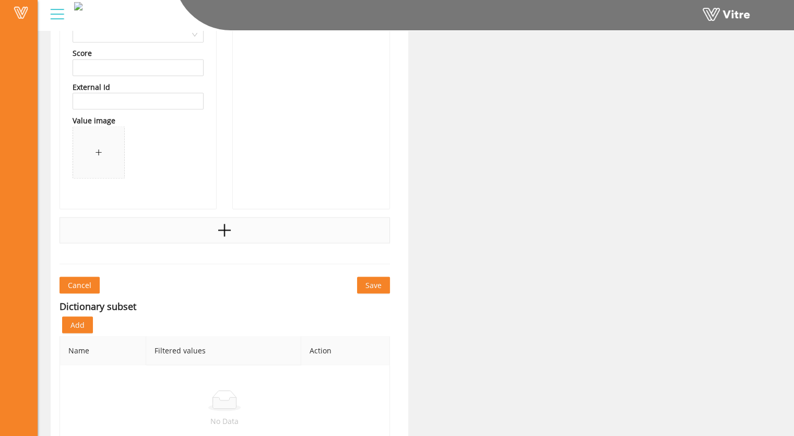
type input "leading edge not protected"
click at [223, 233] on icon "plus" at bounding box center [225, 230] width 16 height 16
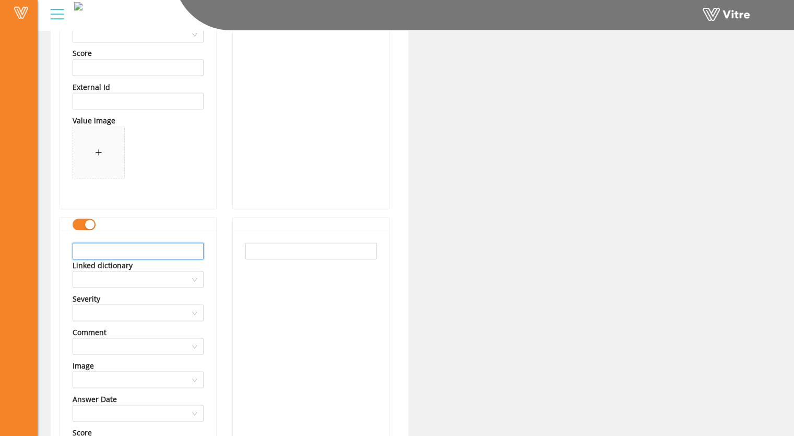
click at [110, 250] on input "text" at bounding box center [138, 250] width 131 height 17
type input "wonr fall protection/prevtion system utilized"
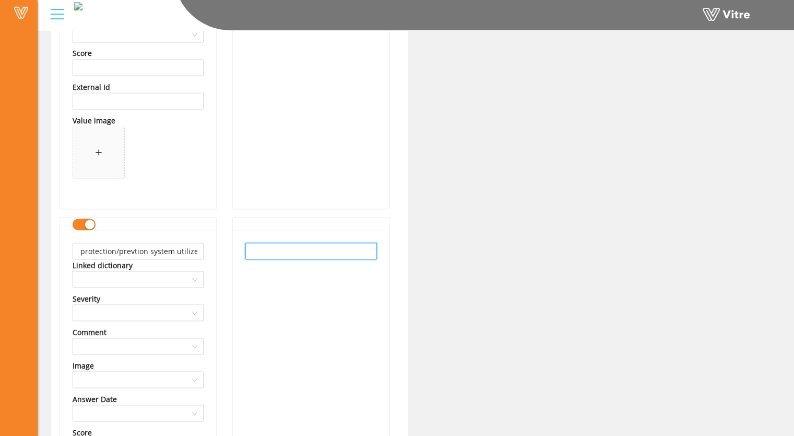
click at [273, 253] on input "text" at bounding box center [311, 250] width 131 height 17
click at [174, 249] on input "wonr fall protection/prevtion system utilized" at bounding box center [138, 250] width 131 height 17
click at [267, 247] on input "text" at bounding box center [311, 250] width 131 height 17
paste input "wonr fall protection/prevtion system utilized"
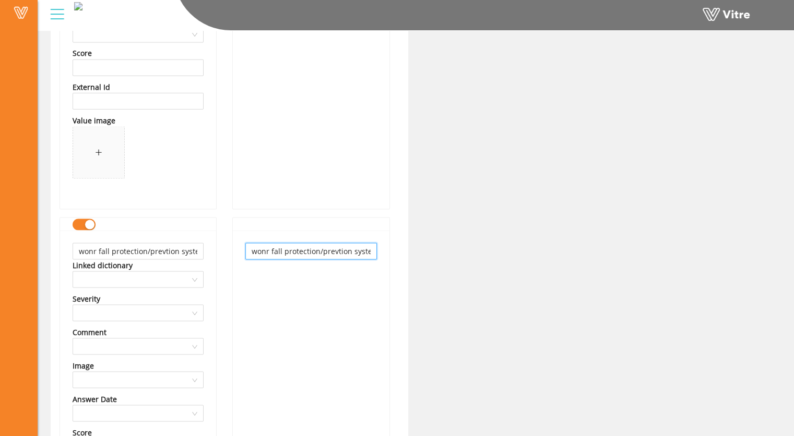
scroll to position [0, 31]
drag, startPoint x: 264, startPoint y: 253, endPoint x: 268, endPoint y: 274, distance: 21.2
click at [267, 274] on div "wonr fall protection/prevtion system utilized" at bounding box center [311, 408] width 156 height 357
type input "wonr fall protection/prevtion system utilized"
drag, startPoint x: 94, startPoint y: 248, endPoint x: 101, endPoint y: 248, distance: 7.8
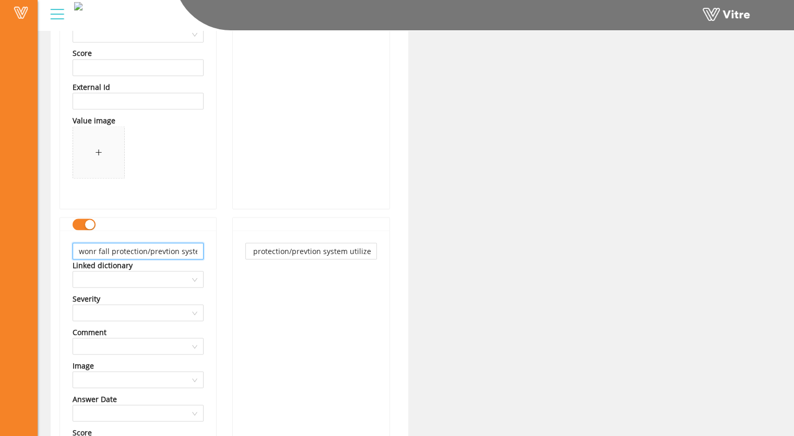
click at [95, 248] on input "wonr fall protection/prevtion system utilized" at bounding box center [138, 250] width 131 height 17
type input "Wrong fall protection/prevention system utilized"
click at [261, 249] on input "wonr fall protection/prevtion system utilized" at bounding box center [311, 250] width 131 height 17
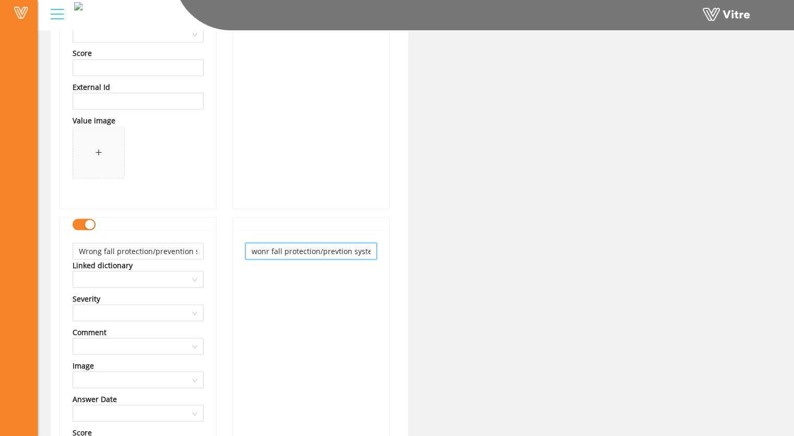
paste input "Wrong fall protection/preven"
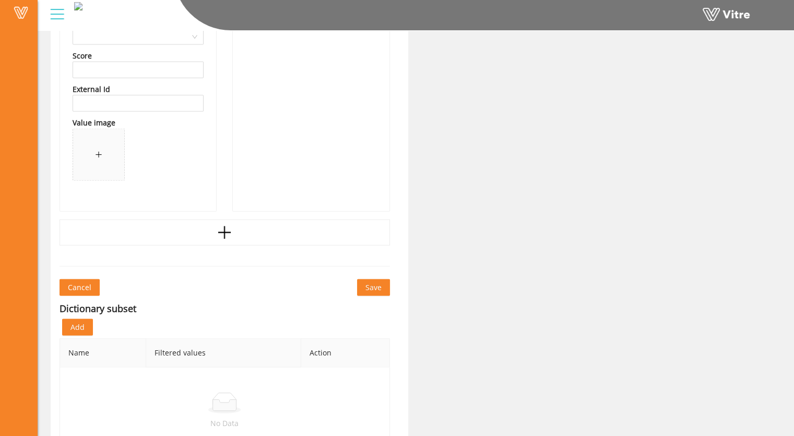
scroll to position [2256, 0]
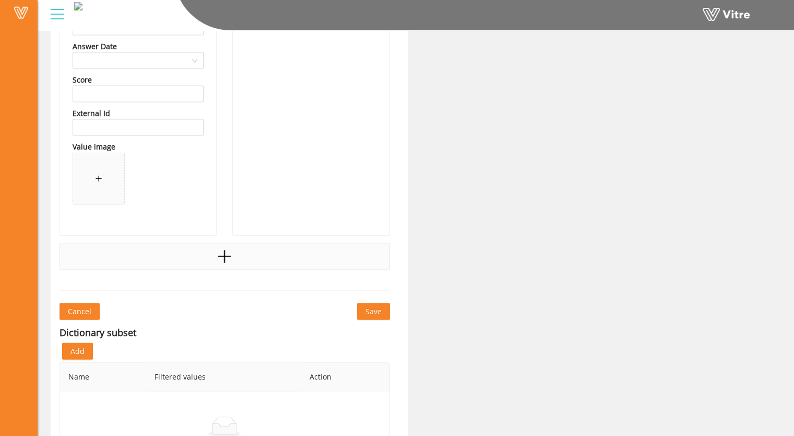
type input "Wrong fall protection/prevention system utilized"
click at [228, 254] on icon "plus" at bounding box center [225, 257] width 16 height 16
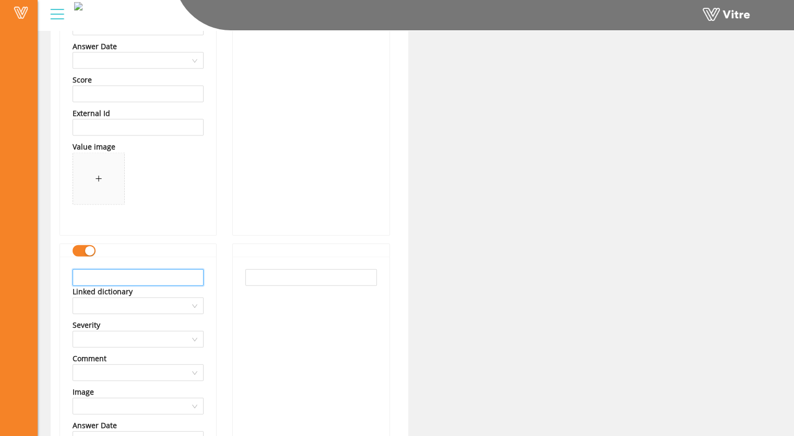
click at [88, 278] on input "text" at bounding box center [138, 277] width 131 height 17
type input "damaged or loose hole cover"
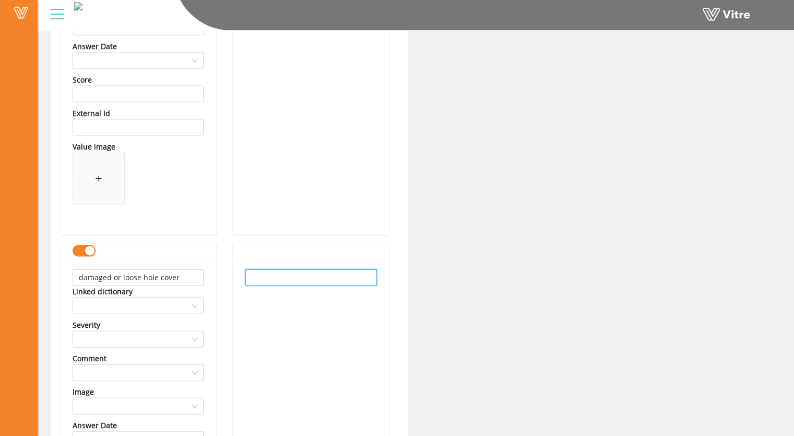
click at [259, 275] on input "text" at bounding box center [311, 277] width 131 height 17
paste input "damaged or loose hole cover"
type input "damaged or loose hole cover"
click at [273, 335] on div "damaged or loose hole cover" at bounding box center [311, 434] width 156 height 357
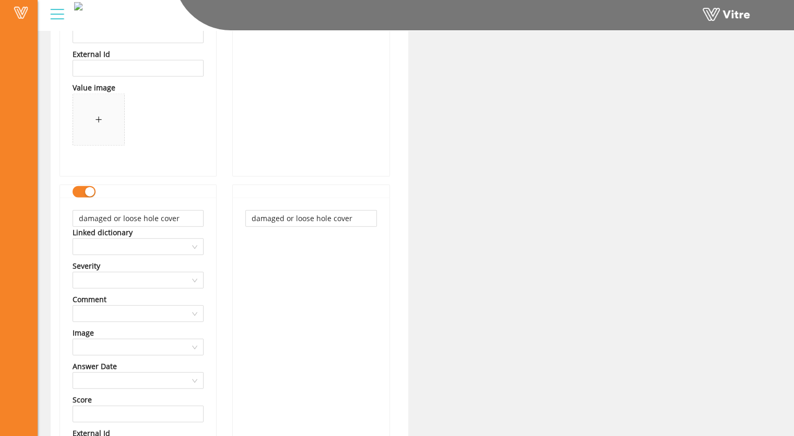
scroll to position [2517, 0]
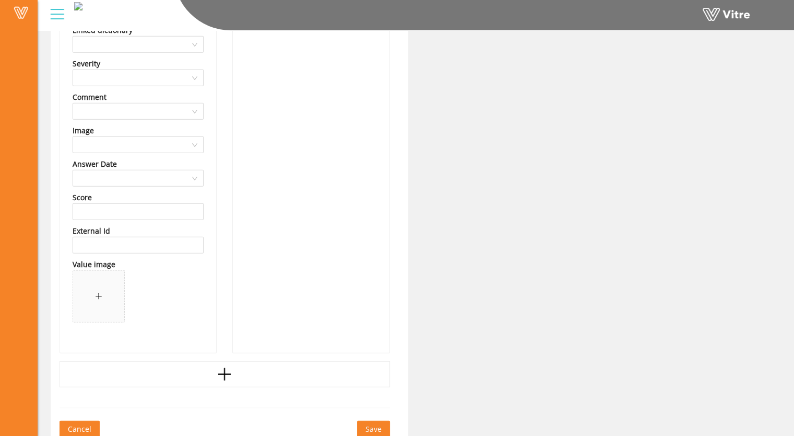
click at [370, 426] on span "Save" at bounding box center [374, 428] width 16 height 11
click at [371, 427] on span "Save" at bounding box center [374, 428] width 16 height 11
click at [370, 427] on span "Save" at bounding box center [374, 428] width 16 height 11
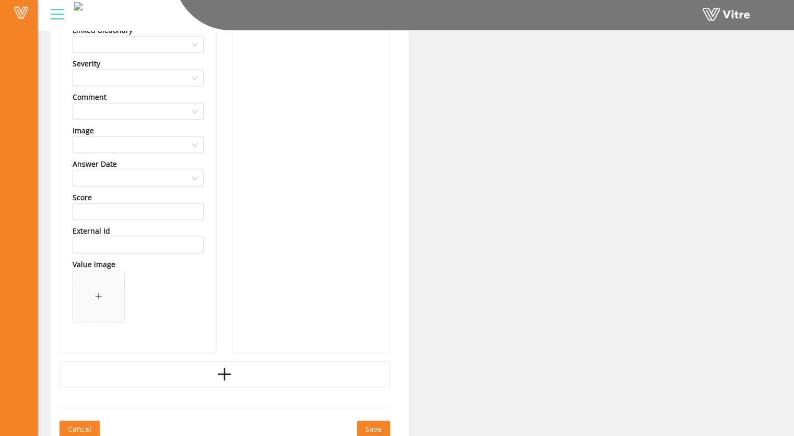
click at [370, 427] on span "Save" at bounding box center [374, 428] width 16 height 11
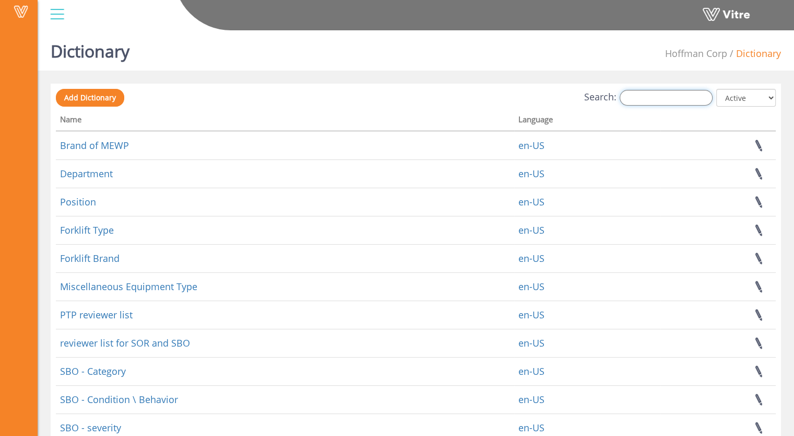
click at [638, 98] on input "Search:" at bounding box center [666, 98] width 93 height 16
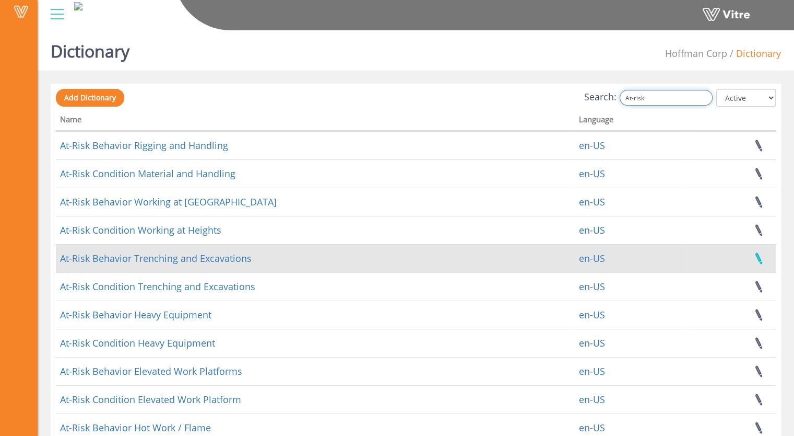
type input "At-risk"
click at [756, 259] on link at bounding box center [759, 258] width 26 height 28
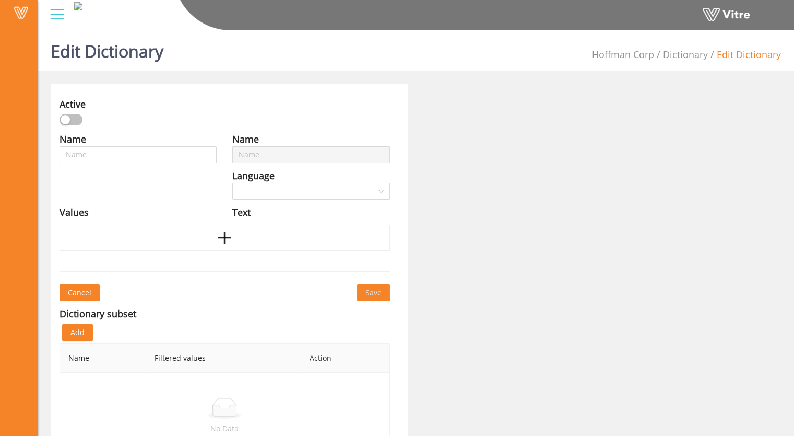
type input "At-Risk Behavior Trenching and Excavations"
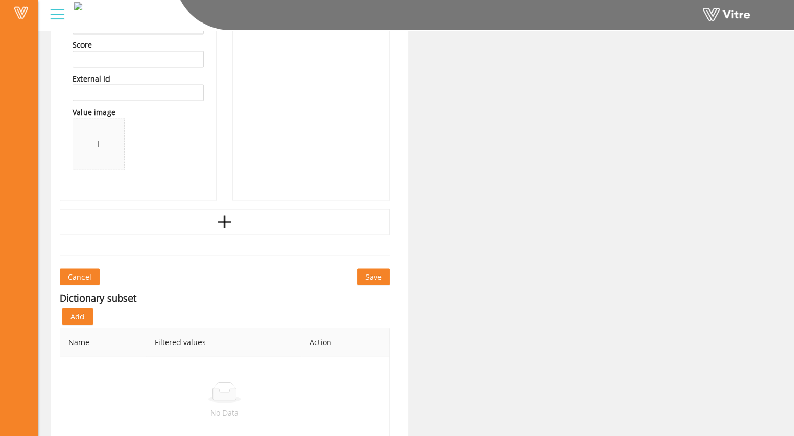
scroll to position [1930, 0]
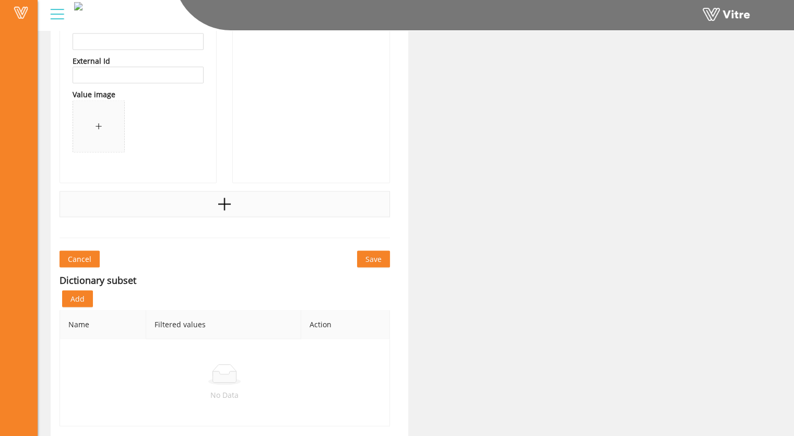
click at [226, 203] on icon "plus" at bounding box center [224, 204] width 13 height 2
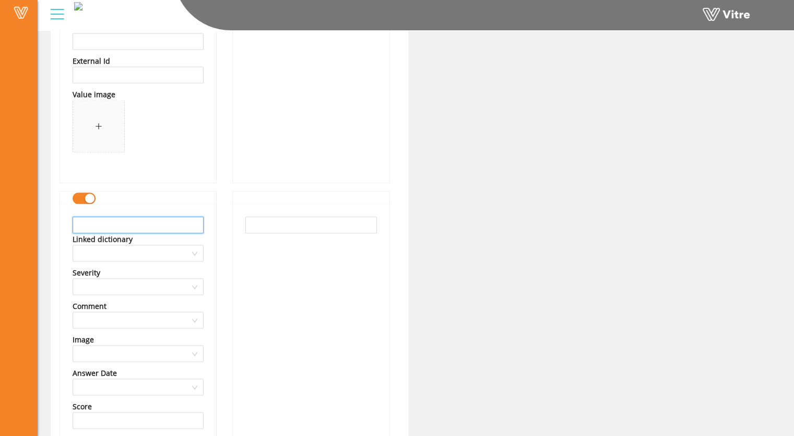
click at [113, 224] on input "text" at bounding box center [138, 224] width 131 height 17
type input "Pre-dig checklist not completed"
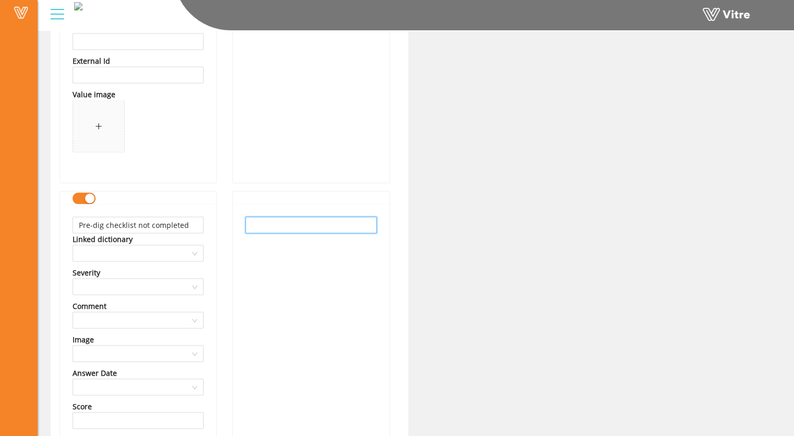
click at [295, 228] on input "text" at bounding box center [311, 224] width 131 height 17
paste input "Pre-dig checklist not completed"
type input "Pre-dig checklist not completed"
click at [342, 294] on div "Pre-dig checklist not completed" at bounding box center [311, 382] width 156 height 357
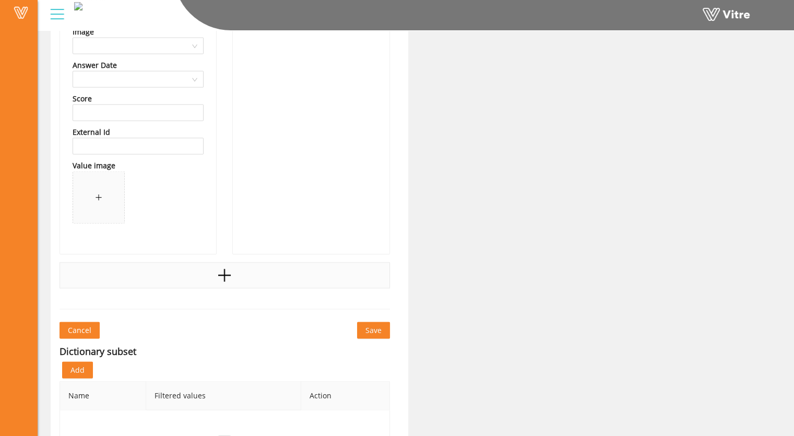
scroll to position [2244, 0]
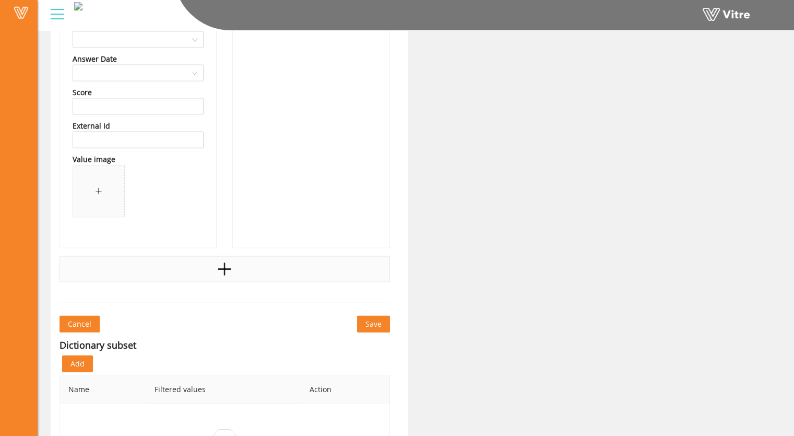
click at [224, 268] on icon "plus" at bounding box center [225, 269] width 2 height 13
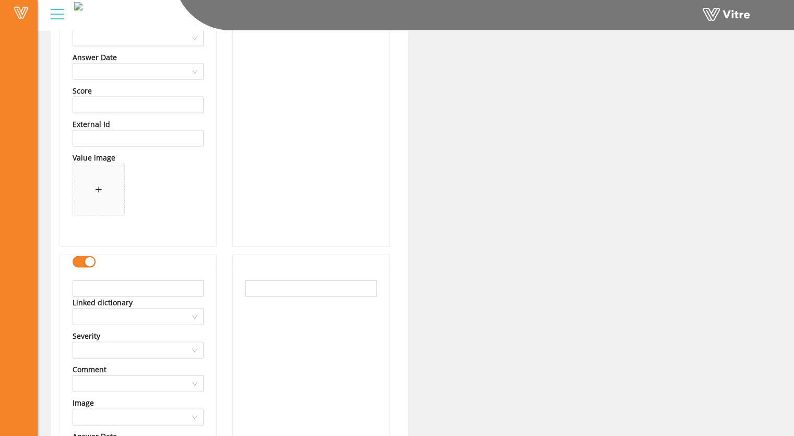
scroll to position [2246, 0]
click at [128, 288] on input "text" at bounding box center [138, 287] width 131 height 17
type input "Utility Markings not Visible"
click at [284, 285] on input "text" at bounding box center [311, 287] width 131 height 17
paste input "Utility Markings not Visible"
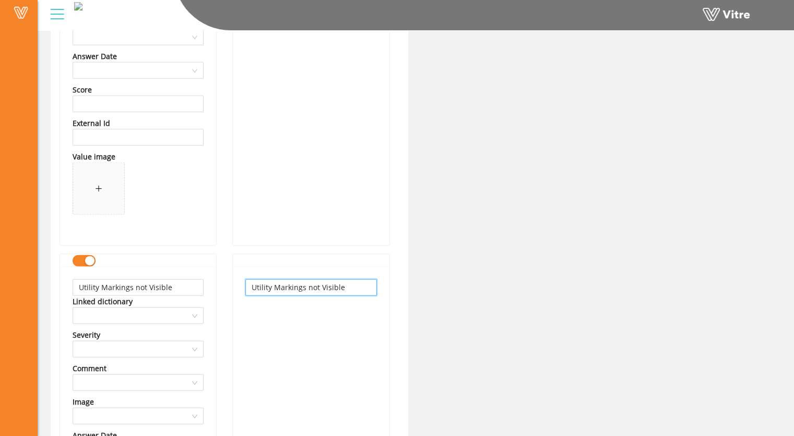
type input "Utility Markings not Visible"
drag, startPoint x: 285, startPoint y: 332, endPoint x: 290, endPoint y: 333, distance: 5.2
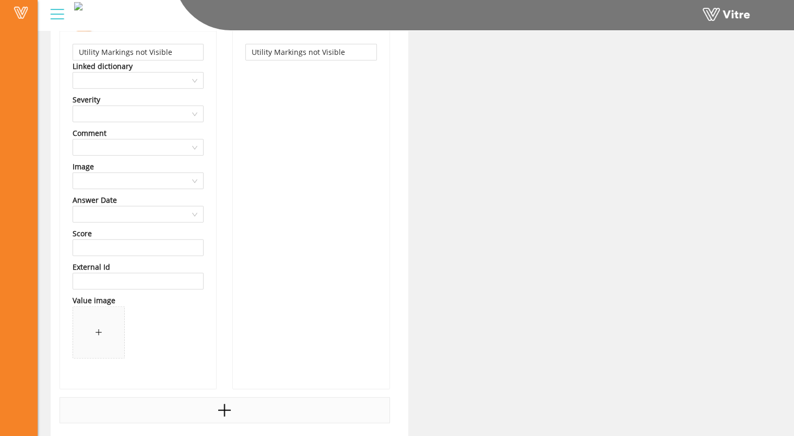
scroll to position [2612, 0]
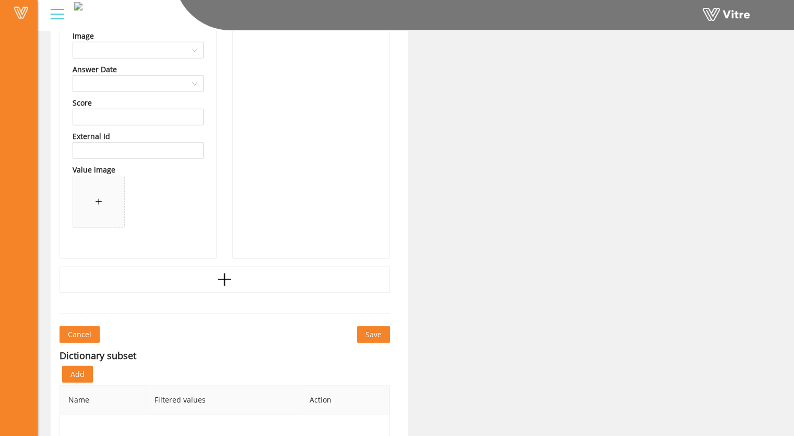
click at [378, 334] on span "Save" at bounding box center [374, 334] width 16 height 11
click at [376, 333] on span "Save" at bounding box center [374, 334] width 16 height 11
click at [373, 332] on span "Save" at bounding box center [374, 334] width 16 height 11
click at [375, 331] on span "Save" at bounding box center [374, 334] width 16 height 11
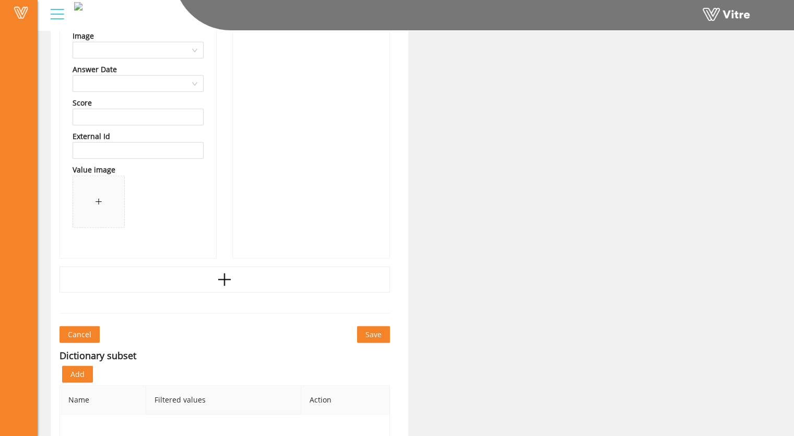
click at [375, 331] on span "Save" at bounding box center [374, 334] width 16 height 11
click at [369, 333] on span "Save" at bounding box center [374, 334] width 16 height 11
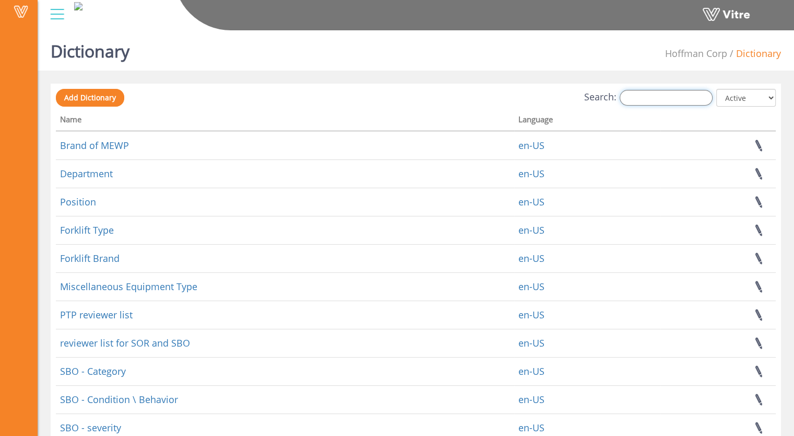
click at [643, 95] on input "Search:" at bounding box center [666, 98] width 93 height 16
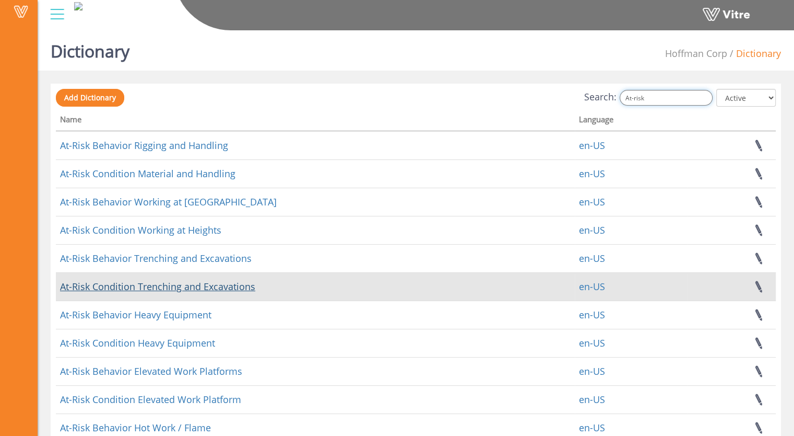
type input "At-risk"
click at [220, 286] on link "At-Risk Condition Trenching and Excavations" at bounding box center [157, 286] width 195 height 13
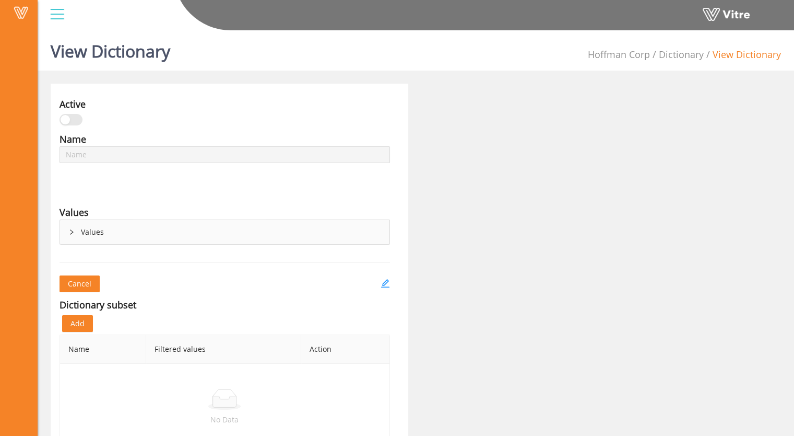
type input "At-Risk Condition Trenching and Excavations"
click at [68, 232] on icon "right" at bounding box center [71, 232] width 6 height 6
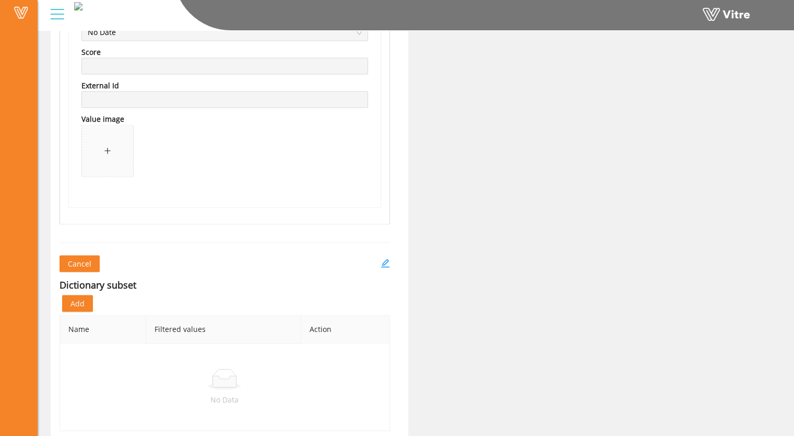
scroll to position [1943, 0]
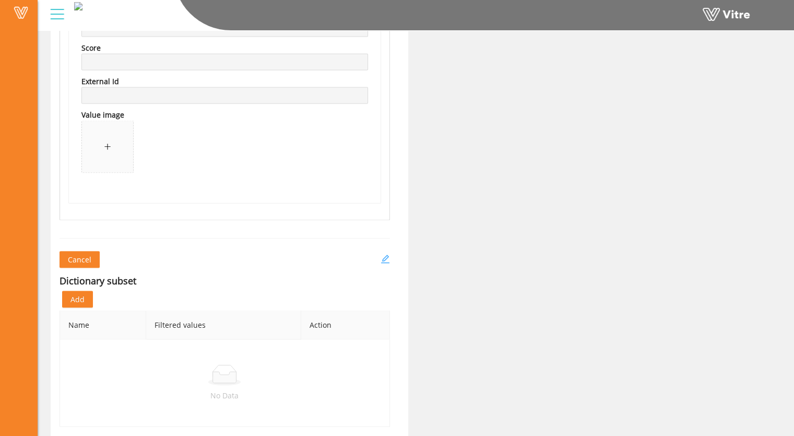
click at [387, 260] on icon "edit" at bounding box center [385, 258] width 8 height 8
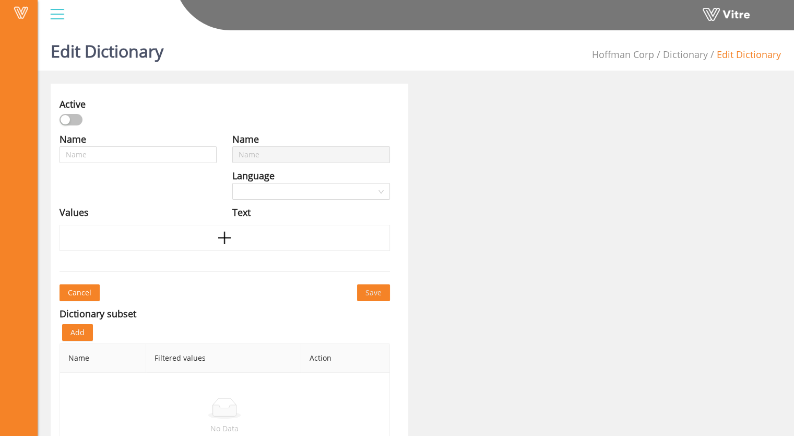
type input "At-Risk Condition Trenching and Excavations"
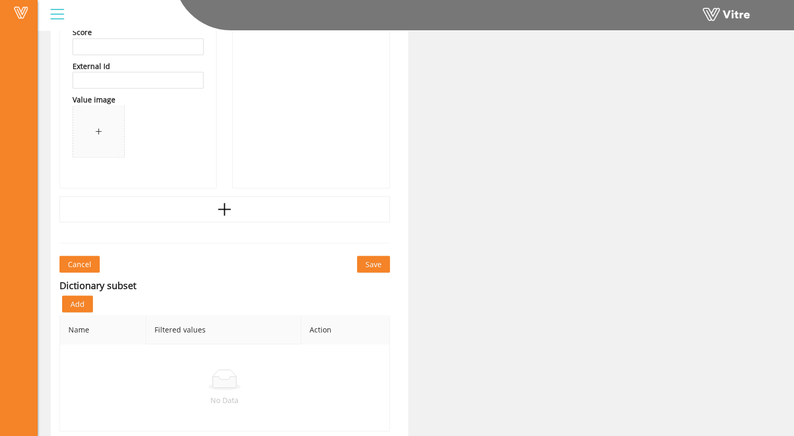
scroll to position [1930, 0]
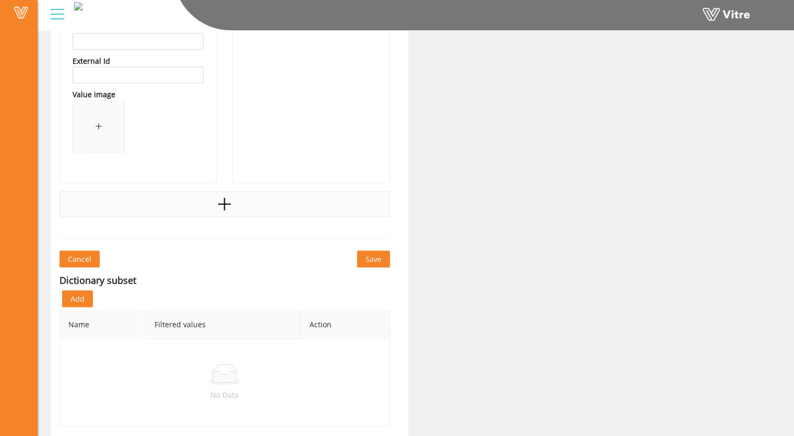
click at [224, 203] on icon "plus" at bounding box center [224, 204] width 13 height 2
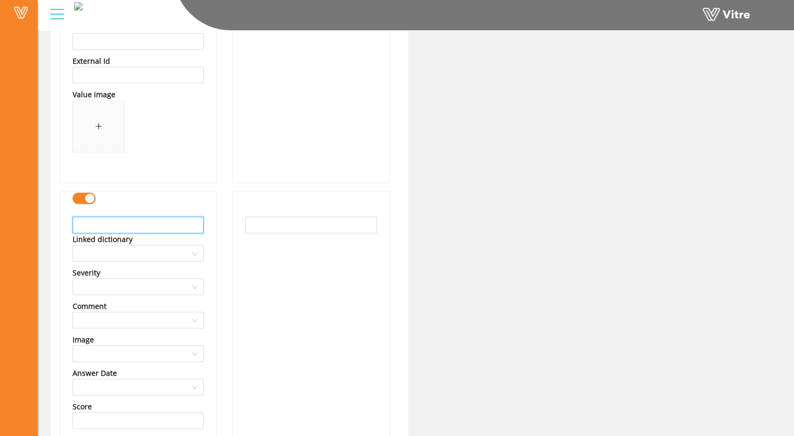
click at [94, 225] on input "text" at bounding box center [138, 224] width 131 height 17
type input "permits/checklists not completed"
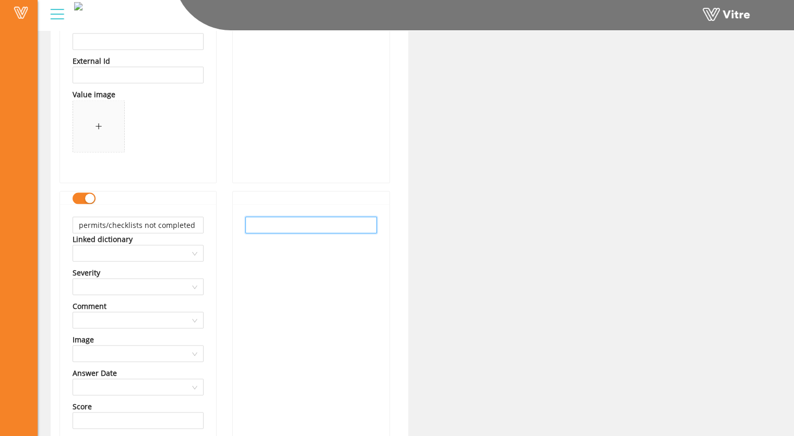
click at [269, 221] on input "text" at bounding box center [311, 224] width 131 height 17
paste input "permits/checklists not completed"
type input "permits/checklists not completed"
drag, startPoint x: 324, startPoint y: 272, endPoint x: 313, endPoint y: 271, distance: 10.5
click at [322, 272] on div "permits/checklists not completed" at bounding box center [311, 382] width 156 height 357
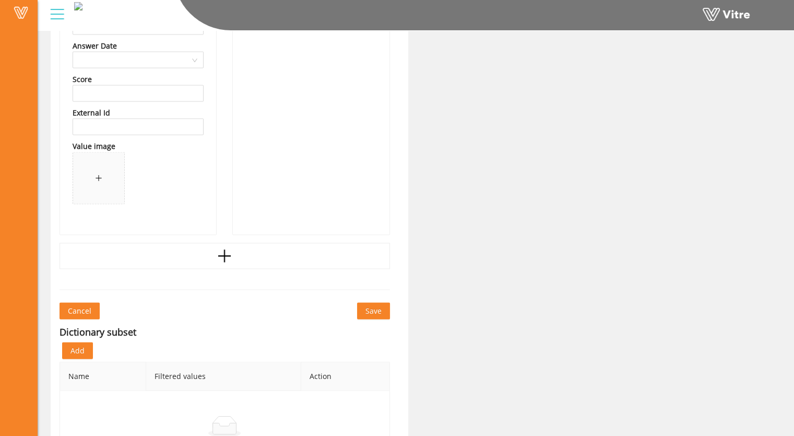
scroll to position [2308, 0]
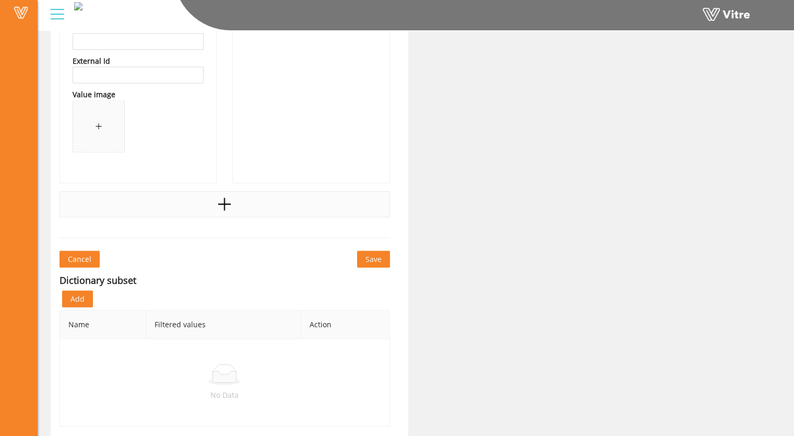
click at [228, 205] on icon "plus" at bounding box center [225, 204] width 16 height 16
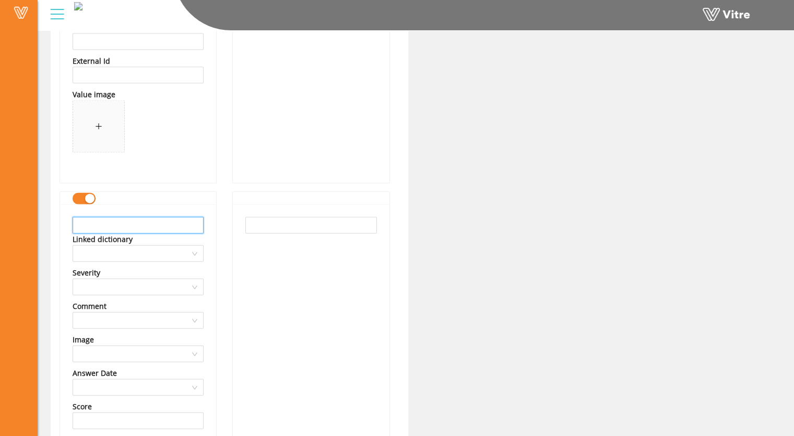
click at [99, 226] on input "text" at bounding box center [138, 225] width 131 height 17
type input "operating with employees in line of fire"
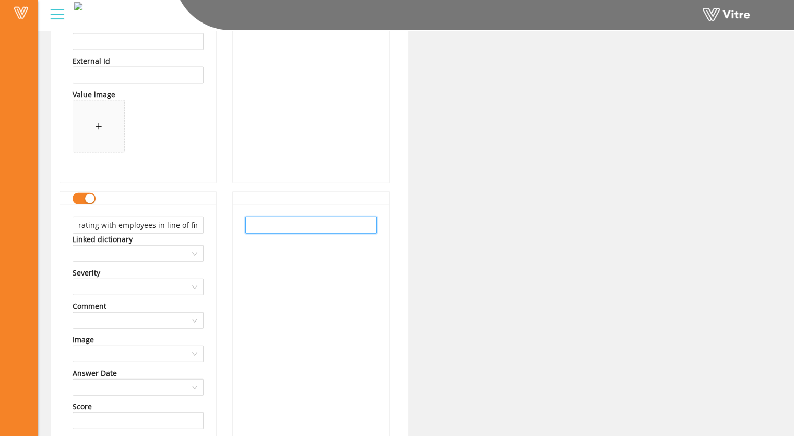
click at [265, 227] on input "text" at bounding box center [311, 225] width 131 height 17
paste input "operating with employees in line of fire"
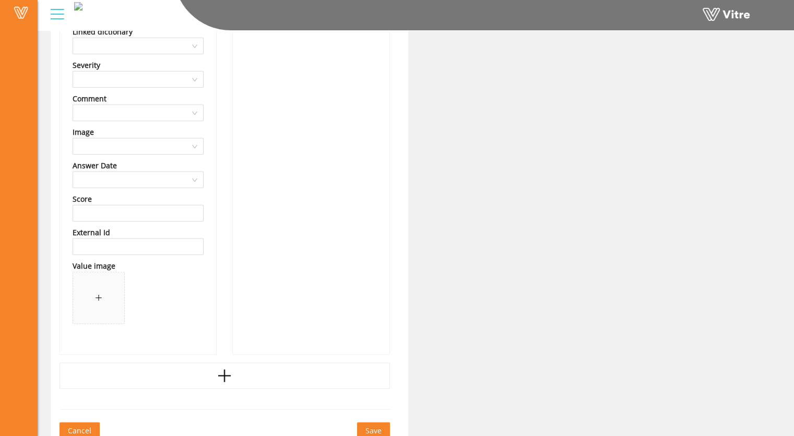
scroll to position [2517, 0]
type input "operating with employees in line of fire"
click at [224, 374] on icon "plus" at bounding box center [225, 374] width 16 height 16
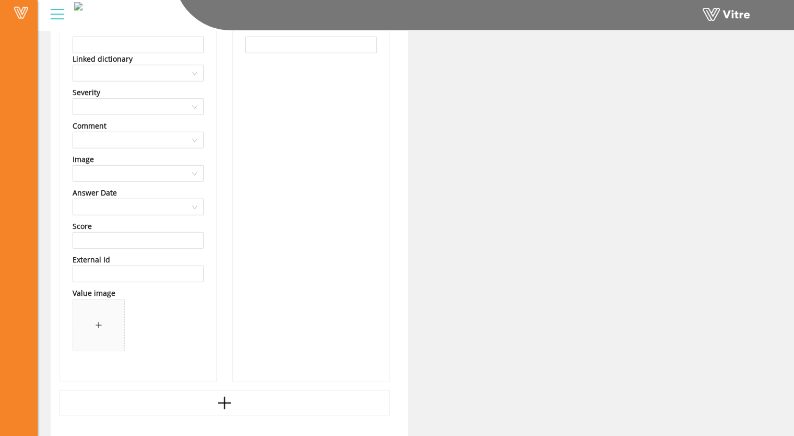
scroll to position [3065, 0]
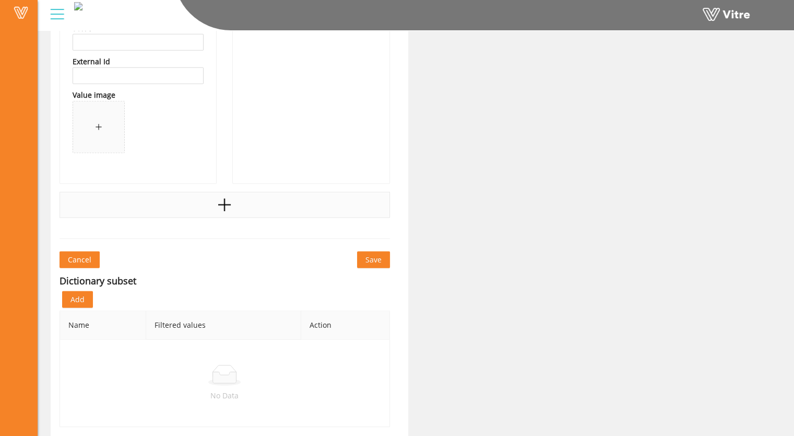
click at [223, 204] on icon "plus" at bounding box center [225, 205] width 16 height 16
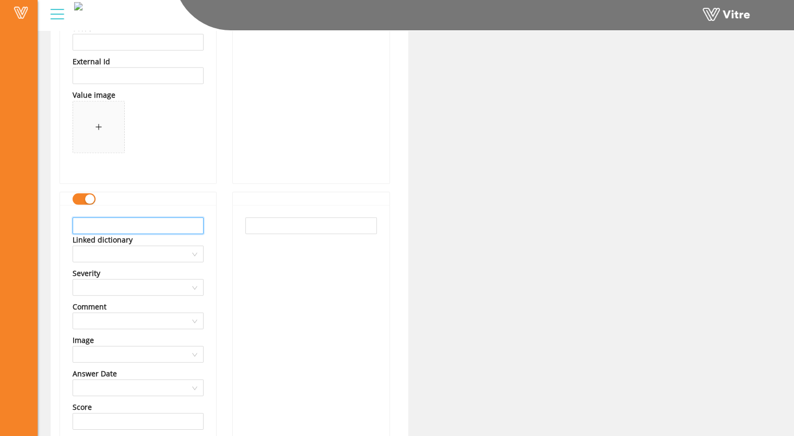
click at [112, 230] on input "text" at bounding box center [138, 225] width 131 height 17
type input "Swinf radius of equipment not barricaded"
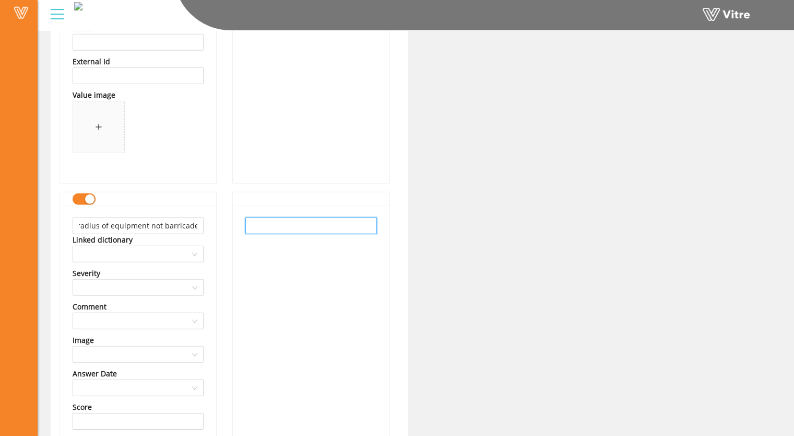
scroll to position [0, 0]
click at [260, 225] on input "text" at bounding box center [311, 225] width 131 height 17
paste input "Swinf radius of equipment not barricaded"
type input "Swinf radius of equipment not barricaded"
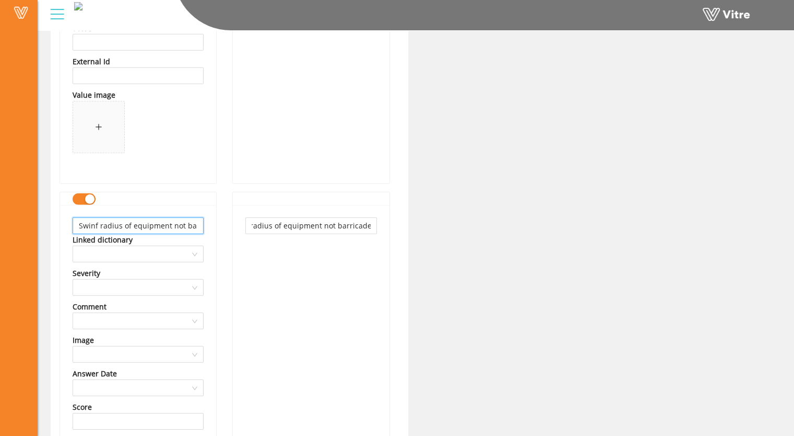
click at [98, 224] on input "Swinf radius of equipment not barricaded" at bounding box center [138, 225] width 131 height 17
type input "Swing radius of equipment not barricaded"
click at [318, 225] on input "Swinf radius of equipment not barricaded" at bounding box center [311, 225] width 131 height 17
click at [269, 225] on input "Swinf radius of equipment not barricaded" at bounding box center [311, 225] width 131 height 17
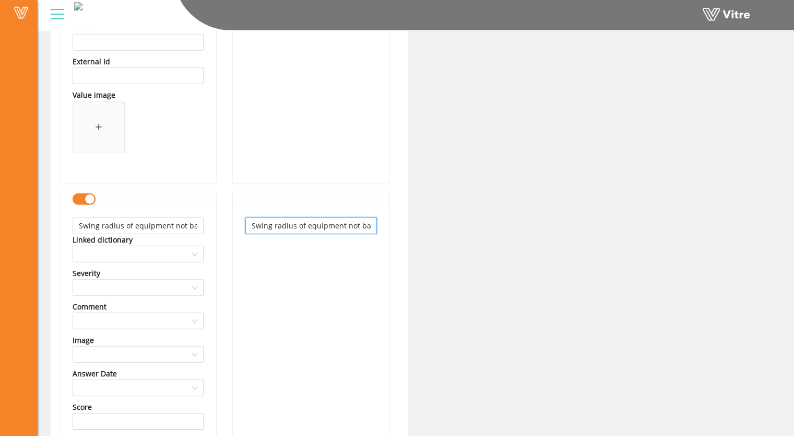
type input "Swing radius of equipment not barricaded"
click at [332, 288] on div "Swing radius of equipment not barricaded" at bounding box center [311, 383] width 156 height 357
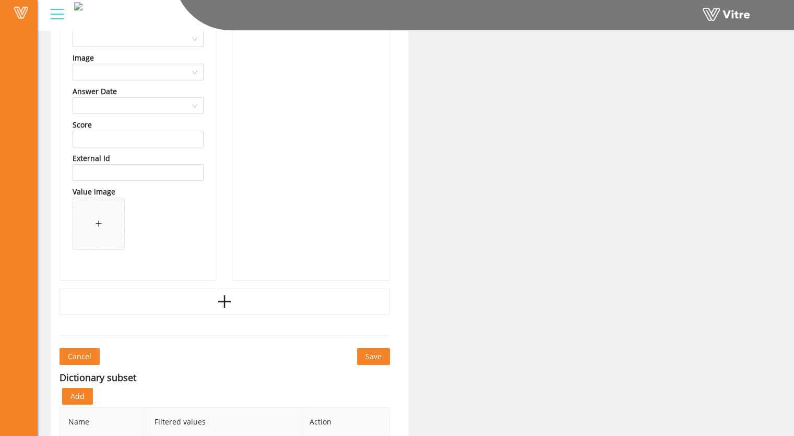
scroll to position [3444, 0]
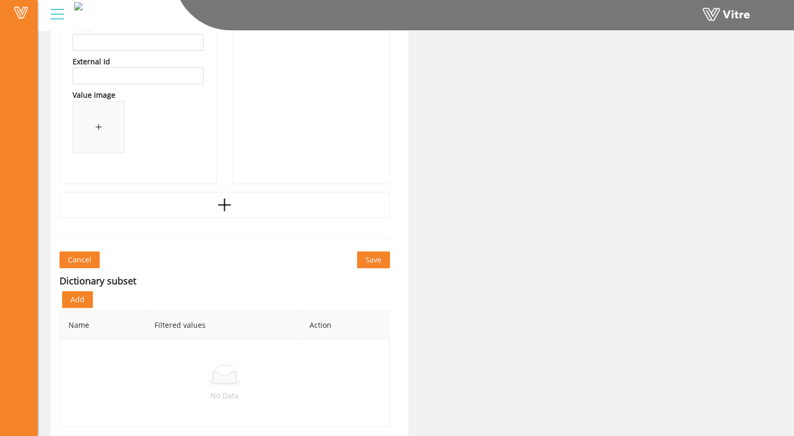
click at [381, 254] on span "Save" at bounding box center [374, 259] width 16 height 11
click at [380, 254] on span "Save" at bounding box center [374, 259] width 16 height 11
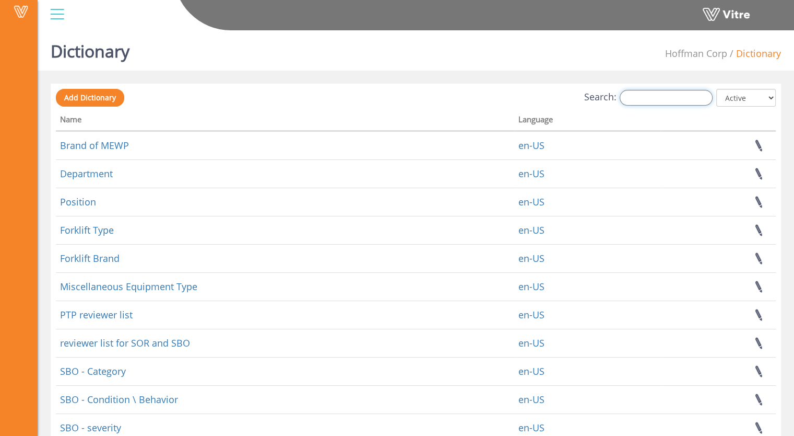
click at [633, 96] on input "Search:" at bounding box center [666, 98] width 93 height 16
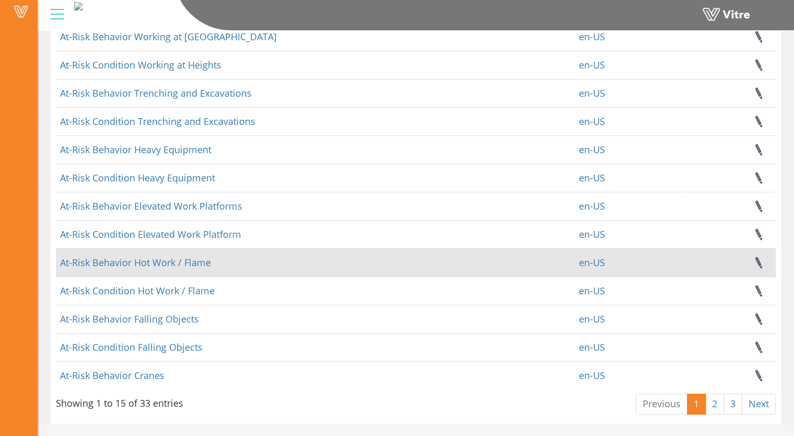
scroll to position [166, 0]
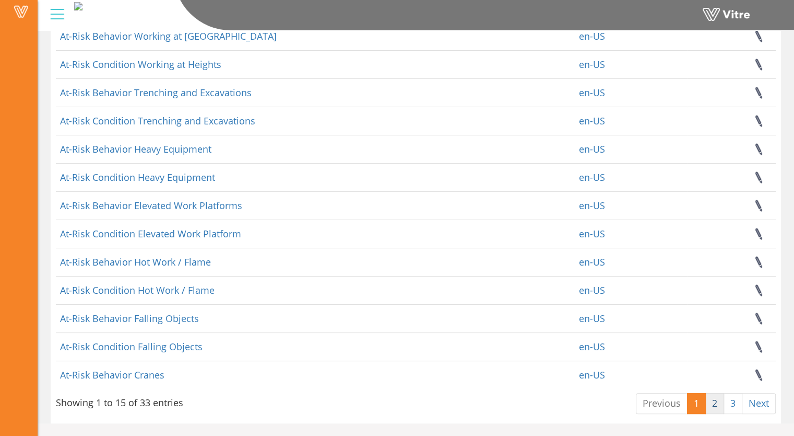
type input "At-risk"
click at [715, 402] on link "2" at bounding box center [715, 403] width 19 height 21
click at [716, 404] on link "2" at bounding box center [715, 403] width 19 height 21
click at [715, 404] on link "2" at bounding box center [715, 403] width 19 height 21
click at [717, 405] on link "2" at bounding box center [715, 403] width 19 height 21
